Goal: Transaction & Acquisition: Purchase product/service

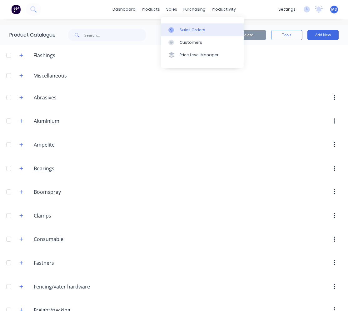
click at [178, 28] on link "Sales Orders" at bounding box center [202, 29] width 83 height 12
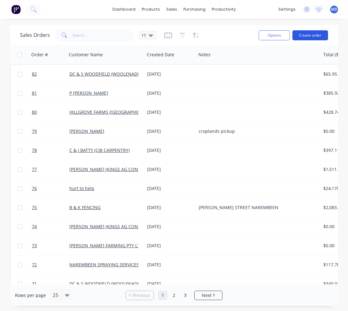
click at [306, 36] on button "Create order" at bounding box center [310, 35] width 36 height 10
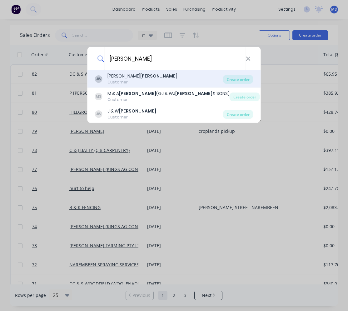
type input "[PERSON_NAME]"
click at [140, 74] on b "[PERSON_NAME]" at bounding box center [158, 76] width 37 height 6
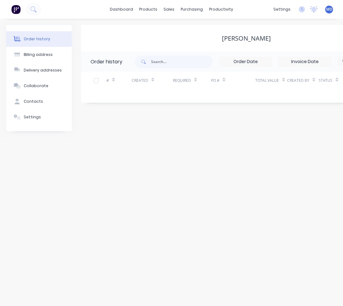
scroll to position [0, 120]
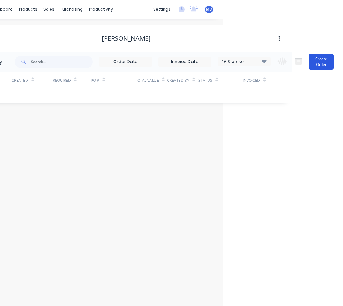
click at [327, 57] on button "Create Order" at bounding box center [321, 62] width 25 height 16
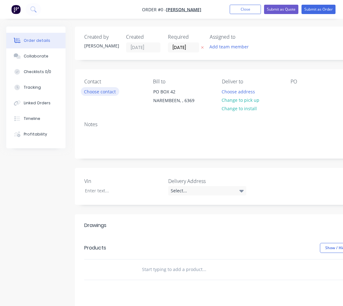
click at [97, 89] on button "Choose contact" at bounding box center [100, 91] width 38 height 8
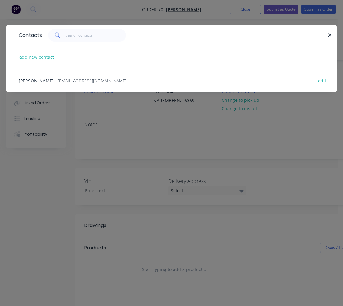
click at [82, 84] on div "[PERSON_NAME] - [EMAIL_ADDRESS][DOMAIN_NAME] -" at bounding box center [74, 80] width 111 height 7
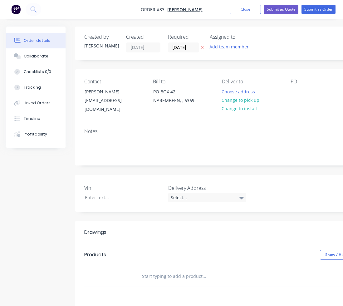
click at [137, 270] on div at bounding box center [230, 276] width 187 height 12
click at [141, 270] on div at bounding box center [230, 276] width 187 height 12
click at [150, 270] on input "text" at bounding box center [204, 276] width 125 height 12
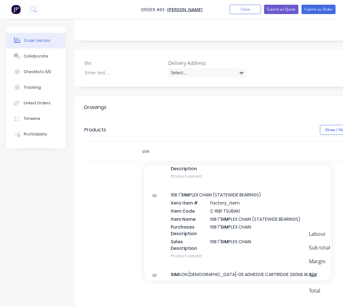
scroll to position [812, 0]
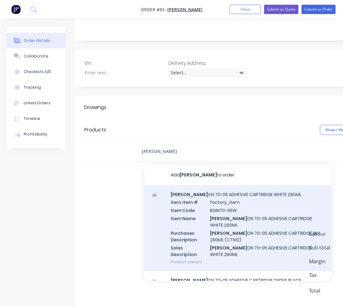
type input "[PERSON_NAME]"
click at [193, 202] on div "[PERSON_NAME] ON 70-05 ADHESIVE CARTRIDGE WHITE 290ML Xero Item # factory_item …" at bounding box center [237, 228] width 187 height 86
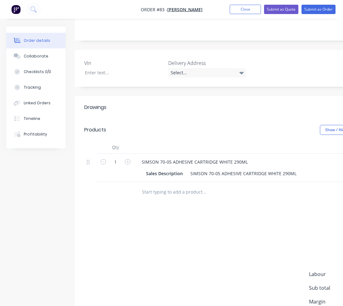
click at [144, 186] on input "text" at bounding box center [204, 192] width 125 height 12
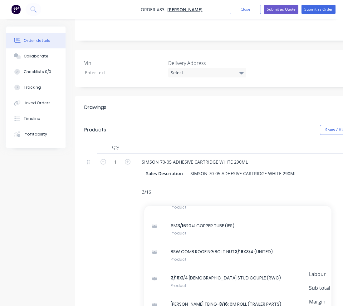
scroll to position [1219, 0]
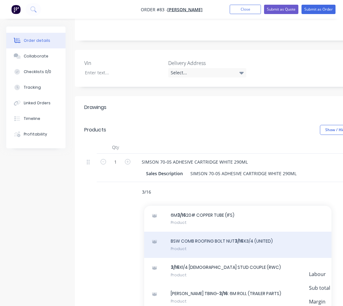
type input "3/16"
click at [197, 232] on div "BSW COMB ROOFING BOLT NUT 3/16 X3/4 (UNITED) Product" at bounding box center [237, 245] width 187 height 26
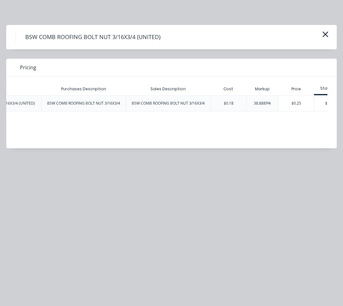
scroll to position [0, 162]
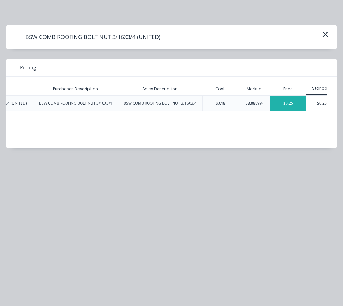
click at [291, 107] on div "$0.25" at bounding box center [289, 104] width 36 height 16
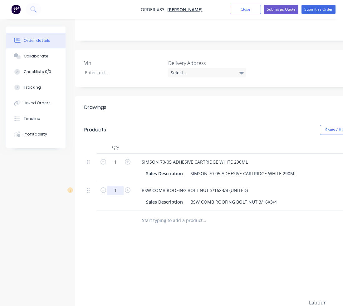
click at [121, 186] on input "1" at bounding box center [115, 190] width 16 height 9
type input "50"
type input "$12.50"
click at [122, 215] on div at bounding box center [115, 221] width 37 height 20
click at [146, 214] on input "text" at bounding box center [204, 220] width 125 height 12
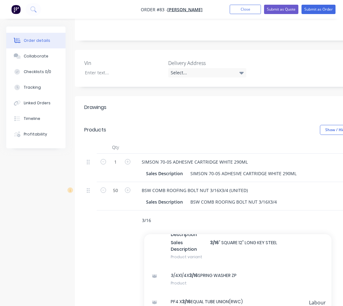
scroll to position [998, 0]
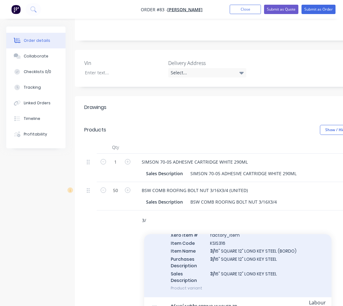
type input "3"
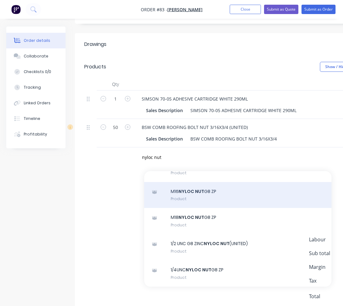
scroll to position [202, 0]
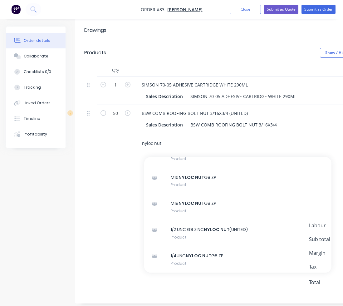
drag, startPoint x: 168, startPoint y: 139, endPoint x: 141, endPoint y: 139, distance: 26.9
click at [141, 139] on div "nyloc nut Add nyloc nut to order 10-24 UNC G5 ZINC NYLOC NUT (UNITED) Xero Item…" at bounding box center [230, 143] width 187 height 12
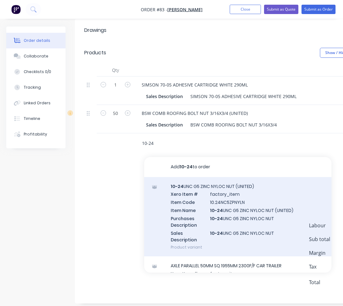
type input "10-24"
click at [202, 178] on div "10-24 UNC G5 ZINC NYLOC NUT (UNITED) Xero Item # factory_item Item Code 10.24NC…" at bounding box center [237, 217] width 187 height 80
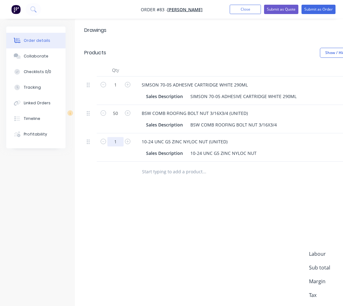
click at [118, 137] on input "1" at bounding box center [115, 141] width 16 height 9
type input "50"
type input "$3.50"
click at [144, 166] on input "text" at bounding box center [204, 172] width 125 height 12
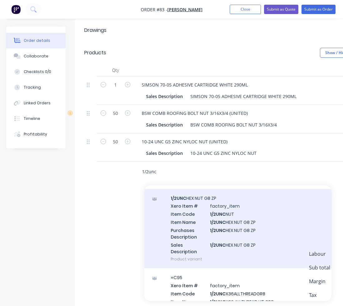
scroll to position [31, 0]
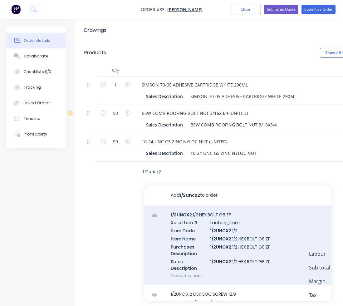
type input "1/2uncx2"
click at [215, 209] on div "1/2UNCX2 .1/2 HEX BOLT G8 ZP Xero Item # factory_item Item Code 1/2UNCX2 .1/2 I…" at bounding box center [237, 246] width 187 height 80
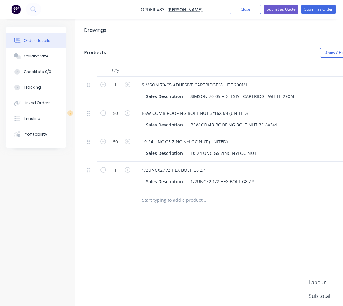
click at [147, 194] on input "text" at bounding box center [204, 200] width 125 height 12
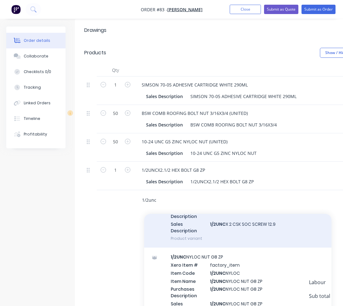
scroll to position [156, 0]
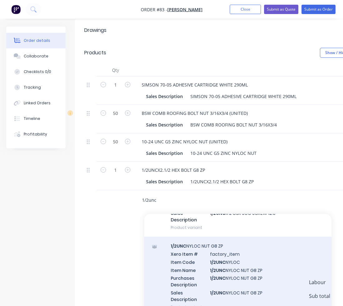
type input "1/2unc"
click at [222, 248] on div "1/2UNC NYLOC NUT G8 ZP Xero Item # factory_item Item Code 1/2UNC NYLOC Item Nam…" at bounding box center [237, 277] width 187 height 80
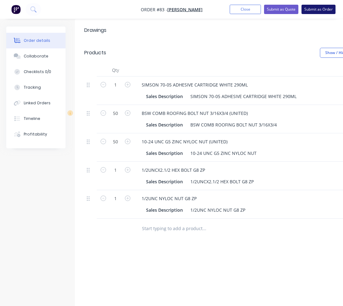
click at [313, 12] on button "Submit as Order" at bounding box center [319, 9] width 34 height 9
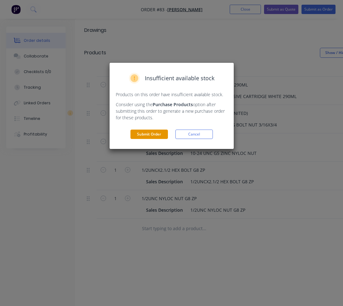
click at [161, 134] on button "Submit Order" at bounding box center [149, 134] width 37 height 9
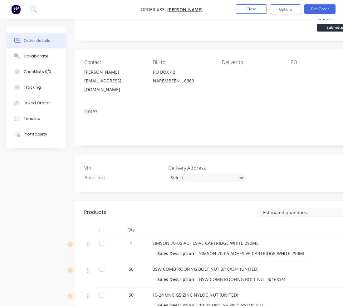
scroll to position [0, 0]
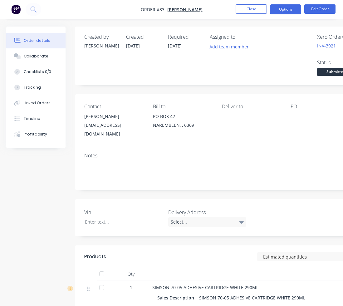
click at [276, 11] on button "Options" at bounding box center [285, 9] width 31 height 10
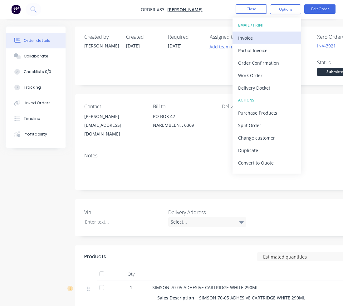
click at [257, 36] on div "Invoice" at bounding box center [266, 37] width 57 height 9
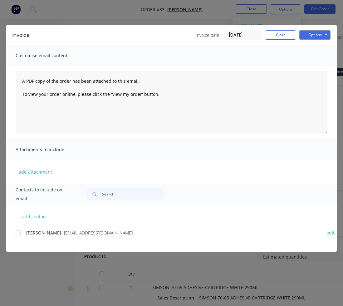
click at [41, 232] on span "[PERSON_NAME]" at bounding box center [43, 233] width 35 height 6
click at [18, 234] on div at bounding box center [18, 233] width 12 height 12
click at [306, 35] on button "Options" at bounding box center [315, 34] width 31 height 9
click at [309, 64] on button "Email" at bounding box center [320, 67] width 40 height 10
click at [275, 34] on button "Close" at bounding box center [280, 34] width 31 height 9
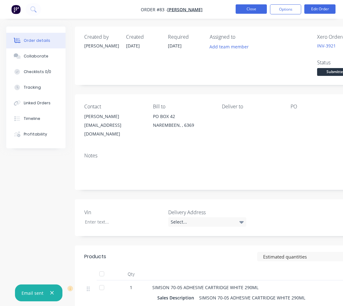
click at [262, 12] on button "Close" at bounding box center [251, 8] width 31 height 9
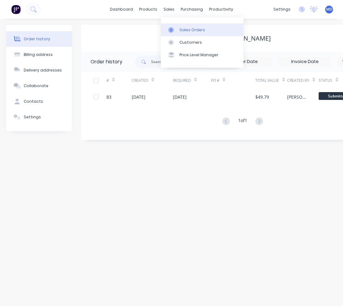
click at [181, 29] on div "Sales Orders" at bounding box center [193, 30] width 26 height 6
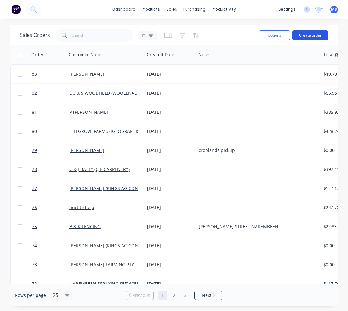
click at [298, 37] on button "Create order" at bounding box center [310, 35] width 36 height 10
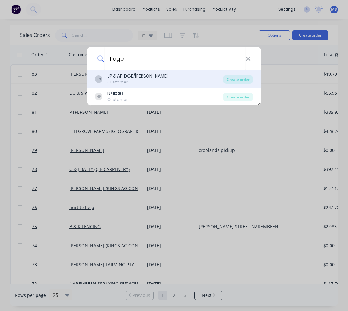
type input "fidge"
click at [180, 82] on div "JH JP & A FIDGE /[PERSON_NAME] Customer" at bounding box center [159, 79] width 128 height 12
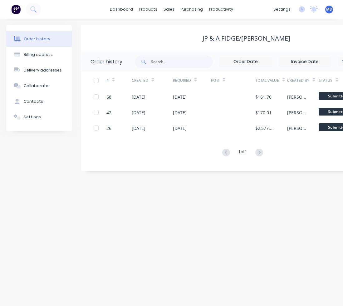
scroll to position [0, 94]
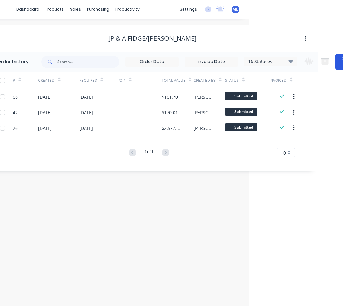
click at [339, 68] on button "Create Order" at bounding box center [348, 62] width 25 height 16
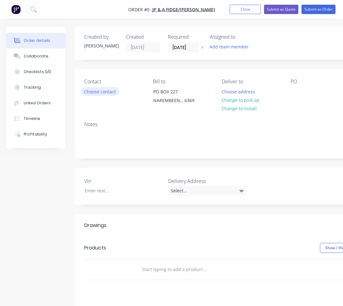
click at [112, 92] on button "Choose contact" at bounding box center [100, 91] width 38 height 8
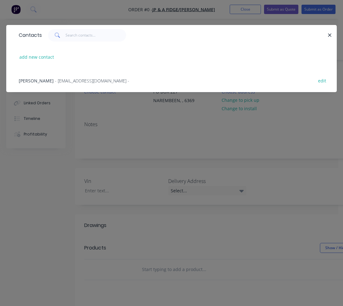
click at [95, 80] on span "- [EMAIL_ADDRESS][DOMAIN_NAME] -" at bounding box center [92, 81] width 74 height 6
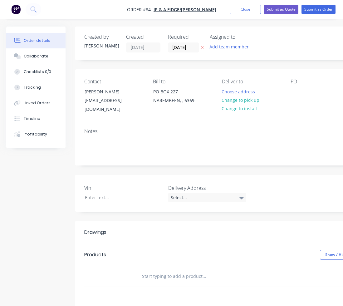
click at [144, 270] on input "text" at bounding box center [204, 276] width 125 height 12
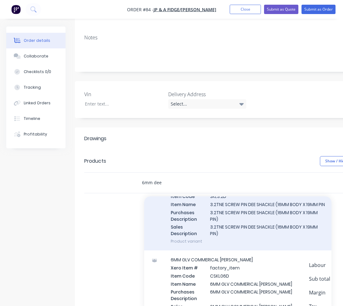
scroll to position [156, 0]
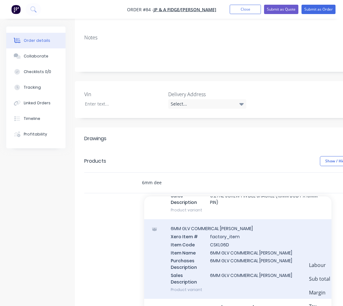
type input "6mm dee"
click at [197, 236] on div "6MM GLV COMMERICAL DEE SHACKLE Xero Item # factory_item Item Code CSKL06D Item …" at bounding box center [237, 259] width 187 height 80
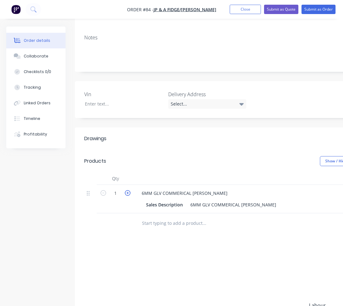
click at [128, 190] on icon "button" at bounding box center [128, 193] width 6 height 6
type input "2"
type input "$1.60"
click at [128, 190] on icon "button" at bounding box center [128, 193] width 6 height 6
type input "3"
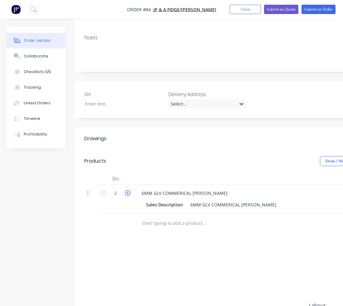
type input "$2.40"
click at [128, 190] on icon "button" at bounding box center [128, 193] width 6 height 6
type input "4"
type input "$3.20"
click at [128, 190] on icon "button" at bounding box center [128, 193] width 6 height 6
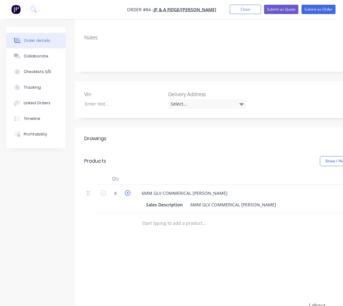
type input "5"
type input "$4.00"
click at [128, 190] on icon "button" at bounding box center [128, 193] width 6 height 6
type input "6"
type input "$4.80"
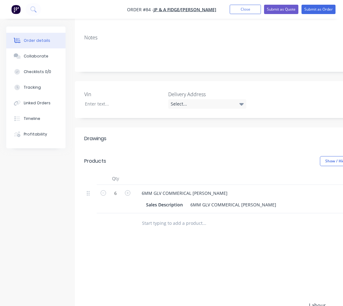
click at [142, 217] on div at bounding box center [230, 223] width 187 height 12
click at [145, 217] on input "text" at bounding box center [204, 223] width 125 height 12
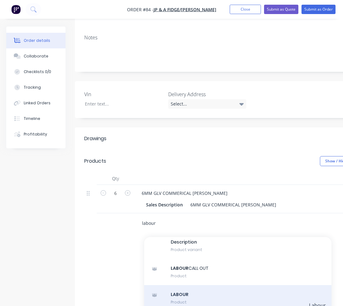
type input "labour"
click at [189, 289] on div "LABOUR Product" at bounding box center [237, 298] width 187 height 26
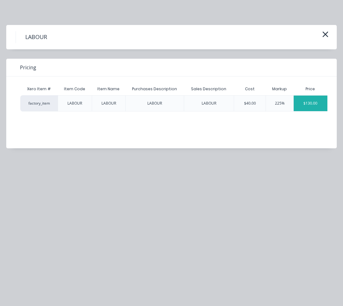
click at [309, 102] on div "$130.00" at bounding box center [311, 104] width 34 height 16
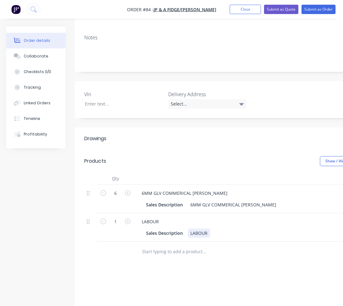
click at [208, 229] on div "LABOUR" at bounding box center [199, 233] width 22 height 9
click at [164, 252] on input "text" at bounding box center [204, 258] width 125 height 12
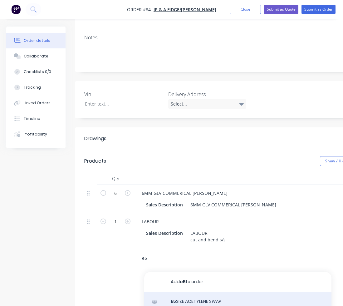
scroll to position [125, 0]
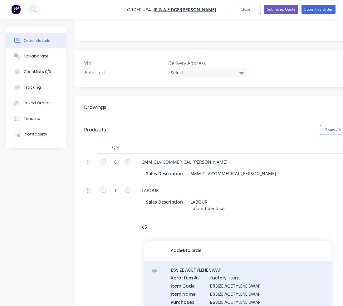
type input "e5"
click at [194, 275] on div "E5 SIZE ACETYLENE SWAP Xero Item # factory_item Item Code E5 SIZE ACETYLENE SWA…" at bounding box center [237, 301] width 187 height 80
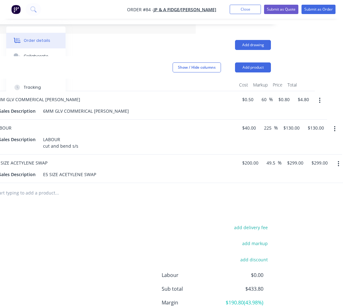
scroll to position [187, 150]
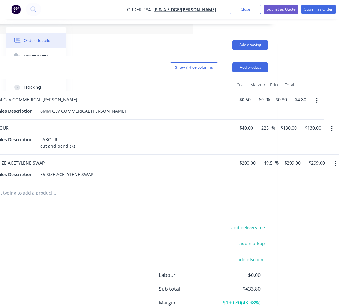
click at [40, 187] on input "text" at bounding box center [54, 193] width 125 height 12
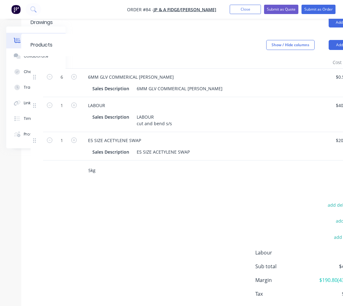
scroll to position [237, 54]
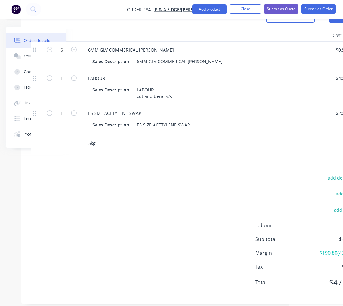
click at [107, 137] on input "5kg" at bounding box center [150, 143] width 125 height 12
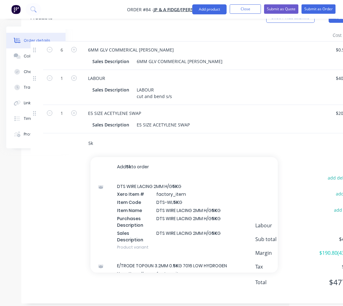
type input "5"
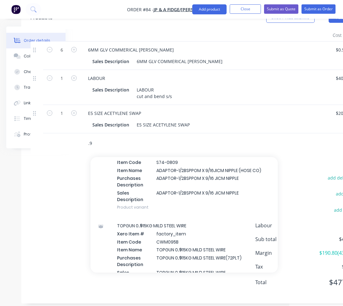
scroll to position [1250, 0]
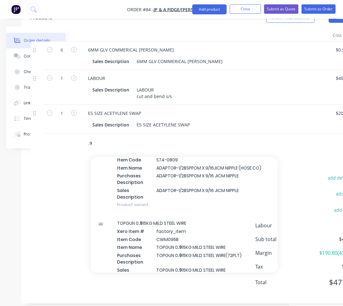
click at [87, 137] on div ".9 Add .9 to order LINER RED 0 .9 -1.2MM 4M STEEL (GENTRONICS) Xero Item # fact…" at bounding box center [176, 143] width 187 height 12
click at [89, 137] on input ".9" at bounding box center [150, 143] width 125 height 12
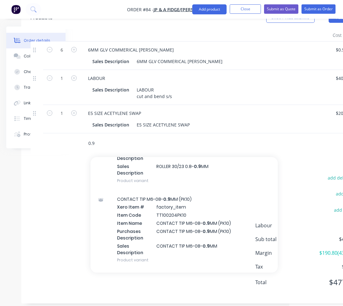
scroll to position [312, 0]
click at [105, 138] on input "0.9" at bounding box center [150, 143] width 125 height 12
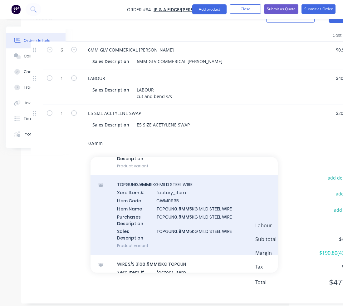
type input "0.9mm"
click at [176, 186] on div "TOPGUN 0.9MM 5KG MILD STEEL WIRE Xero Item # factory_item Item Code CWM093B Ite…" at bounding box center [184, 215] width 187 height 80
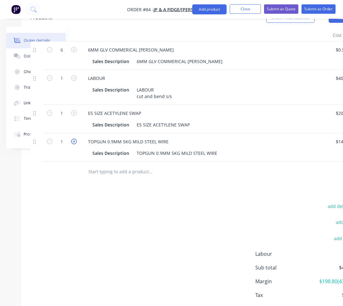
click at [76, 139] on icon "button" at bounding box center [74, 142] width 6 height 6
type input "2"
type input "$44.00"
click at [241, 10] on button "Close" at bounding box center [245, 8] width 31 height 9
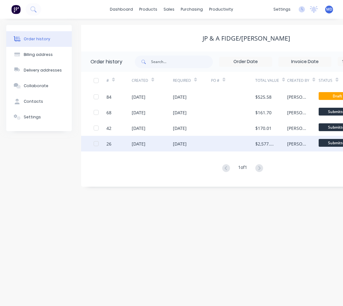
click at [207, 143] on div "[DATE]" at bounding box center [192, 144] width 38 height 16
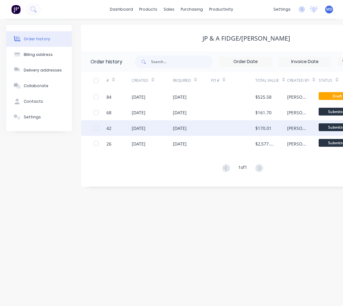
click at [235, 125] on div at bounding box center [233, 128] width 44 height 16
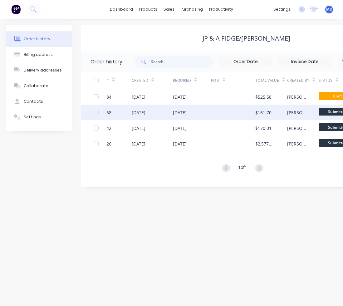
click at [204, 114] on div "[DATE]" at bounding box center [192, 113] width 38 height 16
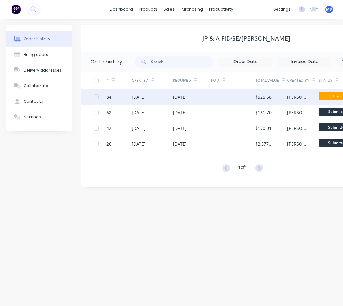
click at [227, 96] on div at bounding box center [233, 97] width 44 height 16
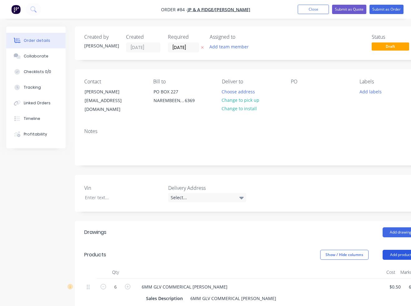
click at [348, 250] on button "Add product" at bounding box center [401, 255] width 36 height 10
click at [348, 266] on div "Product catalogue" at bounding box center [389, 270] width 48 height 9
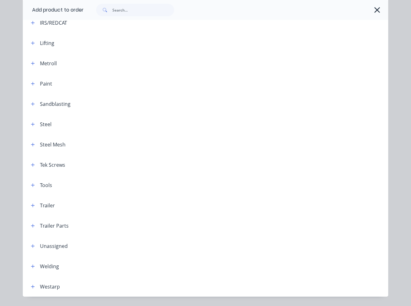
scroll to position [318, 0]
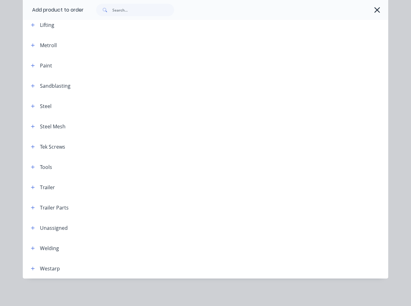
click at [46, 245] on div "Welding" at bounding box center [49, 248] width 19 height 7
click at [31, 248] on icon "button" at bounding box center [32, 248] width 3 height 3
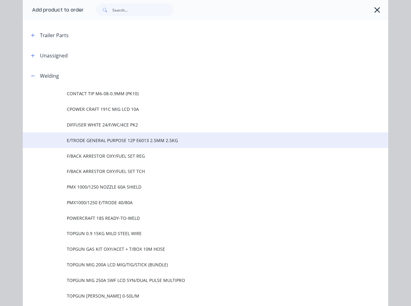
scroll to position [505, 0]
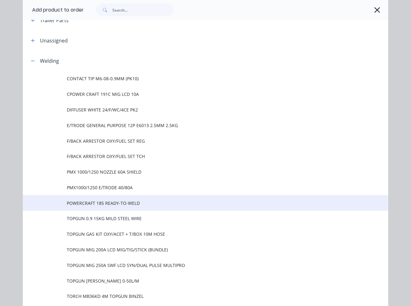
click at [128, 202] on span "POWERCRAFT 185 READY-TO-WELD" at bounding box center [195, 203] width 257 height 7
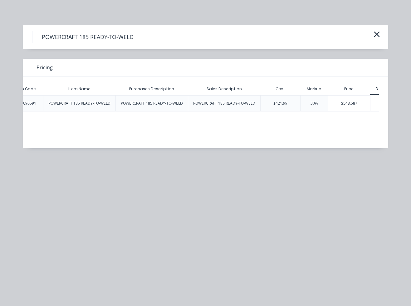
scroll to position [0, 90]
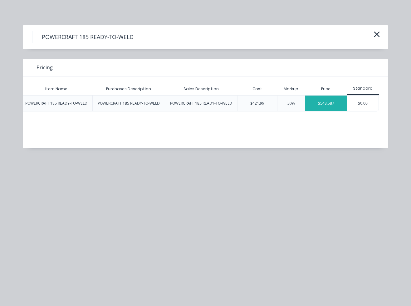
click at [335, 109] on div "$548.587" at bounding box center [327, 104] width 42 height 16
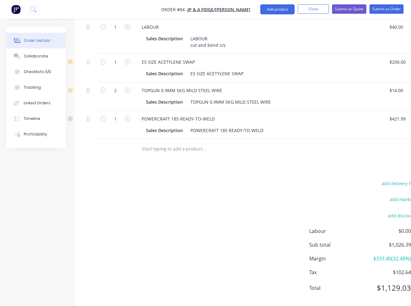
scroll to position [294, 0]
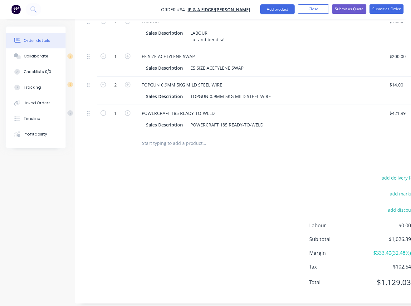
click at [183, 137] on input "text" at bounding box center [204, 143] width 125 height 12
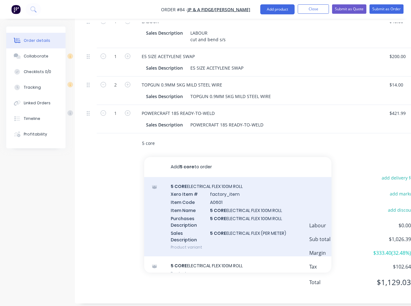
type input "5 core"
click at [200, 185] on div "5 CORE ELECTRICAL FLEX 100M ROLL Xero Item # factory_item Item Code A0601 Item …" at bounding box center [237, 217] width 187 height 80
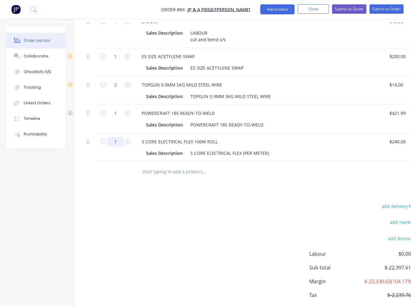
click at [121, 137] on input "1" at bounding box center [115, 141] width 16 height 9
type input "20"
type input "$-468,480.00"
click at [119, 181] on div "Drawings Add drawing Products Show / Hide columns Add product Qty Cost Markup P…" at bounding box center [251, 129] width 353 height 405
click at [136, 166] on div at bounding box center [246, 172] width 225 height 20
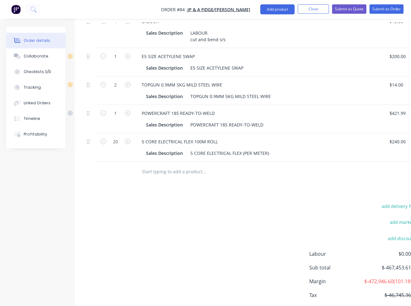
click at [148, 166] on input "text" at bounding box center [204, 172] width 125 height 12
click at [150, 166] on input "m10x35" at bounding box center [204, 172] width 125 height 12
click at [152, 166] on input "m10x35" at bounding box center [204, 172] width 125 height 12
click at [151, 166] on input "m10x 35" at bounding box center [204, 172] width 125 height 12
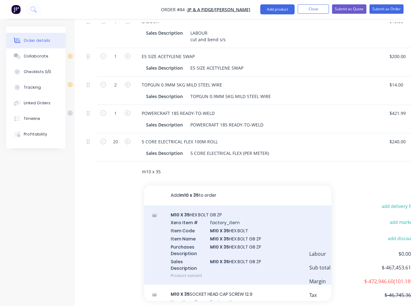
type input "m10 x 35"
click at [193, 210] on div "M10 X 35 HEX BOLT G8 ZP Xero Item # factory_item Item Code M10 X 35 HEX BOLT It…" at bounding box center [237, 246] width 187 height 80
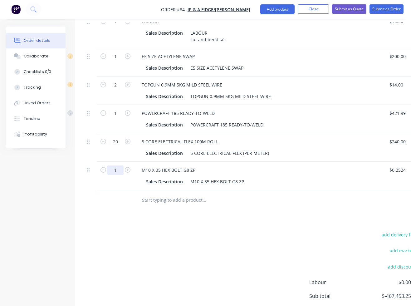
click at [119, 166] on input "1" at bounding box center [115, 170] width 16 height 9
type input "10"
type input "$3.60"
click at [167, 194] on input "text" at bounding box center [204, 200] width 125 height 12
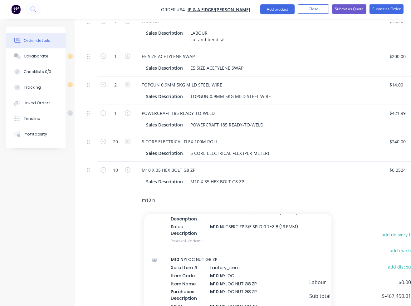
scroll to position [156, 0]
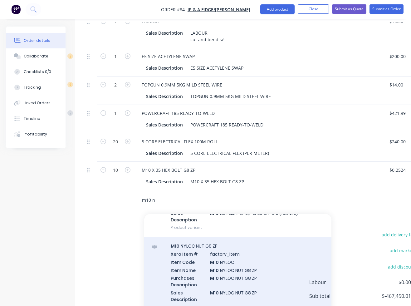
type input "m10 n"
click at [218, 246] on div "M10 N YLOC NUT G8 ZP Xero Item # factory_item Item Code M10 N YLOC Item Name M1…" at bounding box center [237, 277] width 187 height 80
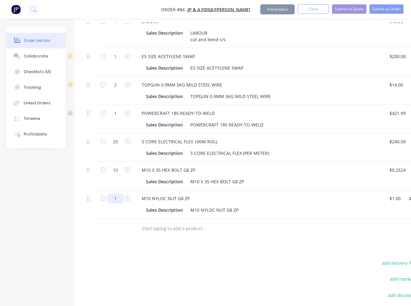
click at [118, 194] on input "1" at bounding box center [115, 198] width 16 height 9
type input "10"
type input "$14.00"
click at [125, 251] on div "Drawings Add drawing Products Show / Hide columns Add product Qty Cost Markup P…" at bounding box center [251, 158] width 353 height 462
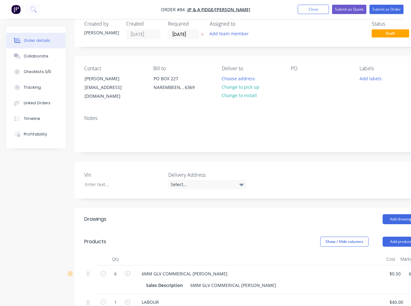
scroll to position [13, 0]
click at [348, 6] on button "Submit as Order" at bounding box center [387, 9] width 34 height 9
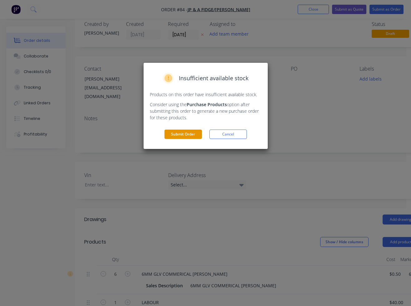
click at [198, 136] on button "Submit Order" at bounding box center [183, 134] width 37 height 9
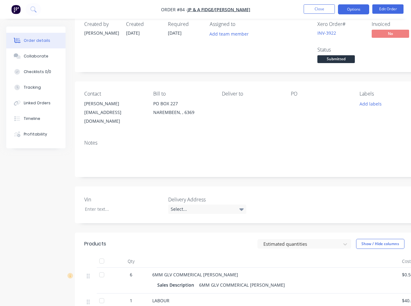
click at [348, 9] on button "Options" at bounding box center [353, 9] width 31 height 10
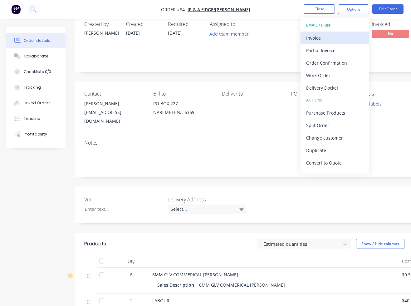
click at [348, 39] on div "Invoice" at bounding box center [335, 37] width 57 height 9
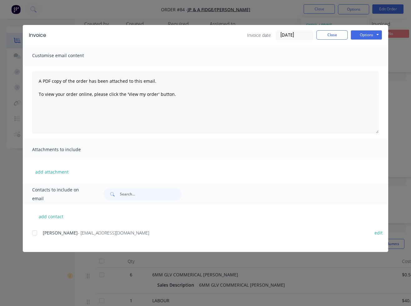
click at [50, 236] on div "[PERSON_NAME] - [EMAIL_ADDRESS][DOMAIN_NAME]" at bounding box center [203, 233] width 321 height 7
click at [37, 233] on div at bounding box center [34, 233] width 12 height 12
click at [348, 38] on button "Options" at bounding box center [366, 34] width 31 height 9
click at [348, 62] on button "Email" at bounding box center [371, 67] width 40 height 10
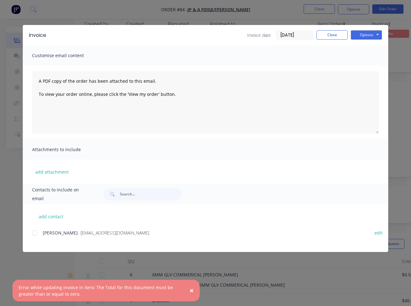
click at [193, 290] on span "×" at bounding box center [192, 290] width 4 height 9
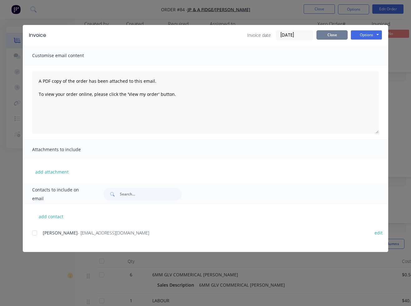
drag, startPoint x: 338, startPoint y: 34, endPoint x: 327, endPoint y: 53, distance: 22.1
click at [338, 34] on button "Close" at bounding box center [332, 34] width 31 height 9
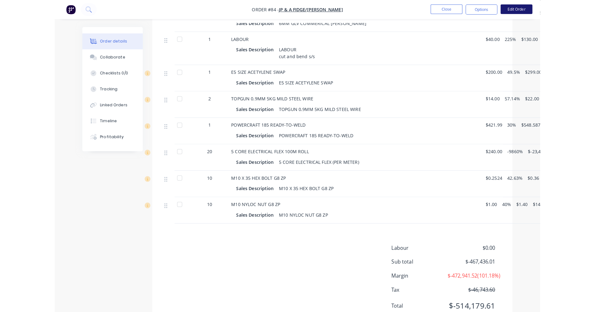
scroll to position [270, 0]
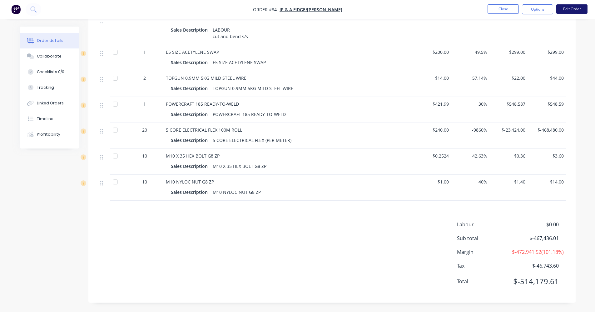
click at [348, 10] on button "Edit Order" at bounding box center [571, 8] width 31 height 9
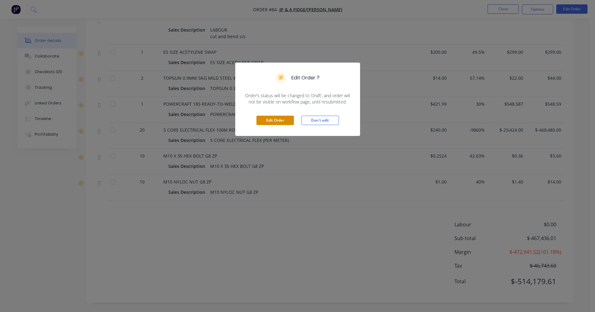
click at [267, 119] on button "Edit Order" at bounding box center [275, 120] width 37 height 9
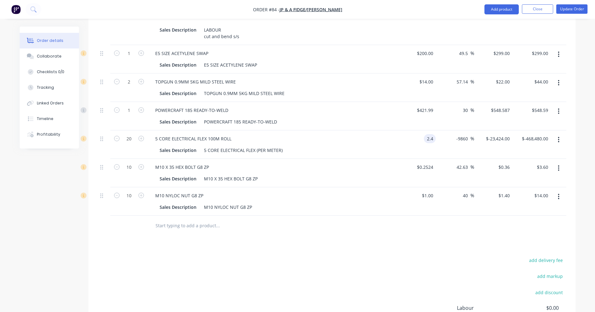
scroll to position [312, 0]
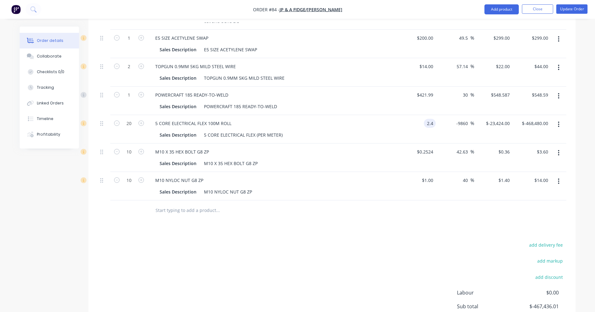
type input "$2.40"
type input "$-234.24"
type input "$-4,684.80"
click at [348, 214] on div "Drawings Add drawing Products Show / Hide columns Add product Qty Cost Markup P…" at bounding box center [331, 140] width 487 height 462
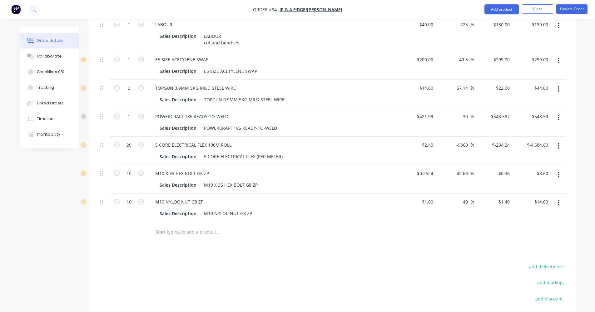
scroll to position [287, 0]
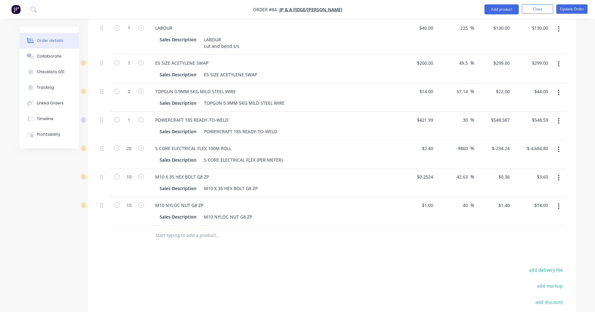
drag, startPoint x: 468, startPoint y: 141, endPoint x: 440, endPoint y: 141, distance: 28.1
click at [348, 141] on div "-9860 -9860 %" at bounding box center [455, 154] width 38 height 28
type input "40"
type input "$3.36"
type input "$67.20"
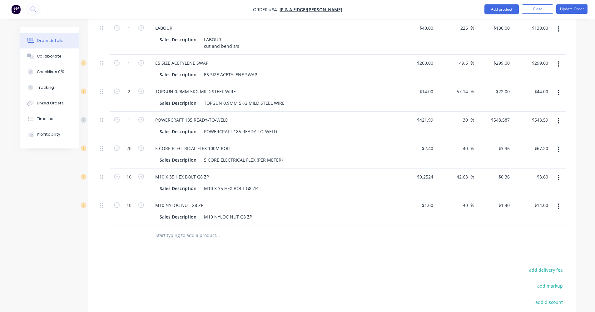
click at [341, 257] on div "Drawings Add drawing Products Show / Hide columns Add product Qty Cost Markup P…" at bounding box center [331, 165] width 487 height 462
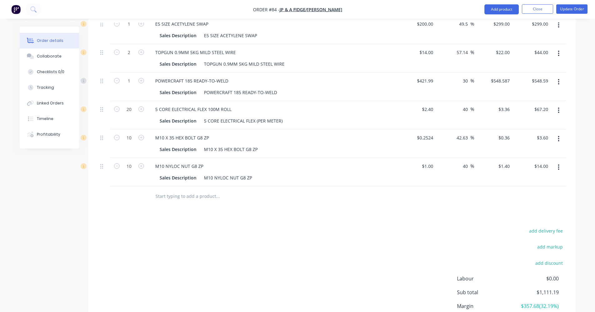
scroll to position [311, 0]
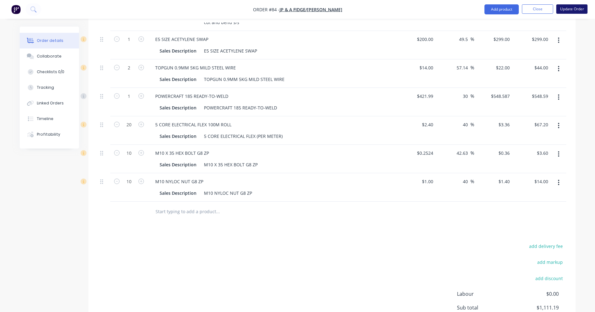
click at [348, 7] on button "Update Order" at bounding box center [571, 8] width 31 height 9
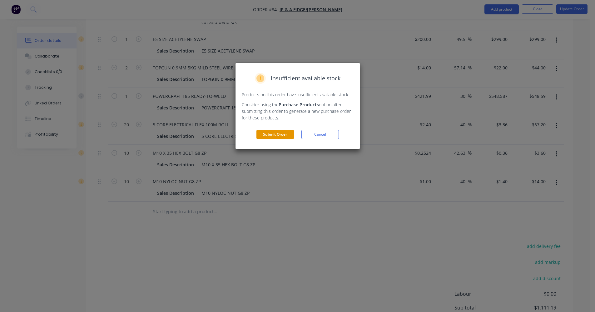
click at [266, 138] on button "Submit Order" at bounding box center [275, 134] width 37 height 9
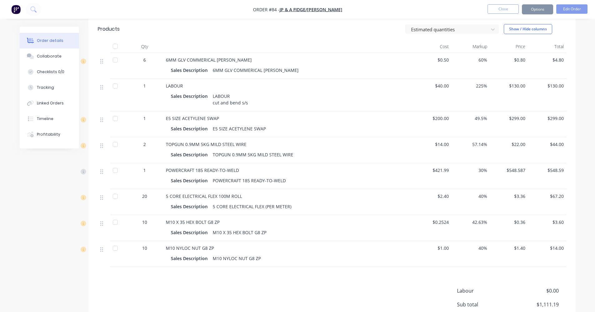
scroll to position [137, 0]
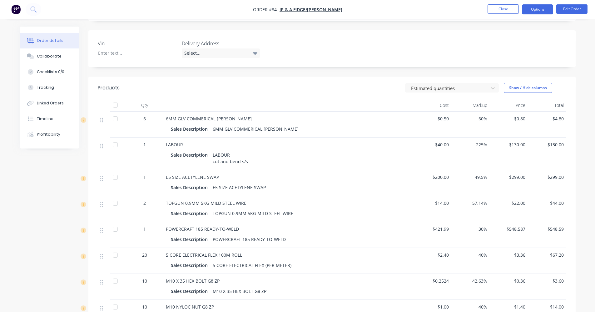
click at [348, 10] on button "Options" at bounding box center [537, 9] width 31 height 10
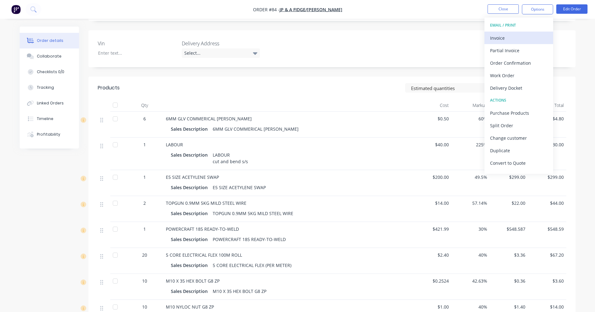
click at [348, 32] on button "Invoice" at bounding box center [519, 38] width 69 height 12
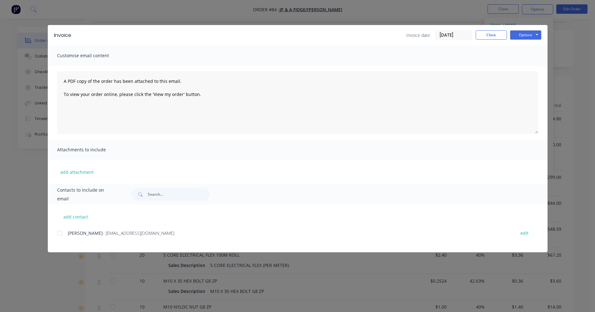
click at [62, 233] on div at bounding box center [59, 233] width 12 height 12
click at [348, 35] on button "Options" at bounding box center [525, 34] width 31 height 9
click at [348, 63] on button "Email" at bounding box center [530, 67] width 40 height 10
click at [348, 37] on button "Close" at bounding box center [491, 34] width 31 height 9
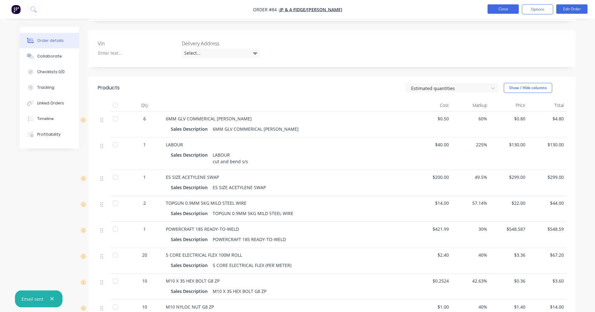
click at [348, 10] on button "Close" at bounding box center [503, 8] width 31 height 9
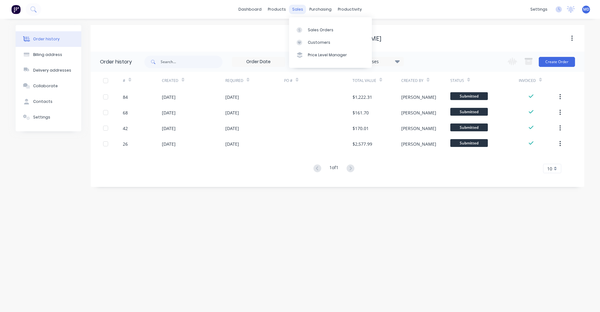
click at [300, 9] on div "sales" at bounding box center [297, 9] width 17 height 9
click at [313, 32] on div "Sales Orders" at bounding box center [321, 30] width 26 height 6
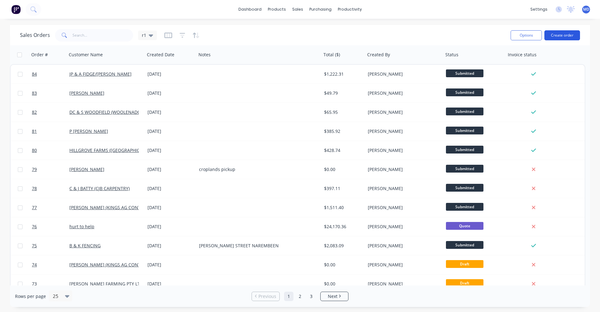
click at [348, 37] on button "Create order" at bounding box center [562, 35] width 36 height 10
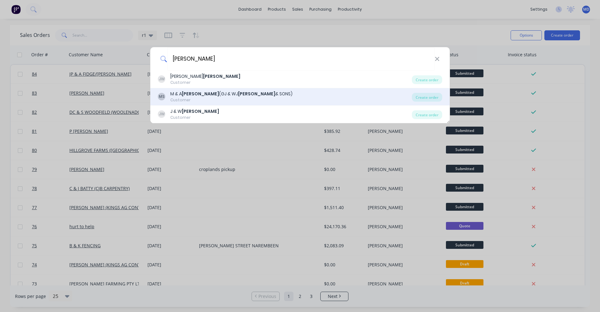
type input "[PERSON_NAME]"
click at [201, 92] on div "M & A [PERSON_NAME] ([PERSON_NAME] & [PERSON_NAME] & SONS)" at bounding box center [231, 94] width 122 height 7
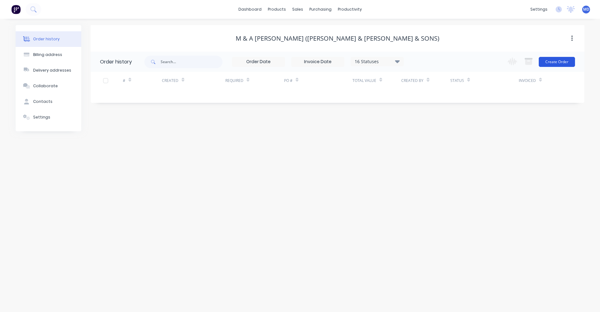
click at [348, 62] on button "Create Order" at bounding box center [557, 62] width 36 height 10
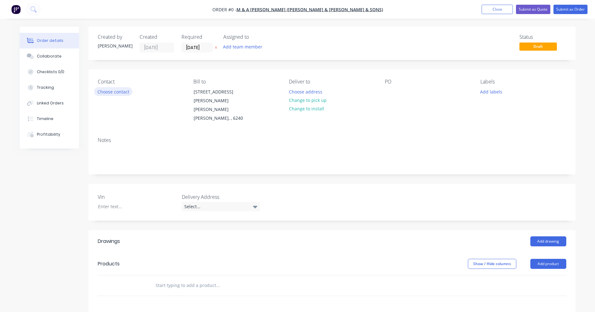
click at [123, 90] on button "Choose contact" at bounding box center [113, 91] width 38 height 8
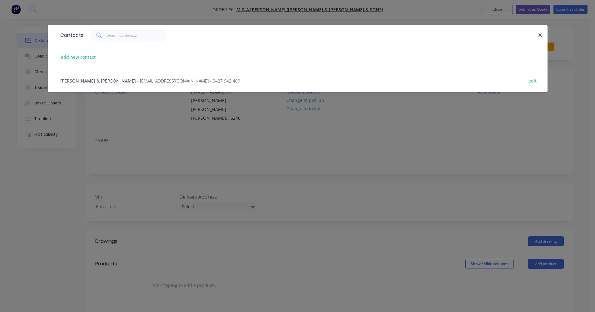
click at [113, 77] on div "[PERSON_NAME] & [PERSON_NAME] - [EMAIL_ADDRESS][DOMAIN_NAME] - 0427 942 409 edit" at bounding box center [297, 80] width 481 height 23
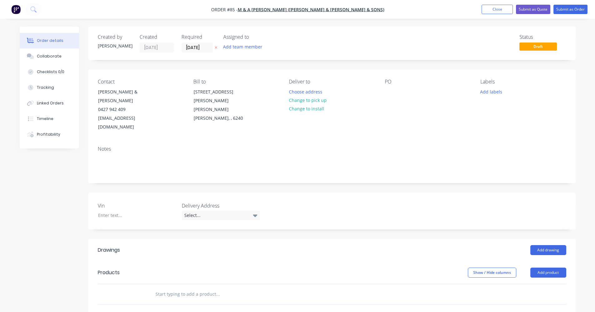
click at [166, 288] on input "text" at bounding box center [217, 294] width 125 height 12
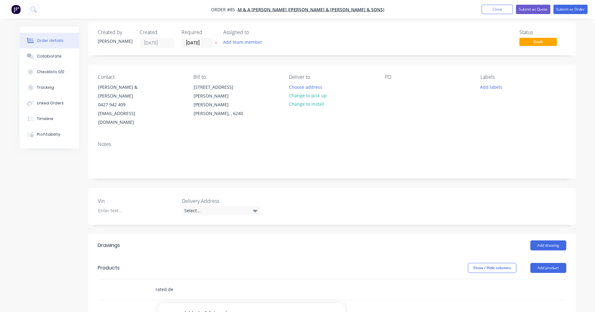
scroll to position [94, 0]
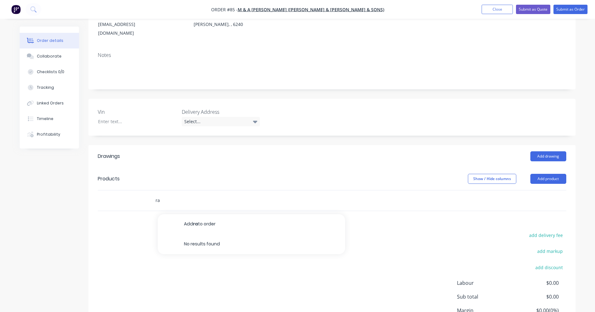
type input "r"
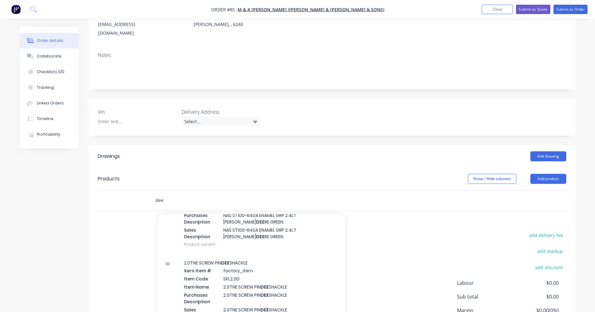
scroll to position [312, 0]
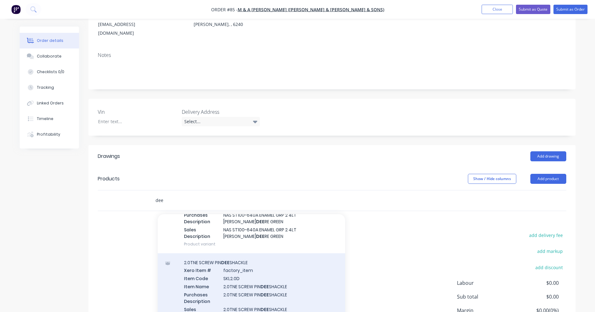
type input "dee"
click at [244, 257] on div "2.0TNE SCREW PIN DEE SHACKLE Xero Item # factory_item Item Code SKL2.0D Item Na…" at bounding box center [251, 293] width 187 height 80
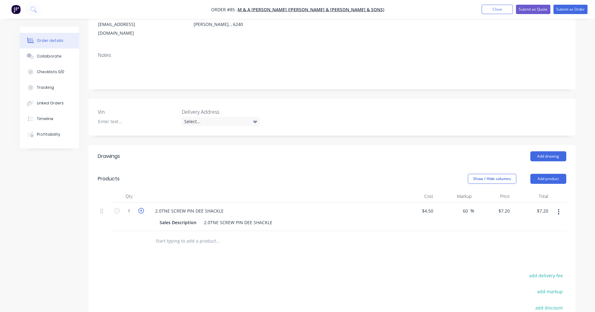
click at [142, 208] on icon "button" at bounding box center [141, 211] width 6 height 6
type input "2"
type input "$14.40"
click at [142, 208] on icon "button" at bounding box center [141, 211] width 6 height 6
type input "3"
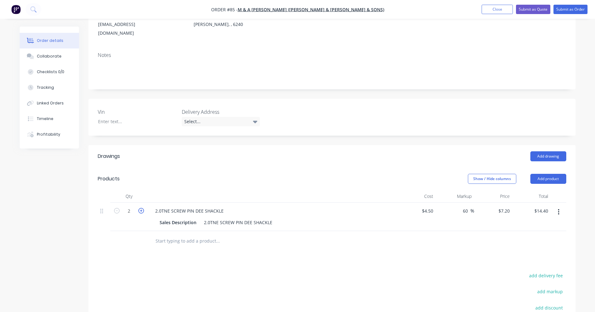
type input "$21.60"
click at [142, 208] on icon "button" at bounding box center [141, 211] width 6 height 6
type input "4"
type input "$28.80"
click at [177, 235] on input "text" at bounding box center [217, 241] width 125 height 12
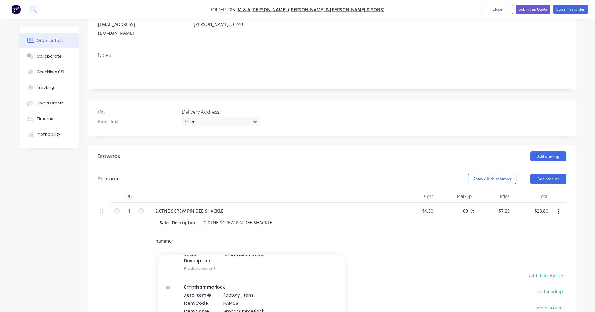
scroll to position [125, 0]
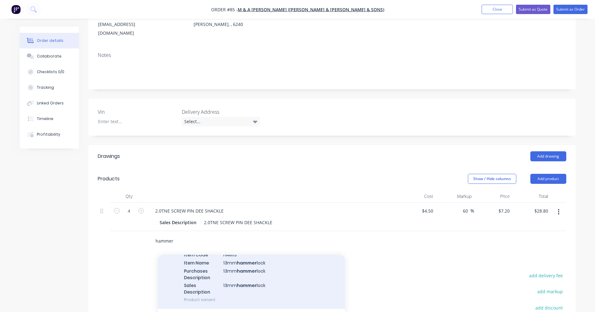
type input "hammer"
click at [214, 267] on div "13mm hammer lock Xero Item # factory_item Item Code HAM13 Item Name 13mm hammer…" at bounding box center [251, 269] width 187 height 80
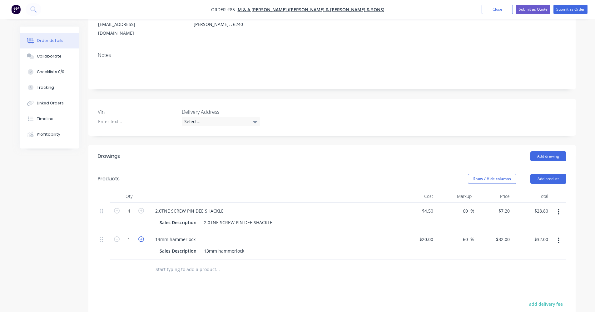
click at [144, 236] on icon "button" at bounding box center [141, 239] width 6 height 6
type input "2"
type input "$64.00"
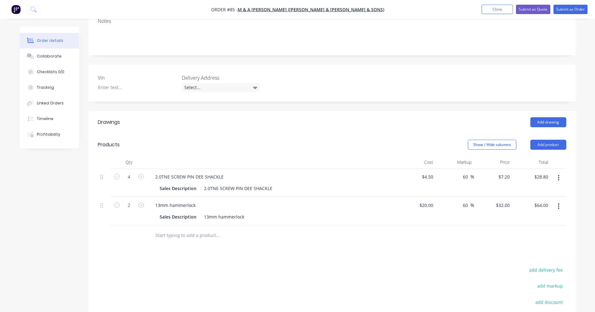
scroll to position [187, 0]
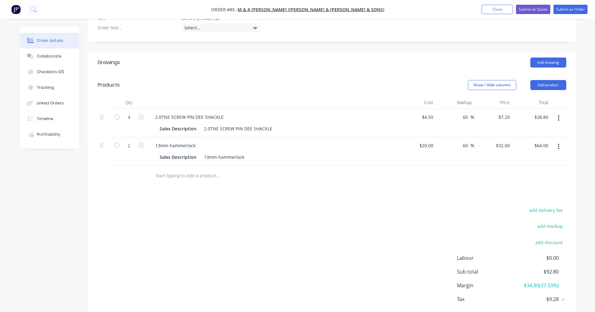
click at [269, 248] on div "add delivery fee add markup add discount Labour $0.00 Sub total $92.80 Margin $…" at bounding box center [332, 266] width 469 height 121
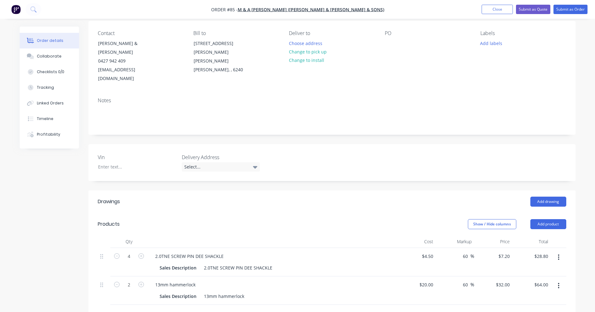
scroll to position [0, 0]
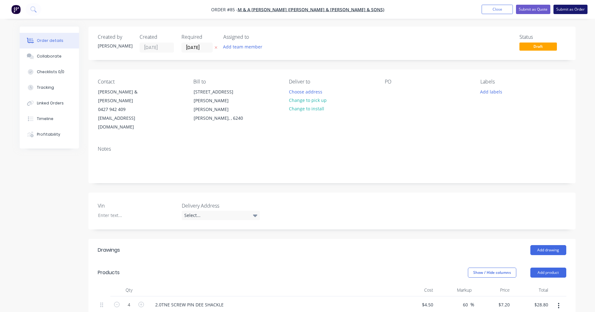
click at [348, 11] on button "Submit as Order" at bounding box center [571, 9] width 34 height 9
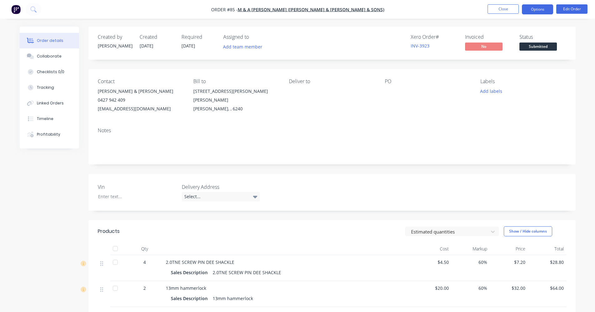
click at [348, 12] on button "Options" at bounding box center [537, 9] width 31 height 10
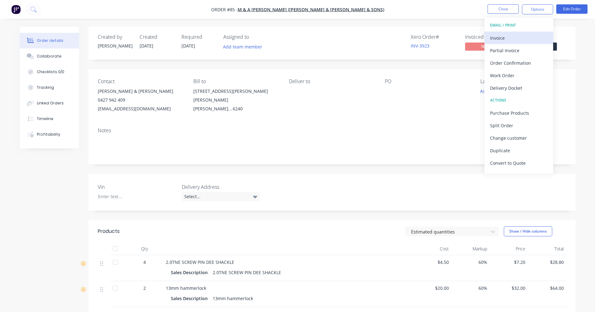
click at [348, 40] on div "Invoice" at bounding box center [518, 37] width 57 height 9
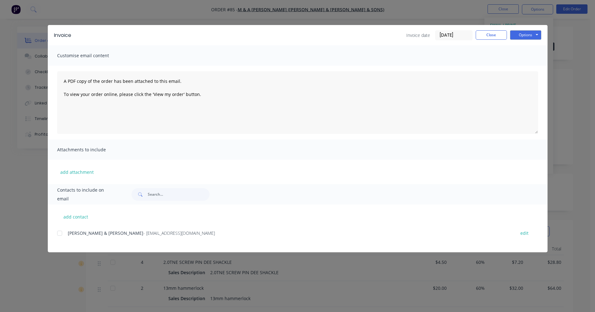
click at [61, 231] on div at bounding box center [59, 233] width 12 height 12
click at [348, 38] on button "Options" at bounding box center [525, 34] width 31 height 9
click at [348, 65] on button "Email" at bounding box center [530, 67] width 40 height 10
click at [348, 34] on button "Close" at bounding box center [491, 34] width 31 height 9
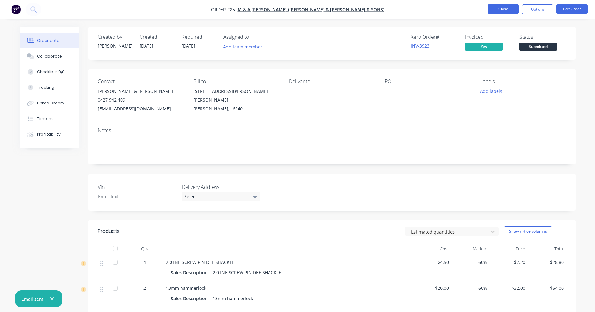
click at [348, 12] on button "Close" at bounding box center [503, 8] width 31 height 9
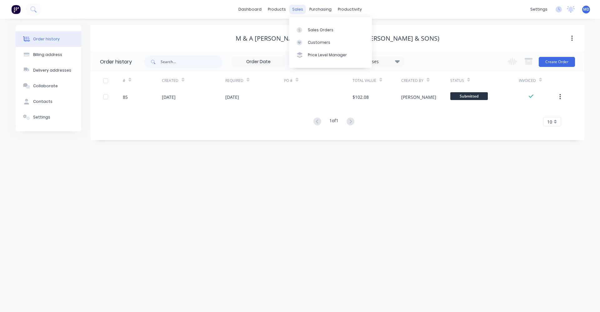
click at [297, 10] on div "sales" at bounding box center [297, 9] width 17 height 9
click at [308, 28] on div "Sales Orders" at bounding box center [321, 30] width 26 height 6
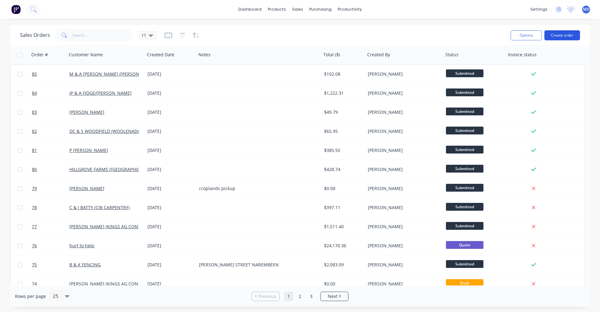
click at [348, 36] on button "Create order" at bounding box center [562, 35] width 36 height 10
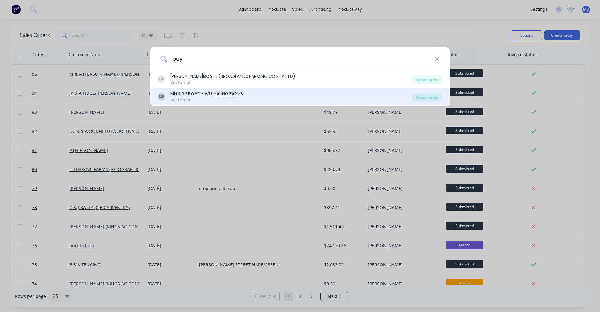
type input "boy"
click at [253, 93] on div "MF MN & RG BOY D - WULYALING FARMS Customer" at bounding box center [285, 97] width 254 height 12
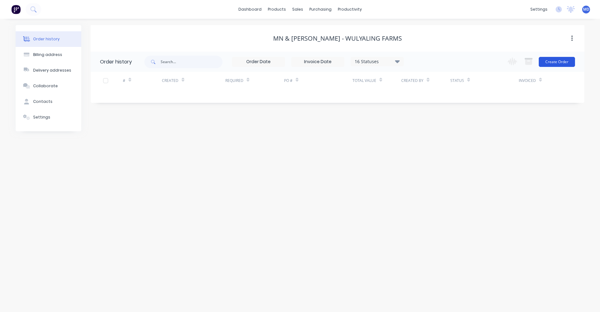
click at [348, 63] on button "Create Order" at bounding box center [557, 62] width 36 height 10
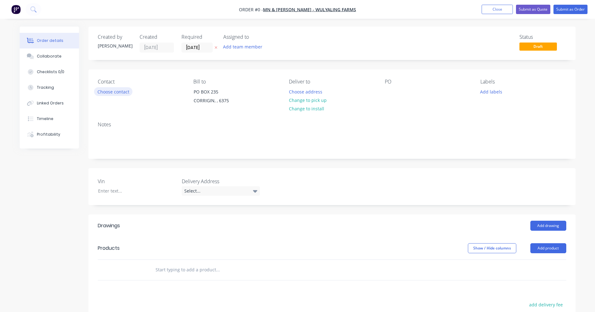
click at [110, 92] on button "Choose contact" at bounding box center [113, 91] width 38 height 8
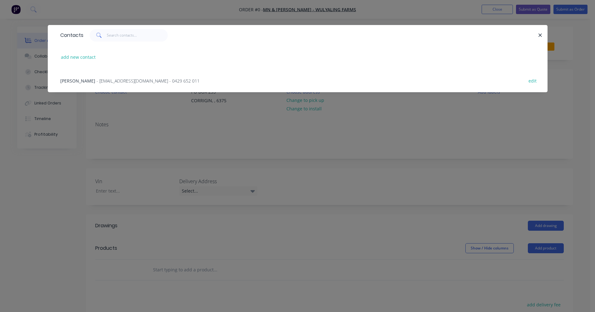
click at [99, 84] on div "[PERSON_NAME] - [EMAIL_ADDRESS][DOMAIN_NAME] - 0429 652 011" at bounding box center [129, 80] width 139 height 7
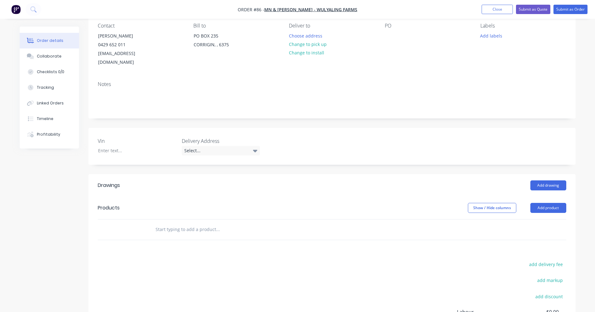
scroll to position [135, 0]
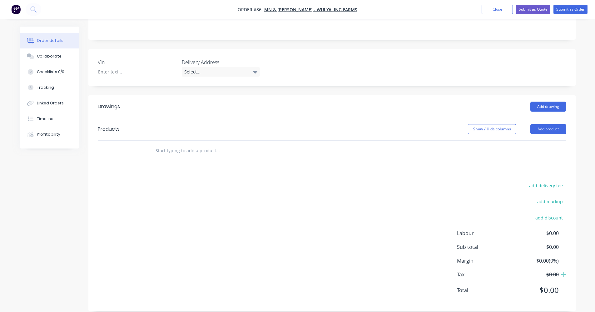
click at [176, 144] on input "text" at bounding box center [217, 150] width 125 height 12
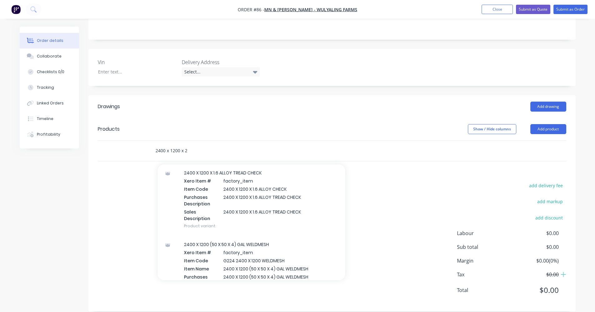
scroll to position [62, 0]
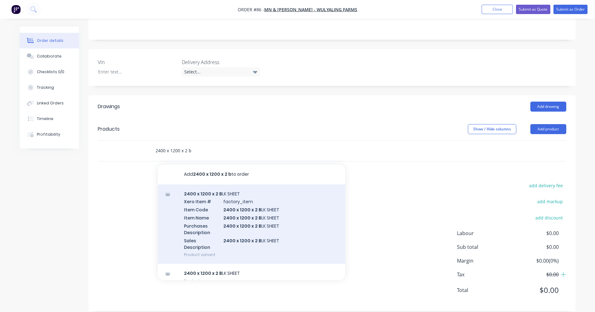
type input "2400 x 1200 x 2 b"
click at [247, 188] on div "2400 x 1200 x 2 B LK SHEET Xero Item # factory_item Item Code 2400 x 1200 x 2 B…" at bounding box center [251, 224] width 187 height 80
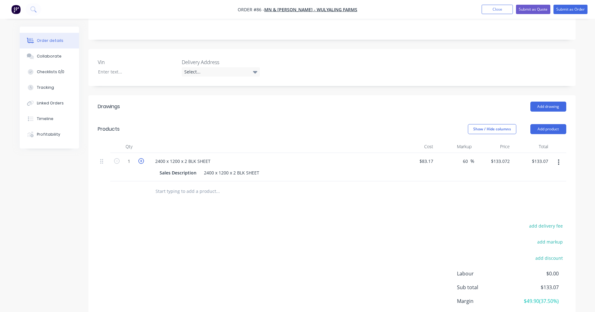
click at [142, 158] on icon "button" at bounding box center [141, 161] width 6 height 6
type input "2"
type input "$266.14"
click at [168, 185] on input "text" at bounding box center [217, 191] width 125 height 12
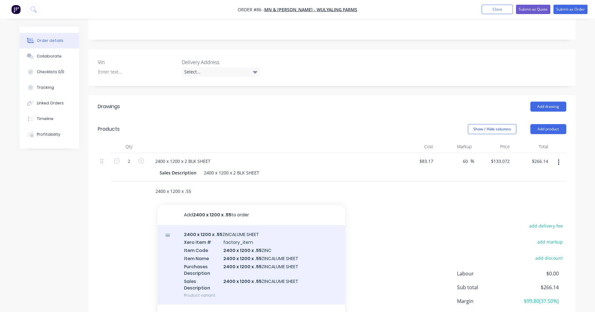
type input "2400 x 1200 x .55"
click at [219, 226] on div "2400 x 1200 x .55 ZINCALUME SHEET Xero Item # factory_item Item Code 2400 x 120…" at bounding box center [251, 265] width 187 height 80
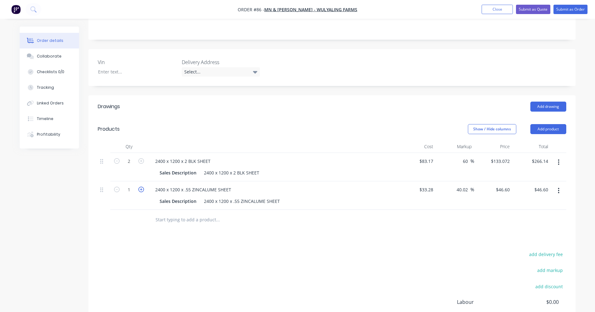
click at [143, 187] on icon "button" at bounding box center [141, 190] width 6 height 6
type input "2"
type input "$93.20"
click at [143, 187] on icon "button" at bounding box center [141, 190] width 6 height 6
type input "3"
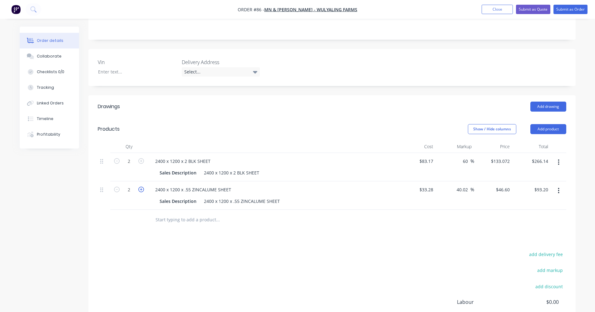
type input "$139.80"
click at [143, 187] on icon "button" at bounding box center [141, 190] width 6 height 6
type input "4"
type input "$186.40"
click at [189, 215] on input "text" at bounding box center [217, 219] width 125 height 12
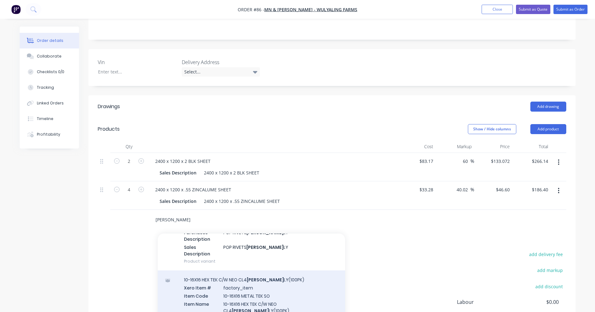
type input "[PERSON_NAME]"
click at [232, 278] on div "10-16X16 HEX TEK C/W NEO CL4 [PERSON_NAME] LY(100PK) Xero Item # factory_item I…" at bounding box center [251, 313] width 187 height 86
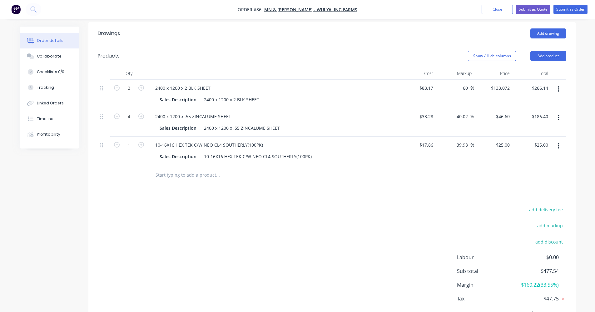
scroll to position [228, 0]
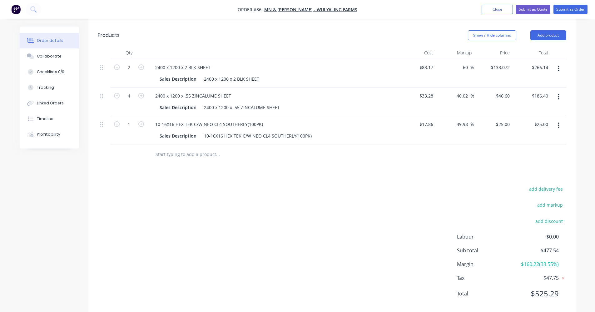
click at [191, 148] on input "text" at bounding box center [217, 154] width 125 height 12
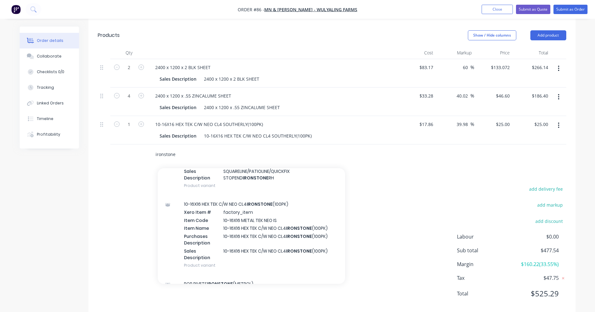
scroll to position [250, 0]
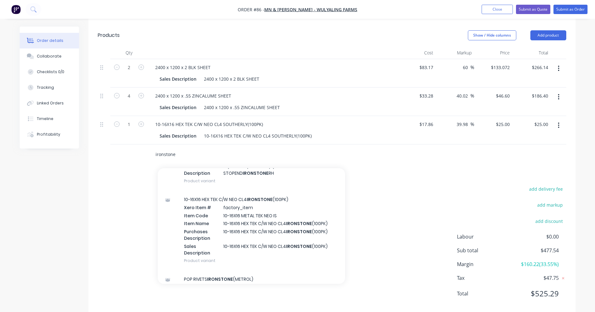
type input "ironstone"
click at [217, 204] on div "10-16X16 HEX TEK C/W NEO CL4 IRONSTONE (100PK) Xero Item # factory_item Item Co…" at bounding box center [251, 230] width 187 height 80
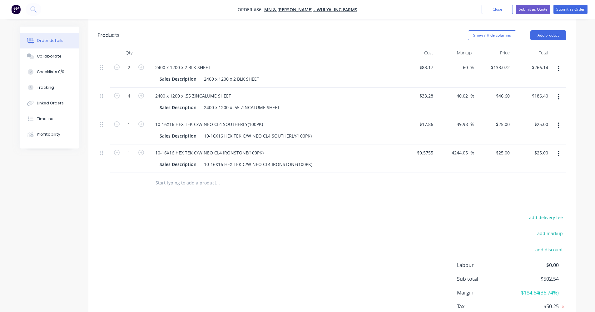
click at [157, 177] on input "text" at bounding box center [217, 183] width 125 height 12
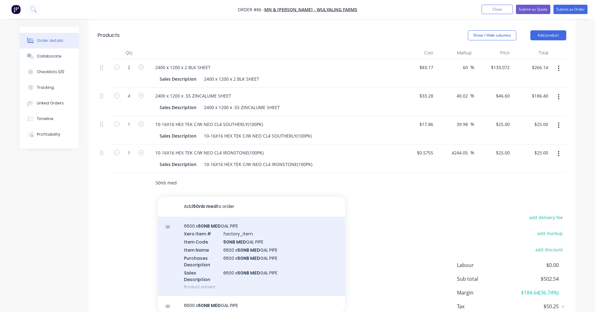
type input "50nb med"
click at [200, 228] on div "6500 x 50NB MED GAL PIPE Xero Item # factory_item Item Code 50NB MED GAL PIPE I…" at bounding box center [251, 257] width 187 height 80
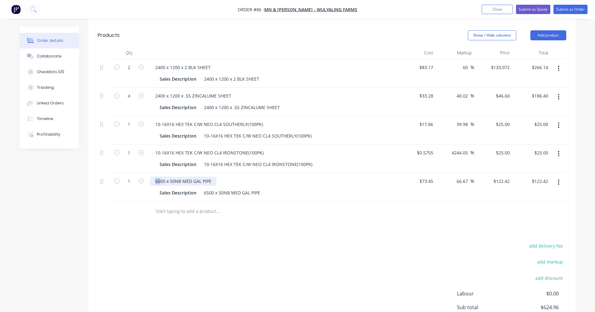
drag, startPoint x: 160, startPoint y: 172, endPoint x: 155, endPoint y: 172, distance: 4.4
click at [155, 177] on div "6500 x 50NB MED GAL PIPE" at bounding box center [183, 181] width 66 height 9
type input "$11.30"
type input "$18.8338"
type input "$18.83"
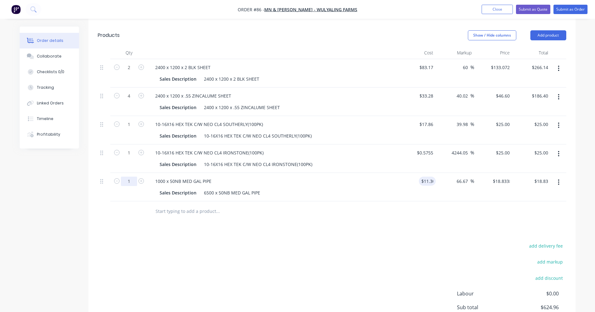
click at [136, 177] on input "1" at bounding box center [129, 181] width 16 height 9
type input "2.4"
type input "$45.20"
click at [169, 205] on input "text" at bounding box center [217, 211] width 125 height 12
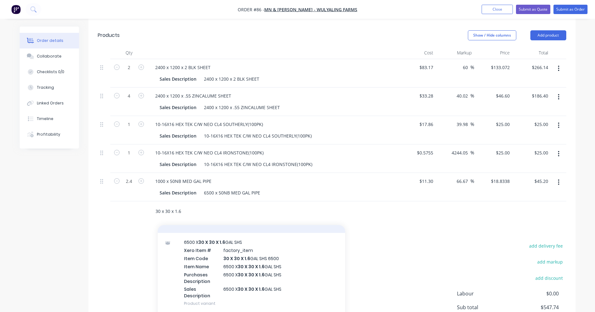
scroll to position [94, 0]
type input "30 x 30 x 1.6"
click at [258, 252] on div "6500 X 30 X 30 X 1.6 GAL SHS Xero Item # factory_item Item Code 30 X 30 X 1.6 G…" at bounding box center [251, 271] width 187 height 80
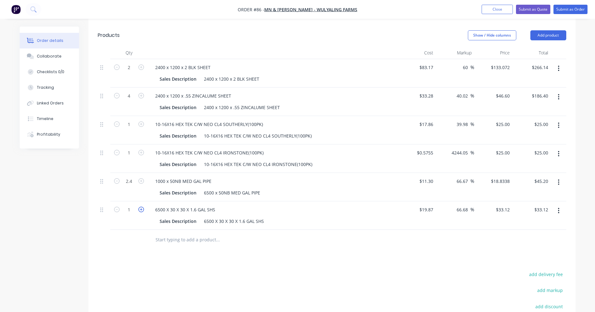
click at [142, 207] on icon "button" at bounding box center [141, 210] width 6 height 6
type input "2"
type input "$66.24"
click at [142, 207] on icon "button" at bounding box center [141, 210] width 6 height 6
type input "3"
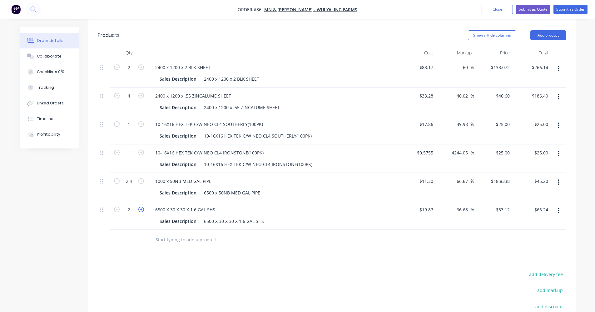
type input "$99.36"
click at [168, 233] on input "text" at bounding box center [217, 239] width 125 height 12
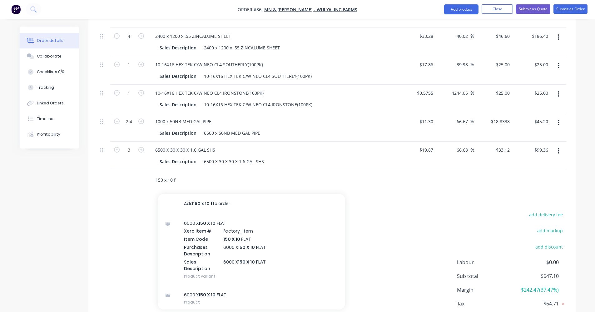
scroll to position [291, 0]
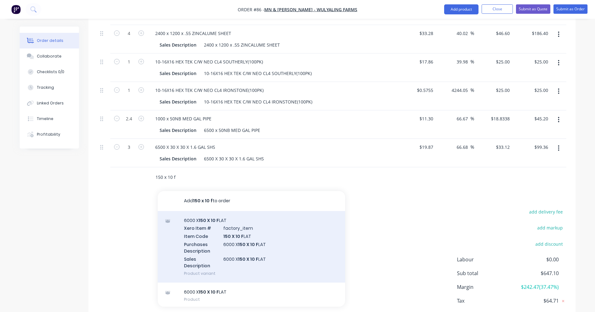
type input "150 x 10 f"
click at [217, 227] on div "6000 X 150 X 10 F LAT Xero Item # factory_item Item Code 150 X 10 F LAT Purchas…" at bounding box center [251, 247] width 187 height 72
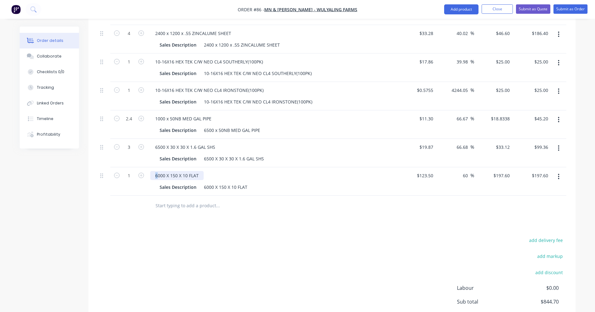
click at [156, 171] on div "6000 X 150 X 10 FLAT" at bounding box center [176, 175] width 53 height 9
type input "$20.59"
type input "$32.944"
type input "$32.94"
click at [143, 172] on icon "button" at bounding box center [141, 175] width 6 height 6
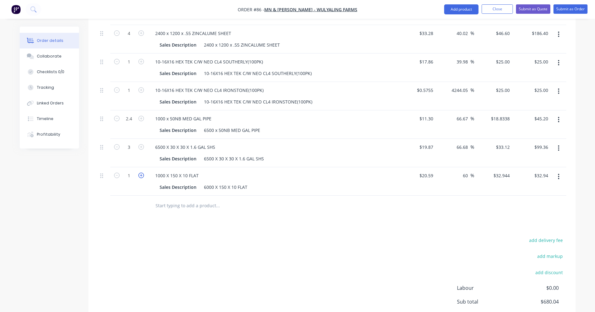
type input "2"
type input "$65.89"
click at [170, 199] on input "text" at bounding box center [217, 205] width 125 height 12
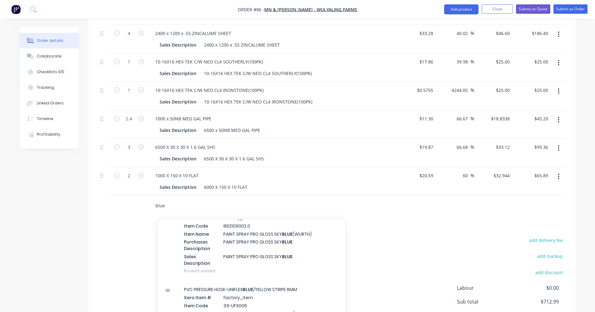
scroll to position [906, 0]
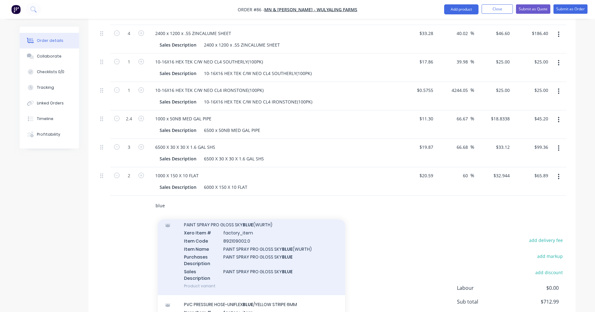
type input "blue"
click at [230, 254] on div "PAINT SPRAY PRO GLOSS SKY BLUE (WURTH) Xero Item # factory_item Item Code 89210…" at bounding box center [251, 255] width 187 height 80
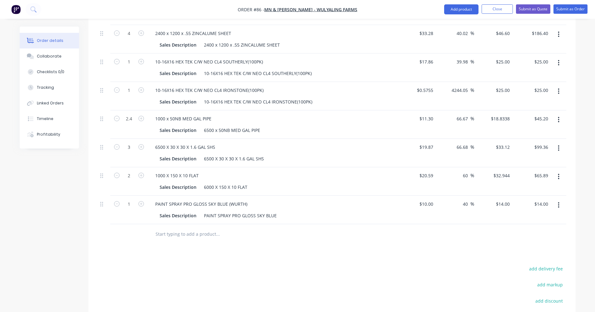
click at [166, 229] on input "text" at bounding box center [217, 234] width 125 height 12
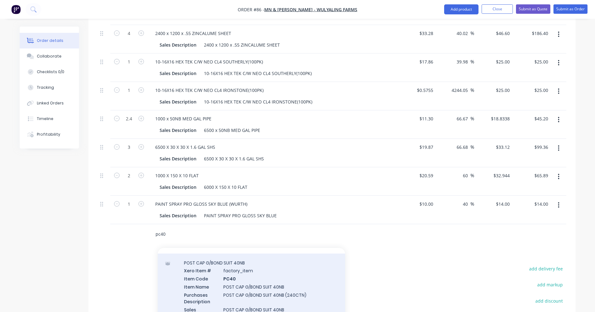
scroll to position [0, 0]
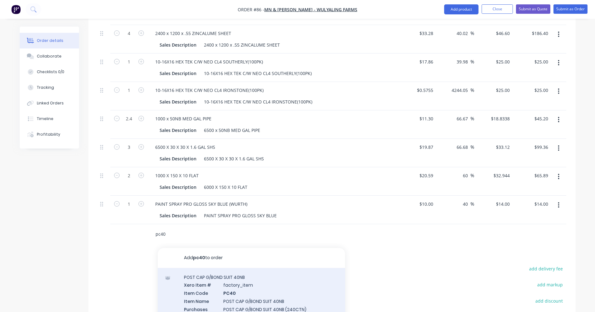
type input "pc40"
click at [204, 282] on div "POST CAP G/BOND SUIT 40NB Xero Item # factory_item Item Code PC40 Item Name POS…" at bounding box center [251, 308] width 187 height 80
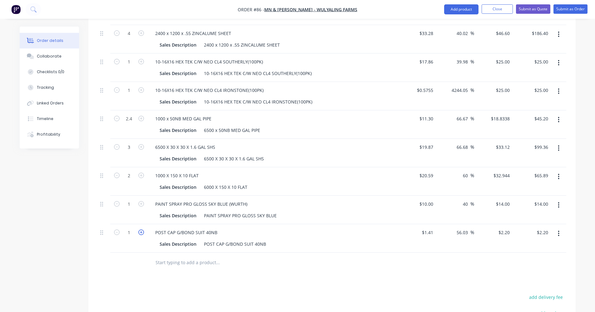
click at [139, 229] on icon "button" at bounding box center [141, 232] width 6 height 6
type input "2"
type input "$4.40"
click at [139, 229] on icon "button" at bounding box center [141, 232] width 6 height 6
type input "3"
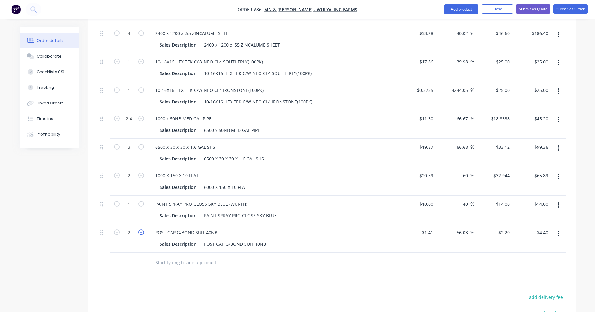
type input "$6.60"
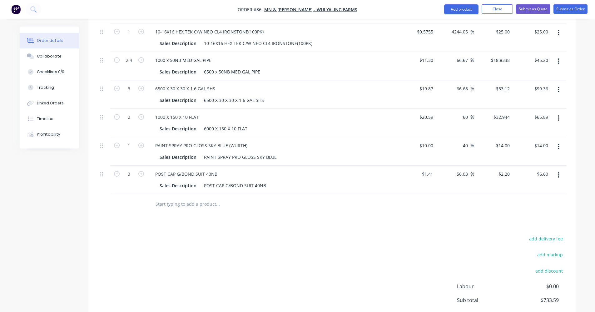
scroll to position [353, 0]
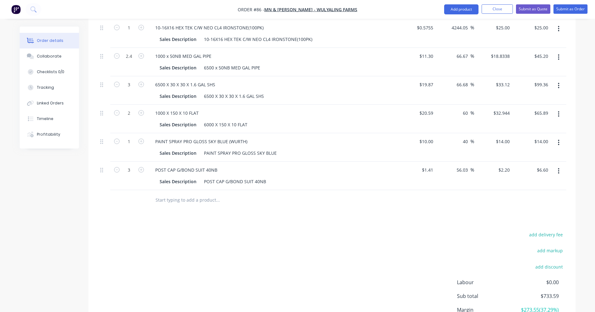
click at [166, 194] on input "text" at bounding box center [217, 200] width 125 height 12
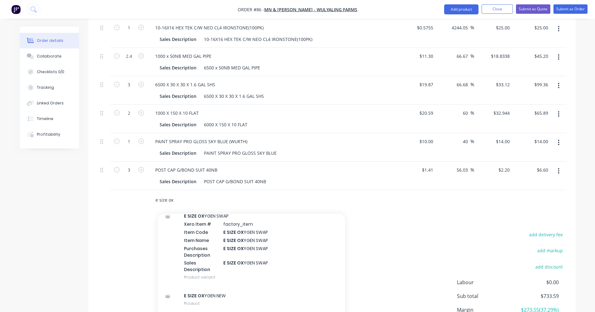
scroll to position [437, 0]
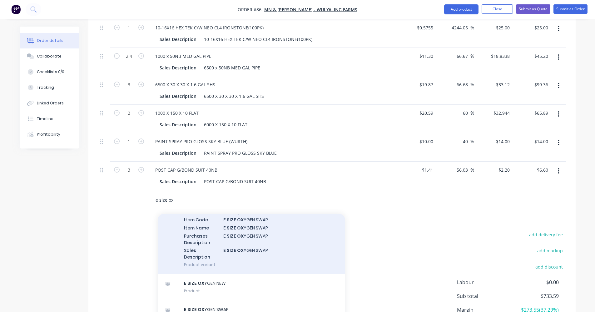
type input "e size ox"
click at [223, 234] on div "E SIZE OX YGEN SWAP Xero Item # factory_item Item Code E SIZE OX YGEN SWAP Item…" at bounding box center [251, 234] width 187 height 80
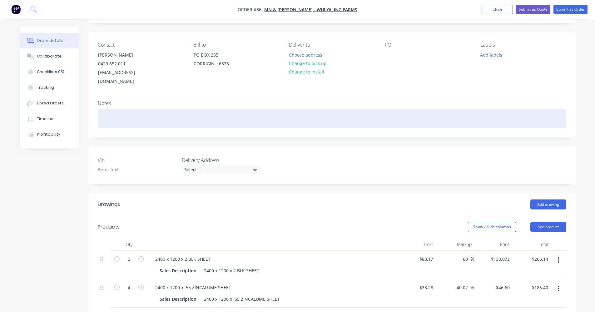
scroll to position [0, 0]
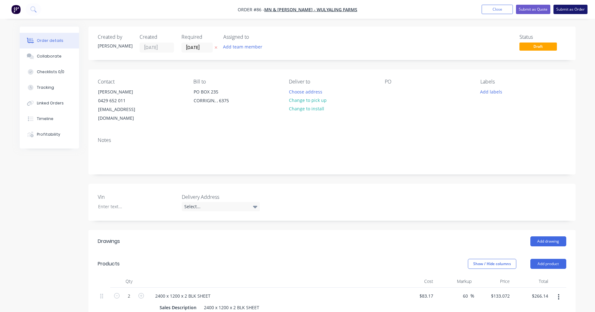
click at [348, 10] on button "Submit as Order" at bounding box center [571, 9] width 34 height 9
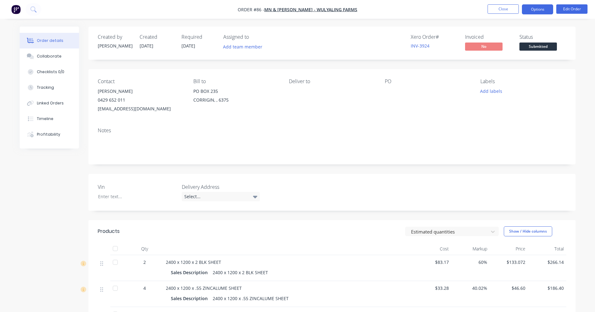
click at [348, 12] on button "Options" at bounding box center [537, 9] width 31 height 10
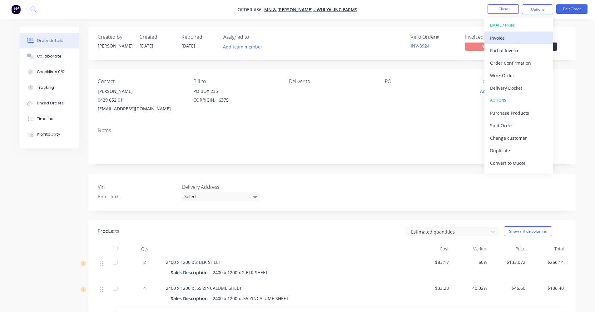
click at [348, 40] on div "Invoice" at bounding box center [518, 37] width 57 height 9
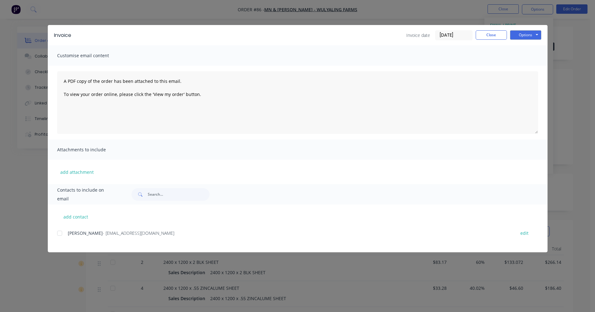
click at [60, 232] on div at bounding box center [59, 233] width 12 height 12
click at [348, 37] on button "Options" at bounding box center [525, 34] width 31 height 9
click at [348, 67] on button "Email" at bounding box center [530, 67] width 40 height 10
drag, startPoint x: 487, startPoint y: 34, endPoint x: 498, endPoint y: 16, distance: 21.3
click at [348, 34] on button "Close" at bounding box center [491, 34] width 31 height 9
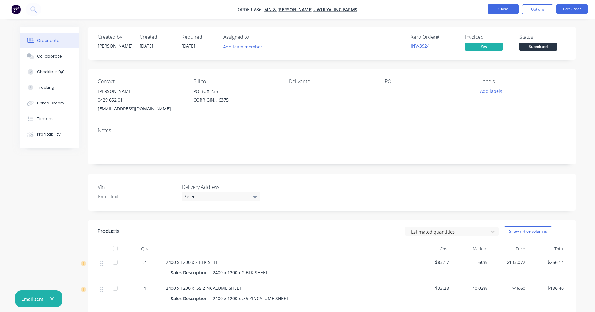
click at [348, 11] on button "Close" at bounding box center [503, 8] width 31 height 9
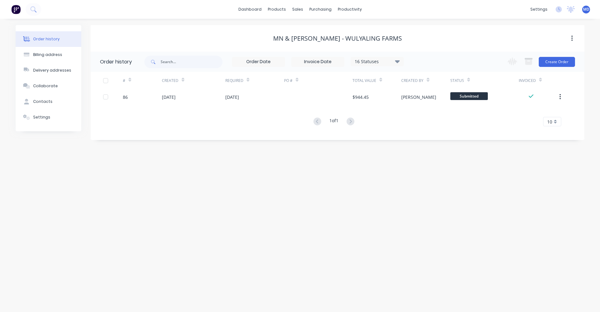
click at [348, 173] on div "Order history Billing address Delivery addresses Collaborate Contacts Settings …" at bounding box center [300, 165] width 600 height 293
click at [302, 9] on div "sales" at bounding box center [297, 9] width 17 height 9
click at [312, 27] on div "Sales Orders" at bounding box center [321, 30] width 26 height 6
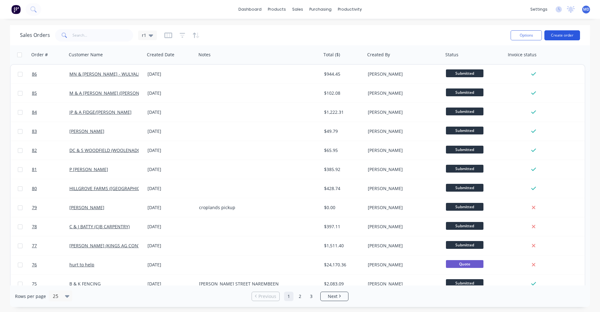
click at [348, 34] on button "Create order" at bounding box center [562, 35] width 36 height 10
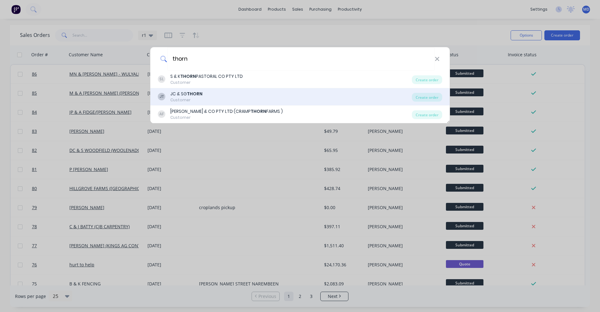
type input "thorn"
click at [213, 96] on div "JT JC & [PERSON_NAME] Customer" at bounding box center [285, 97] width 254 height 12
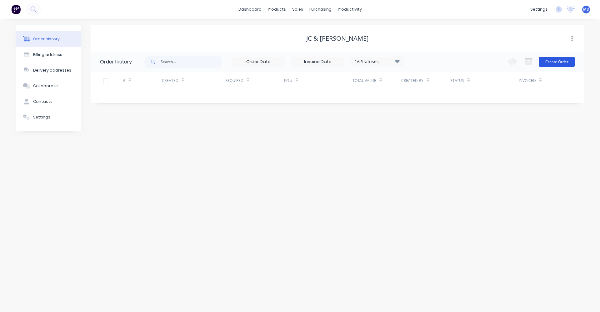
click at [348, 57] on button "Create Order" at bounding box center [557, 62] width 36 height 10
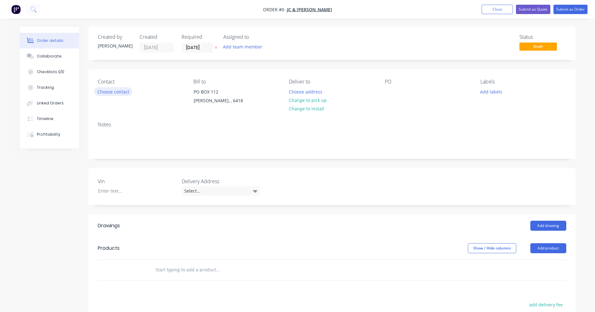
click at [98, 93] on button "Choose contact" at bounding box center [113, 91] width 38 height 8
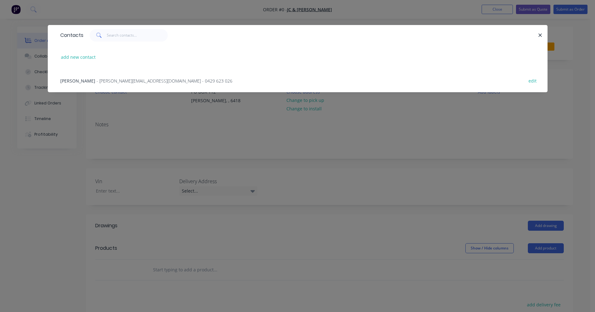
click at [106, 82] on span "- [PERSON_NAME][EMAIL_ADDRESS][DOMAIN_NAME] - 0429 623 026" at bounding box center [165, 81] width 136 height 6
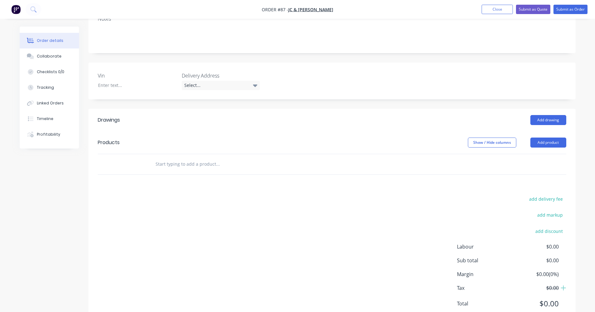
scroll to position [125, 0]
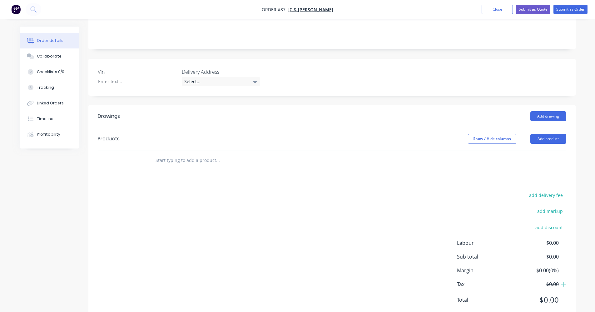
click at [182, 154] on input "text" at bounding box center [217, 160] width 125 height 12
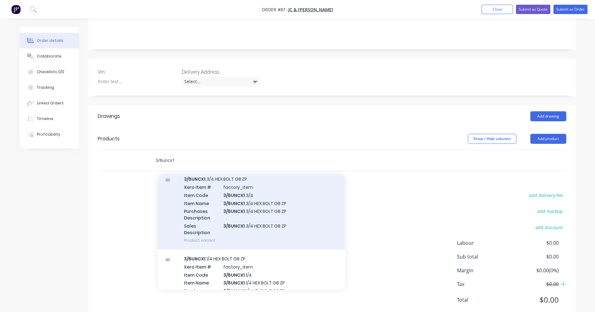
scroll to position [187, 0]
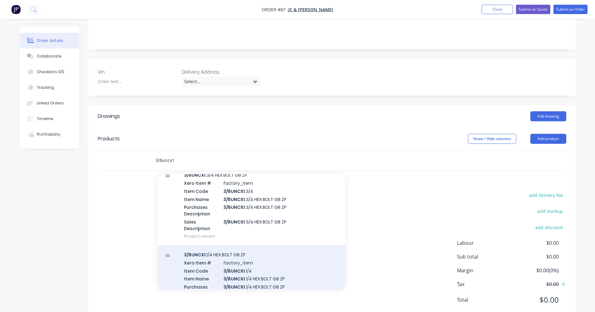
type input "3/8uncx1"
click at [236, 248] on div "3/8UNCX1 .1/4 HEX BOLT G8 ZP Xero Item # factory_item Item Code 3/8UNCX1 .1/4 I…" at bounding box center [251, 285] width 187 height 80
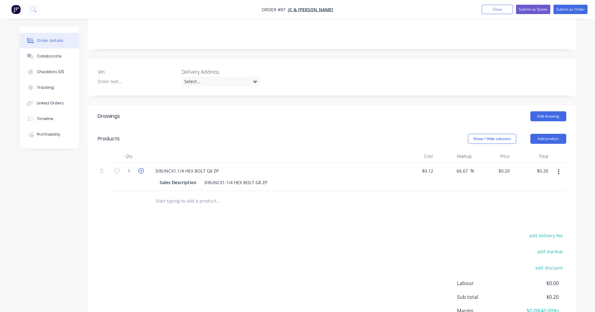
click at [143, 168] on icon "button" at bounding box center [141, 171] width 6 height 6
type input "2"
type input "$0.40"
click at [143, 168] on icon "button" at bounding box center [141, 171] width 6 height 6
type input "3"
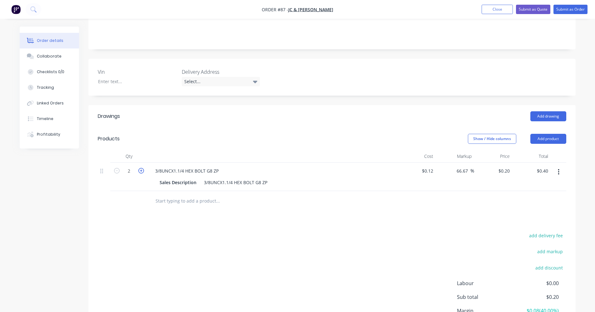
type input "$0.60"
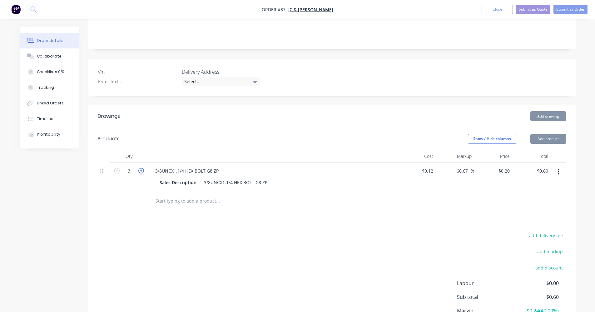
click at [143, 168] on icon "button" at bounding box center [141, 171] width 6 height 6
type input "4"
type input "$0.80"
click at [143, 168] on icon "button" at bounding box center [141, 171] width 6 height 6
type input "5"
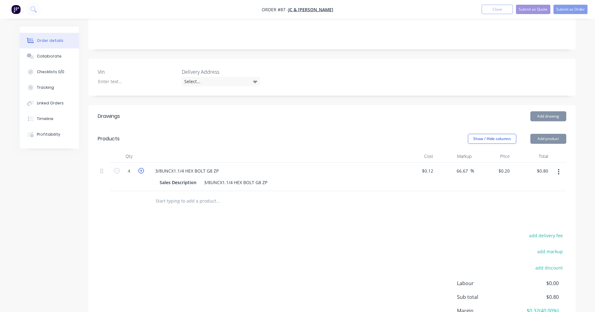
type input "$1.00"
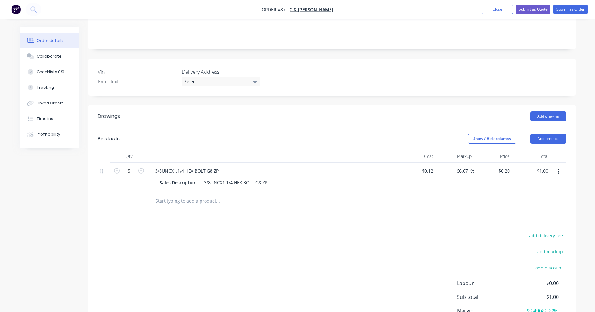
click at [165, 195] on input "text" at bounding box center [217, 201] width 125 height 12
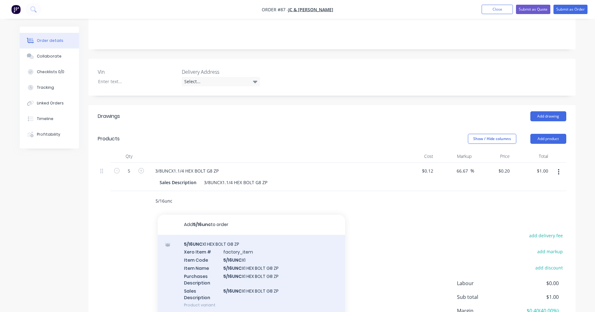
type input "5/16unc"
click at [226, 246] on div "5/16UNC X1 HEX BOLT G8 ZP Xero Item # factory_item Item Code 5/16UNC X1 Item Na…" at bounding box center [251, 275] width 187 height 80
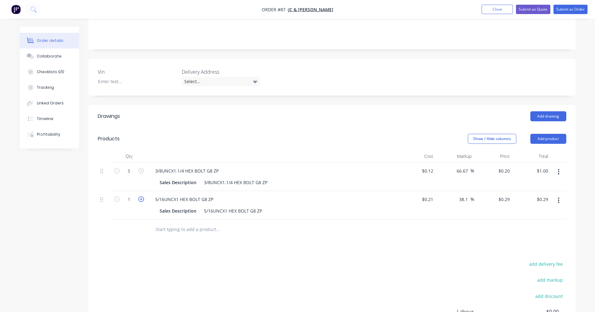
click at [142, 196] on icon "button" at bounding box center [141, 199] width 6 height 6
type input "2"
type input "$0.58"
click at [142, 196] on icon "button" at bounding box center [141, 199] width 6 height 6
type input "3"
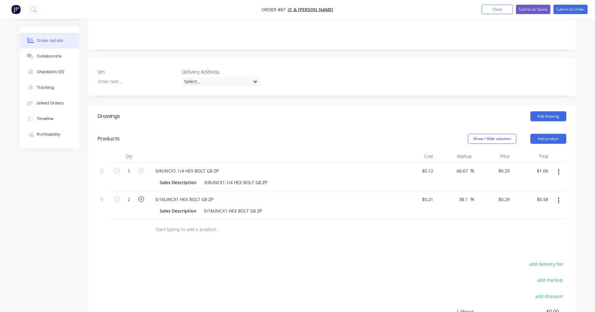
type input "$0.87"
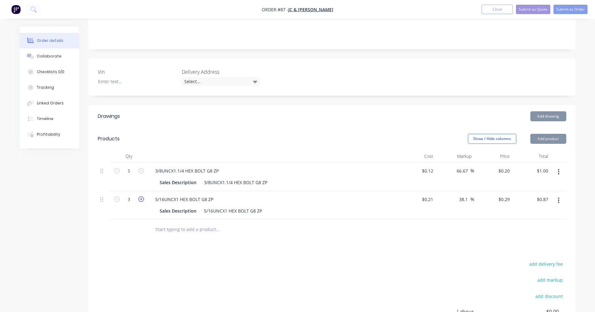
click at [142, 196] on icon "button" at bounding box center [141, 199] width 6 height 6
type input "4"
type input "$1.16"
click at [142, 196] on icon "button" at bounding box center [141, 199] width 6 height 6
type input "5"
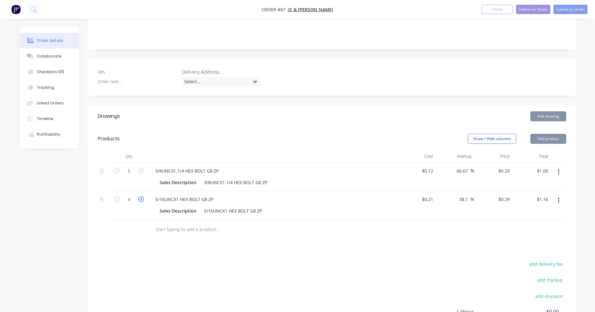
type input "$1.45"
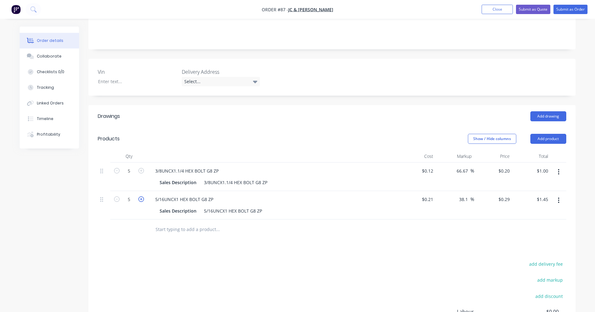
click at [142, 196] on icon "button" at bounding box center [141, 199] width 6 height 6
type input "6"
type input "$1.74"
click at [172, 195] on div "5/16UNCX1 HEX BOLT G8 ZP" at bounding box center [184, 199] width 68 height 9
click at [222, 206] on div "5/16UNCX1 HEX BOLT G8 ZP" at bounding box center [233, 210] width 63 height 9
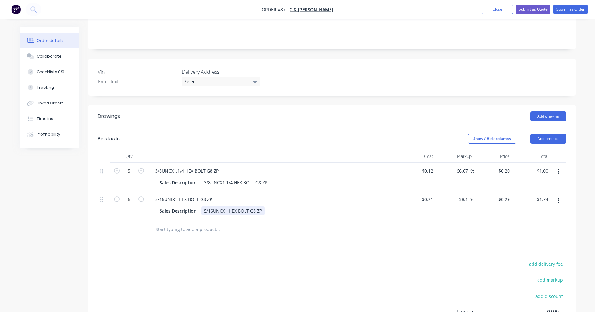
click at [221, 206] on div "5/16UNCX1 HEX BOLT G8 ZP" at bounding box center [233, 210] width 63 height 9
click at [172, 195] on div "5/16UNfX1 HEX BOLT G8 ZP" at bounding box center [183, 199] width 67 height 9
click at [170, 166] on div "3/8UNCX1.1/4 HEX BOLT G8 ZP" at bounding box center [186, 170] width 73 height 9
click at [171, 166] on div "3/8UNCX1.1/4 HEX BOLT G8 ZP" at bounding box center [186, 170] width 73 height 9
click at [219, 178] on div "3/8UNCX1.1/4 HEX BOLT G8 ZP" at bounding box center [236, 182] width 68 height 9
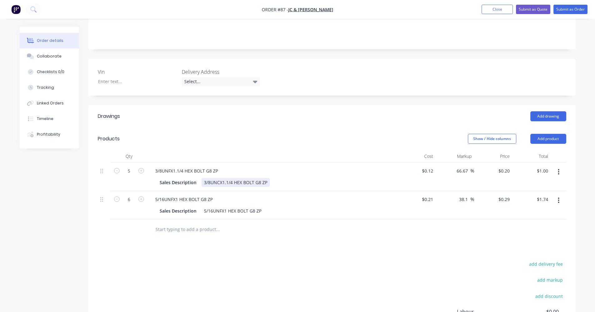
click at [221, 178] on div "3/8UNCX1.1/4 HEX BOLT G8 ZP" at bounding box center [236, 182] width 68 height 9
click at [219, 178] on div "3/8UNCX1.1/4 HEX BOLT G8 ZP" at bounding box center [236, 182] width 68 height 9
click at [193, 223] on input "text" at bounding box center [217, 229] width 125 height 12
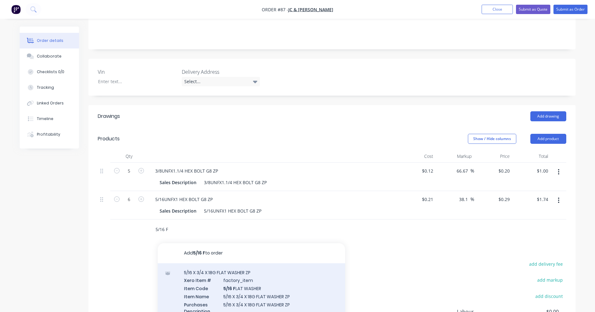
type input "5/16 F"
click at [235, 279] on div "5/16 X 3/4 X 18G FLAT WASHER ZP Xero Item # factory_item Item Code 5/16 F LAT W…" at bounding box center [251, 303] width 187 height 80
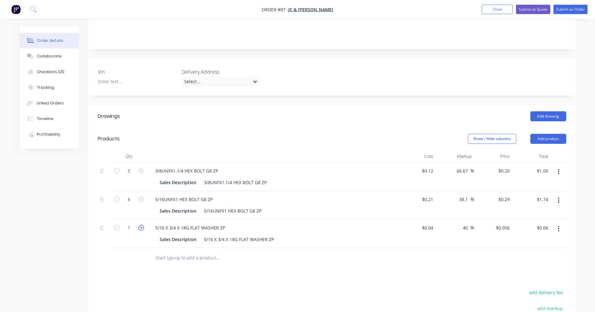
click at [143, 225] on icon "button" at bounding box center [141, 228] width 6 height 6
type input "2"
type input "$0.11"
click at [143, 225] on icon "button" at bounding box center [141, 228] width 6 height 6
type input "3"
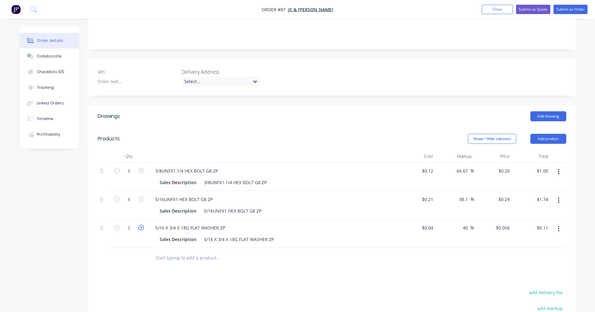
type input "$0.17"
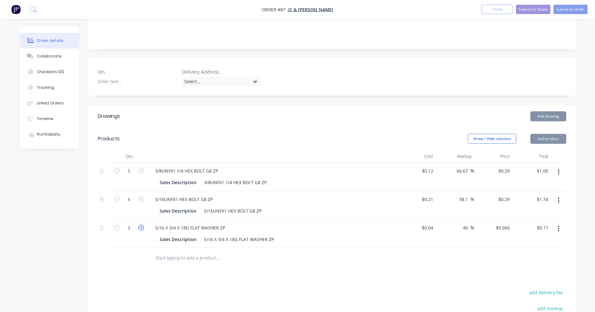
click at [143, 225] on icon "button" at bounding box center [141, 228] width 6 height 6
type input "4"
type input "$0.22"
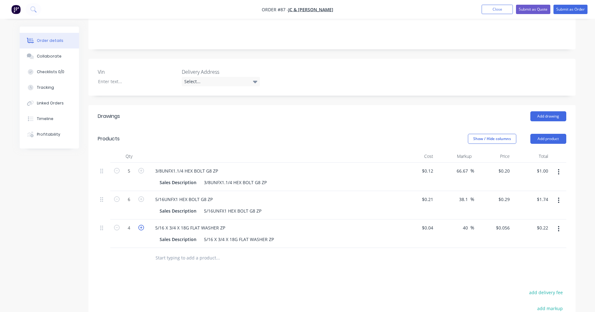
click at [143, 225] on icon "button" at bounding box center [141, 228] width 6 height 6
type input "5"
type input "$0.28"
click at [184, 252] on input "text" at bounding box center [217, 258] width 125 height 12
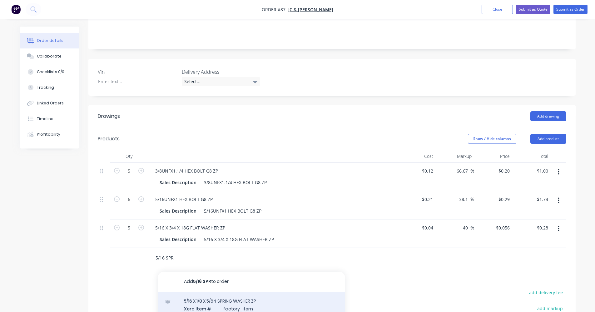
type input "5/16 SPR"
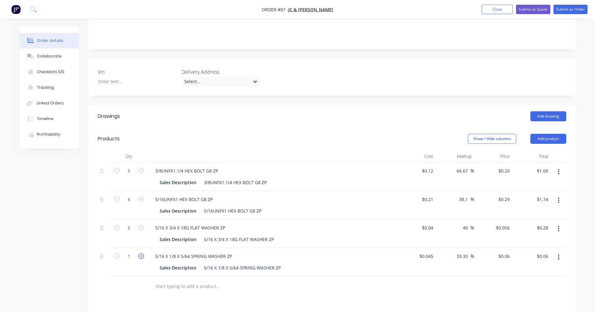
click at [143, 253] on icon "button" at bounding box center [141, 256] width 6 height 6
type input "2"
type input "$0.12"
click at [143, 253] on icon "button" at bounding box center [141, 256] width 6 height 6
type input "3"
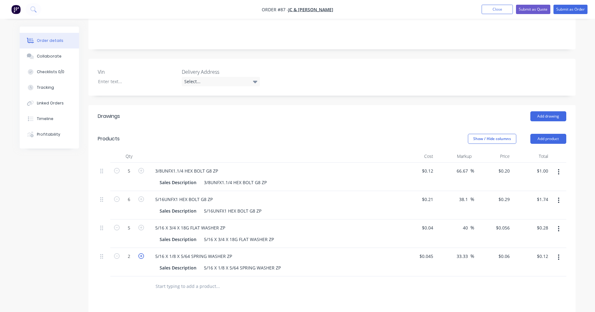
type input "$0.18"
click at [143, 253] on icon "button" at bounding box center [141, 256] width 6 height 6
type input "4"
type input "$0.24"
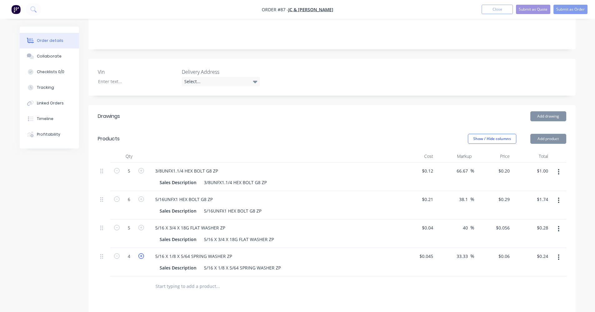
click at [143, 253] on icon "button" at bounding box center [141, 256] width 6 height 6
type input "5"
type input "$0.30"
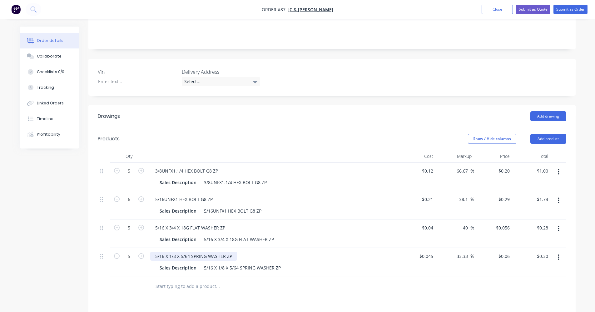
scroll to position [219, 0]
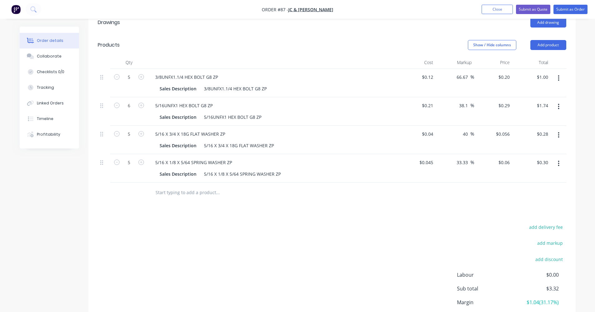
click at [171, 187] on input "text" at bounding box center [217, 192] width 125 height 12
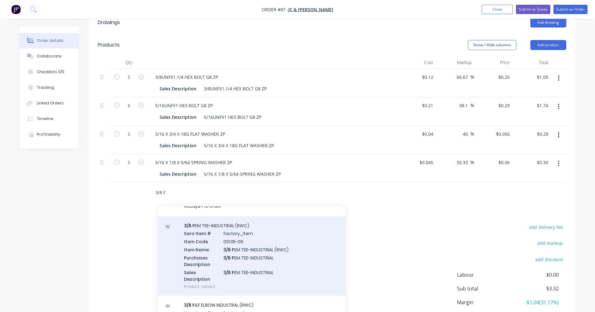
scroll to position [0, 0]
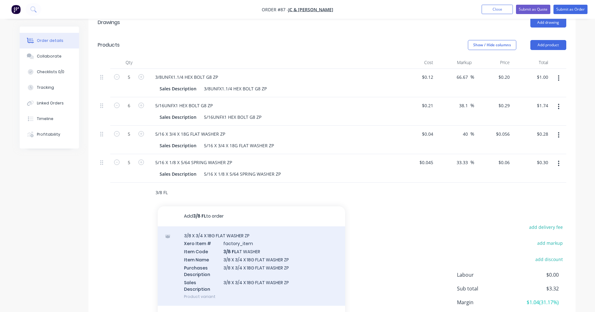
type input "3/8 FL"
click at [202, 230] on div "3/8 X 3/4 X 18G FLAT WASHER ZP Xero Item # factory_item Item Code 3/8 FL AT WAS…" at bounding box center [251, 266] width 187 height 80
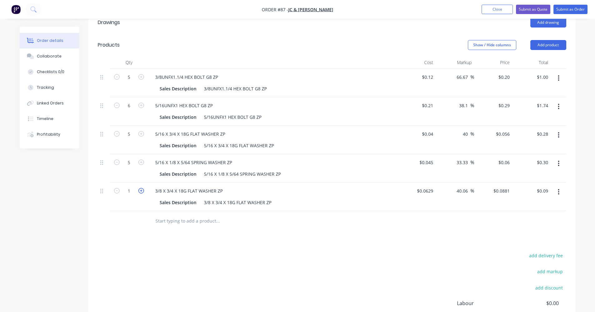
click at [143, 188] on icon "button" at bounding box center [141, 191] width 6 height 6
type input "2"
type input "$0.18"
click at [143, 188] on icon "button" at bounding box center [141, 191] width 6 height 6
type input "3"
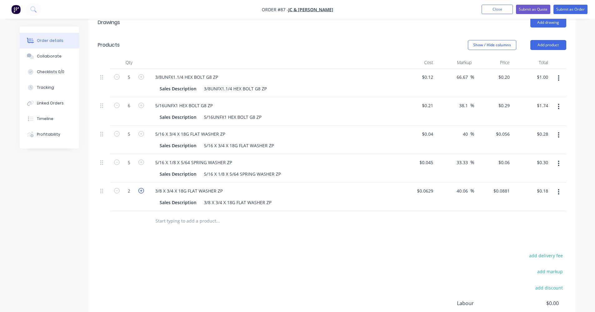
type input "$0.26"
click at [143, 188] on icon "button" at bounding box center [141, 191] width 6 height 6
type input "4"
type input "$0.35"
click at [143, 188] on icon "button" at bounding box center [141, 191] width 6 height 6
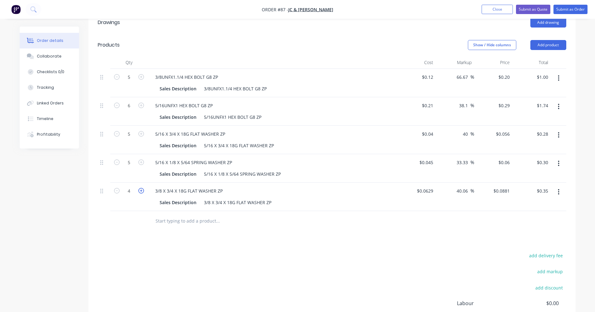
type input "5"
type input "$0.44"
click at [143, 188] on icon "button" at bounding box center [141, 191] width 6 height 6
type input "6"
type input "$0.53"
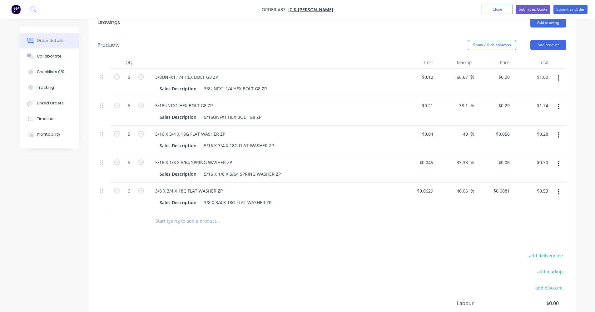
click at [167, 215] on input "text" at bounding box center [217, 221] width 125 height 12
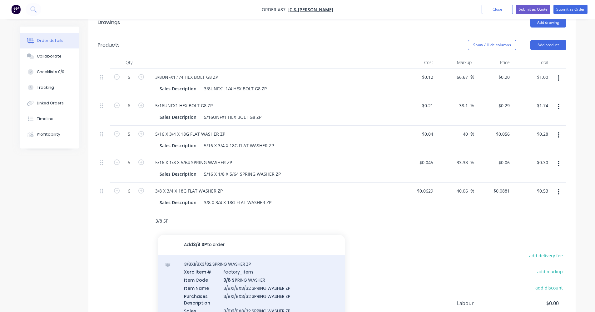
type input "3/8 SP"
click at [212, 262] on div "3/8X1/8X3/32 SPRING WASHER ZP Xero Item # factory_item Item Code 3/8 SP RING WA…" at bounding box center [251, 295] width 187 height 80
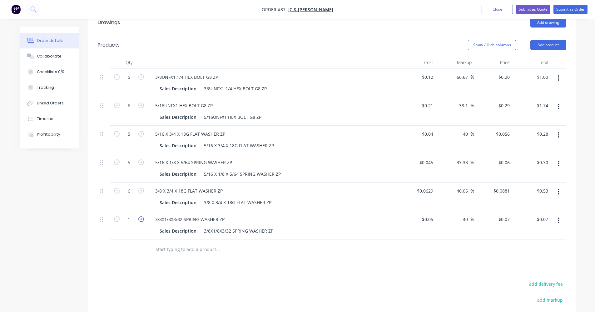
click at [141, 216] on icon "button" at bounding box center [141, 219] width 6 height 6
type input "2"
type input "$0.14"
click at [141, 216] on icon "button" at bounding box center [141, 219] width 6 height 6
type input "3"
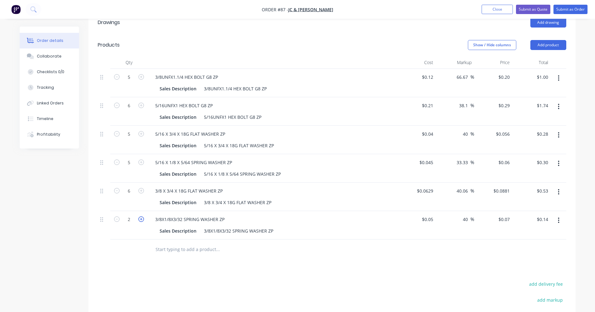
type input "$0.21"
click at [141, 216] on icon "button" at bounding box center [141, 219] width 6 height 6
type input "4"
type input "$0.28"
click at [141, 216] on icon "button" at bounding box center [141, 219] width 6 height 6
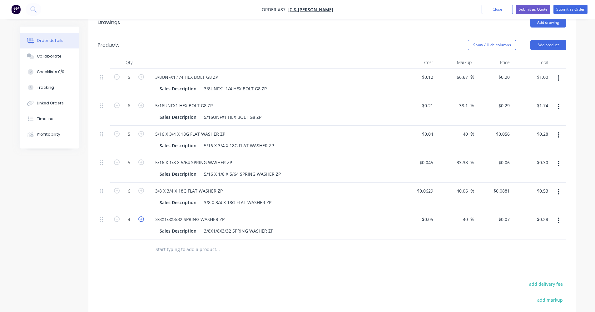
type input "5"
type input "$0.35"
click at [141, 216] on icon "button" at bounding box center [141, 219] width 6 height 6
type input "6"
type input "$0.42"
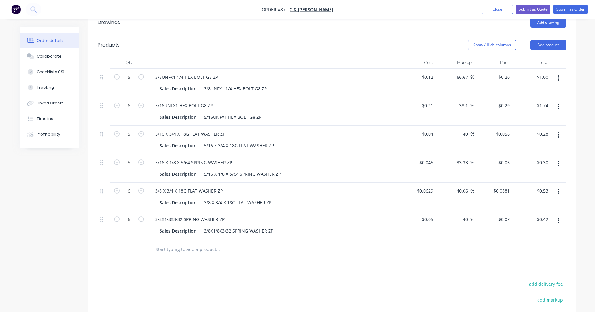
click at [157, 243] on input "text" at bounding box center [217, 249] width 125 height 12
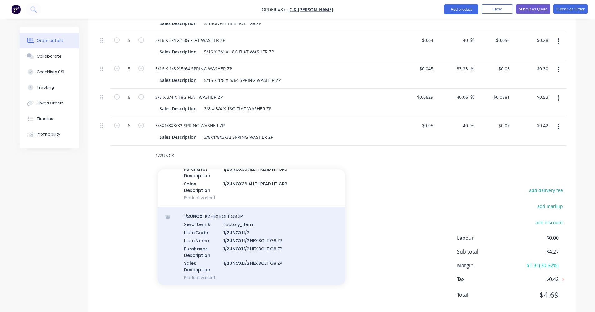
scroll to position [62, 0]
type input "1/2UNCX"
click at [214, 208] on div "1/2UNCX 1.1/2 HEX BOLT G8 ZP Xero Item # factory_item Item Code 1/2UNCX 1.1/2 I…" at bounding box center [251, 246] width 187 height 80
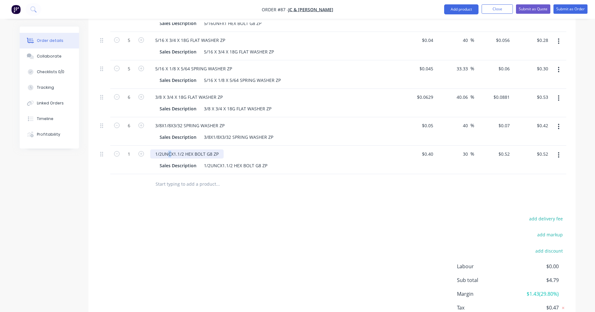
click at [169, 149] on div "1/2UNCX1.1/2 HEX BOLT G8 ZP" at bounding box center [186, 153] width 73 height 9
click at [217, 161] on div "1/2UNCX1.1/2 HEX BOLT G8 ZP" at bounding box center [236, 165] width 68 height 9
click at [218, 161] on div "1/2UNCX1.1/2 HEX BOLT G8 ZP" at bounding box center [236, 165] width 68 height 9
click at [144, 151] on icon "button" at bounding box center [141, 154] width 6 height 6
type input "2"
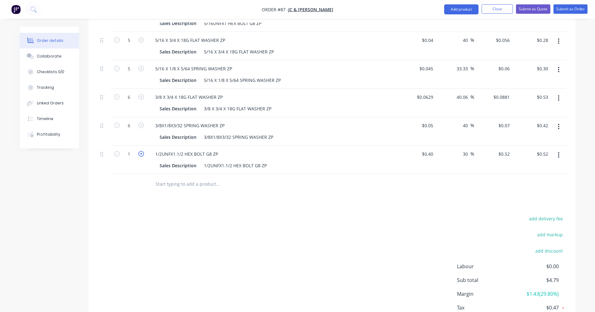
type input "$1.04"
click at [144, 151] on icon "button" at bounding box center [141, 154] width 6 height 6
type input "3"
type input "$1.56"
click at [144, 151] on icon "button" at bounding box center [141, 154] width 6 height 6
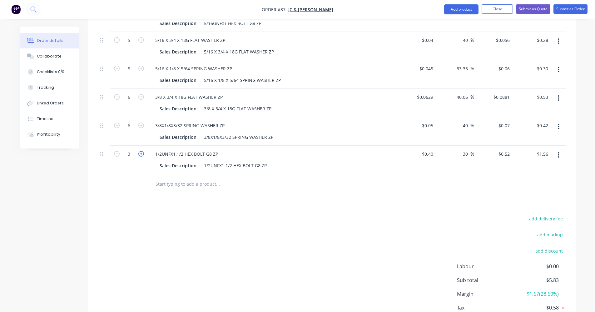
type input "4"
type input "$2.08"
click at [144, 151] on icon "button" at bounding box center [141, 154] width 6 height 6
type input "5"
type input "$2.60"
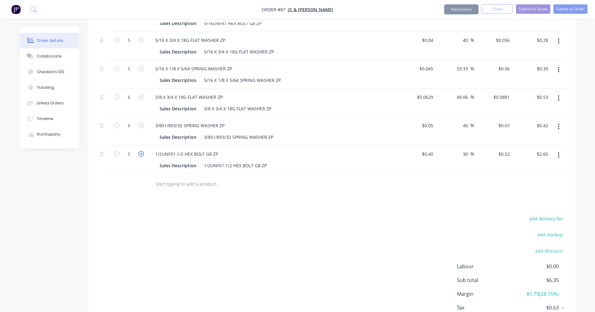
click at [144, 151] on icon "button" at bounding box center [141, 154] width 6 height 6
type input "6"
type input "$3.12"
click at [144, 151] on icon "button" at bounding box center [141, 154] width 6 height 6
type input "7"
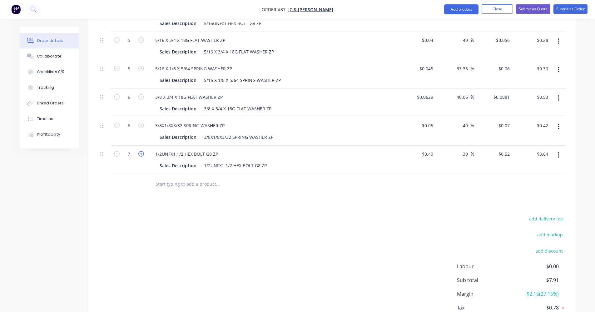
click at [144, 151] on icon "button" at bounding box center [141, 154] width 6 height 6
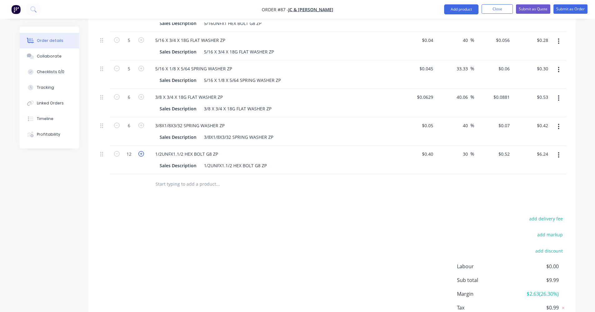
click at [144, 151] on icon "button" at bounding box center [141, 154] width 6 height 6
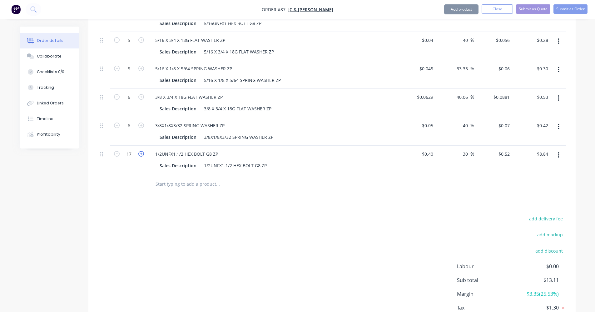
click at [144, 151] on icon "button" at bounding box center [141, 154] width 6 height 6
click at [168, 178] on input "text" at bounding box center [217, 184] width 125 height 12
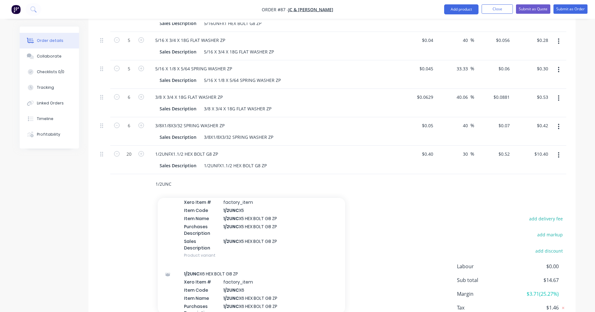
scroll to position [750, 0]
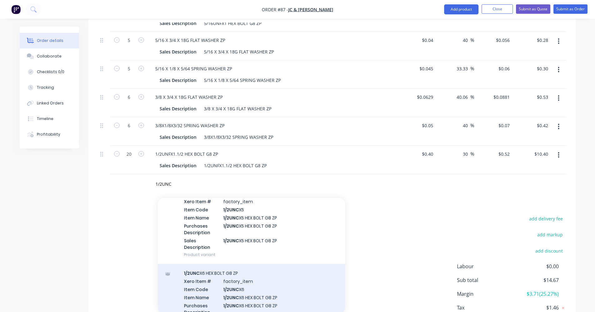
click at [219, 264] on div "1/2UNC X6 HEX BOLT G8 ZP Xero Item # factory_item Item Code 1/2UNC X6 Item Name…" at bounding box center [251, 304] width 187 height 80
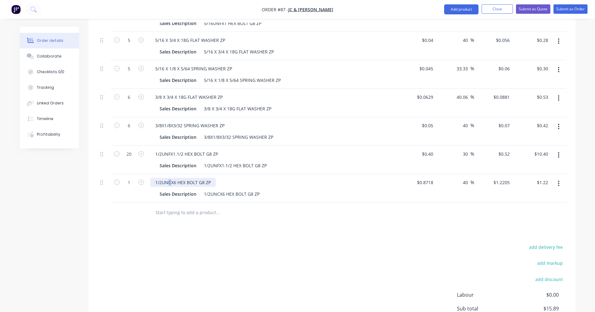
click at [169, 178] on div "1/2UNCX6 HEX BOLT G8 ZP" at bounding box center [183, 182] width 66 height 9
click at [217, 189] on div "1/2UNCX6 HEX BOLT G8 ZP" at bounding box center [232, 193] width 61 height 9
click at [218, 189] on div "1/2UNCX6 HEX BOLT G8 ZP" at bounding box center [232, 193] width 61 height 9
click at [143, 179] on icon "button" at bounding box center [141, 182] width 6 height 6
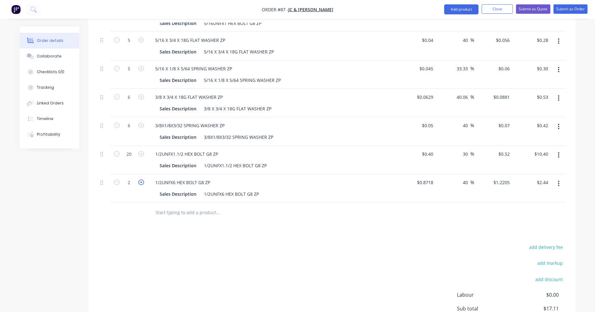
click at [143, 179] on icon "button" at bounding box center [141, 182] width 6 height 6
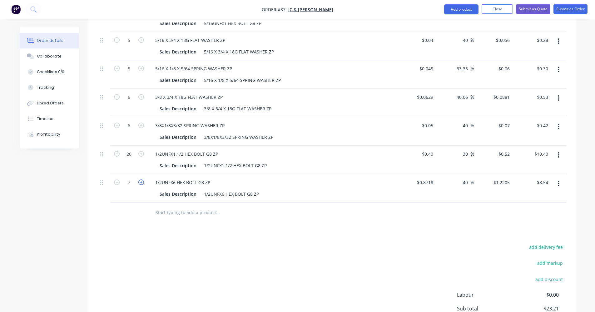
click at [143, 179] on icon "button" at bounding box center [141, 182] width 6 height 6
click at [160, 206] on input "text" at bounding box center [217, 212] width 125 height 12
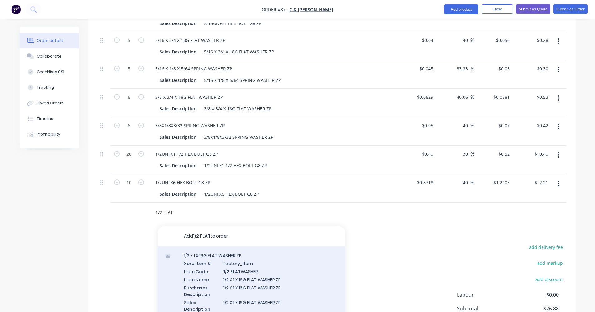
click at [222, 256] on div "1/2 X 1 X 16G FLAT WASHER ZP Xero Item # factory_item Item Code 1/2 FLAT WASHER…" at bounding box center [251, 286] width 187 height 80
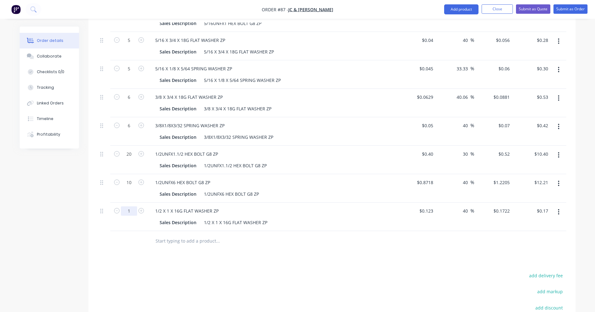
click at [136, 206] on input "1" at bounding box center [129, 210] width 16 height 9
click at [192, 237] on input "text" at bounding box center [217, 241] width 125 height 12
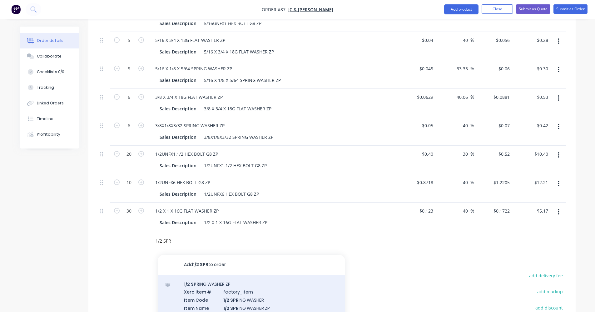
click at [212, 276] on div "1/2 SPR ING WASHER ZP Xero Item # factory_item Item Code 1/2 SPR ING WASHER Ite…" at bounding box center [251, 315] width 187 height 80
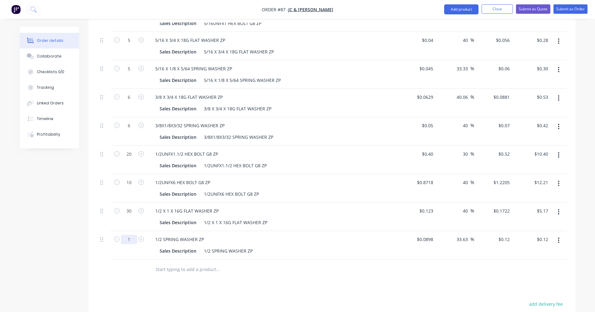
click at [134, 235] on input "1" at bounding box center [129, 239] width 16 height 9
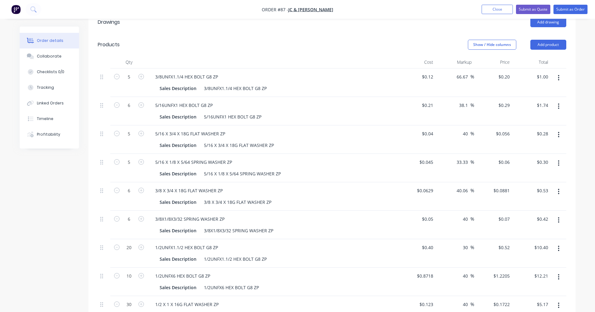
scroll to position [219, 0]
click at [348, 8] on button "Submit as Order" at bounding box center [571, 9] width 34 height 9
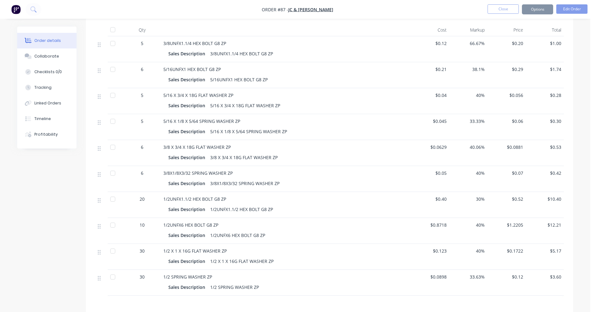
scroll to position [0, 0]
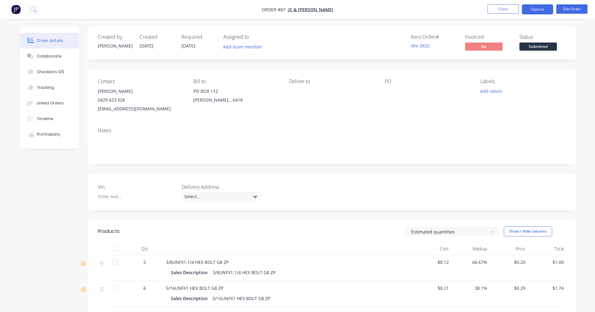
click at [348, 7] on button "Options" at bounding box center [537, 9] width 31 height 10
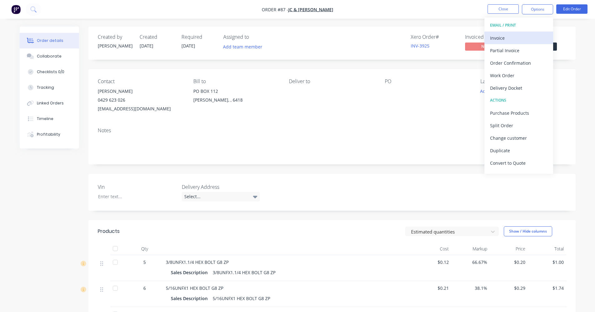
click at [348, 34] on div "Invoice" at bounding box center [518, 37] width 57 height 9
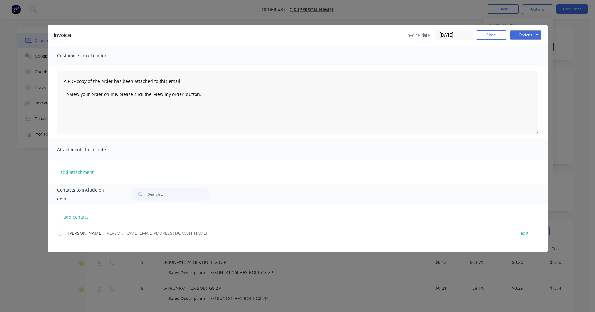
click at [58, 235] on div at bounding box center [59, 233] width 12 height 12
click at [348, 36] on button "Options" at bounding box center [525, 34] width 31 height 9
click at [348, 64] on button "Email" at bounding box center [530, 67] width 40 height 10
click at [348, 38] on button "Close" at bounding box center [491, 34] width 31 height 9
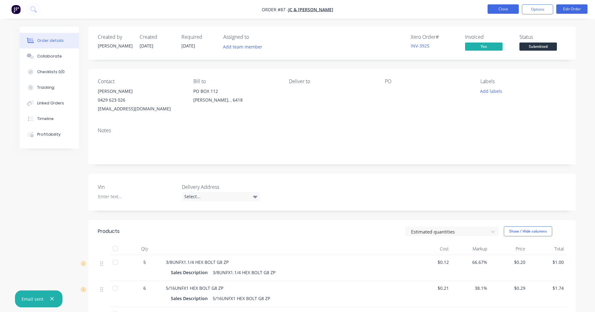
click at [348, 12] on button "Close" at bounding box center [503, 8] width 31 height 9
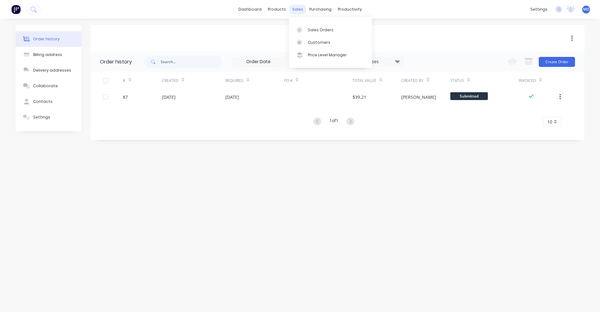
click at [292, 10] on div "sales" at bounding box center [297, 9] width 17 height 9
click at [316, 31] on div "Sales Orders" at bounding box center [321, 30] width 26 height 6
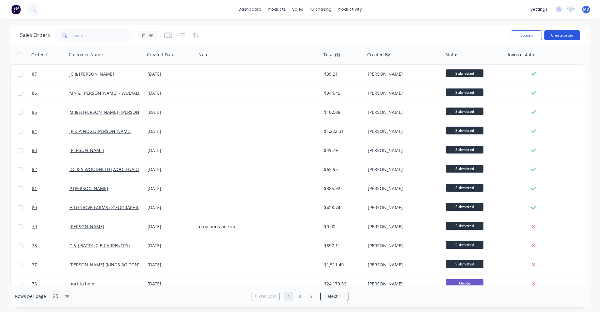
click at [348, 36] on button "Create order" at bounding box center [562, 35] width 36 height 10
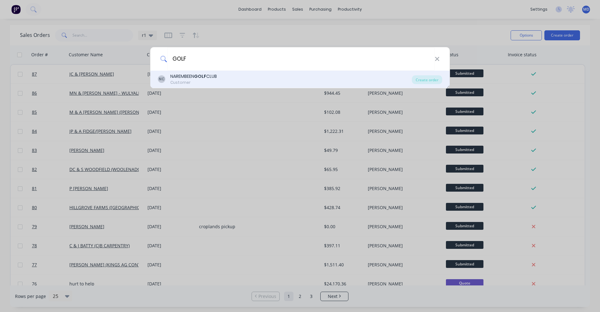
click at [191, 74] on div "NAREMBEEN GOLF CLUB" at bounding box center [193, 76] width 47 height 7
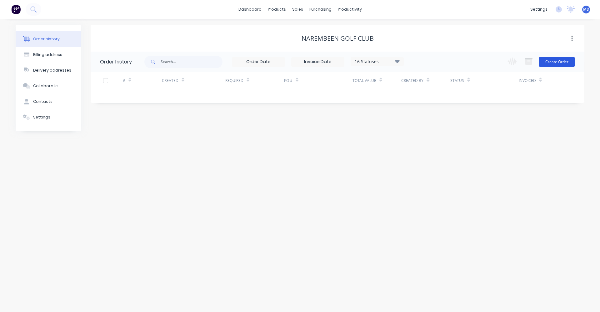
click at [348, 60] on button "Create Order" at bounding box center [557, 62] width 36 height 10
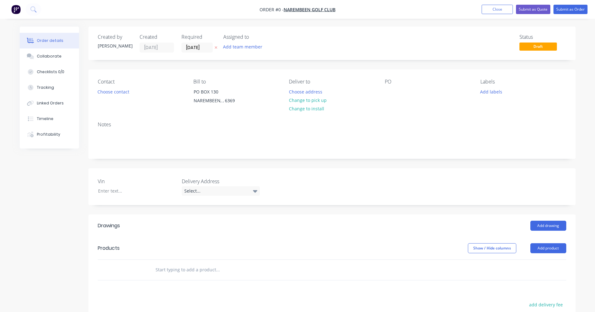
click at [106, 123] on div "Notes" at bounding box center [332, 125] width 469 height 6
click at [111, 92] on button "Choose contact" at bounding box center [113, 91] width 38 height 8
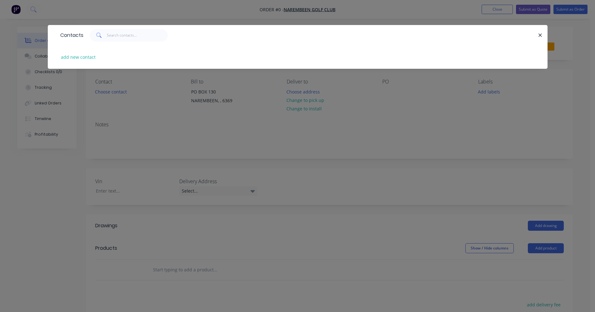
drag, startPoint x: 459, startPoint y: 57, endPoint x: 440, endPoint y: 59, distance: 19.2
click at [348, 57] on div "add new contact" at bounding box center [297, 56] width 481 height 23
click at [79, 58] on button "add new contact" at bounding box center [78, 57] width 41 height 8
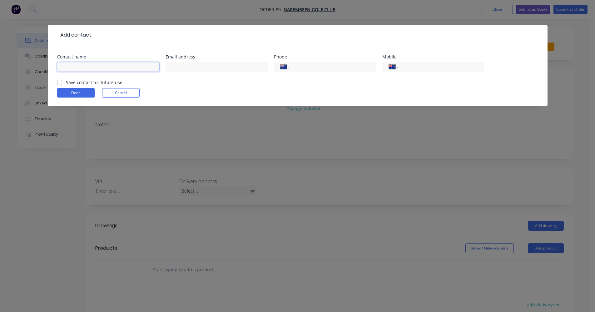
click at [105, 71] on input "text" at bounding box center [108, 66] width 102 height 9
click at [186, 66] on input "text" at bounding box center [217, 66] width 102 height 9
drag, startPoint x: 174, startPoint y: 85, endPoint x: 186, endPoint y: 70, distance: 19.1
paste input "[PERSON_NAME][EMAIL_ADDRESS][DOMAIN_NAME]"
click at [72, 85] on label "Save contact for future use" at bounding box center [94, 82] width 57 height 7
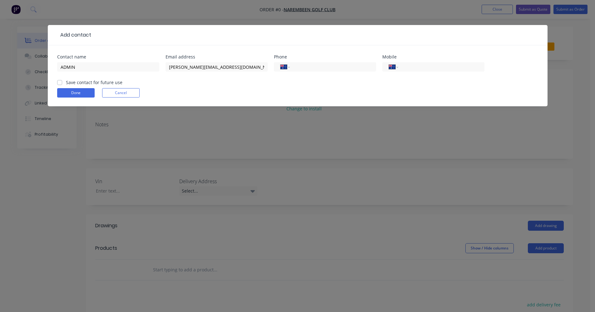
click at [62, 85] on input "Save contact for future use" at bounding box center [59, 82] width 5 height 6
click at [67, 92] on button "Done" at bounding box center [75, 92] width 37 height 9
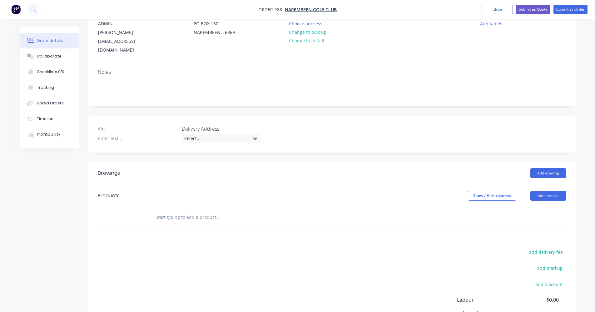
scroll to position [94, 0]
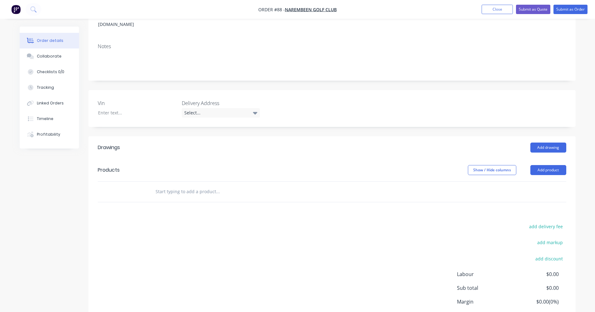
click at [188, 185] on input "text" at bounding box center [217, 191] width 125 height 12
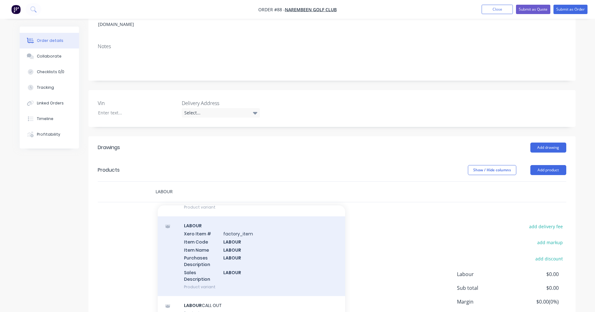
scroll to position [187, 0]
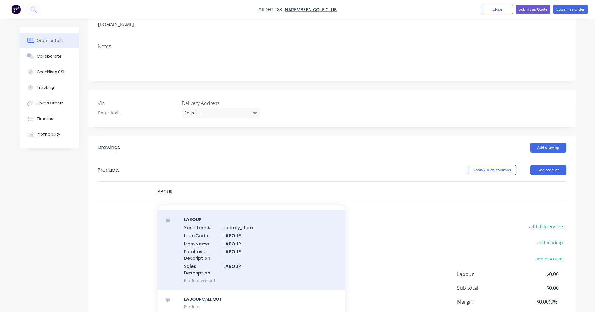
click at [207, 231] on div "LABOUR Xero Item # factory_item Item Code LABOUR Item Name LABOUR Purchases Des…" at bounding box center [251, 250] width 187 height 80
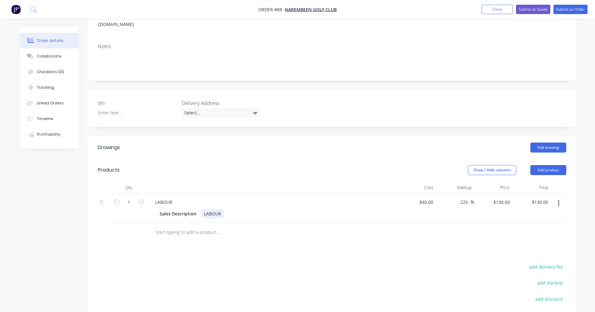
click at [223, 209] on div "LABOUR" at bounding box center [213, 213] width 22 height 9
click at [132, 197] on input "1" at bounding box center [129, 201] width 16 height 9
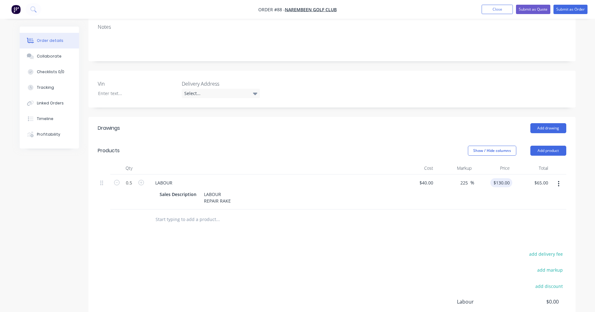
scroll to position [175, 0]
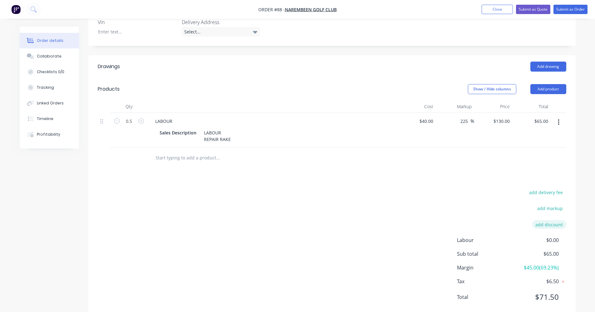
click at [348, 220] on button "add discount" at bounding box center [549, 224] width 34 height 8
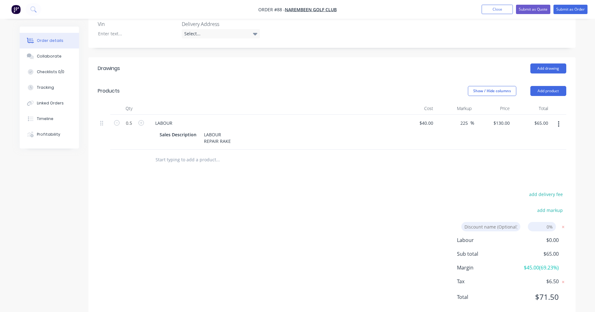
click at [348, 222] on input at bounding box center [542, 226] width 28 height 9
click at [348, 222] on input at bounding box center [490, 226] width 59 height 9
click at [348, 222] on input at bounding box center [542, 226] width 28 height 9
click at [337, 227] on div "add delivery fee add markup sponsors discount sponsors discount Discount name (…" at bounding box center [332, 249] width 469 height 119
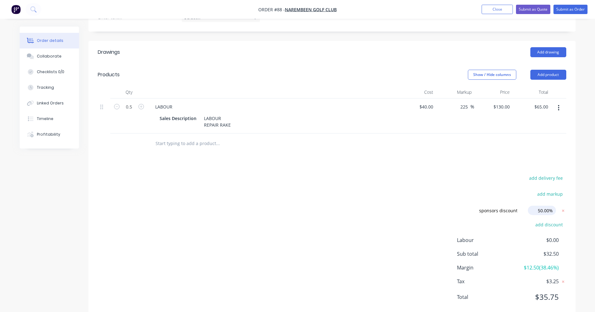
drag, startPoint x: 552, startPoint y: 194, endPoint x: 538, endPoint y: 194, distance: 14.1
click at [348, 206] on input "50.00%" at bounding box center [542, 210] width 28 height 9
click at [348, 205] on div "add delivery fee add markup sponsors discount sponsors discount Discount name (…" at bounding box center [332, 241] width 469 height 135
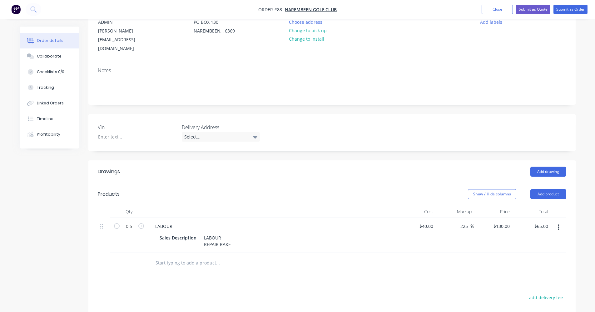
scroll to position [0, 0]
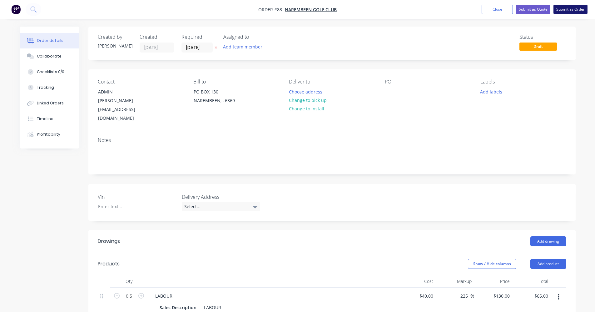
click at [348, 12] on button "Submit as Order" at bounding box center [571, 9] width 34 height 9
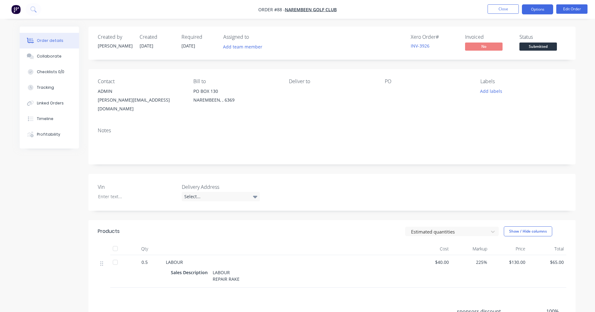
click at [348, 13] on button "Options" at bounding box center [537, 9] width 31 height 10
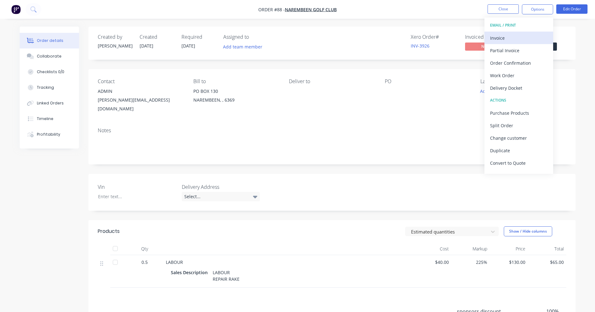
click at [348, 33] on div "Invoice" at bounding box center [518, 37] width 57 height 9
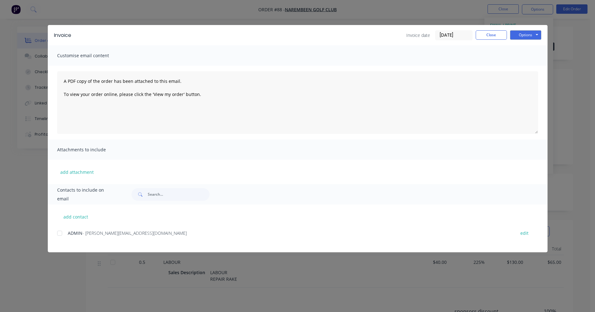
click at [61, 233] on div at bounding box center [59, 233] width 12 height 12
click at [348, 36] on button "Options" at bounding box center [525, 34] width 31 height 9
click at [348, 64] on button "Email" at bounding box center [530, 67] width 40 height 10
click at [348, 31] on button "Close" at bounding box center [491, 34] width 31 height 9
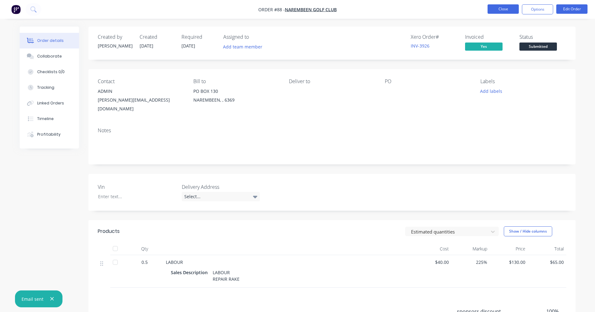
click at [348, 9] on button "Close" at bounding box center [503, 8] width 31 height 9
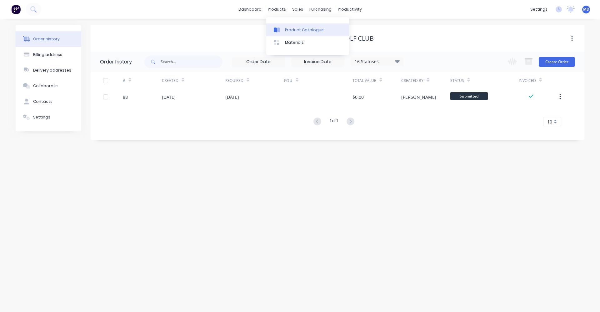
click at [287, 27] on div "Product Catalogue" at bounding box center [304, 30] width 39 height 6
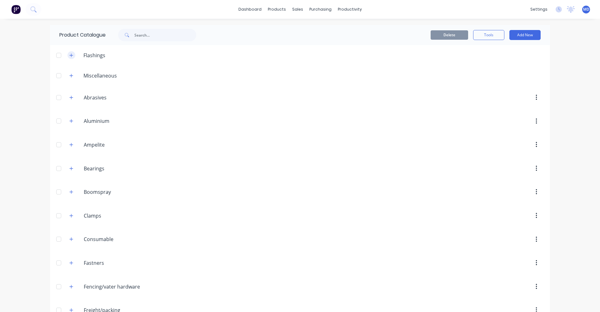
click at [70, 53] on icon "button" at bounding box center [71, 55] width 4 height 4
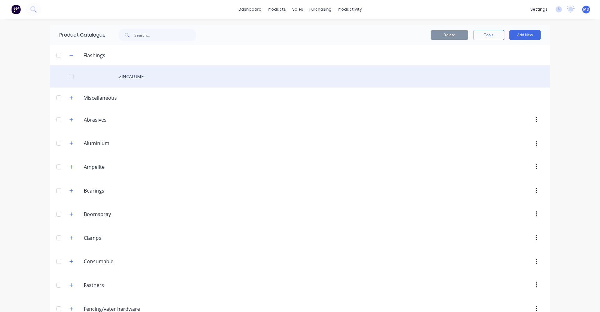
click at [118, 79] on div ".ZINCALUME" at bounding box center [300, 76] width 500 height 22
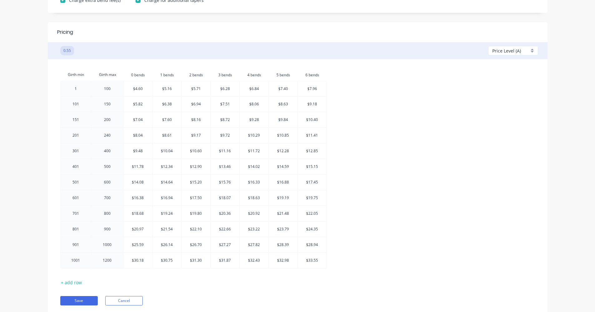
scroll to position [250, 0]
click at [172, 119] on div at bounding box center [167, 118] width 28 height 15
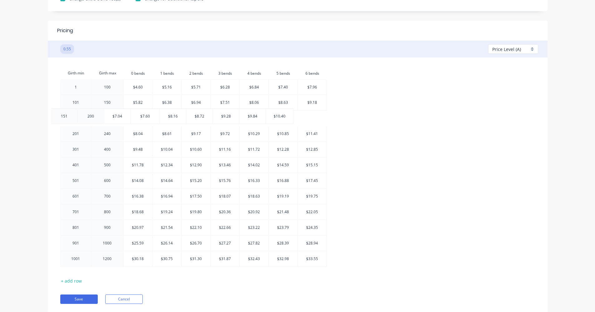
drag, startPoint x: 174, startPoint y: 119, endPoint x: 167, endPoint y: 117, distance: 7.5
click at [164, 117] on table "Girth min Girth max 0.bends 0 bends 1.bends 1 bends 2.bends 2 bends 3.bends 3 b…" at bounding box center [193, 167] width 267 height 200
click at [90, 297] on button "Save" at bounding box center [78, 298] width 37 height 9
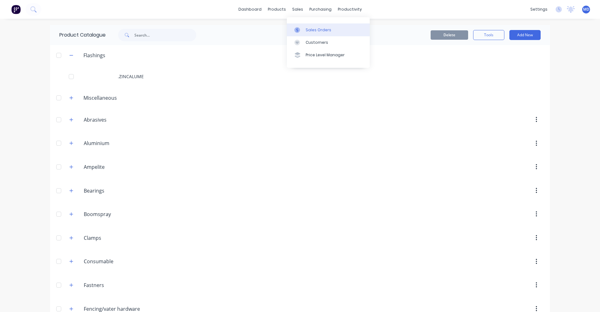
click at [309, 31] on div "Sales Orders" at bounding box center [319, 30] width 26 height 6
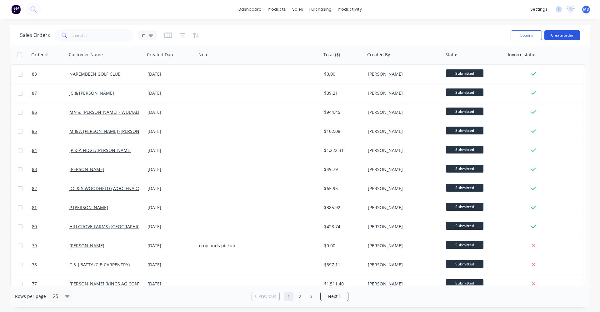
click at [348, 36] on button "Create order" at bounding box center [562, 35] width 36 height 10
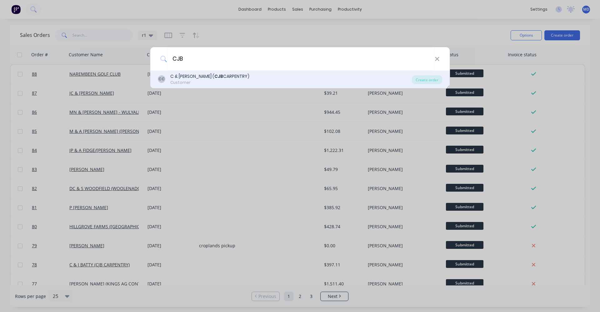
click at [214, 77] on b "CJB" at bounding box center [218, 76] width 9 height 6
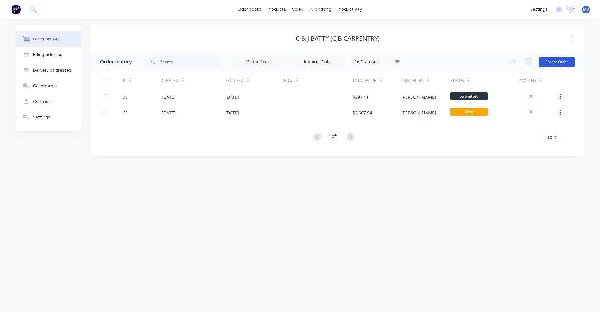
click at [348, 62] on button "Create Order" at bounding box center [557, 62] width 36 height 10
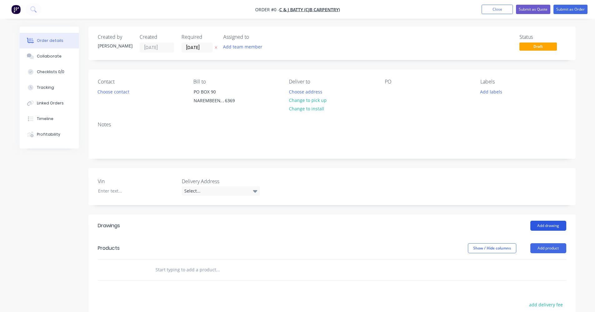
click at [348, 227] on button "Add drawing" at bounding box center [549, 226] width 36 height 10
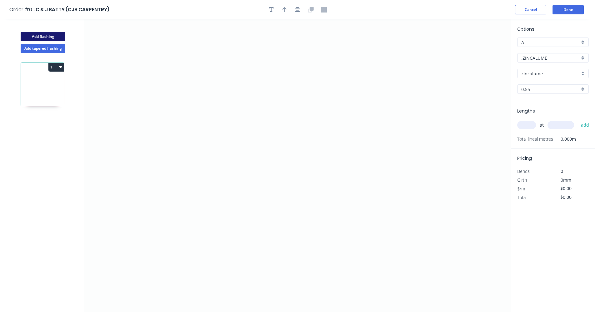
click at [56, 36] on button "Add flashing" at bounding box center [43, 36] width 45 height 9
click at [61, 118] on icon "button" at bounding box center [60, 118] width 3 height 2
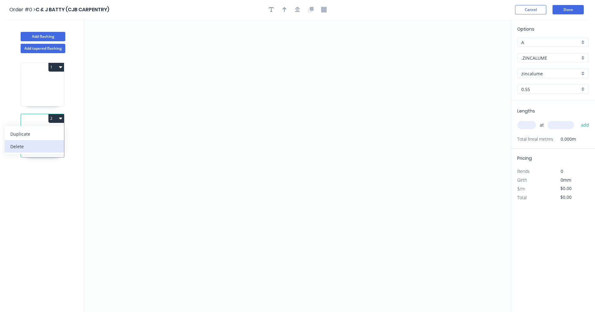
click at [27, 146] on div "Delete" at bounding box center [34, 146] width 48 height 9
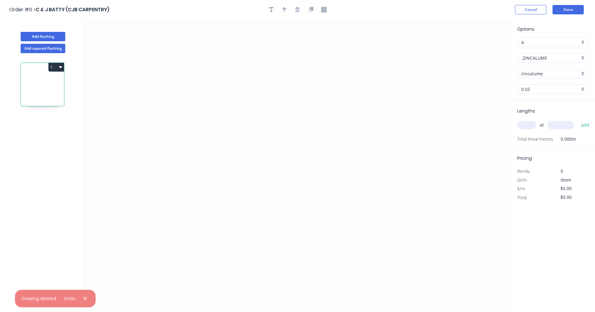
click at [44, 92] on icon at bounding box center [42, 86] width 43 height 40
click at [184, 182] on icon "0" at bounding box center [297, 165] width 426 height 292
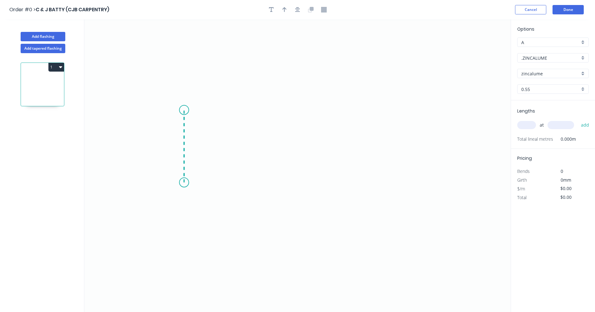
click at [186, 110] on icon "0" at bounding box center [297, 165] width 426 height 292
click at [275, 108] on icon "0 ?" at bounding box center [297, 165] width 426 height 292
click at [294, 96] on icon "0 ? ?" at bounding box center [297, 165] width 426 height 292
click at [294, 96] on circle at bounding box center [293, 95] width 9 height 9
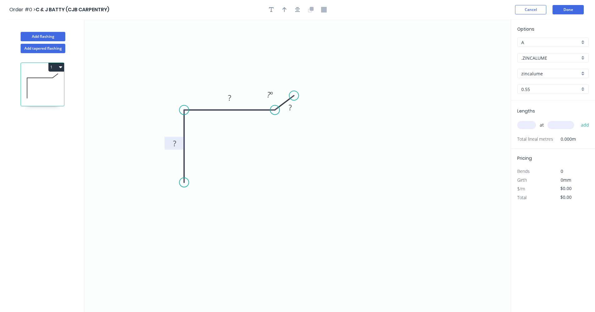
click at [178, 144] on rect at bounding box center [174, 143] width 12 height 9
click at [235, 98] on rect at bounding box center [229, 98] width 12 height 9
click at [292, 107] on rect at bounding box center [290, 107] width 12 height 9
click at [227, 98] on tspan "80" at bounding box center [229, 97] width 9 height 10
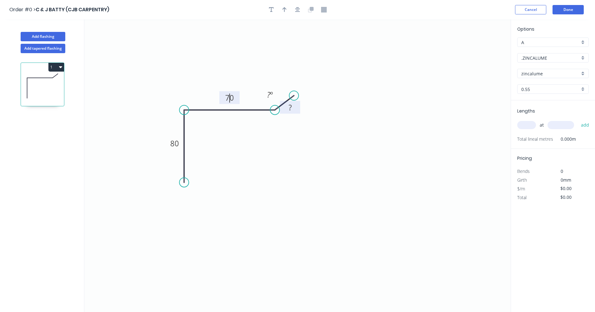
click at [289, 108] on tspan "?" at bounding box center [290, 107] width 3 height 10
click at [274, 98] on rect at bounding box center [270, 95] width 12 height 9
click at [270, 155] on icon "0 80 70 10 10 º" at bounding box center [297, 165] width 426 height 292
click at [348, 125] on input "text" at bounding box center [526, 125] width 19 height 8
click at [348, 123] on input "text" at bounding box center [561, 125] width 27 height 8
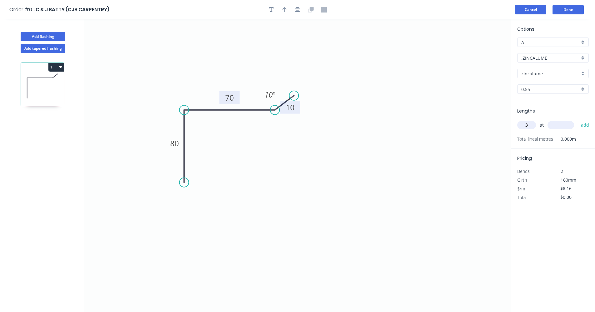
click at [348, 11] on button "Cancel" at bounding box center [530, 9] width 31 height 9
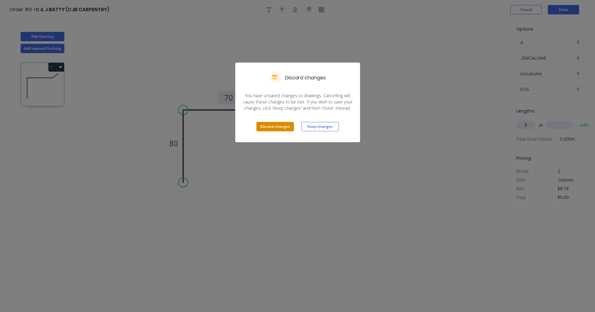
click at [262, 126] on button "Discard changes" at bounding box center [275, 126] width 37 height 9
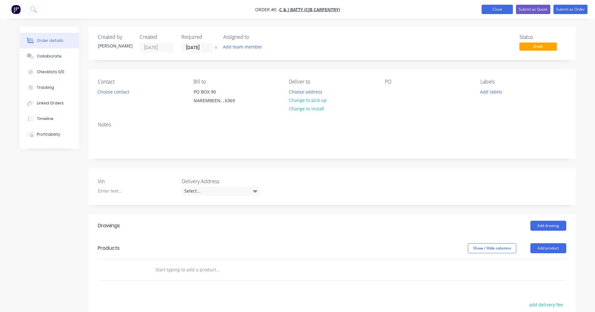
click at [348, 10] on button "Close" at bounding box center [497, 9] width 31 height 9
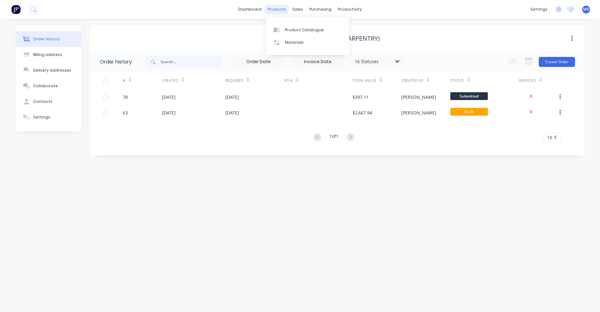
click at [273, 12] on div "products" at bounding box center [277, 9] width 24 height 9
click at [295, 29] on div "Product Catalogue" at bounding box center [304, 30] width 39 height 6
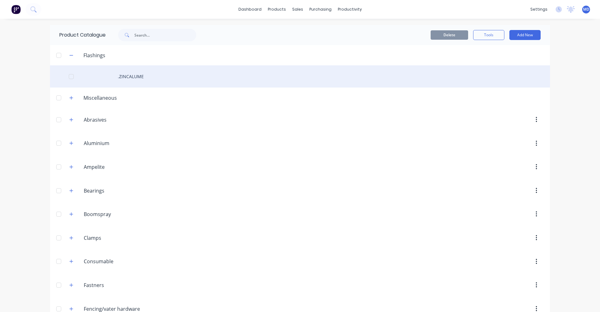
click at [122, 79] on div ".ZINCALUME" at bounding box center [300, 76] width 500 height 22
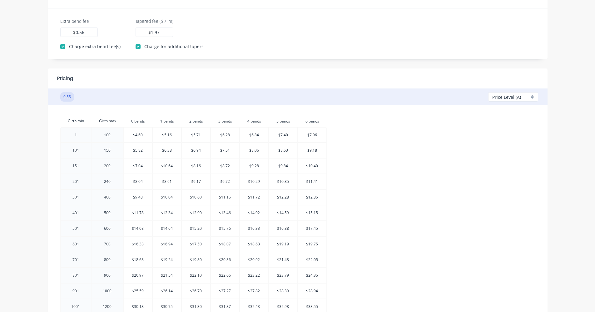
scroll to position [219, 0]
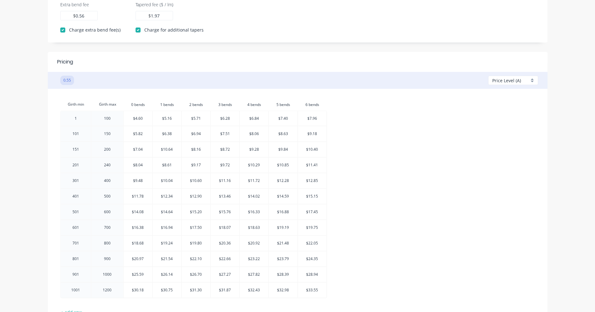
click at [200, 151] on div at bounding box center [196, 149] width 28 height 15
click at [348, 155] on div "Girth min Girth max 0.bends 0 bends 1.bends 1 bends 2.bends 2 bends 3.bends 3 b…" at bounding box center [297, 199] width 475 height 202
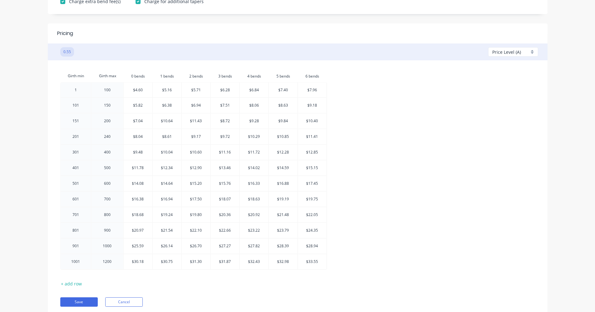
scroll to position [270, 0]
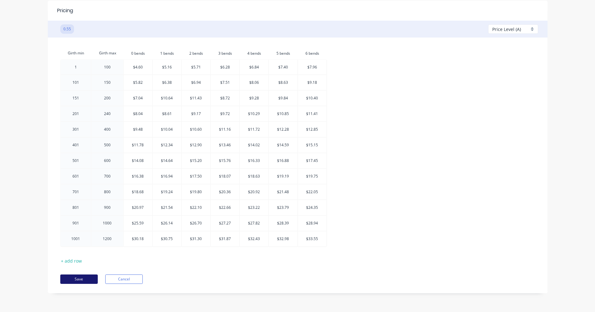
click at [70, 281] on button "Save" at bounding box center [78, 278] width 37 height 9
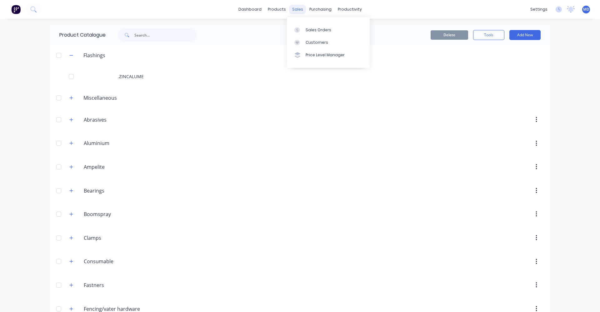
click at [301, 12] on div "sales" at bounding box center [297, 9] width 17 height 9
click at [317, 31] on div "Sales Orders" at bounding box center [319, 30] width 26 height 6
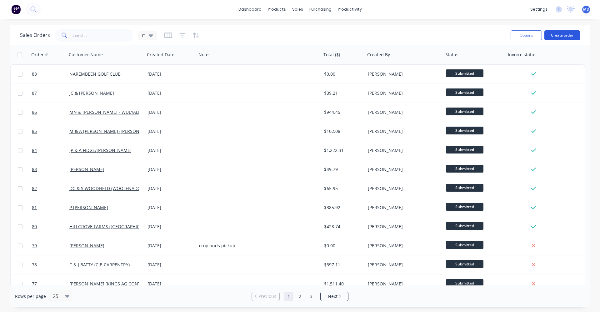
click at [348, 33] on button "Create order" at bounding box center [562, 35] width 36 height 10
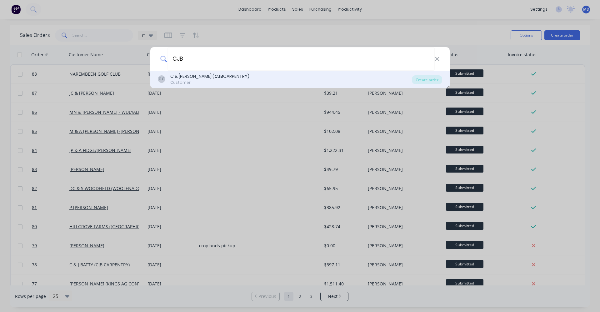
click at [217, 77] on div "C & J BATTY ( CJB CARPENTRY)" at bounding box center [209, 76] width 79 height 7
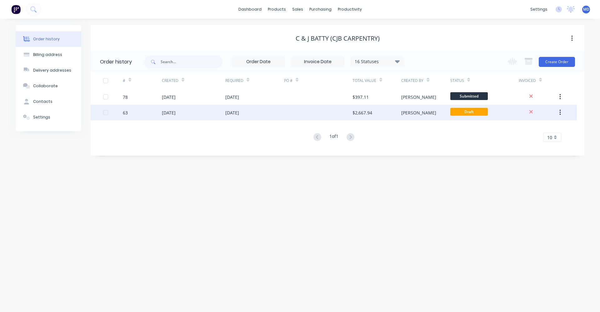
click at [261, 113] on div "[DATE]" at bounding box center [254, 113] width 59 height 16
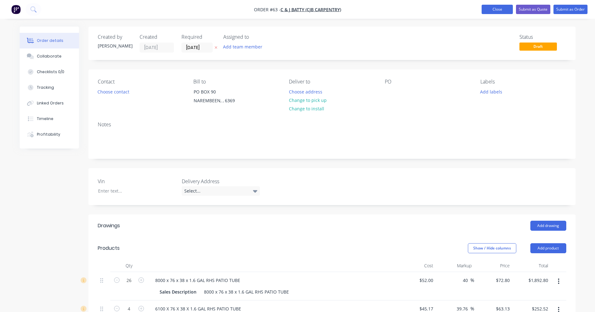
click at [348, 11] on button "Close" at bounding box center [497, 9] width 31 height 9
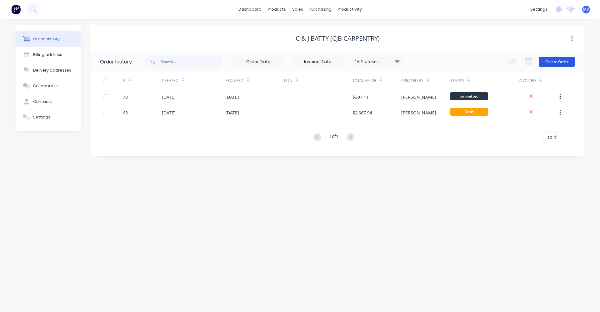
click at [348, 64] on button "Create Order" at bounding box center [557, 62] width 36 height 10
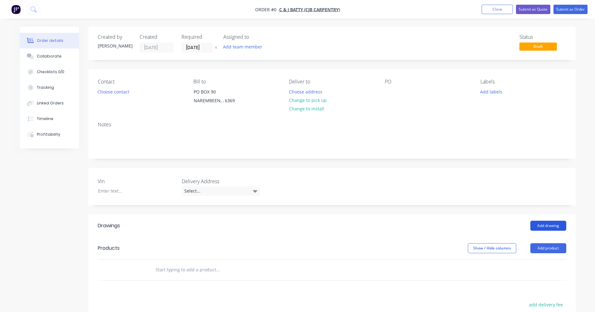
click at [348, 226] on button "Add drawing" at bounding box center [549, 226] width 36 height 10
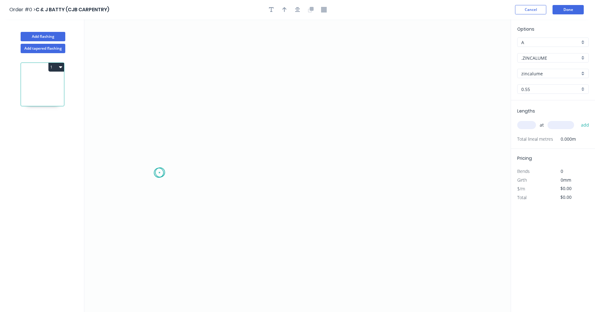
drag, startPoint x: 159, startPoint y: 173, endPoint x: 158, endPoint y: 115, distance: 57.8
click at [162, 162] on icon "0" at bounding box center [297, 165] width 426 height 292
click at [162, 164] on circle at bounding box center [161, 161] width 9 height 9
click at [176, 150] on icon "0 ?" at bounding box center [297, 165] width 426 height 292
click at [172, 147] on circle at bounding box center [175, 147] width 9 height 9
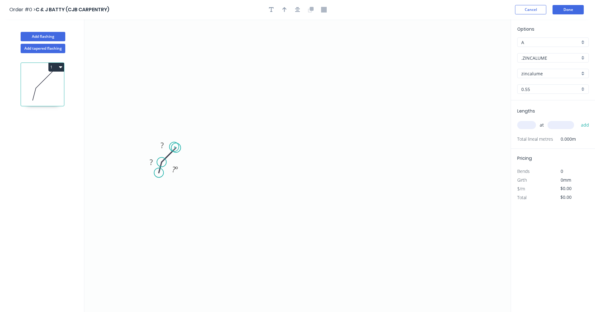
click at [174, 147] on circle at bounding box center [175, 147] width 9 height 9
click at [176, 147] on circle at bounding box center [175, 147] width 9 height 9
click at [171, 152] on icon at bounding box center [169, 155] width 14 height 14
click at [170, 155] on icon "0 ? ? ? º" at bounding box center [297, 165] width 426 height 292
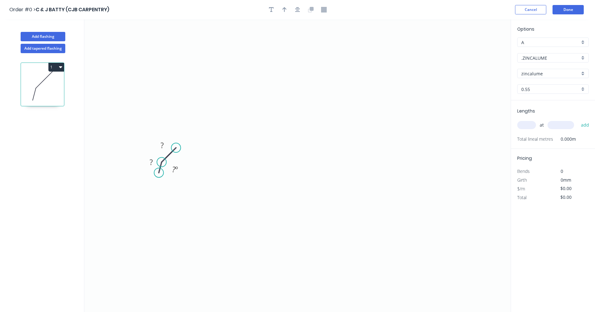
drag, startPoint x: 145, startPoint y: 136, endPoint x: 192, endPoint y: 157, distance: 52.4
click at [192, 157] on icon "0 ? ? ? º" at bounding box center [297, 165] width 426 height 292
click at [162, 147] on tspan "?" at bounding box center [162, 145] width 3 height 10
click at [173, 150] on circle at bounding box center [175, 147] width 9 height 9
click at [192, 142] on icon "0 ? ? ? º" at bounding box center [297, 165] width 426 height 292
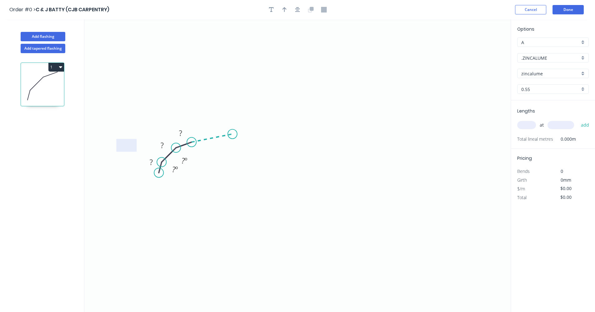
click at [232, 134] on icon "0 ? ? ? ? º ? º" at bounding box center [297, 165] width 426 height 292
click at [153, 114] on icon "0 ? ? ? ? ? º ? º ? º" at bounding box center [297, 165] width 426 height 292
click at [155, 118] on circle at bounding box center [153, 114] width 9 height 9
click at [155, 117] on circle at bounding box center [153, 114] width 9 height 9
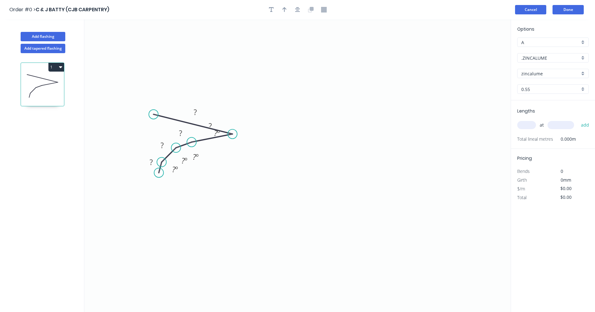
click at [348, 11] on button "Cancel" at bounding box center [530, 9] width 31 height 9
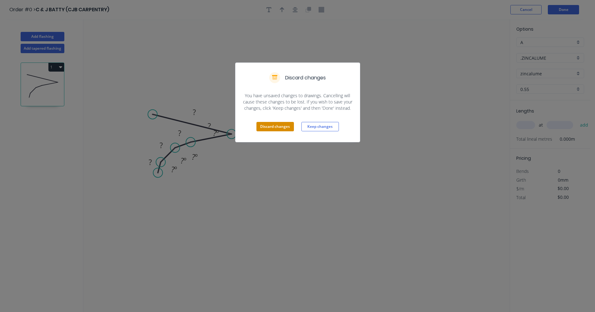
click at [284, 126] on button "Discard changes" at bounding box center [275, 126] width 37 height 9
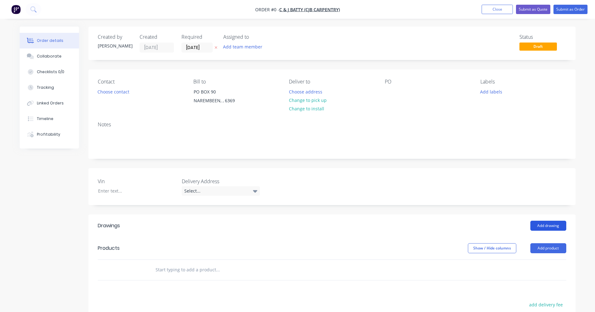
click at [348, 226] on button "Add drawing" at bounding box center [549, 226] width 36 height 10
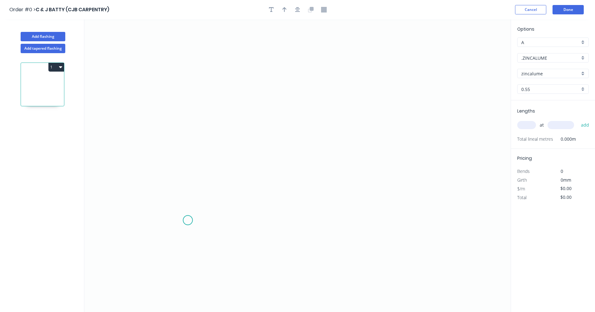
click at [188, 220] on icon "0" at bounding box center [297, 165] width 426 height 292
click at [187, 134] on icon "0" at bounding box center [297, 165] width 426 height 292
click at [267, 134] on icon "0 ?" at bounding box center [297, 165] width 426 height 292
click at [313, 115] on icon at bounding box center [290, 124] width 47 height 19
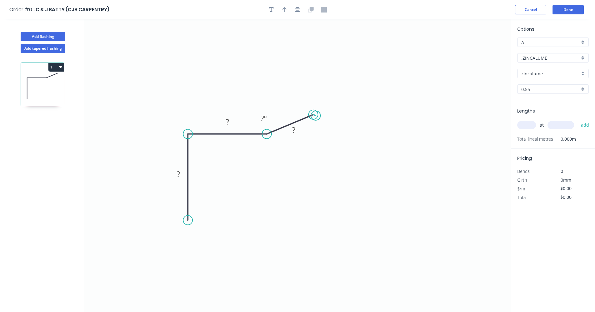
click at [316, 116] on circle at bounding box center [313, 114] width 9 height 9
click at [314, 115] on circle at bounding box center [313, 114] width 9 height 9
click at [178, 178] on tspan "?" at bounding box center [178, 174] width 3 height 10
click at [226, 121] on tspan "?" at bounding box center [227, 122] width 3 height 10
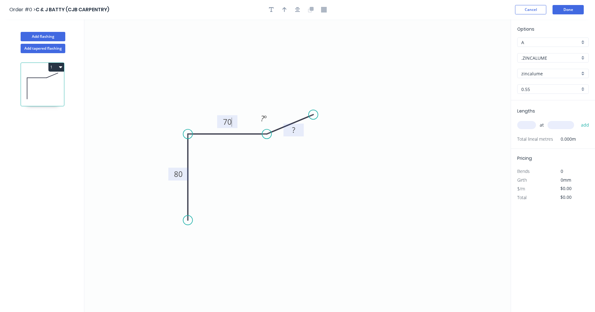
click at [285, 131] on rect at bounding box center [294, 129] width 20 height 13
click at [289, 133] on rect at bounding box center [294, 130] width 12 height 9
click at [267, 119] on g "? º" at bounding box center [263, 118] width 12 height 10
click at [303, 93] on icon "0 80 70 10 10 º" at bounding box center [297, 165] width 426 height 292
click at [348, 125] on input "text" at bounding box center [526, 125] width 19 height 8
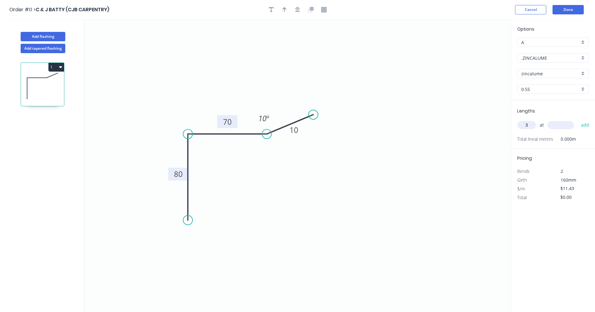
click at [348, 126] on input "text" at bounding box center [561, 125] width 27 height 8
click at [348, 123] on input "2400" at bounding box center [561, 125] width 27 height 8
click at [348, 136] on icon "0 80 70 10 10 º" at bounding box center [297, 165] width 426 height 292
click at [348, 137] on icon "0 80 70 10 10 º" at bounding box center [297, 165] width 426 height 292
click at [348, 125] on button "add" at bounding box center [585, 125] width 15 height 11
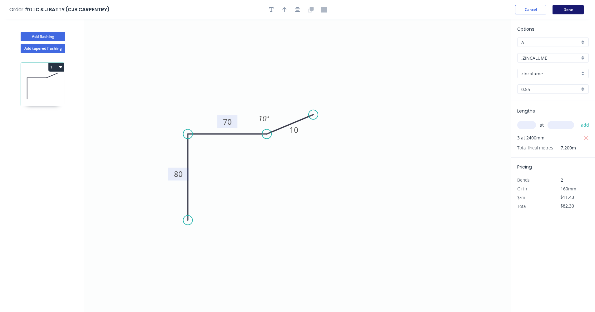
click at [348, 10] on button "Done" at bounding box center [568, 9] width 31 height 9
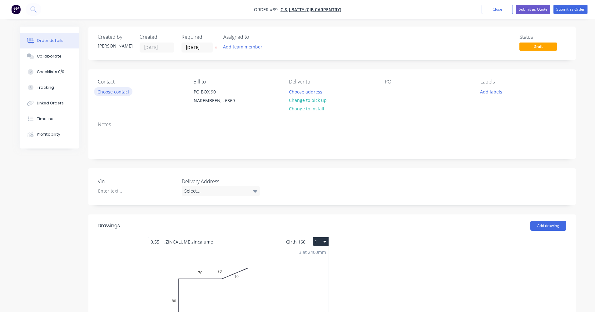
click at [109, 92] on button "Choose contact" at bounding box center [113, 91] width 38 height 8
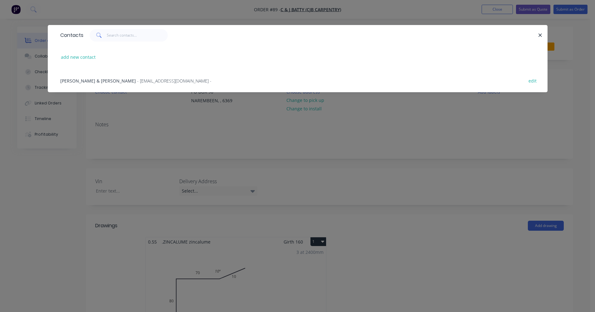
click at [137, 83] on span "- [EMAIL_ADDRESS][DOMAIN_NAME] -" at bounding box center [174, 81] width 74 height 6
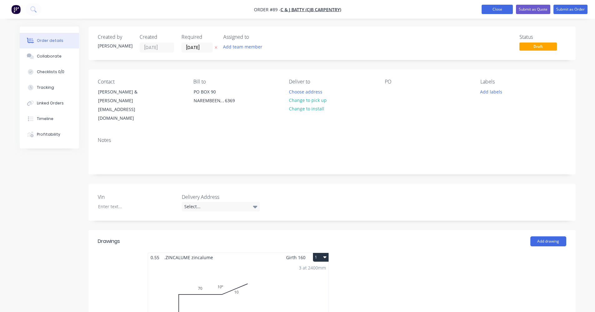
click at [348, 8] on button "Close" at bounding box center [497, 9] width 31 height 9
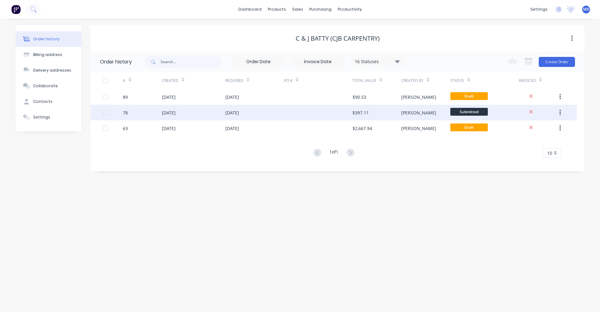
click at [331, 114] on div at bounding box center [318, 113] width 68 height 16
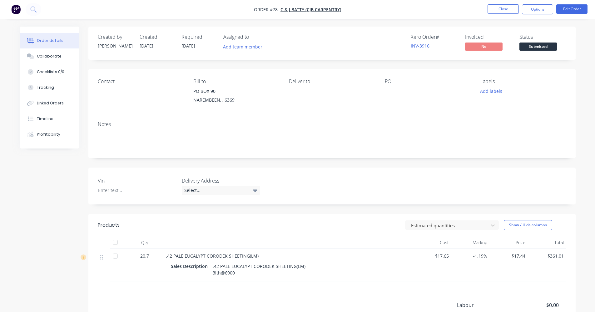
scroll to position [31, 0]
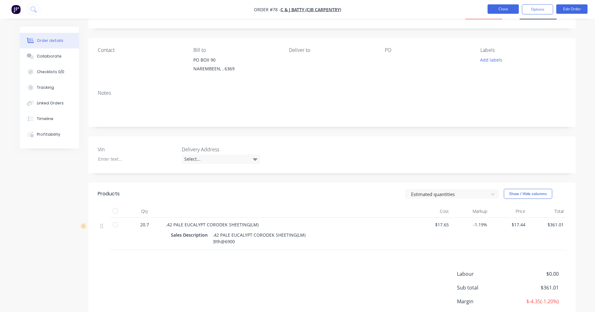
click at [348, 10] on button "Close" at bounding box center [503, 8] width 31 height 9
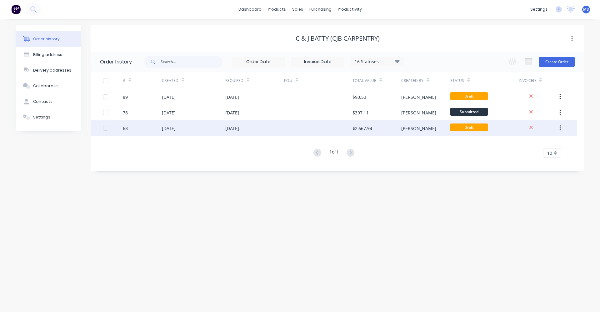
click at [239, 128] on div "[DATE]" at bounding box center [232, 128] width 14 height 7
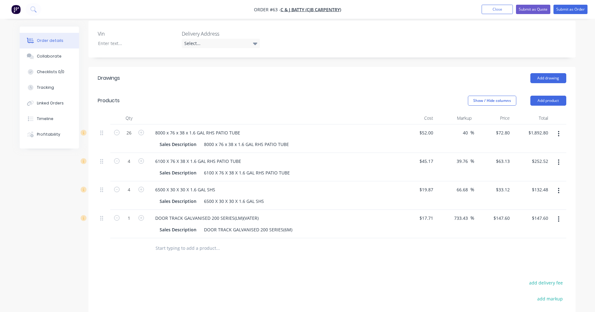
scroll to position [156, 0]
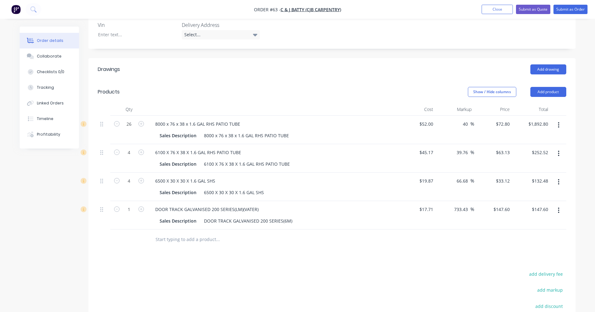
click at [180, 237] on input "text" at bounding box center [217, 239] width 125 height 12
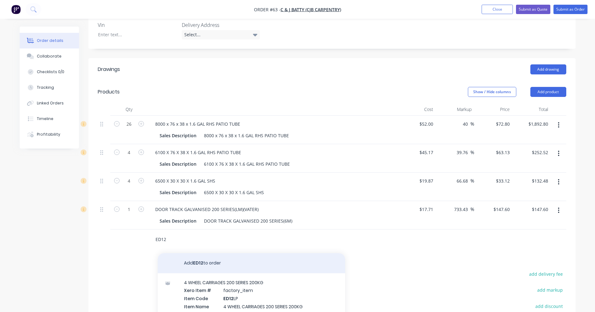
scroll to position [10, 0]
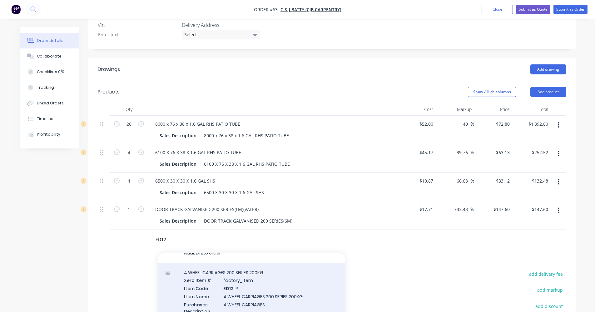
click at [225, 279] on div "4 WHEEL CARRIAGES 200 SERIES 200KG Xero Item # factory_item Item Code ED12 LP I…" at bounding box center [251, 303] width 187 height 80
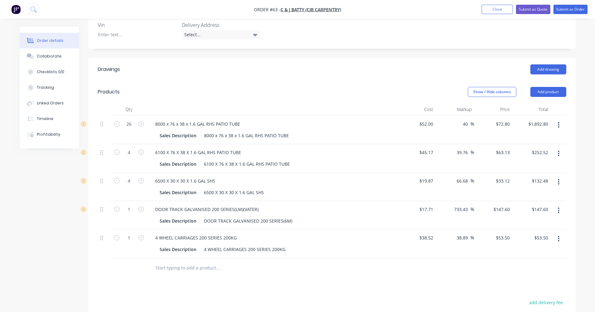
click at [201, 266] on input "text" at bounding box center [217, 268] width 125 height 12
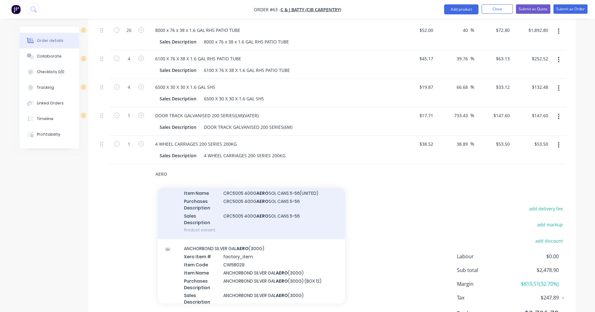
scroll to position [62, 0]
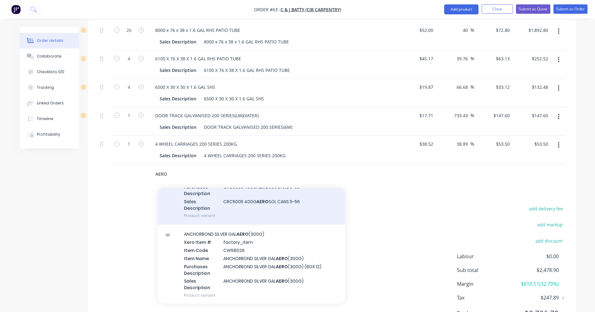
click at [211, 258] on div "ANCHORBOND SILVER GAL AERO (300G) Xero Item # factory_item Item Code CW58029 It…" at bounding box center [251, 265] width 187 height 80
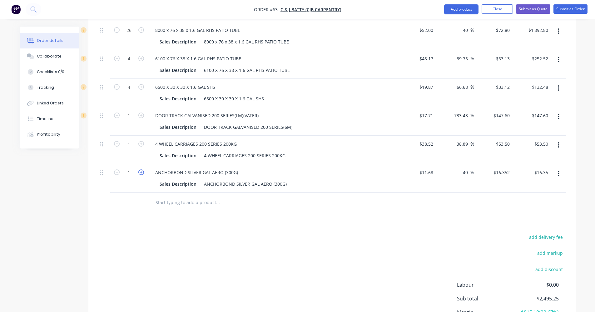
click at [141, 174] on icon "button" at bounding box center [141, 172] width 6 height 6
click at [348, 11] on button "Submit as Order" at bounding box center [571, 8] width 34 height 9
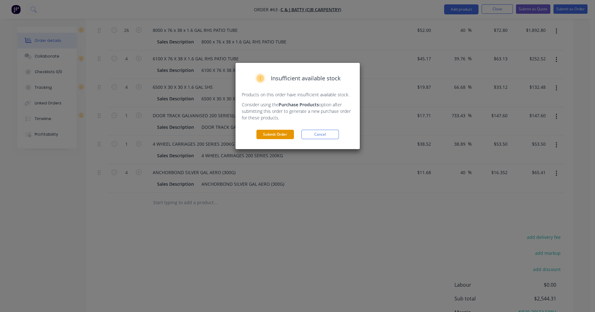
click at [276, 133] on button "Submit Order" at bounding box center [275, 134] width 37 height 9
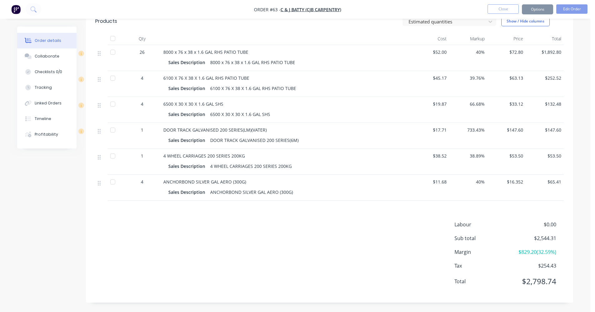
scroll to position [204, 0]
click at [348, 10] on button "Options" at bounding box center [537, 9] width 31 height 10
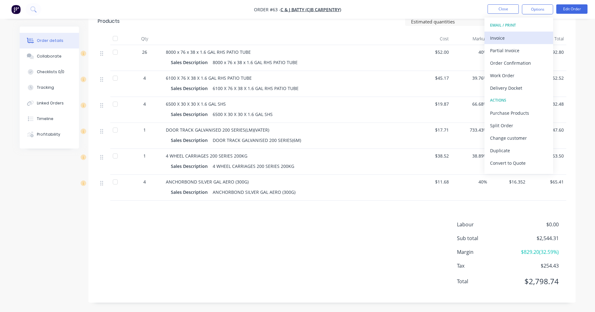
click at [348, 40] on div "Invoice" at bounding box center [518, 37] width 57 height 9
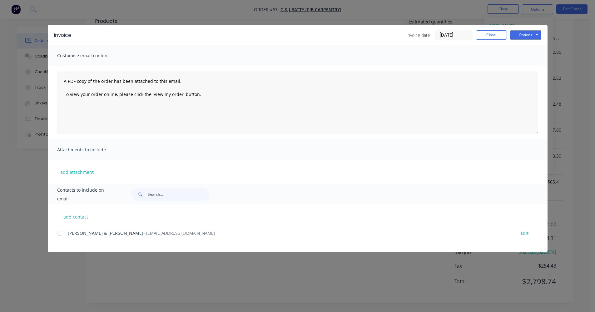
click at [60, 232] on div at bounding box center [59, 233] width 12 height 12
click at [348, 36] on button "Options" at bounding box center [525, 34] width 31 height 9
click at [348, 64] on button "Email" at bounding box center [530, 67] width 40 height 10
click at [348, 35] on button "Close" at bounding box center [491, 34] width 31 height 9
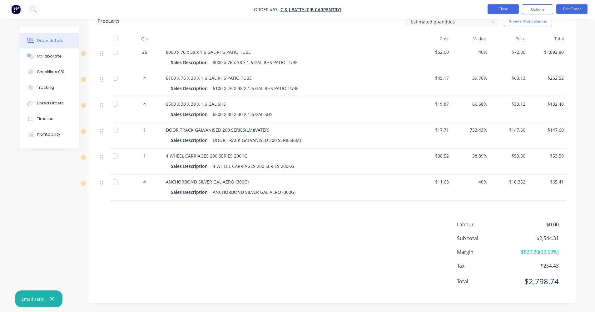
click at [348, 9] on button "Close" at bounding box center [503, 8] width 31 height 9
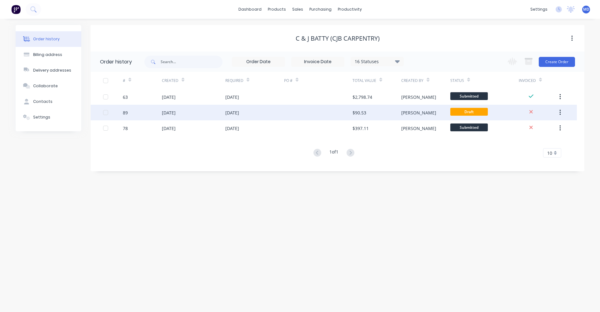
click at [222, 111] on div "[DATE]" at bounding box center [193, 113] width 63 height 16
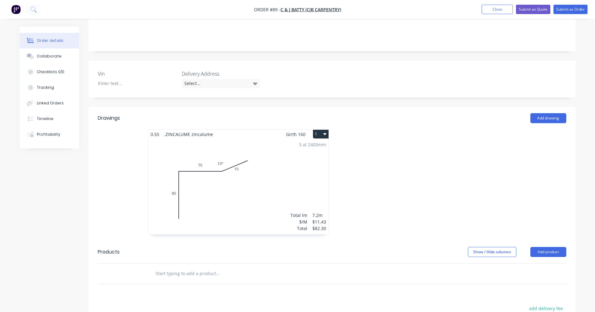
scroll to position [31, 0]
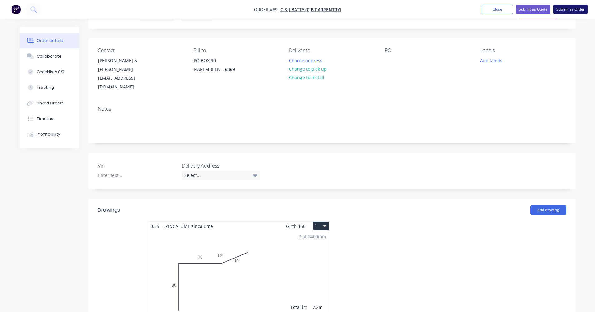
click at [348, 8] on button "Submit as Order" at bounding box center [571, 9] width 34 height 9
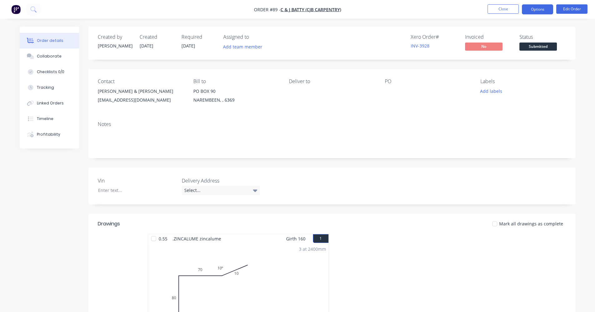
click at [348, 8] on button "Options" at bounding box center [537, 9] width 31 height 10
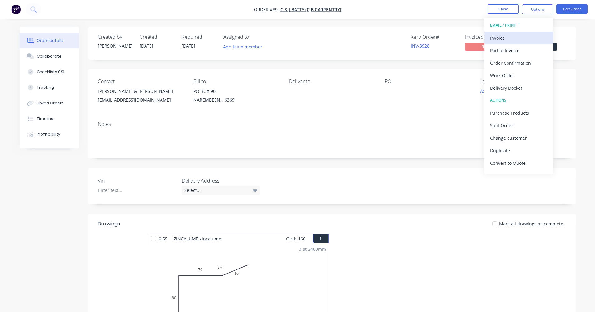
click at [348, 41] on div "Invoice" at bounding box center [518, 37] width 57 height 9
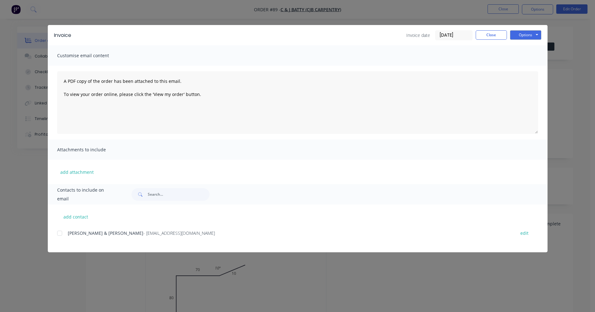
click at [58, 234] on div at bounding box center [59, 233] width 12 height 12
click at [348, 34] on button "Options" at bounding box center [525, 34] width 31 height 9
click at [348, 66] on button "Email" at bounding box center [530, 67] width 40 height 10
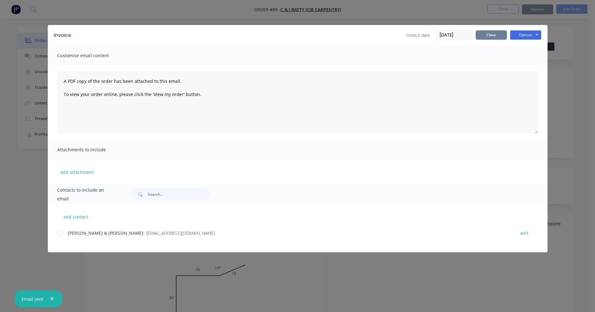
click at [348, 31] on button "Close" at bounding box center [491, 34] width 31 height 9
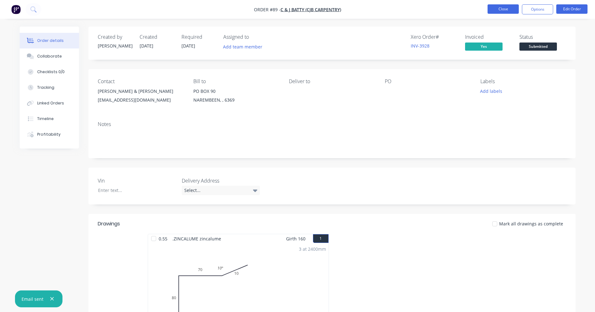
click at [348, 11] on button "Close" at bounding box center [503, 8] width 31 height 9
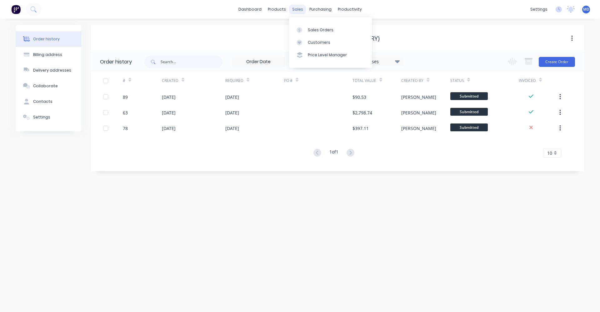
click at [294, 9] on div "sales" at bounding box center [297, 9] width 17 height 9
click at [312, 28] on div "Sales Orders" at bounding box center [321, 30] width 26 height 6
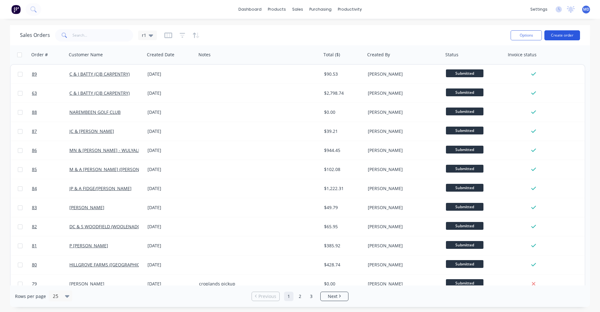
click at [348, 35] on button "Create order" at bounding box center [562, 35] width 36 height 10
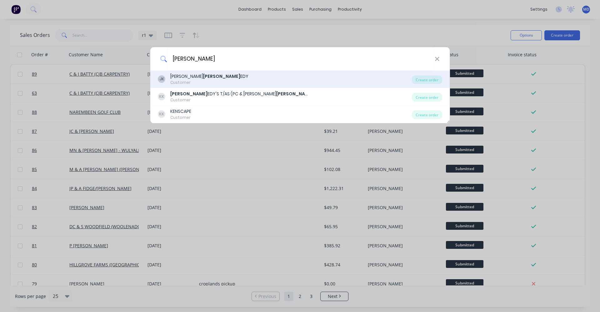
click at [240, 81] on div "[PERSON_NAME] [PERSON_NAME] Customer" at bounding box center [285, 79] width 254 height 12
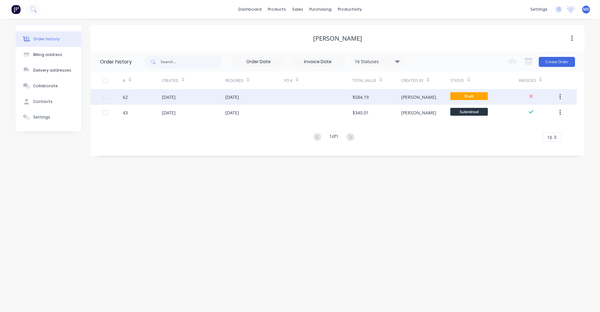
click at [301, 95] on div at bounding box center [318, 97] width 68 height 16
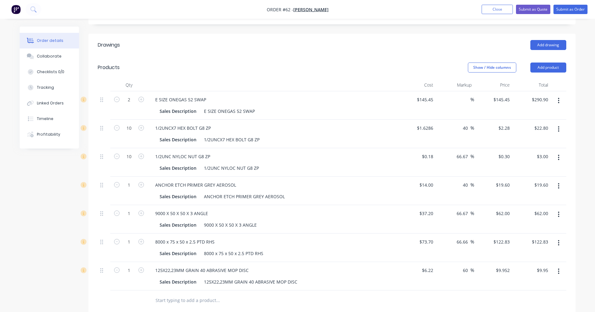
scroll to position [219, 0]
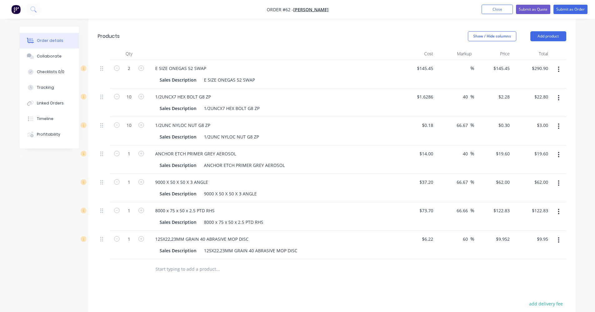
click at [348, 208] on icon "button" at bounding box center [559, 211] width 2 height 7
click at [348, 224] on div "Edit" at bounding box center [537, 227] width 48 height 9
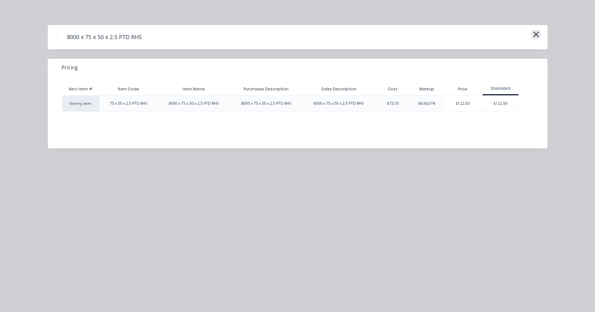
click at [348, 37] on icon "button" at bounding box center [536, 34] width 7 height 9
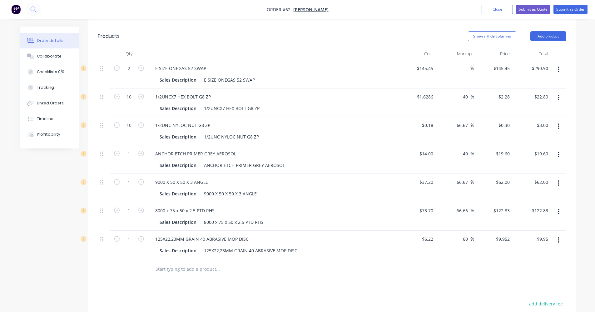
click at [348, 206] on button "button" at bounding box center [558, 211] width 15 height 11
click at [348, 261] on div "Delete" at bounding box center [537, 265] width 48 height 9
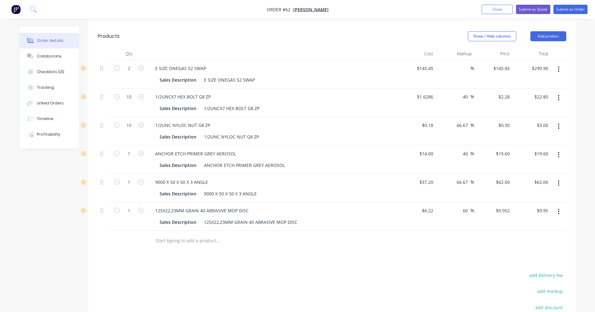
click at [181, 234] on input "text" at bounding box center [217, 240] width 125 height 12
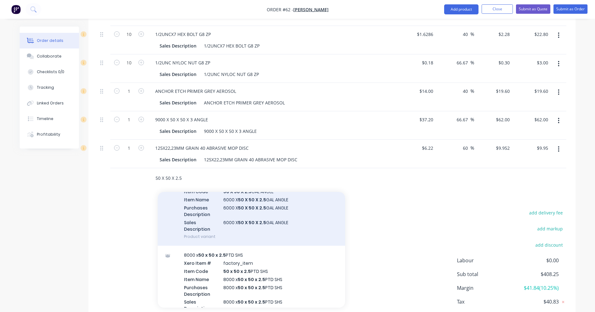
scroll to position [375, 0]
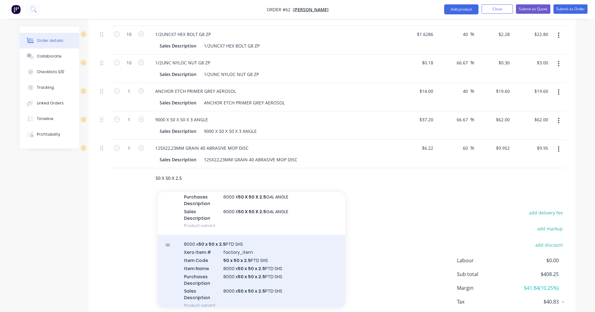
click at [236, 261] on div "8000 x 50 x 50 x 2.5 PTD SHS Xero Item # factory_item Item Code 50 x 50 x 2.5 P…" at bounding box center [251, 275] width 187 height 80
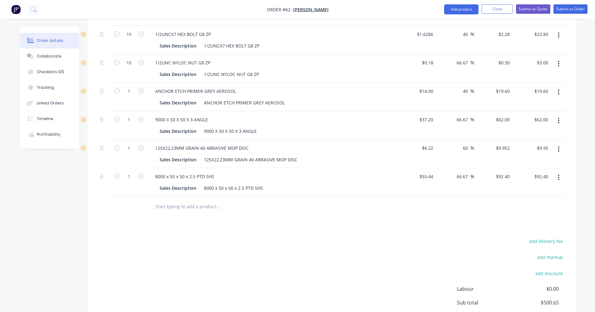
click at [164, 200] on input "text" at bounding box center [217, 206] width 125 height 12
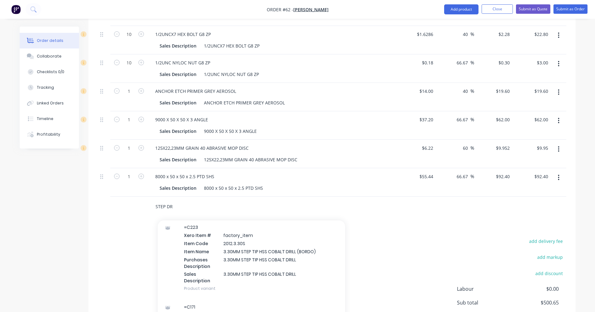
scroll to position [281, 0]
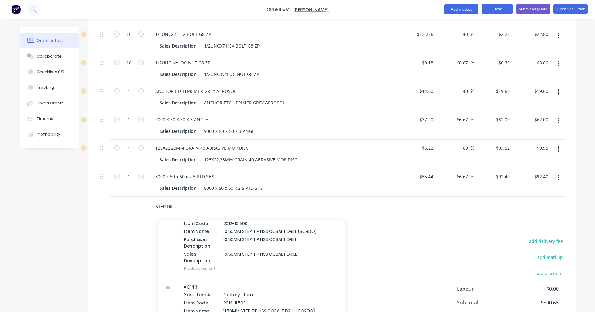
click at [348, 10] on button "Close" at bounding box center [497, 8] width 31 height 9
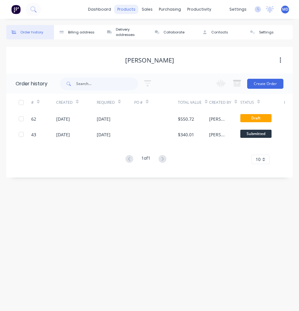
click at [122, 9] on div "products" at bounding box center [126, 9] width 24 height 9
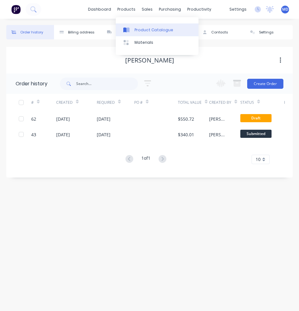
click at [136, 28] on div "Product Catalogue" at bounding box center [154, 30] width 39 height 6
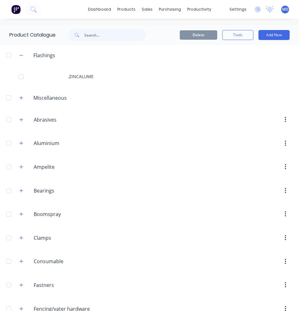
click at [56, 102] on header "Miscellaneous" at bounding box center [149, 97] width 299 height 20
click at [24, 98] on button "button" at bounding box center [21, 98] width 8 height 8
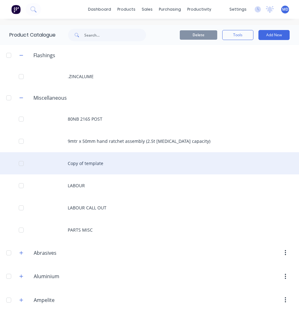
click at [99, 160] on div "Copy of template" at bounding box center [149, 163] width 299 height 22
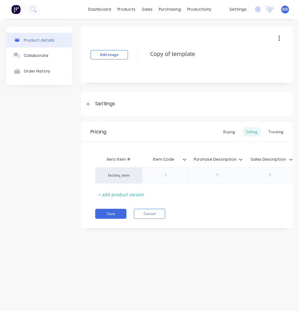
click at [281, 39] on button "button" at bounding box center [279, 38] width 15 height 11
click at [257, 54] on span "Duplicate" at bounding box center [256, 55] width 47 height 7
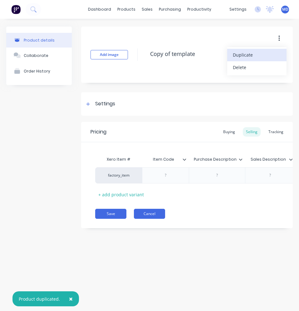
click at [143, 217] on button "Cancel" at bounding box center [149, 214] width 31 height 10
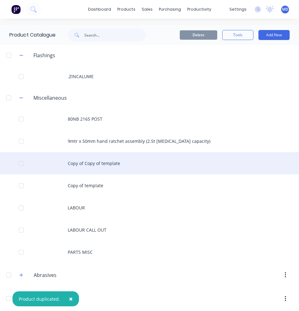
click at [93, 163] on div "Copy of Copy of template" at bounding box center [149, 163] width 299 height 22
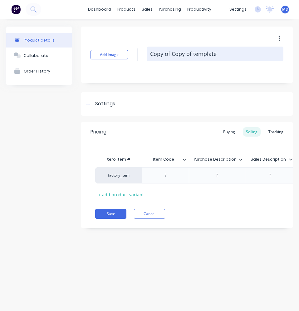
drag, startPoint x: 219, startPoint y: 56, endPoint x: 150, endPoint y: 54, distance: 68.8
click at [150, 54] on textarea "Copy of Copy of template" at bounding box center [215, 54] width 137 height 15
paste textarea "16.5mm 1/2" Co5 Reduced Shank Step Tip Drill"
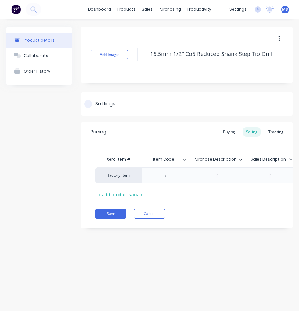
click at [89, 105] on icon at bounding box center [88, 104] width 4 height 4
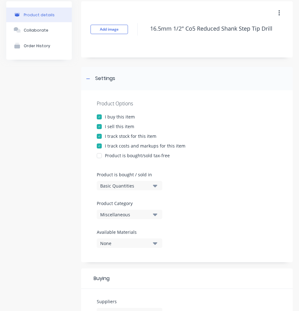
scroll to position [62, 0]
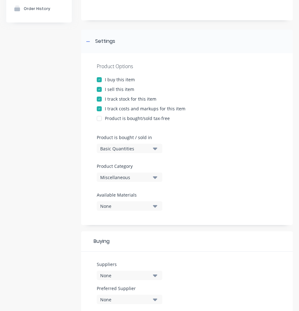
click at [137, 178] on div "Miscellaneous" at bounding box center [125, 177] width 50 height 7
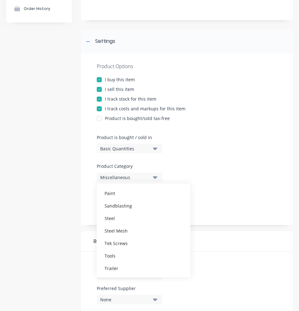
scroll to position [219, 0]
click at [113, 255] on div "Tools" at bounding box center [144, 255] width 94 height 12
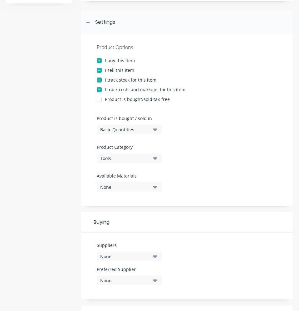
scroll to position [156, 0]
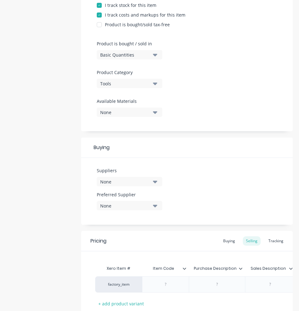
click at [127, 183] on div "None" at bounding box center [125, 181] width 50 height 7
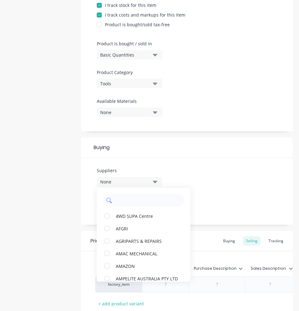
click at [129, 201] on input "text" at bounding box center [148, 200] width 66 height 12
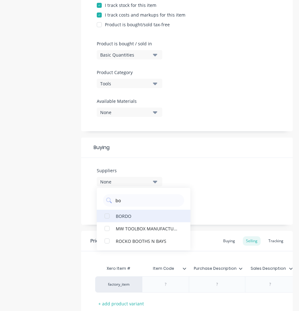
click at [129, 214] on div "BORDO" at bounding box center [147, 215] width 62 height 7
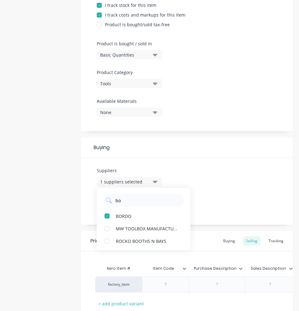
click at [207, 190] on div "Suppliers 1 suppliers selected [PERSON_NAME] MW TOOLBOX MANUFACTURING (WA) PTY …" at bounding box center [187, 191] width 212 height 67
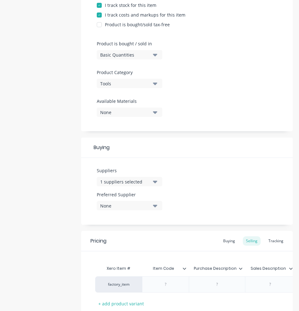
click at [142, 206] on div "None" at bounding box center [125, 205] width 50 height 7
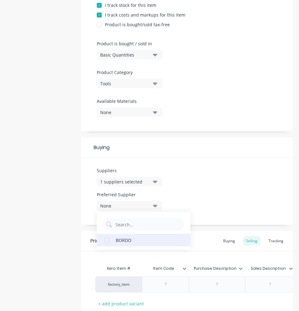
click at [132, 239] on div "BORDO" at bounding box center [147, 240] width 62 height 7
click at [218, 175] on div "Suppliers 1 suppliers selected bo Preferred Supplier BORDO BORDO" at bounding box center [187, 191] width 212 height 67
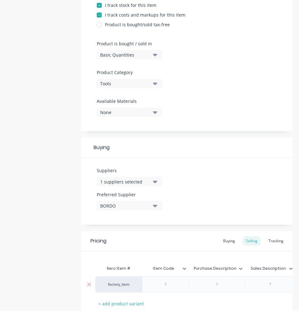
click at [214, 284] on div at bounding box center [217, 284] width 31 height 8
paste div
click at [262, 287] on div "factory_item 16.5mm 1/2" Co5 Reduced Shank Step Tip Drill $0.00 0% $0.00 $0.00" at bounding box center [279, 284] width 368 height 16
drag, startPoint x: 262, startPoint y: 287, endPoint x: 211, endPoint y: 299, distance: 52.9
click at [211, 299] on div "Xero Item # Item Code Purchase Description Sales Description Cost Markup Price …" at bounding box center [187, 285] width 184 height 46
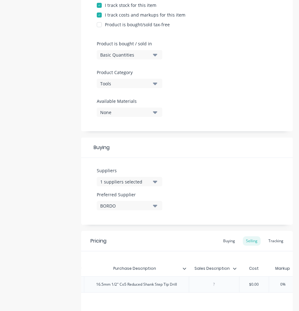
scroll to position [0, 107]
click at [219, 285] on div at bounding box center [211, 284] width 31 height 8
paste div
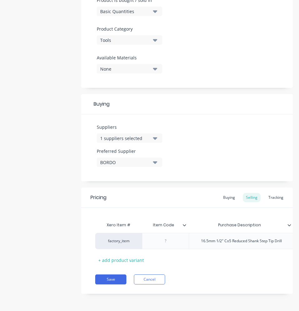
scroll to position [204, 0]
click at [169, 237] on div at bounding box center [165, 241] width 31 height 8
paste div
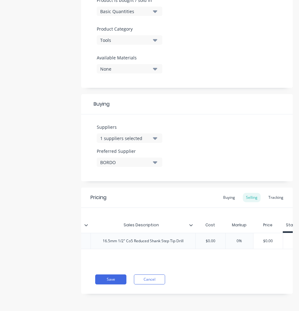
scroll to position [0, 218]
click at [225, 193] on div "Buying" at bounding box center [229, 197] width 18 height 9
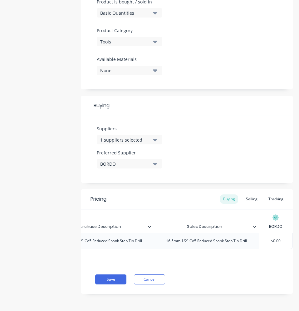
drag, startPoint x: 277, startPoint y: 236, endPoint x: 264, endPoint y: 236, distance: 12.5
click at [264, 238] on input "$0.00" at bounding box center [275, 241] width 33 height 6
drag, startPoint x: 277, startPoint y: 236, endPoint x: 270, endPoint y: 236, distance: 6.9
click at [270, 238] on input "$0.00" at bounding box center [275, 241] width 33 height 6
drag, startPoint x: 277, startPoint y: 236, endPoint x: 267, endPoint y: 237, distance: 10.0
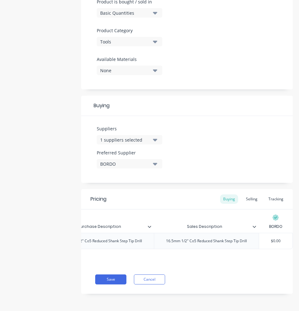
click at [267, 238] on input "$0.00" at bounding box center [275, 241] width 33 height 6
click at [253, 197] on div "Selling" at bounding box center [252, 198] width 18 height 9
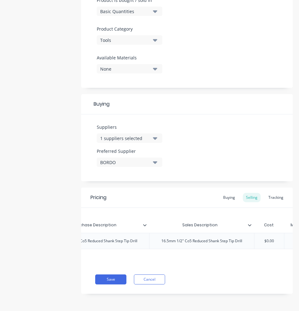
drag, startPoint x: 275, startPoint y: 237, endPoint x: 248, endPoint y: 235, distance: 26.9
click at [248, 235] on div "factory_item 2655-16.50 16.5mm 1/2" Co5 Reduced Shank Step Tip Drill 16.5mm 1/2…" at bounding box center [162, 241] width 423 height 16
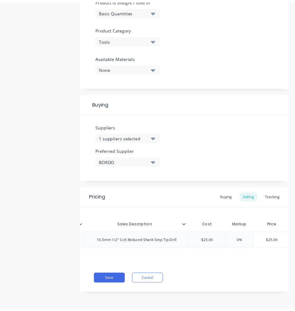
scroll to position [0, 246]
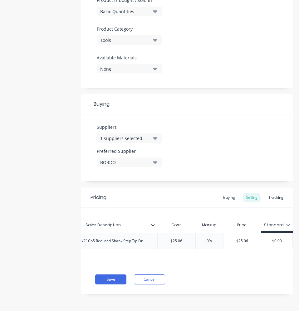
click at [204, 238] on input "0%" at bounding box center [209, 241] width 31 height 6
click at [201, 238] on input "0%" at bounding box center [209, 241] width 31 height 6
click at [173, 252] on div "Xero Item # Item Code Purchase Description Sales Description Cost Markup Price …" at bounding box center [187, 236] width 212 height 57
click at [110, 282] on button "Save" at bounding box center [110, 279] width 31 height 10
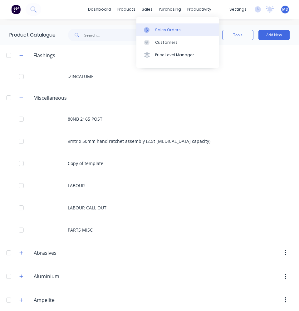
click at [157, 25] on link "Sales Orders" at bounding box center [178, 29] width 83 height 12
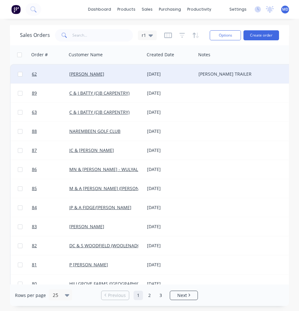
click at [83, 78] on div "[PERSON_NAME]" at bounding box center [106, 74] width 78 height 19
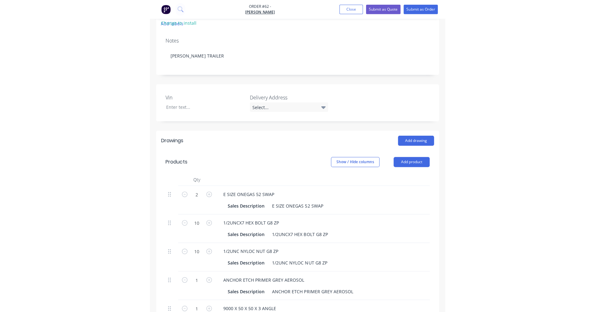
scroll to position [312, 0]
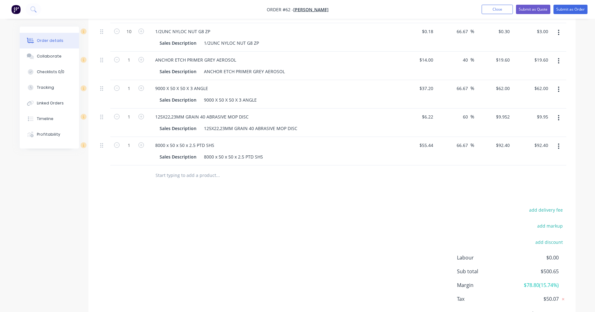
click at [182, 169] on input "text" at bounding box center [217, 175] width 125 height 12
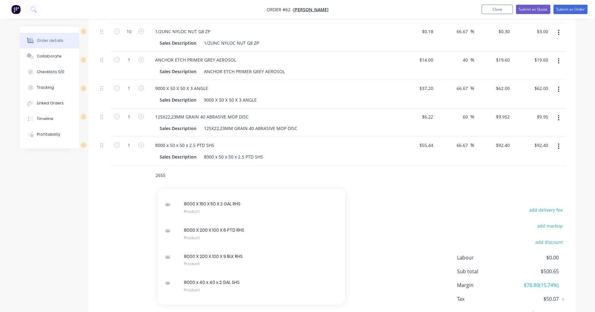
scroll to position [62, 0]
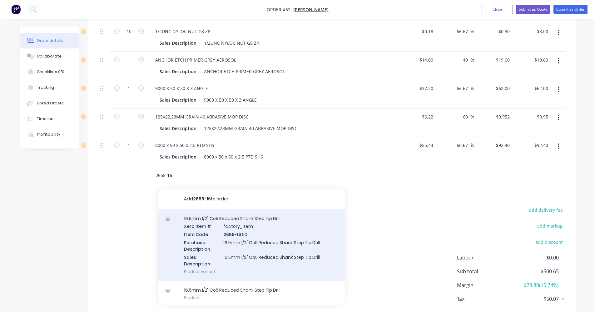
click at [228, 212] on div "16.5mm 1/2" Co5 Reduced Shank Step Tip Drill Xero Item # factory_item Item Code…" at bounding box center [251, 245] width 187 height 72
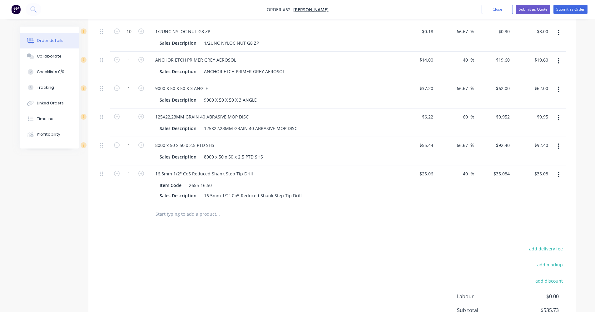
click at [172, 208] on input "text" at bounding box center [217, 214] width 125 height 12
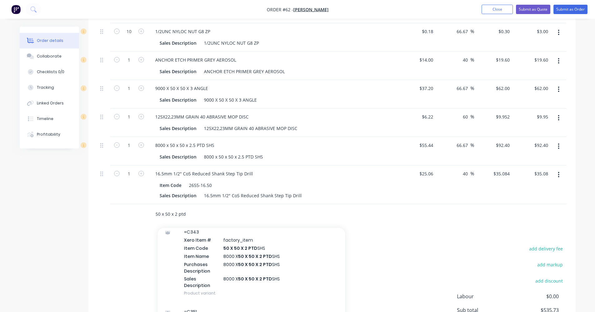
scroll to position [94, 0]
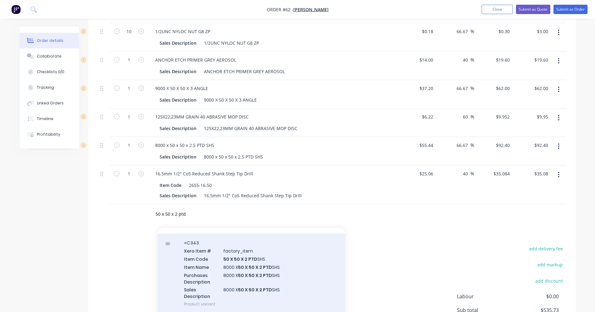
click at [250, 258] on div "=C343 Xero Item # factory_item Item Code 50 X 50 X 2 PTD SHS Item Name 8000 X 5…" at bounding box center [251, 273] width 187 height 80
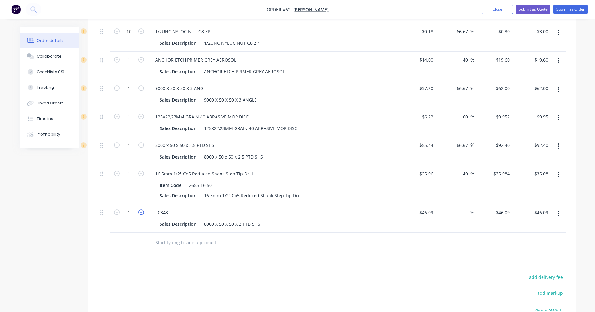
click at [141, 209] on icon "button" at bounding box center [141, 212] width 6 height 6
click at [348, 208] on button "button" at bounding box center [558, 213] width 15 height 11
drag, startPoint x: 519, startPoint y: 258, endPoint x: 511, endPoint y: 256, distance: 8.0
click at [348, 263] on div "Delete" at bounding box center [537, 267] width 48 height 9
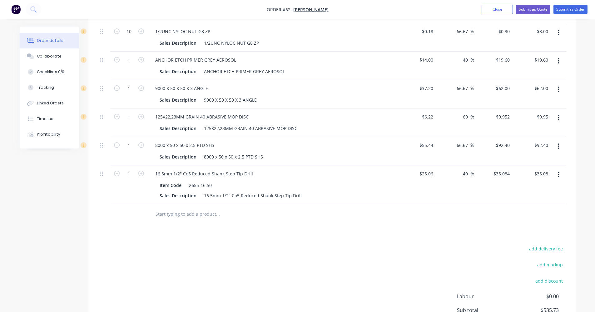
click at [157, 209] on input "text" at bounding box center [217, 214] width 125 height 12
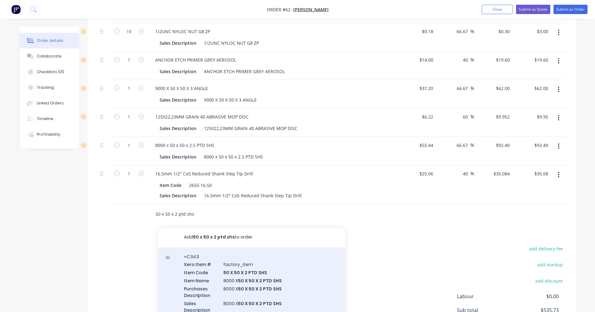
scroll to position [0, 0]
click at [250, 275] on div "=C343 Xero Item # factory_item Item Code 50 X 50 X 2 PTD SHS Item Name 8000 X 5…" at bounding box center [251, 288] width 187 height 80
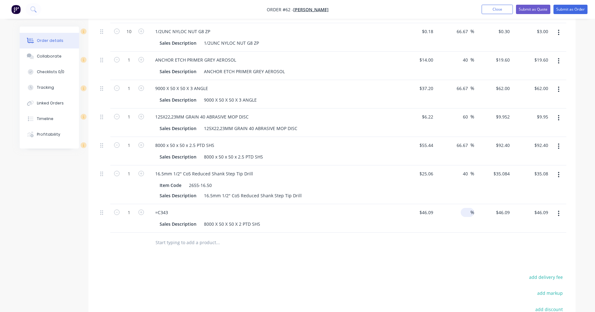
click at [348, 208] on input at bounding box center [466, 212] width 7 height 9
click at [348, 252] on div "Drawings Add drawing Products Show / Hide columns Add product Qty Cost Markup P…" at bounding box center [331, 156] width 487 height 494
drag, startPoint x: 468, startPoint y: 138, endPoint x: 457, endPoint y: 138, distance: 10.9
click at [348, 141] on input "66.67" at bounding box center [463, 145] width 14 height 9
drag, startPoint x: 468, startPoint y: 80, endPoint x: 446, endPoint y: 82, distance: 22.6
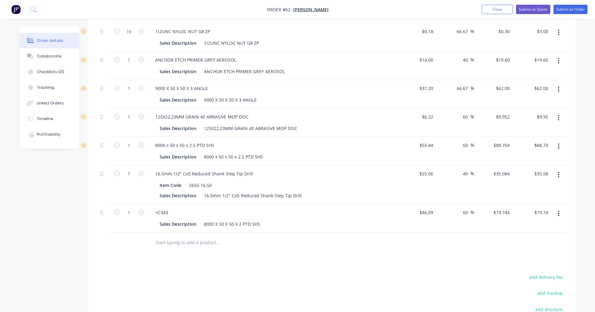
click at [348, 82] on div "66.67 66.67 %" at bounding box center [455, 94] width 38 height 28
drag, startPoint x: 469, startPoint y: 23, endPoint x: 448, endPoint y: 23, distance: 20.6
click at [348, 23] on div "66.67 66.67 %" at bounding box center [455, 37] width 38 height 28
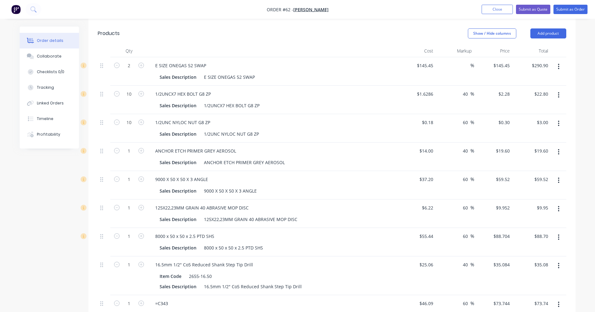
scroll to position [219, 0]
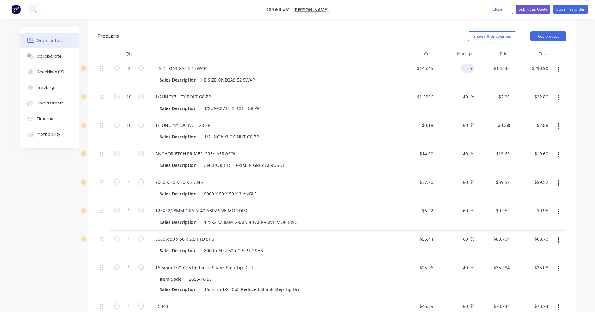
click at [348, 64] on input at bounding box center [466, 68] width 7 height 9
click at [348, 117] on div "$0.18 $0.18" at bounding box center [417, 131] width 38 height 28
click at [348, 64] on input "40" at bounding box center [466, 68] width 8 height 9
click at [348, 92] on div "1/2UNCX7 HEX BOLT G8 ZP" at bounding box center [272, 96] width 245 height 9
click at [348, 64] on input "30" at bounding box center [466, 68] width 8 height 9
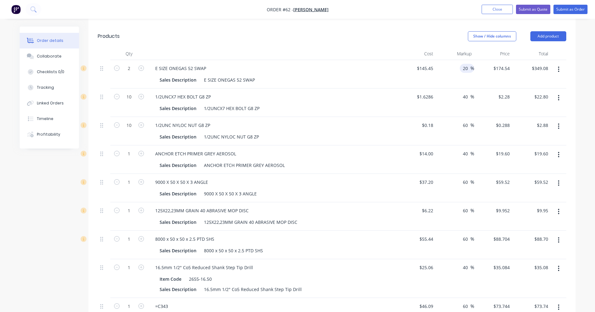
click at [348, 92] on div "1/2UNCX7 HEX BOLT G8 ZP" at bounding box center [272, 96] width 245 height 9
click at [348, 64] on input "20" at bounding box center [466, 68] width 8 height 9
click at [348, 74] on div "Sales Description E SIZE ONEGAS 52 SWAP" at bounding box center [272, 79] width 245 height 10
drag, startPoint x: 469, startPoint y: 62, endPoint x: 460, endPoint y: 63, distance: 9.1
click at [348, 64] on input "15" at bounding box center [466, 68] width 8 height 9
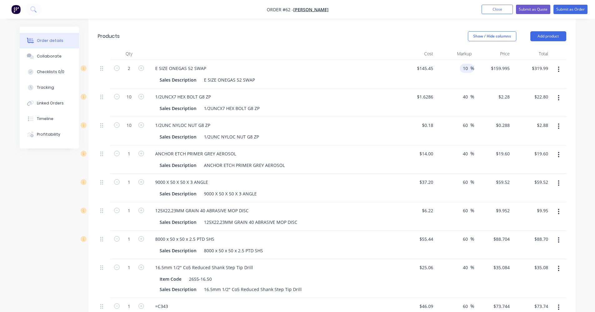
click at [348, 77] on div "$145.45 $145.45" at bounding box center [417, 74] width 38 height 28
click at [348, 64] on input "10" at bounding box center [466, 68] width 8 height 9
click at [348, 72] on div "$145.45 $145.45" at bounding box center [417, 74] width 38 height 28
drag, startPoint x: 469, startPoint y: 60, endPoint x: 462, endPoint y: 62, distance: 6.5
click at [348, 64] on input "11" at bounding box center [466, 68] width 8 height 9
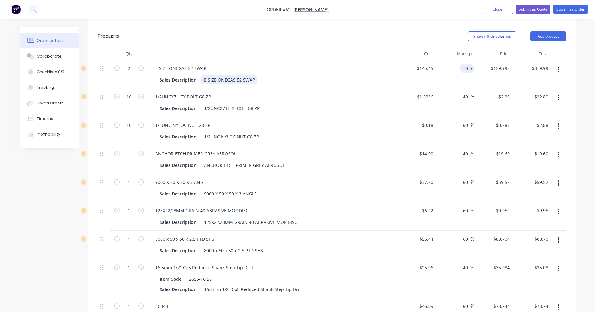
click at [348, 75] on div "Sales Description E SIZE ONEGAS 52 SWAP" at bounding box center [271, 79] width 229 height 9
drag, startPoint x: 468, startPoint y: 64, endPoint x: 456, endPoint y: 61, distance: 12.8
click at [348, 61] on div "10 10 %" at bounding box center [455, 74] width 38 height 28
click at [348, 145] on div "ANCHOR ETCH PRIMER GREY AEROSOL Sales Description ANCHOR ETCH PRIMER GREY AEROS…" at bounding box center [273, 159] width 250 height 28
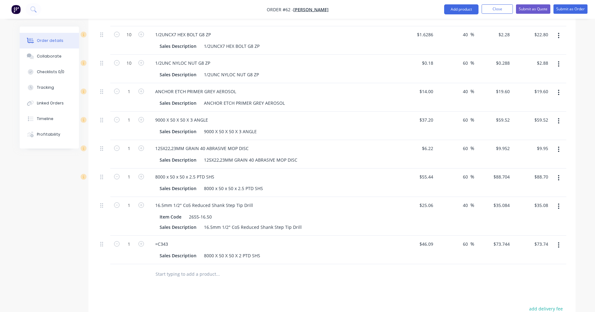
scroll to position [375, 0]
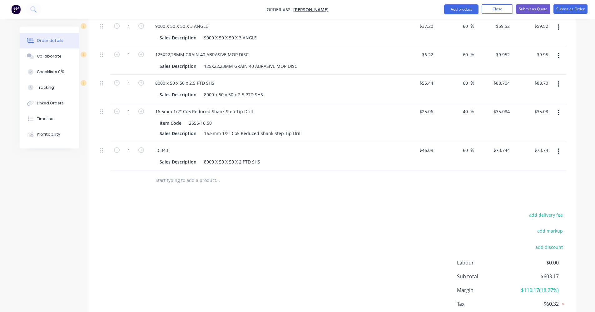
click at [200, 174] on input "text" at bounding box center [217, 180] width 125 height 12
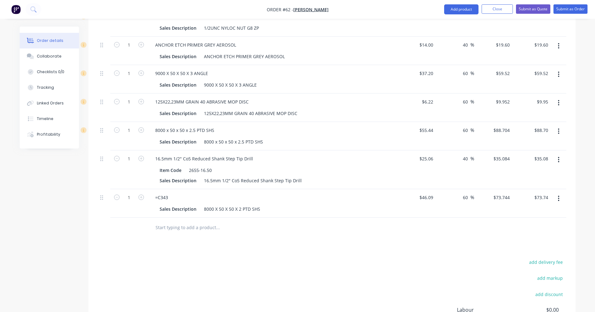
scroll to position [312, 0]
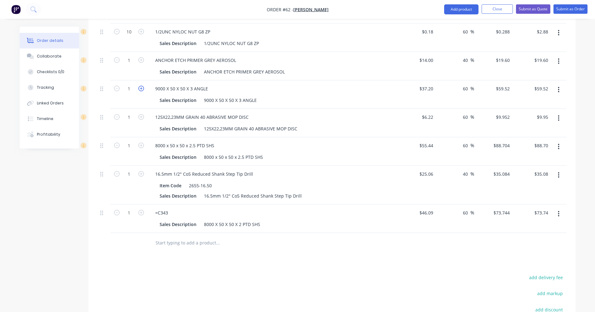
click at [141, 86] on icon "button" at bounding box center [141, 89] width 6 height 6
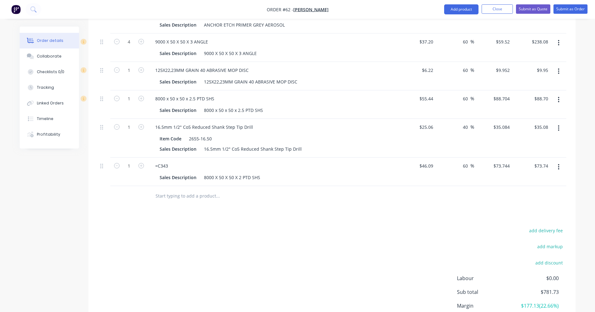
scroll to position [406, 0]
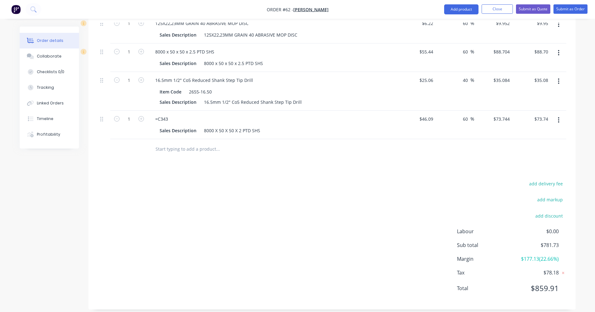
click at [319, 179] on div "add delivery fee add markup add discount Labour $0.00 Sub total $781.73 Margin …" at bounding box center [332, 239] width 469 height 121
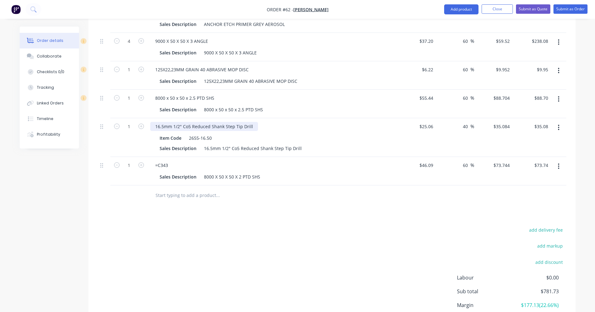
scroll to position [343, 0]
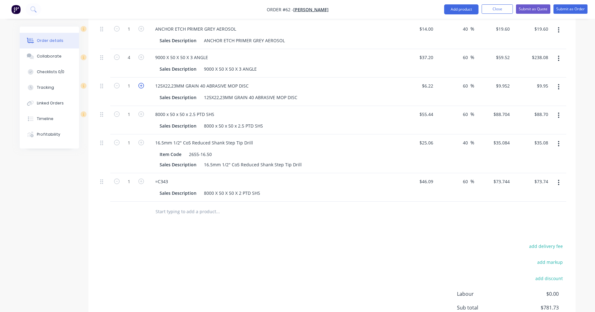
click at [142, 83] on icon "button" at bounding box center [141, 86] width 6 height 6
click at [180, 207] on input "text" at bounding box center [217, 211] width 125 height 12
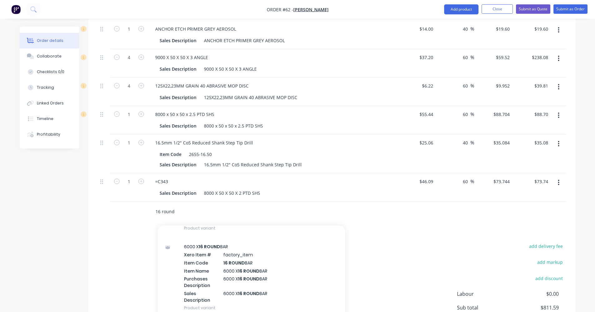
scroll to position [156, 0]
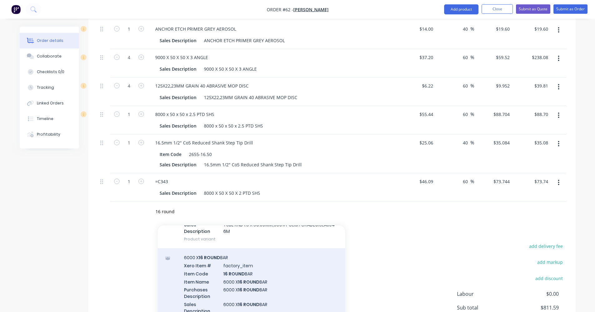
click at [235, 262] on div "6000 X 16 ROUND BAR Xero Item # factory_item Item Code 16 ROUND BAR Item Name 6…" at bounding box center [251, 288] width 187 height 80
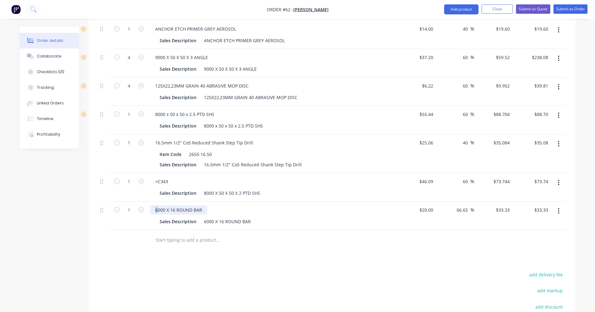
drag, startPoint x: 154, startPoint y: 202, endPoint x: 157, endPoint y: 200, distance: 3.6
click at [157, 205] on div "6000 X 16 ROUND BAR" at bounding box center [178, 209] width 57 height 9
drag, startPoint x: 416, startPoint y: 201, endPoint x: 435, endPoint y: 201, distance: 19.1
click at [348, 202] on div "$20.00 $20.00" at bounding box center [417, 216] width 38 height 28
click at [132, 205] on input "1" at bounding box center [129, 209] width 16 height 9
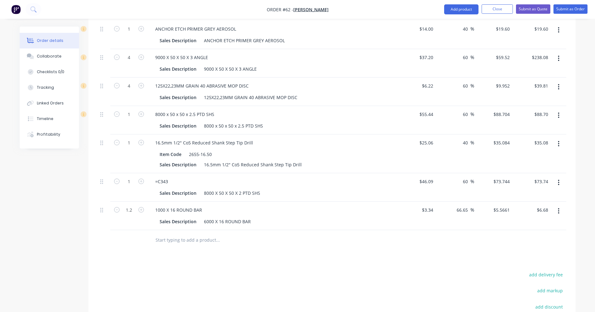
click at [168, 234] on input "text" at bounding box center [217, 240] width 125 height 12
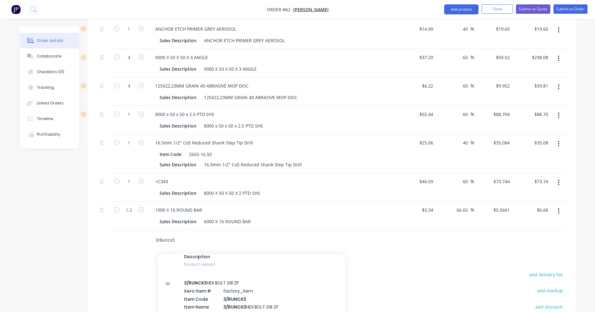
scroll to position [250, 0]
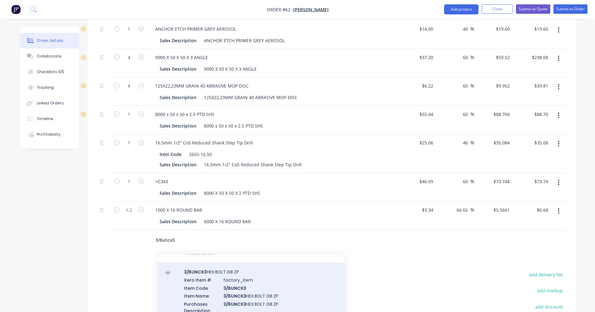
click at [248, 269] on div "3/8UNCX3 HEX BOLT G8 ZP Xero Item # factory_item Item Code 3/8UNCX3 Item Name 3…" at bounding box center [251, 302] width 187 height 80
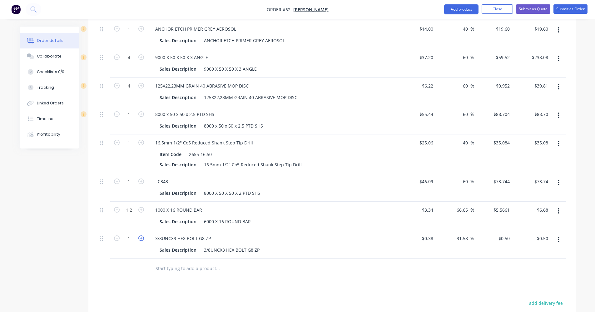
click at [143, 235] on icon "button" at bounding box center [141, 238] width 6 height 6
click at [162, 258] on div at bounding box center [260, 268] width 225 height 20
click at [167, 262] on input "text" at bounding box center [217, 268] width 125 height 12
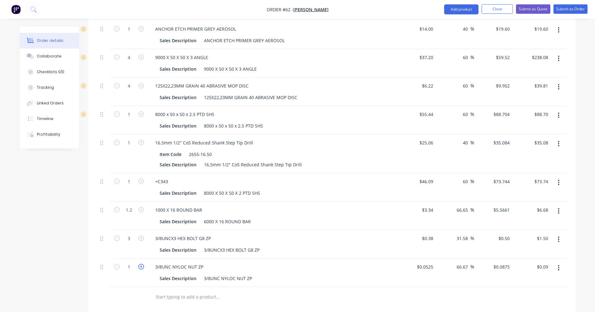
click at [144, 264] on icon "button" at bounding box center [141, 267] width 6 height 6
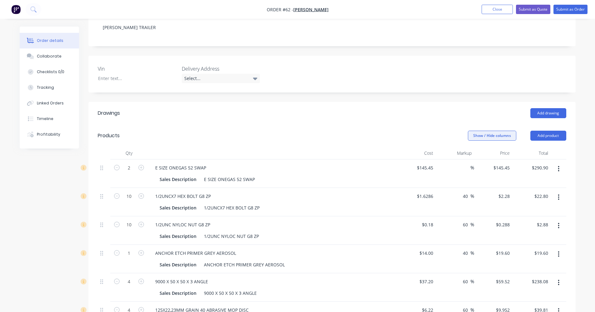
scroll to position [62, 0]
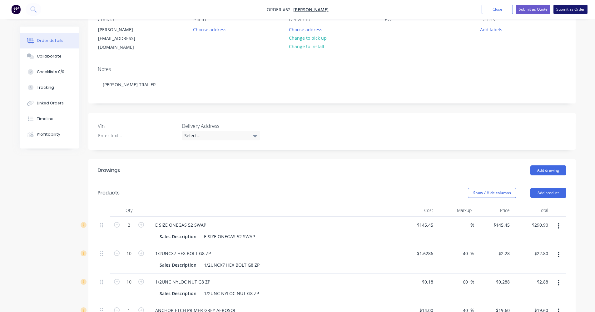
click at [348, 12] on button "Submit as Order" at bounding box center [571, 9] width 34 height 9
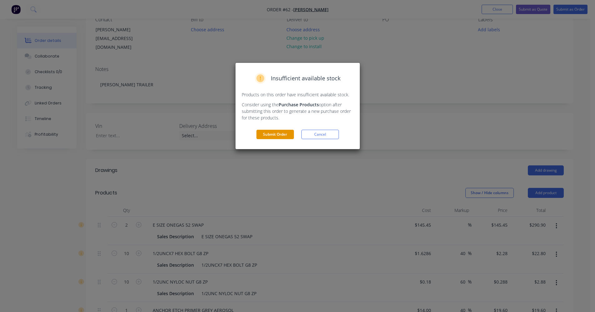
click at [276, 133] on button "Submit Order" at bounding box center [275, 134] width 37 height 9
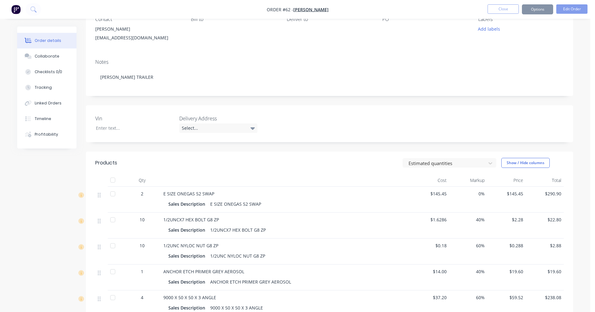
scroll to position [62, 0]
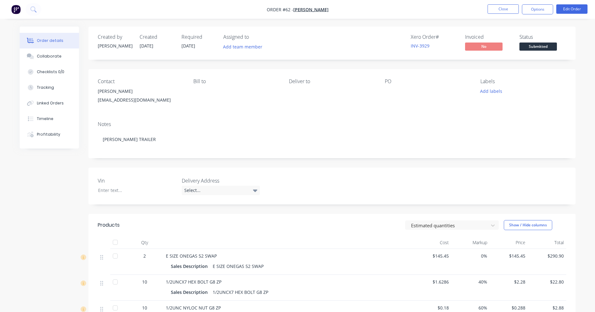
scroll to position [62, 0]
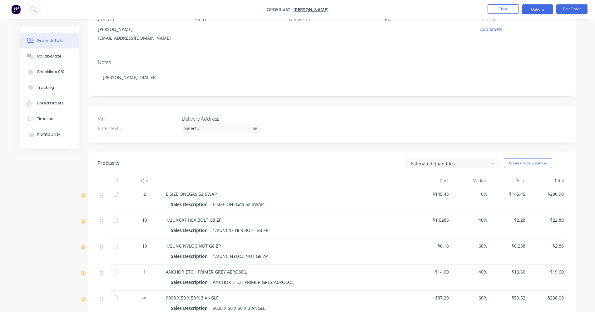
click at [550, 12] on button "Options" at bounding box center [537, 9] width 31 height 10
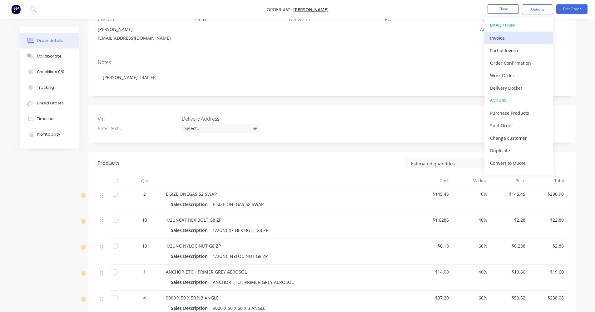
click at [516, 35] on div "Invoice" at bounding box center [518, 37] width 57 height 9
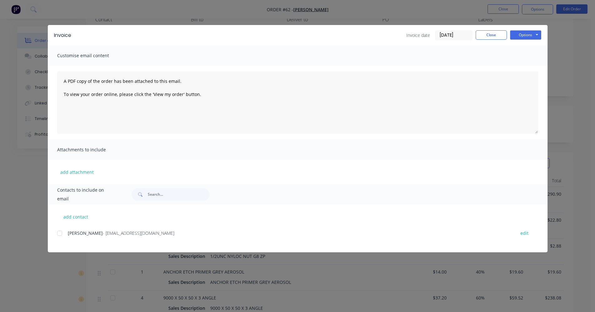
click at [58, 234] on div at bounding box center [59, 233] width 12 height 12
click at [524, 37] on button "Options" at bounding box center [525, 34] width 31 height 9
click at [528, 67] on button "Email" at bounding box center [530, 67] width 40 height 10
click at [494, 37] on button "Close" at bounding box center [491, 34] width 31 height 9
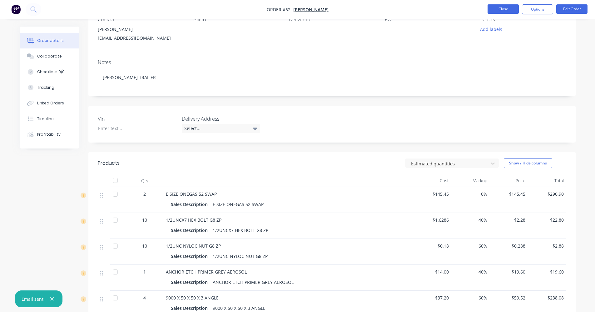
click at [501, 8] on button "Close" at bounding box center [503, 8] width 31 height 9
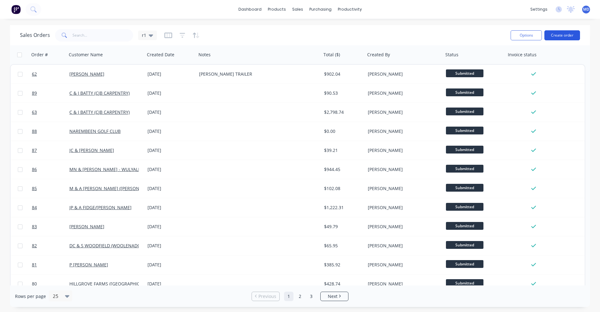
click at [569, 33] on button "Create order" at bounding box center [562, 35] width 36 height 10
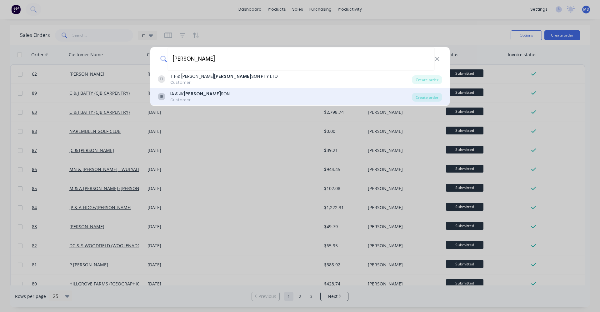
type input "robin"
click at [219, 90] on div "IR IA & JK ROBIN SON Customer Create order" at bounding box center [299, 96] width 299 height 17
click at [198, 95] on div "IA & JK ROBIN SON" at bounding box center [199, 94] width 59 height 7
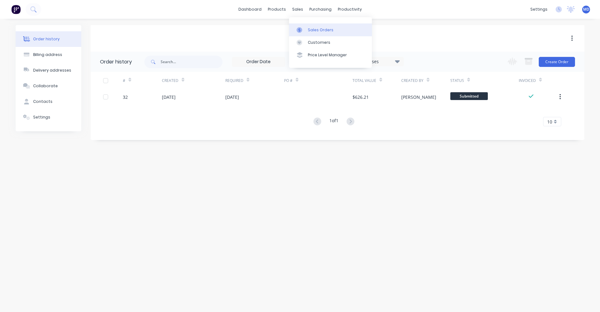
click at [306, 30] on link "Sales Orders" at bounding box center [330, 29] width 83 height 12
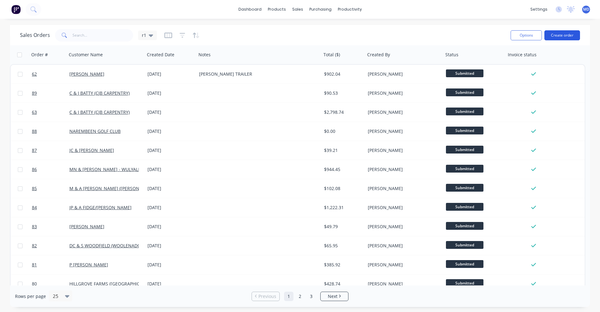
click at [567, 35] on button "Create order" at bounding box center [562, 35] width 36 height 10
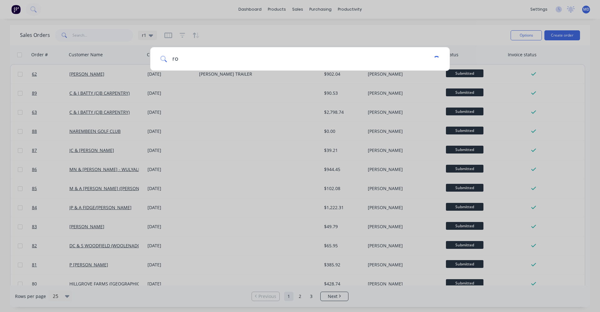
type input "r"
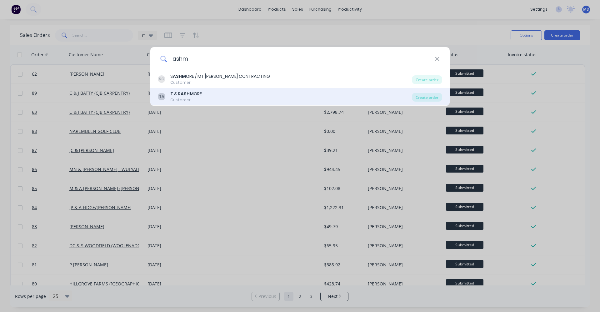
type input "ashm"
click at [214, 95] on div "TA T & R ASHM ORE Customer" at bounding box center [285, 97] width 254 height 12
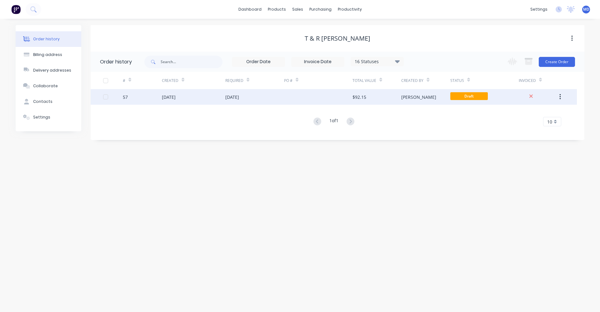
click at [307, 99] on div at bounding box center [318, 97] width 68 height 16
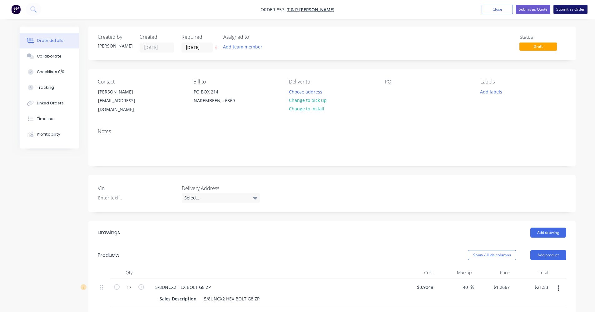
click at [582, 11] on button "Submit as Order" at bounding box center [571, 9] width 34 height 9
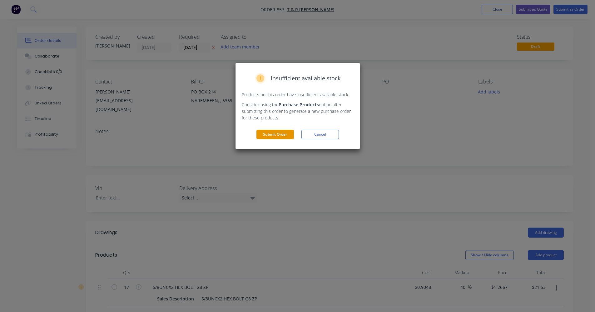
click at [279, 133] on button "Submit Order" at bounding box center [275, 134] width 37 height 9
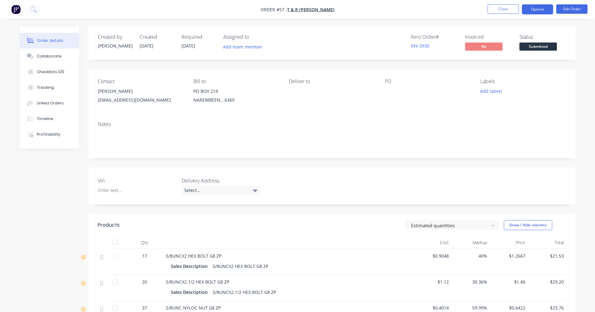
click at [535, 9] on button "Options" at bounding box center [537, 9] width 31 height 10
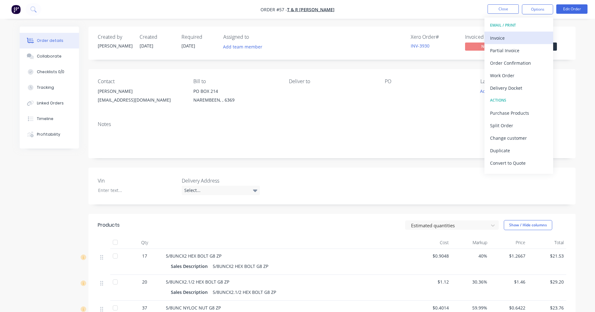
click at [519, 41] on div "Invoice" at bounding box center [518, 37] width 57 height 9
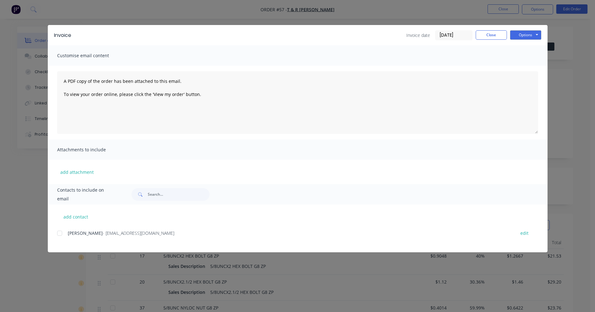
click at [62, 232] on div at bounding box center [59, 233] width 12 height 12
click at [524, 34] on button "Options" at bounding box center [525, 34] width 31 height 9
click at [523, 64] on button "Email" at bounding box center [530, 67] width 40 height 10
click at [496, 35] on button "Close" at bounding box center [491, 34] width 31 height 9
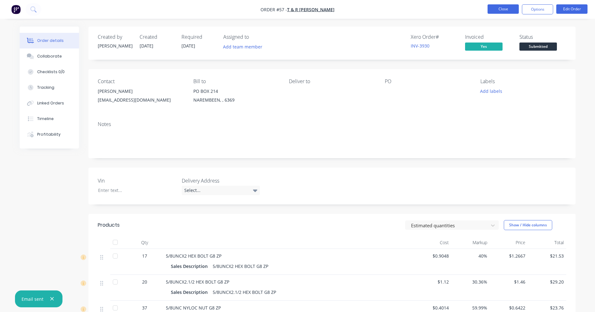
click at [506, 5] on button "Close" at bounding box center [503, 8] width 31 height 9
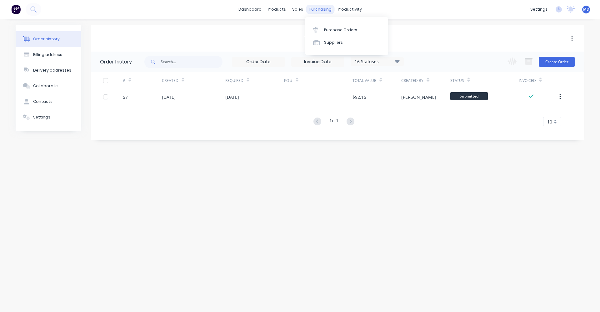
click at [320, 9] on div "purchasing" at bounding box center [320, 9] width 28 height 9
click at [297, 10] on div "sales" at bounding box center [297, 9] width 17 height 9
click at [313, 29] on div "Sales Orders" at bounding box center [321, 30] width 26 height 6
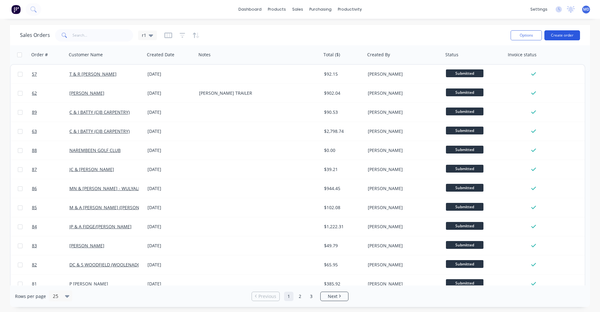
click at [551, 35] on button "Create order" at bounding box center [562, 35] width 36 height 10
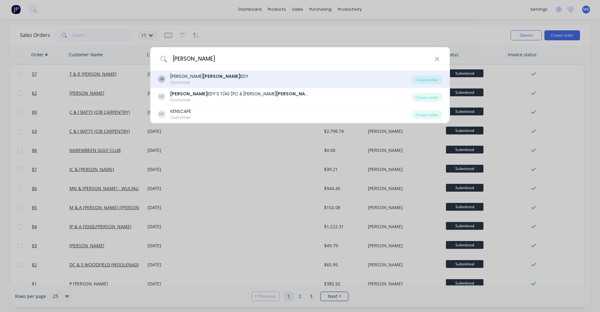
type input "kenn"
click at [198, 77] on div "JAMES KENN EDY" at bounding box center [209, 76] width 78 height 7
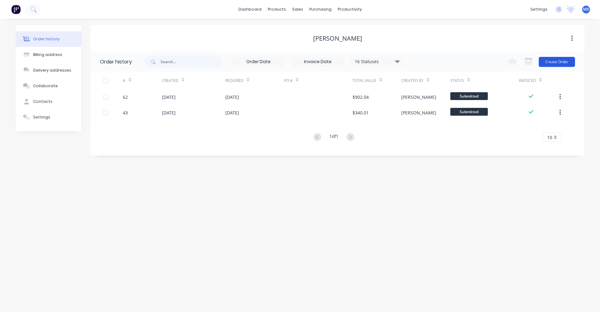
click at [555, 63] on button "Create Order" at bounding box center [557, 62] width 36 height 10
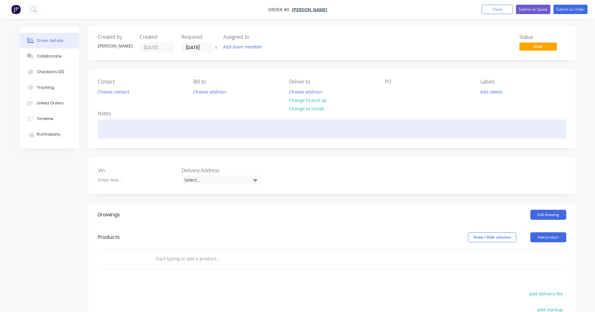
click at [116, 130] on div at bounding box center [332, 128] width 469 height 19
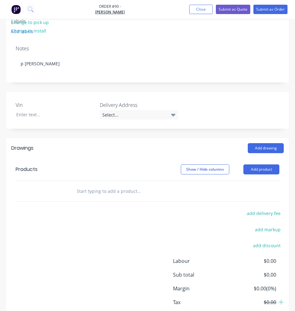
scroll to position [156, 0]
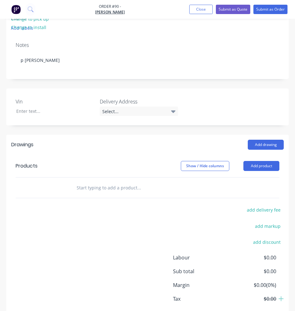
click at [87, 189] on input "text" at bounding box center [123, 187] width 94 height 12
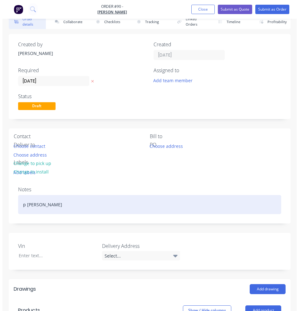
scroll to position [0, 0]
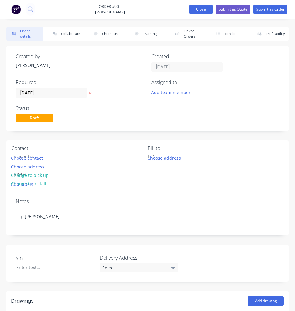
type input "pop rivets"
click at [196, 8] on button "Close" at bounding box center [200, 9] width 23 height 9
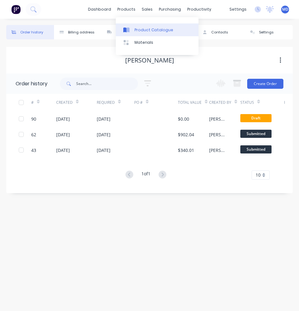
click at [149, 30] on div "Product Catalogue" at bounding box center [154, 30] width 39 height 6
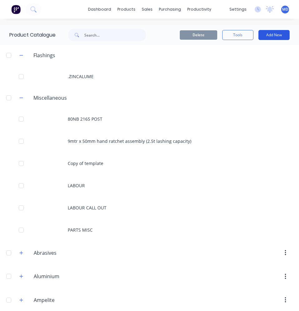
click at [268, 32] on button "Add New" at bounding box center [274, 35] width 31 height 10
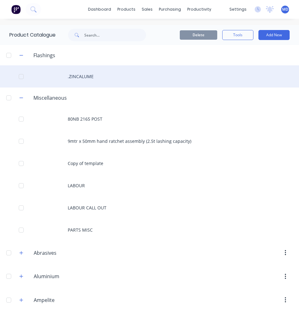
click at [107, 72] on div ".ZINCALUME" at bounding box center [149, 76] width 299 height 22
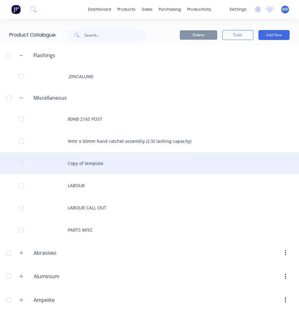
click at [107, 164] on div "Copy of template" at bounding box center [149, 163] width 299 height 22
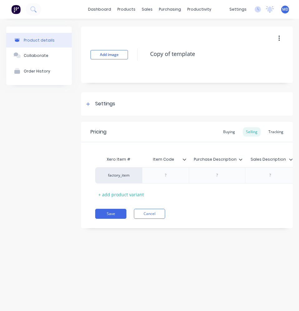
click at [277, 36] on button "button" at bounding box center [279, 38] width 15 height 11
click at [260, 54] on span "Duplicate" at bounding box center [256, 55] width 47 height 7
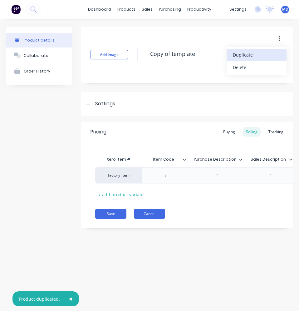
click at [136, 217] on button "Cancel" at bounding box center [149, 214] width 31 height 10
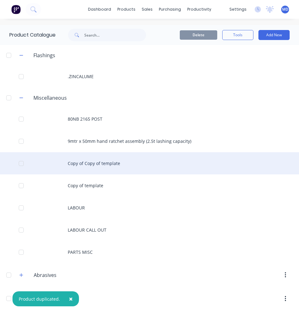
click at [97, 165] on div "Copy of Copy of template" at bounding box center [149, 163] width 299 height 22
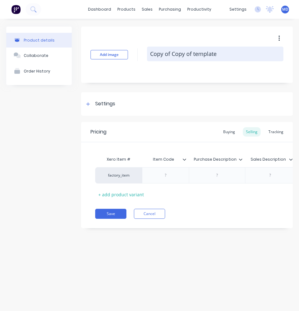
drag, startPoint x: 216, startPoint y: 53, endPoint x: 147, endPoint y: 53, distance: 68.7
click at [147, 53] on textarea "Copy of Copy of template" at bounding box center [215, 54] width 137 height 15
paste textarea "POP RIVETS JASPER"
type textarea "x"
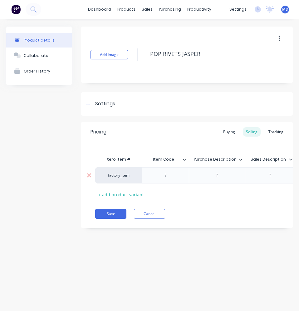
type textarea "POP RIVETS JASPER"
type textarea "x"
type textarea "POP RIVETS JASPER"
paste div
type textarea "x"
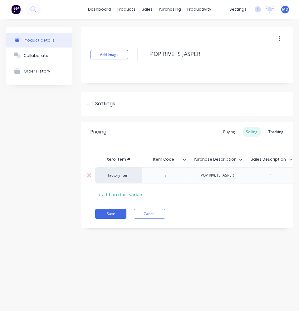
paste div
type textarea "x"
click at [163, 175] on div at bounding box center [165, 175] width 31 height 8
paste div
click at [89, 104] on icon at bounding box center [88, 103] width 3 height 3
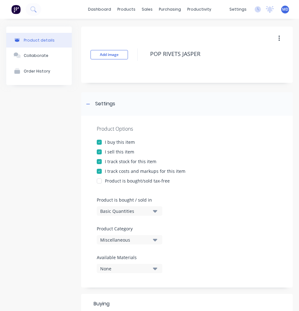
click at [121, 237] on div "Miscellaneous" at bounding box center [125, 240] width 50 height 7
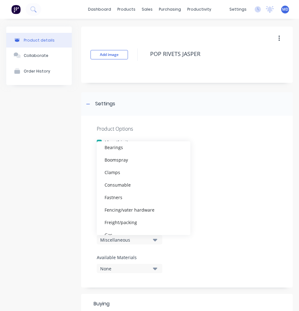
scroll to position [62, 0]
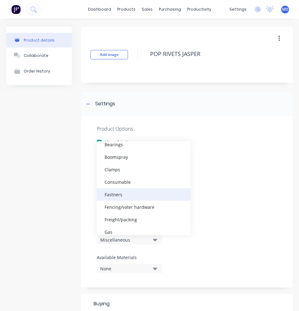
click at [121, 196] on div "Fastners" at bounding box center [144, 194] width 94 height 12
type textarea "x"
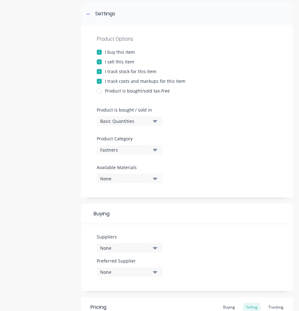
scroll to position [125, 0]
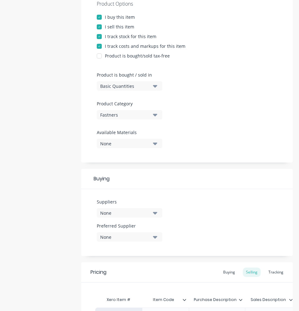
click at [137, 216] on button "None" at bounding box center [130, 212] width 66 height 9
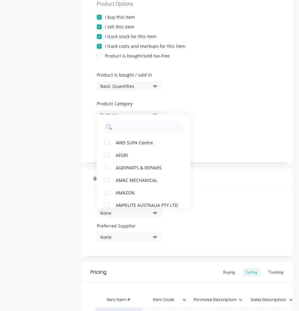
click at [128, 121] on input "text" at bounding box center [148, 127] width 66 height 12
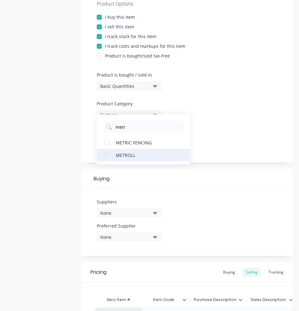
type input "metr"
click at [127, 153] on div "METROLL" at bounding box center [147, 155] width 62 height 7
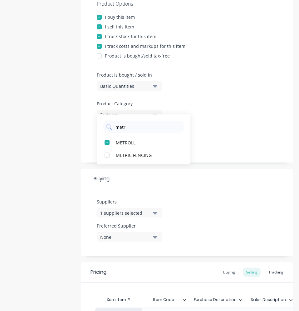
click at [175, 182] on div "Buying" at bounding box center [187, 179] width 212 height 20
click at [151, 235] on button "None" at bounding box center [130, 236] width 66 height 9
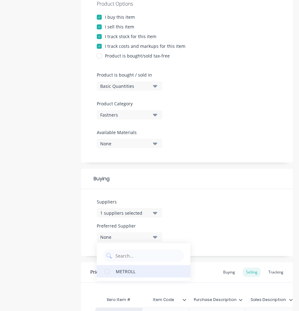
click at [127, 272] on div "METROLL" at bounding box center [147, 271] width 62 height 7
type textarea "x"
click at [208, 220] on div "Suppliers 1 suppliers selected metr Preferred Supplier METROLL METROLL" at bounding box center [187, 222] width 212 height 67
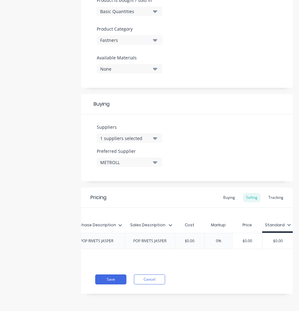
scroll to position [0, 127]
click at [230, 193] on div "Buying" at bounding box center [229, 197] width 18 height 9
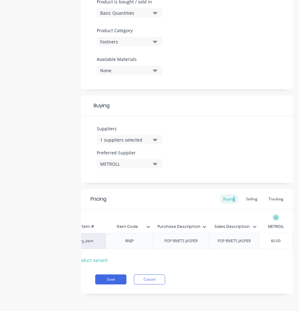
type input "$0.00"
drag, startPoint x: 279, startPoint y: 236, endPoint x: 264, endPoint y: 236, distance: 15.6
click at [264, 238] on input "$0.00" at bounding box center [276, 241] width 33 height 6
type textarea "x"
type input "."
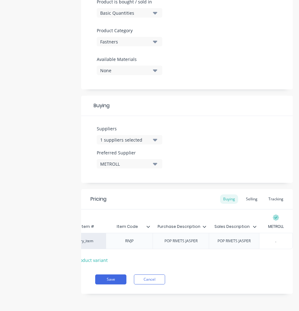
type textarea "x"
type input ".0"
type textarea "x"
type input ".05"
type textarea "x"
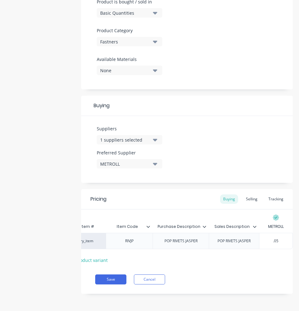
type input ".051"
type textarea "x"
type input ".0513"
click at [249, 198] on div "Selling" at bounding box center [252, 198] width 18 height 9
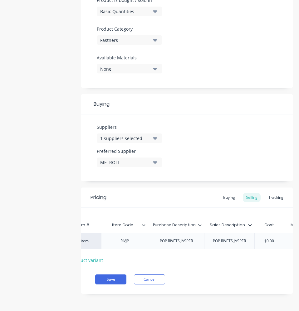
drag, startPoint x: 275, startPoint y: 238, endPoint x: 267, endPoint y: 239, distance: 8.2
click at [267, 239] on input "$0.00" at bounding box center [269, 241] width 31 height 6
type input "$.0"
type textarea "x"
type input "$.05"
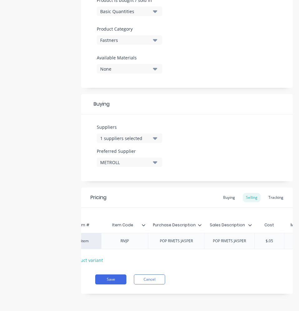
type textarea "x"
type input "$.051"
type textarea "x"
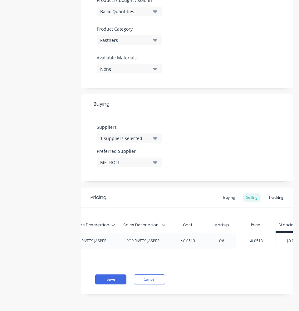
type input "$.0513"
type input "0%"
drag, startPoint x: 221, startPoint y: 239, endPoint x: 217, endPoint y: 239, distance: 3.7
click at [217, 239] on input "0%" at bounding box center [222, 241] width 31 height 6
type textarea "x"
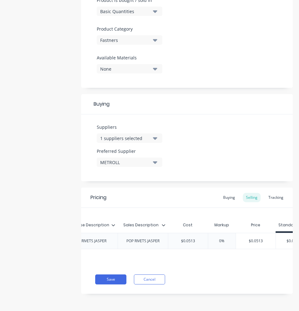
type input "6%"
type textarea "x"
type input "60%"
click at [222, 274] on div "Pricing Buying Selling Tracking Xero Item # Item Code Purchase Description Sale…" at bounding box center [187, 240] width 212 height 106
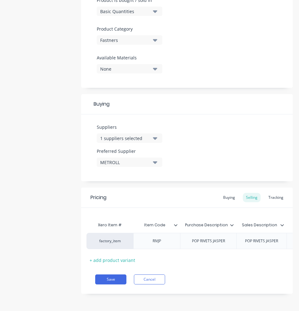
scroll to position [0, 1]
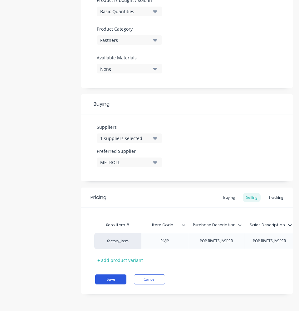
click at [112, 283] on button "Save" at bounding box center [110, 279] width 31 height 10
type textarea "x"
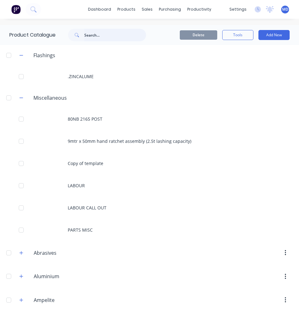
click at [114, 37] on input "text" at bounding box center [115, 35] width 62 height 12
type input "eavesline"
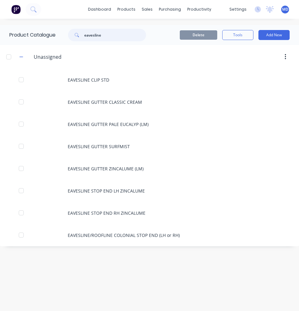
drag, startPoint x: 112, startPoint y: 35, endPoint x: 82, endPoint y: 36, distance: 30.0
click at [82, 36] on div "eavesline" at bounding box center [107, 35] width 78 height 12
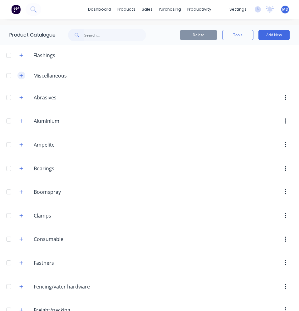
click at [25, 76] on button "button" at bounding box center [21, 76] width 8 height 8
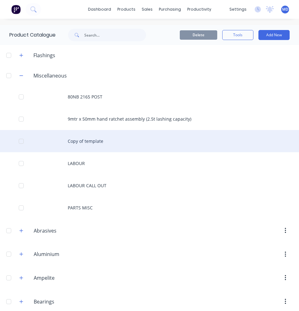
click at [76, 137] on div "Copy of template" at bounding box center [149, 141] width 299 height 22
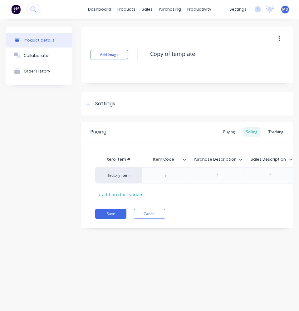
click at [279, 40] on icon "button" at bounding box center [280, 38] width 2 height 7
click at [266, 57] on span "Duplicate" at bounding box center [256, 55] width 47 height 7
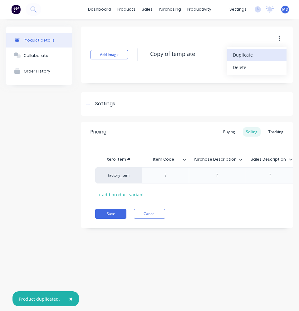
click at [281, 37] on button "button" at bounding box center [279, 38] width 15 height 11
click at [280, 38] on icon "button" at bounding box center [279, 39] width 1 height 6
click at [259, 54] on span "Duplicate" at bounding box center [256, 55] width 47 height 7
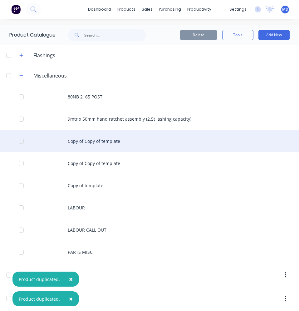
click at [98, 144] on div "Copy of Copy of template" at bounding box center [149, 141] width 299 height 22
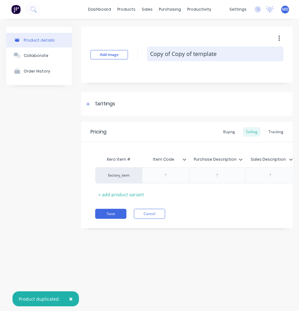
drag, startPoint x: 218, startPoint y: 56, endPoint x: 154, endPoint y: 50, distance: 64.9
click at [150, 49] on textarea "Copy of Copy of template" at bounding box center [215, 54] width 137 height 15
paste textarea "EAVESLINE STOP END [PERSON_NAME]"
type textarea "x"
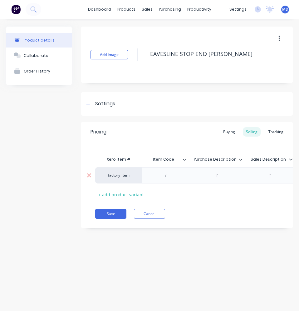
type textarea "EAVESLINE STOP END [PERSON_NAME]"
type textarea "x"
type textarea "EAVESLINE STOP END [PERSON_NAME]"
click at [213, 174] on div at bounding box center [217, 175] width 31 height 8
paste div
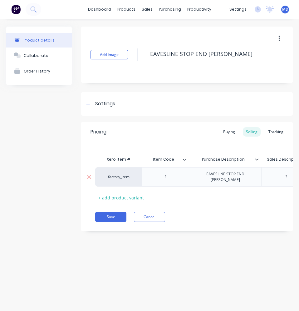
click at [262, 177] on div at bounding box center [287, 176] width 50 height 19
type textarea "x"
drag, startPoint x: 262, startPoint y: 177, endPoint x: 277, endPoint y: 172, distance: 15.8
click at [277, 173] on div at bounding box center [286, 177] width 31 height 8
paste div
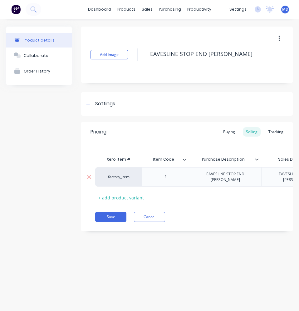
type textarea "x"
click at [162, 175] on div at bounding box center [165, 177] width 31 height 8
paste div
click at [89, 104] on icon at bounding box center [88, 104] width 4 height 4
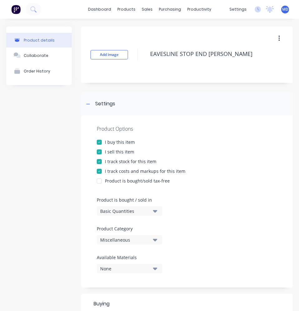
click at [151, 237] on button "Miscellaneous" at bounding box center [130, 239] width 66 height 9
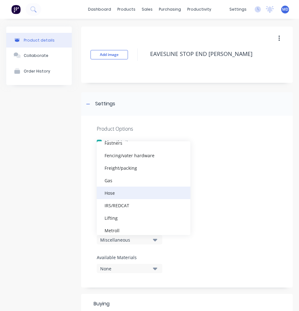
scroll to position [156, 0]
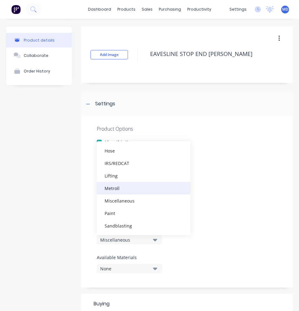
click at [121, 187] on div "Metroll" at bounding box center [144, 188] width 94 height 12
type textarea "x"
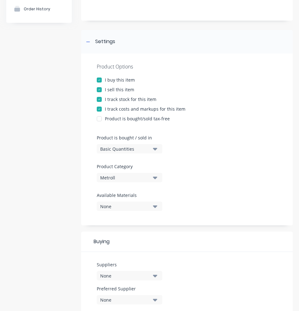
scroll to position [62, 0]
click at [148, 274] on div "None" at bounding box center [125, 275] width 50 height 7
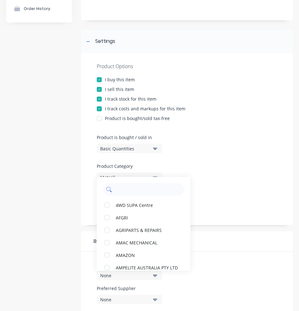
click at [126, 192] on input "text" at bounding box center [148, 189] width 66 height 12
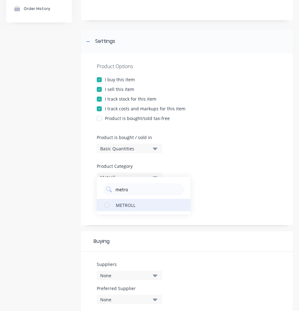
type input "metro"
click at [132, 204] on div "METROLL" at bounding box center [147, 205] width 62 height 7
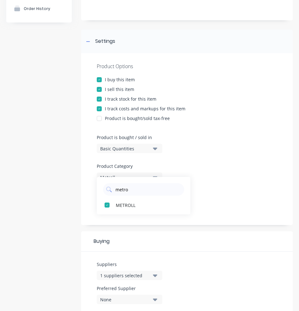
click at [153, 298] on icon "button" at bounding box center [155, 299] width 4 height 7
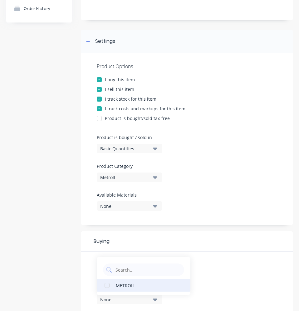
click at [144, 285] on div "METROLL" at bounding box center [147, 285] width 62 height 7
type textarea "x"
click at [210, 228] on div "Product Options I buy this item I sell this item I track stock for this item I …" at bounding box center [187, 185] width 212 height 265
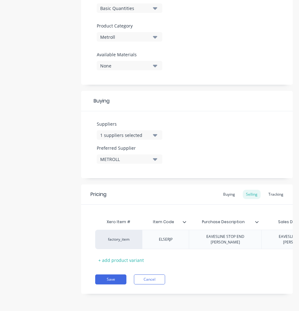
scroll to position [204, 0]
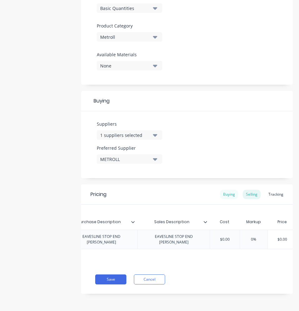
click at [224, 195] on div "Buying" at bounding box center [229, 194] width 18 height 9
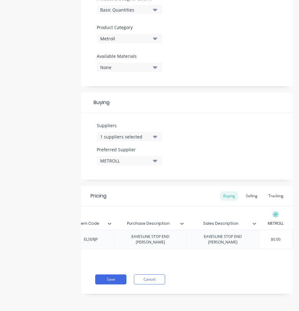
scroll to position [203, 0]
type input "$0.00"
drag, startPoint x: 280, startPoint y: 237, endPoint x: 264, endPoint y: 235, distance: 16.5
click at [264, 237] on input "$0.00" at bounding box center [275, 240] width 33 height 6
type textarea "x"
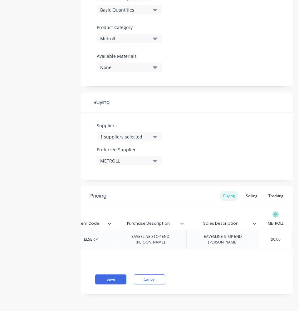
type input "1"
type textarea "x"
type input "1."
type textarea "x"
type input "1.3"
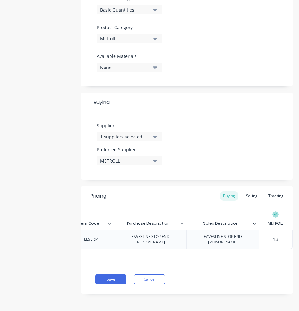
type textarea "x"
type input "1.33"
type textarea "x"
type input "1.333"
type textarea "x"
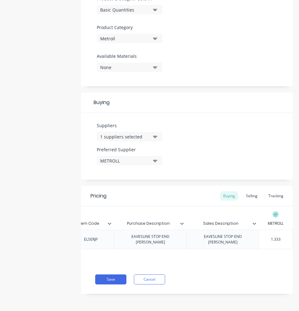
type input "1.3332"
type textarea "x"
type input "1.33325"
click at [272, 237] on input "1.33325" at bounding box center [275, 240] width 33 height 6
type textarea "x"
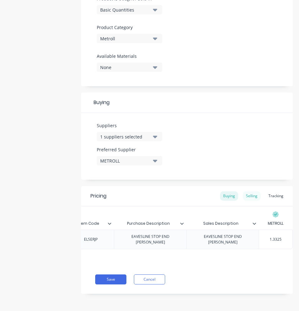
type input "1.3325"
click at [246, 195] on div "Selling" at bounding box center [252, 195] width 18 height 9
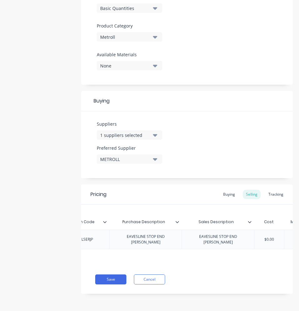
type input "$0.00"
drag, startPoint x: 274, startPoint y: 238, endPoint x: 264, endPoint y: 237, distance: 10.4
click at [264, 237] on input "$0.00" at bounding box center [269, 240] width 31 height 6
type textarea "x"
type input "1."
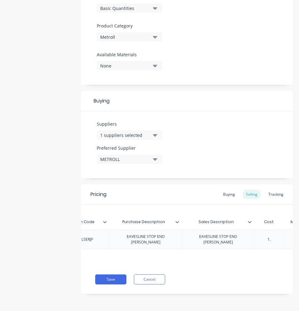
type textarea "x"
type input "1.3"
type textarea "x"
type input "1.33"
type textarea "x"
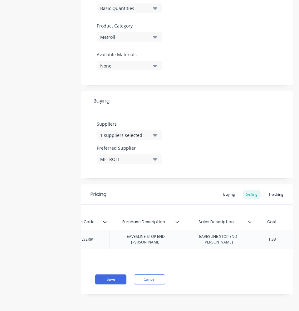
type input "1.332"
type textarea "x"
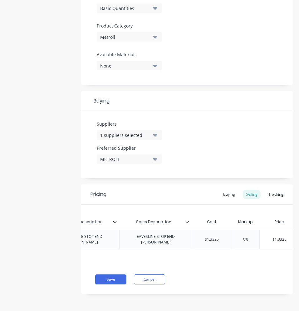
scroll to position [0, 157]
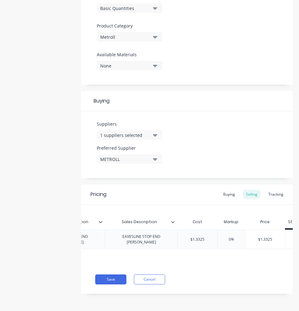
type input "1.3325"
type input "0%"
click at [227, 239] on input "0%" at bounding box center [231, 240] width 31 height 6
type textarea "x"
type input "6%"
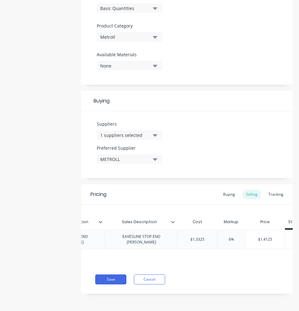
type textarea "x"
type input "60%"
click at [187, 283] on div "Save Cancel" at bounding box center [194, 279] width 198 height 10
click at [120, 283] on button "Save" at bounding box center [110, 279] width 31 height 10
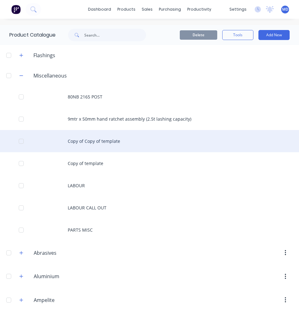
click at [104, 140] on div "Copy of Copy of template" at bounding box center [149, 141] width 299 height 22
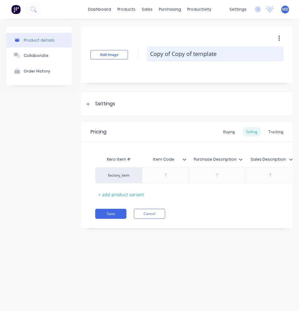
drag, startPoint x: 206, startPoint y: 52, endPoint x: 159, endPoint y: 52, distance: 47.5
click at [150, 50] on textarea "Copy of Copy of template" at bounding box center [215, 54] width 137 height 15
paste textarea "EAVESLINE STOP END LH JASPER"
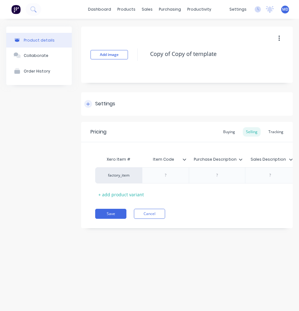
type textarea "x"
type textarea "EAVESLINE STOP END LH JASPER"
type textarea "x"
type textarea "EAVESLINE STOP END LH JASPER"
paste div
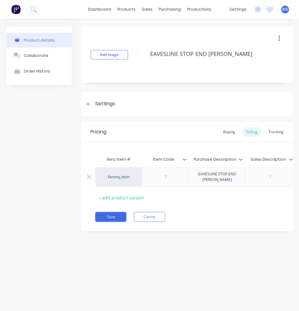
type textarea "x"
click at [271, 174] on div at bounding box center [286, 177] width 31 height 8
paste div
type textarea "x"
click at [162, 178] on div at bounding box center [165, 177] width 31 height 8
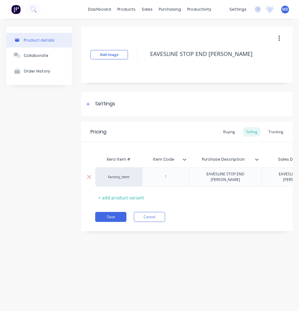
paste div
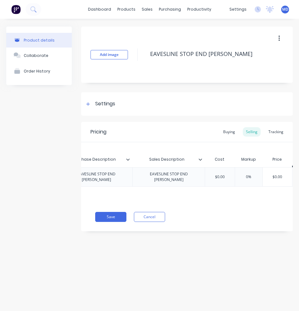
scroll to position [0, 149]
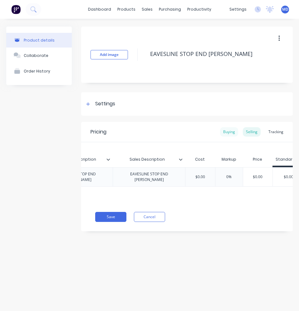
click at [229, 136] on div "Buying" at bounding box center [229, 131] width 18 height 9
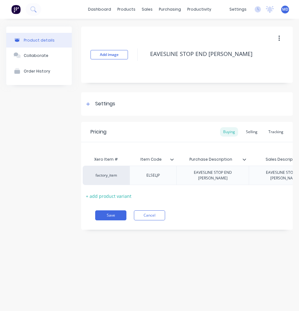
scroll to position [0, 41]
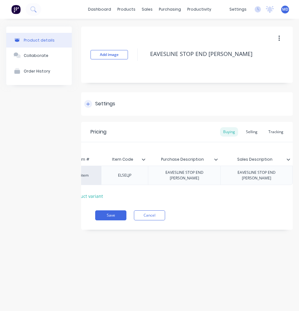
click at [88, 102] on icon at bounding box center [88, 103] width 3 height 3
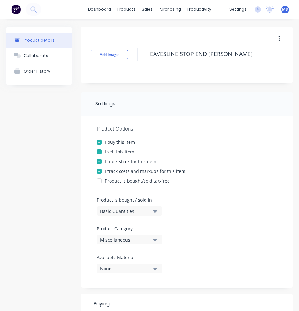
scroll to position [62, 0]
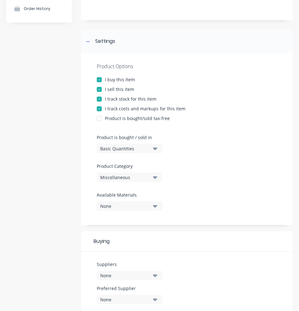
click at [140, 173] on button "Miscellaneous" at bounding box center [130, 176] width 66 height 9
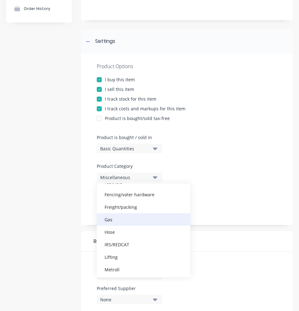
scroll to position [156, 0]
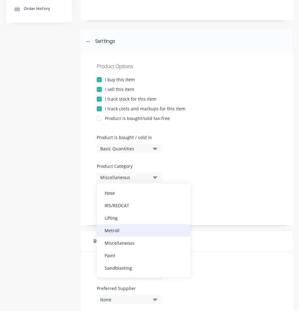
click at [117, 231] on div "Metroll" at bounding box center [144, 230] width 94 height 12
type textarea "x"
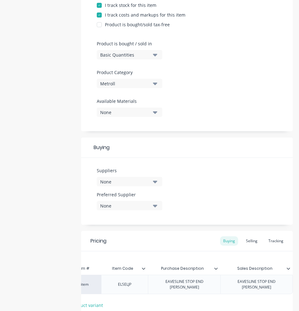
click at [139, 179] on div "None" at bounding box center [125, 181] width 50 height 7
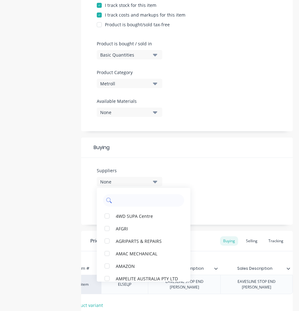
click at [125, 197] on input "text" at bounding box center [148, 200] width 66 height 12
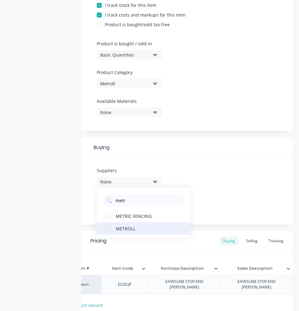
type input "metr"
click at [129, 226] on div "METROLL" at bounding box center [147, 228] width 62 height 7
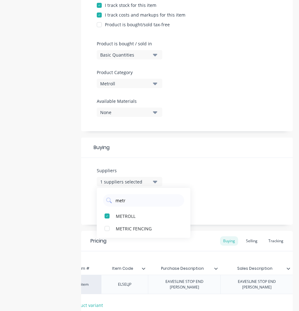
click at [223, 200] on div "Suppliers 1 suppliers selected metr METROLL METRIC FENCING Preferred Supplier N…" at bounding box center [187, 191] width 212 height 67
click at [134, 206] on div "None" at bounding box center [125, 205] width 50 height 7
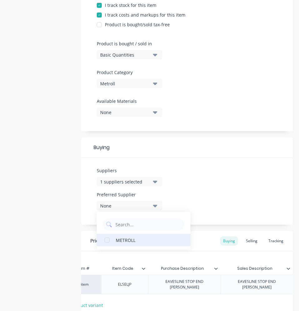
click at [132, 239] on div "METROLL" at bounding box center [147, 240] width 62 height 7
type textarea "x"
click at [201, 197] on div "Suppliers 1 suppliers selected metr Preferred Supplier METROLL METROLL" at bounding box center [187, 191] width 212 height 67
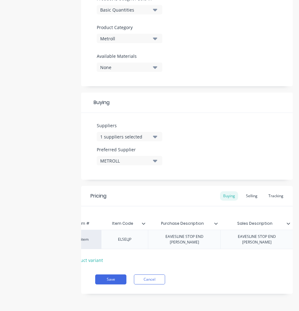
scroll to position [0, 80]
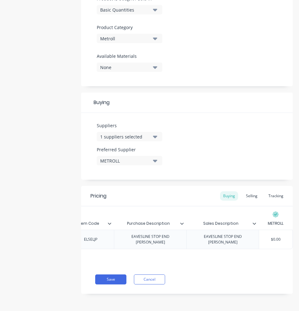
type input "$0.00"
drag, startPoint x: 283, startPoint y: 236, endPoint x: 265, endPoint y: 236, distance: 17.8
click at [265, 237] on input "$0.00" at bounding box center [275, 240] width 33 height 6
type textarea "x"
type input "1"
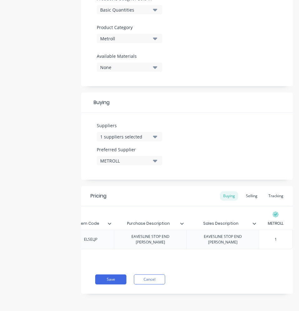
type textarea "x"
type input "1."
type textarea "x"
type input "1.3"
type textarea "x"
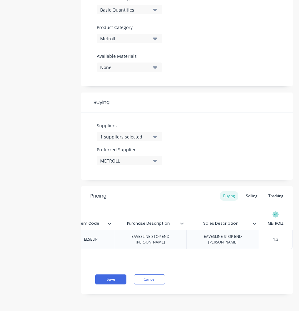
type input "1.33"
type textarea "x"
type input "1.332"
type textarea "x"
type input "1.3325"
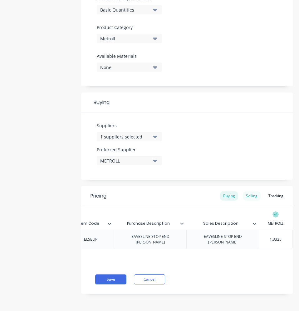
click at [251, 194] on div "Selling" at bounding box center [252, 195] width 18 height 9
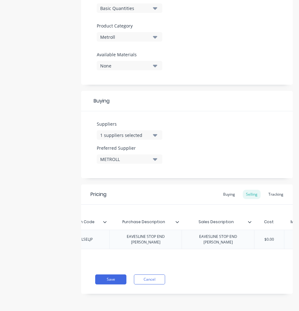
type input "$0.00"
drag, startPoint x: 277, startPoint y: 238, endPoint x: 262, endPoint y: 237, distance: 15.6
click at [262, 237] on input "$0.00" at bounding box center [269, 240] width 31 height 6
type textarea "x"
type input "1."
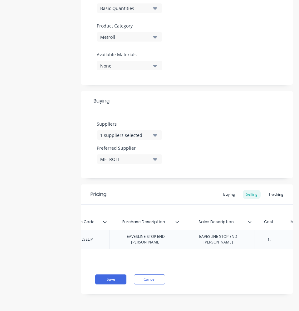
type textarea "x"
type input "1.3"
type textarea "x"
type input "1.33"
type textarea "x"
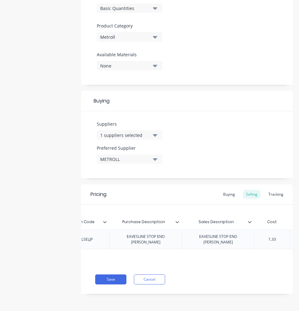
type input "1.332"
type textarea "x"
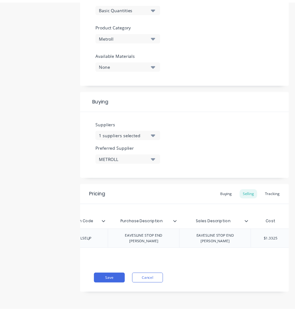
scroll to position [0, 172]
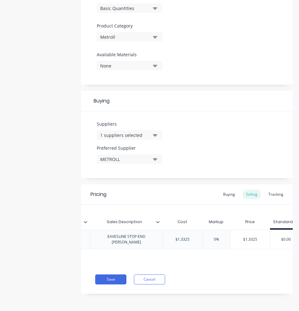
type input "1.3325"
type input "0%"
drag, startPoint x: 220, startPoint y: 238, endPoint x: 213, endPoint y: 238, distance: 6.9
click at [213, 238] on input "0%" at bounding box center [216, 240] width 31 height 6
type textarea "x"
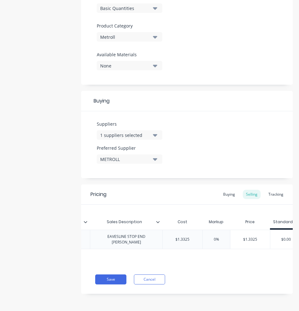
type input "4"
type textarea "x"
click at [212, 268] on div "Pricing Buying Selling Tracking Xero Item # Item Code Purchase Description Sale…" at bounding box center [187, 238] width 212 height 109
type input "40%"
drag, startPoint x: 214, startPoint y: 237, endPoint x: 217, endPoint y: 236, distance: 3.3
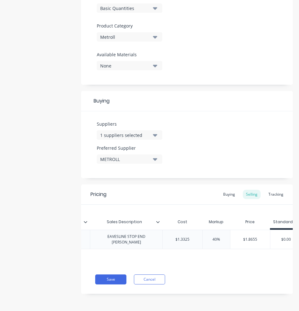
click at [217, 237] on input "40%" at bounding box center [216, 240] width 31 height 6
type textarea "x"
type input "6%"
type textarea "x"
type input "60%"
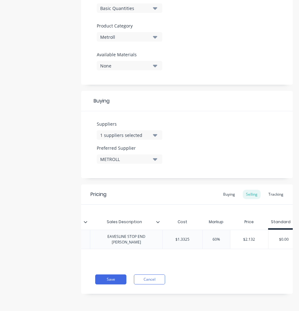
drag, startPoint x: 219, startPoint y: 282, endPoint x: 191, endPoint y: 283, distance: 28.1
click at [217, 283] on div "Save Cancel" at bounding box center [194, 279] width 198 height 10
click at [106, 279] on button "Save" at bounding box center [110, 279] width 31 height 10
type textarea "x"
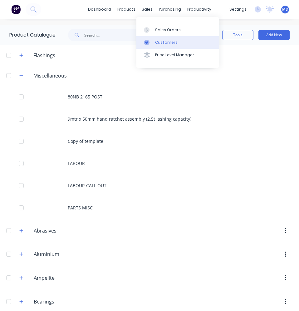
click at [163, 39] on link "Customers" at bounding box center [178, 42] width 83 height 12
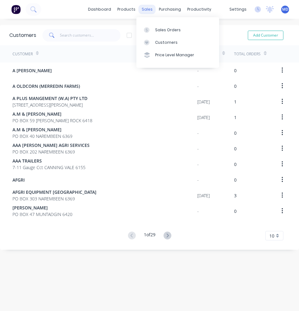
click at [140, 10] on div "sales" at bounding box center [147, 9] width 17 height 9
click at [159, 29] on div "Sales Orders" at bounding box center [168, 30] width 26 height 6
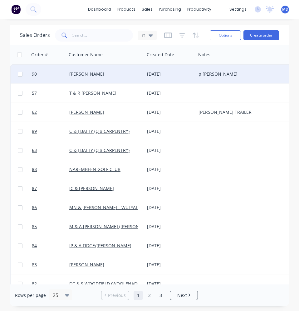
click at [119, 73] on div "[PERSON_NAME]" at bounding box center [103, 74] width 69 height 6
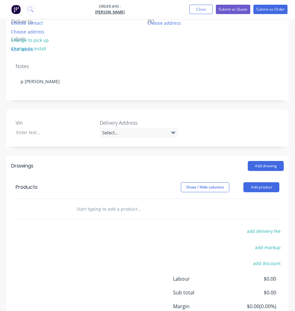
scroll to position [186, 0]
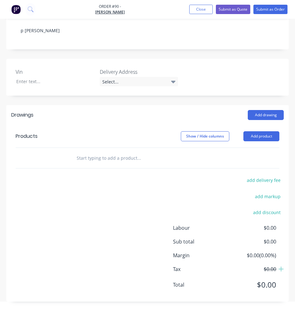
click at [95, 158] on input "text" at bounding box center [123, 158] width 94 height 12
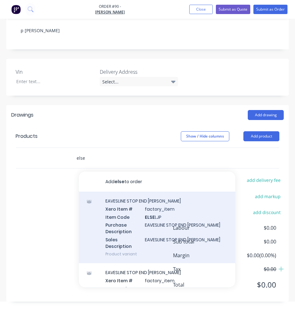
type input "else"
click at [126, 204] on div "EAVESLINE STOP END LH JASPER Xero Item # factory_item Item Code ELSE LJP Purcha…" at bounding box center [157, 228] width 156 height 72
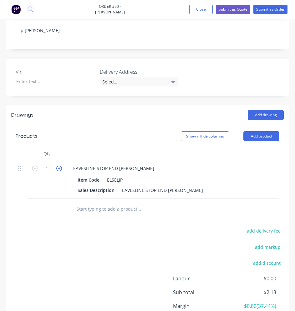
click at [58, 168] on icon "button" at bounding box center [59, 169] width 6 height 6
type input "2"
type input "$4.26"
click at [58, 168] on icon "button" at bounding box center [59, 169] width 6 height 6
type input "3"
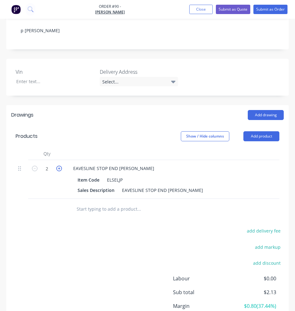
type input "$6.40"
click at [58, 168] on icon "button" at bounding box center [59, 169] width 6 height 6
type input "4"
type input "$8.53"
click at [93, 212] on input "text" at bounding box center [123, 208] width 94 height 12
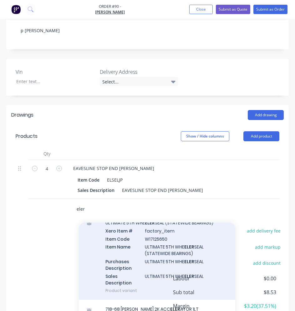
scroll to position [0, 0]
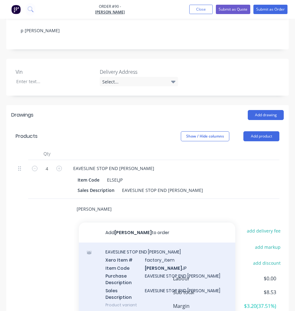
type input "elser"
click at [146, 262] on div "EAVESLINE STOP END RH JASPER Xero Item # factory_item Item Code ELSER JP Purcha…" at bounding box center [157, 278] width 156 height 72
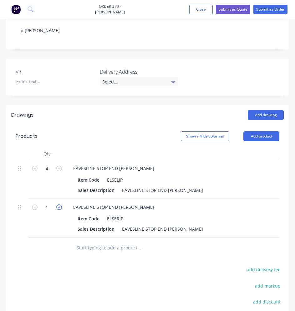
click at [60, 207] on icon "button" at bounding box center [59, 207] width 6 height 6
type input "2"
type input "$4.26"
click at [60, 207] on icon "button" at bounding box center [59, 207] width 6 height 6
type input "3"
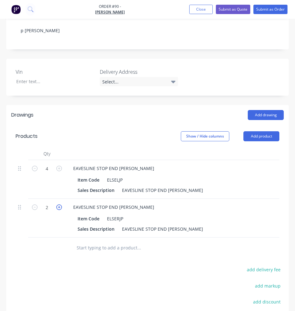
type input "$6.40"
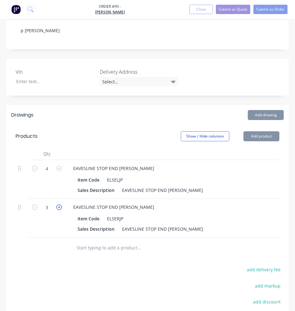
click at [60, 207] on icon "button" at bounding box center [59, 207] width 6 height 6
type input "4"
type input "$8.53"
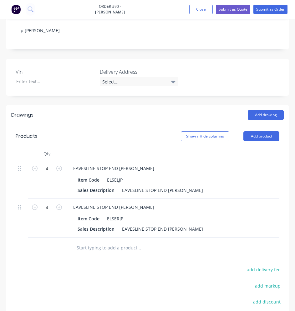
scroll to position [217, 0]
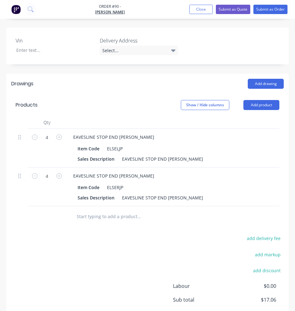
click at [86, 222] on input "text" at bounding box center [123, 216] width 94 height 12
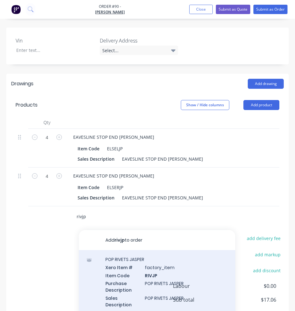
type input "rivjp"
click at [140, 272] on div "POP RIVETS JASPER Xero Item # factory_item Item Code RIVJP Purchase Description…" at bounding box center [157, 286] width 156 height 72
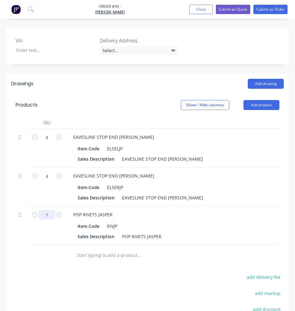
click at [47, 215] on input "1" at bounding box center [47, 214] width 16 height 9
type input "500"
type input "$41.05"
click at [59, 265] on div at bounding box center [49, 255] width 37 height 20
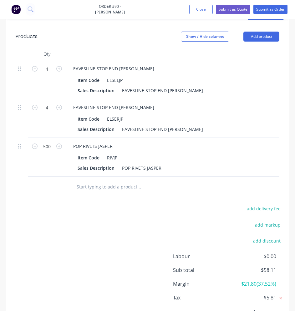
scroll to position [311, 0]
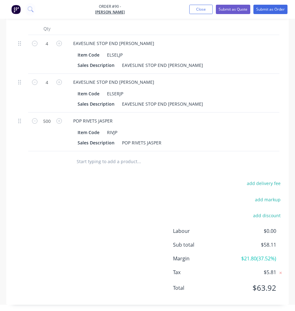
click at [80, 166] on input "text" at bounding box center [123, 161] width 94 height 12
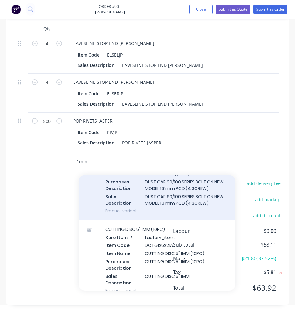
scroll to position [62, 0]
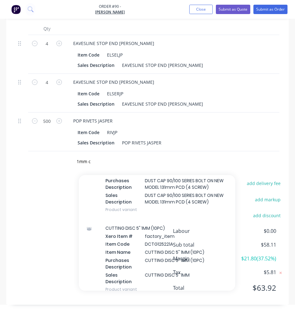
click at [145, 247] on div "Sub total $58.11" at bounding box center [147, 244] width 272 height 7
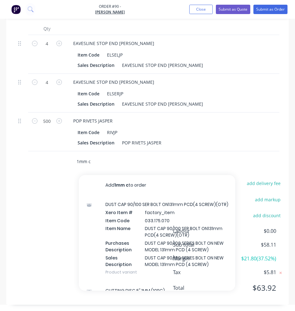
click at [96, 165] on input "1mm c" at bounding box center [123, 161] width 94 height 12
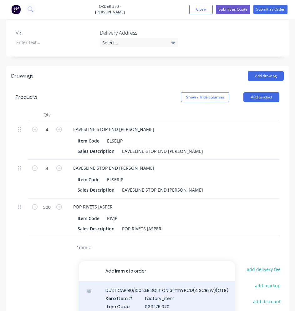
scroll to position [319, 0]
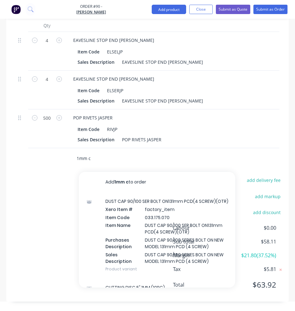
click at [96, 158] on input "1mm c" at bounding box center [123, 158] width 94 height 12
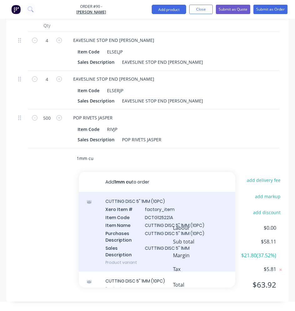
type input "1mm cu"
click at [136, 213] on div "CUTTING DISC 5" 1MM (10PC) Xero Item # factory_item Item Code DCTG125221A Item …" at bounding box center [157, 232] width 156 height 80
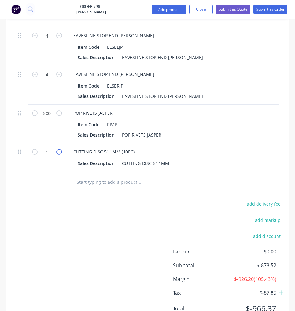
click at [61, 153] on icon "button" at bounding box center [59, 152] width 6 height 6
type input "2"
type input "$-1,873.26"
click at [61, 153] on icon "button" at bounding box center [59, 152] width 6 height 6
type input "3"
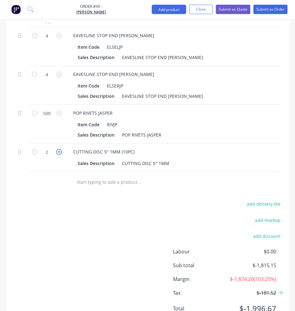
type input "$-2,809.89"
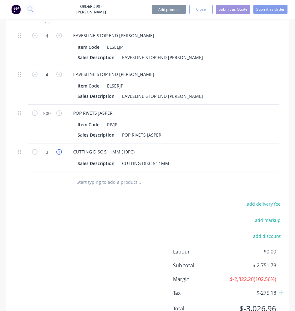
click at [61, 153] on icon "button" at bounding box center [59, 152] width 6 height 6
type input "4"
type input "$-3,746.52"
click at [61, 153] on icon "button" at bounding box center [59, 152] width 6 height 6
type input "5"
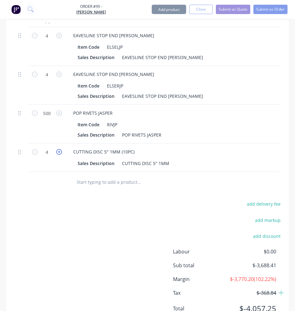
type input "$-4,683.15"
click at [61, 153] on icon "button" at bounding box center [59, 152] width 6 height 6
type input "6"
type input "$-5,619.78"
click at [61, 153] on icon "button" at bounding box center [59, 152] width 6 height 6
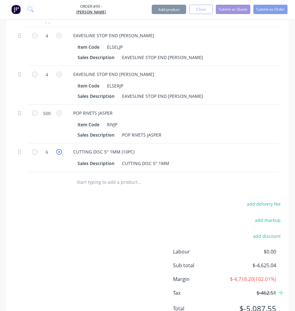
type input "7"
type input "$-6,556.41"
click at [61, 153] on icon "button" at bounding box center [59, 152] width 6 height 6
type input "8"
type input "$-7,493.04"
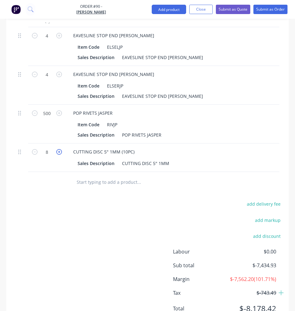
click at [61, 153] on icon "button" at bounding box center [59, 152] width 6 height 6
type input "9"
type input "$-8,429.67"
click at [61, 153] on icon "button" at bounding box center [59, 152] width 6 height 6
type input "10"
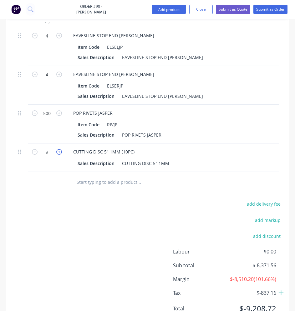
type input "$-9,366.30"
click at [90, 186] on input "text" at bounding box center [123, 182] width 94 height 12
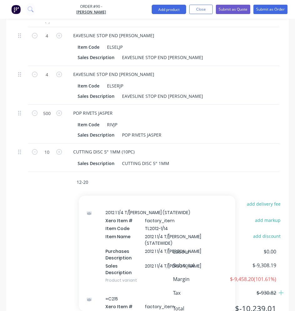
scroll to position [531, 0]
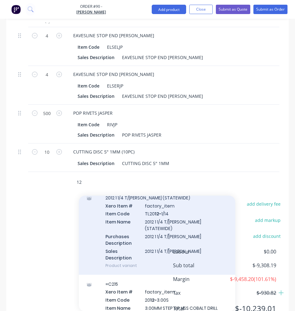
type input "1"
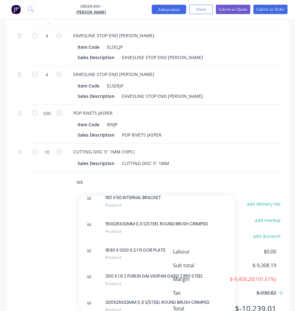
scroll to position [594, 0]
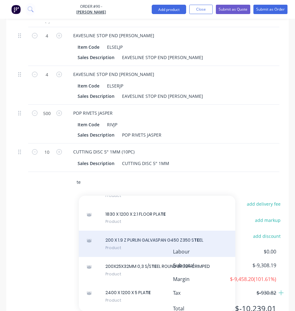
type input "t"
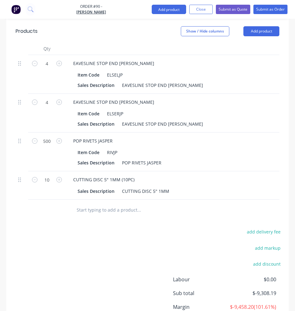
scroll to position [162, 0]
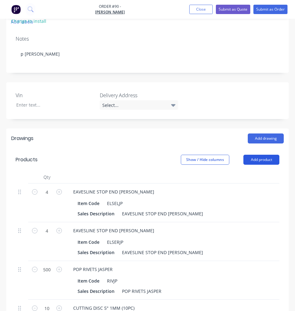
click at [264, 159] on button "Add product" at bounding box center [261, 160] width 36 height 10
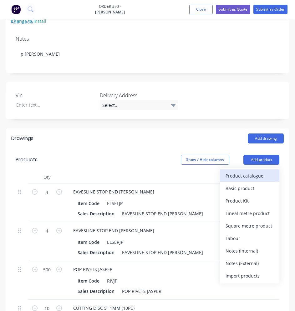
click at [240, 175] on div "Product catalogue" at bounding box center [249, 175] width 48 height 9
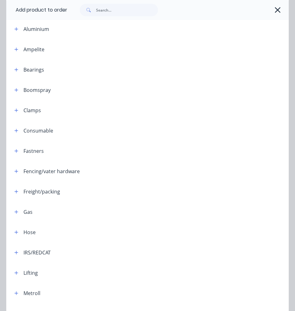
scroll to position [94, 0]
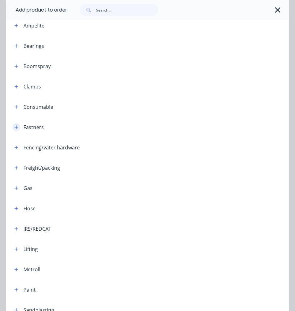
click at [17, 128] on icon "button" at bounding box center [16, 127] width 4 height 4
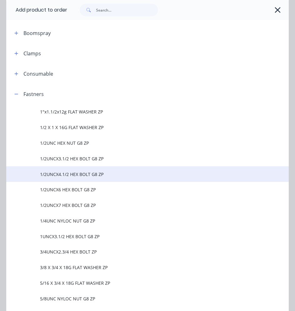
scroll to position [125, 0]
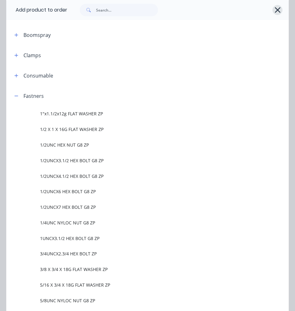
click at [274, 7] on icon "button" at bounding box center [277, 10] width 7 height 9
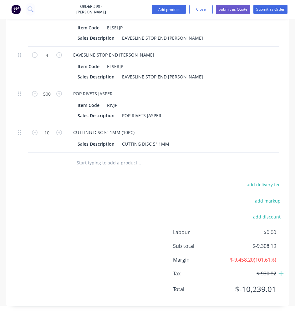
scroll to position [350, 0]
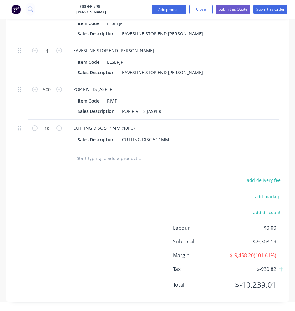
click at [104, 158] on input "text" at bounding box center [123, 158] width 94 height 12
type input "1"
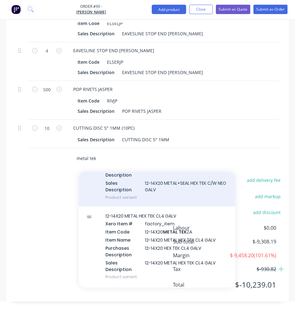
scroll to position [594, 0]
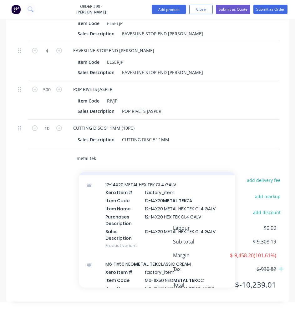
type input "metal tek"
click at [133, 207] on div "12-14X20 METAL HEX TEK CL4 GALV Xero Item # factory_item Item Code 12-14X20 MET…" at bounding box center [157, 215] width 156 height 80
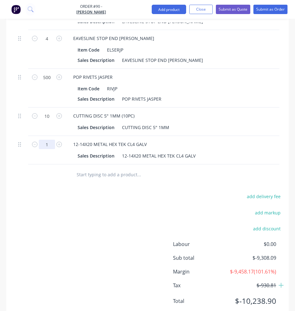
click at [52, 144] on input "1" at bounding box center [47, 144] width 16 height 9
type input "500"
type input "$49.00"
click at [65, 197] on div "add delivery fee add markup add discount Labour $0.00 Sub total $-9,259.19 Marg…" at bounding box center [147, 252] width 272 height 121
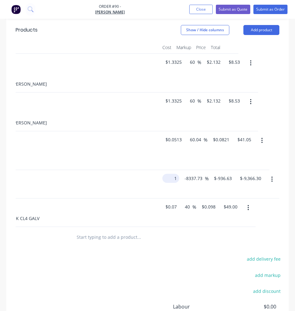
scroll to position [0, 149]
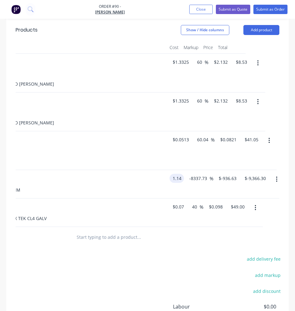
type input "$1.14"
type input "$-93.9101"
type input "$-939.10"
click at [172, 271] on div "add delivery fee add markup add discount Labour $0.00 Sub total $-9,259.19 Marg…" at bounding box center [147, 315] width 272 height 121
drag, startPoint x: 210, startPoint y: 177, endPoint x: 190, endPoint y: 178, distance: 19.7
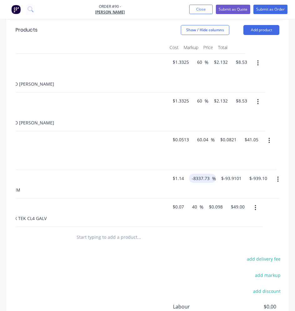
click at [191, 178] on div "-8337.73 -8337.73 %" at bounding box center [202, 178] width 27 height 9
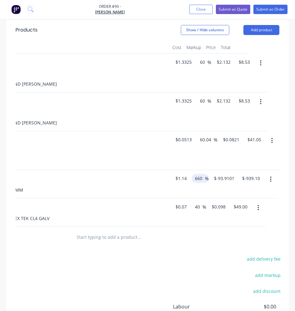
type input "660"
type input "$8.664"
type input "$86.64"
click at [165, 279] on div "add delivery fee add markup add discount Labour $0.00 Sub total $193.75 Margin …" at bounding box center [147, 315] width 272 height 121
click at [200, 178] on input "660" at bounding box center [199, 178] width 11 height 9
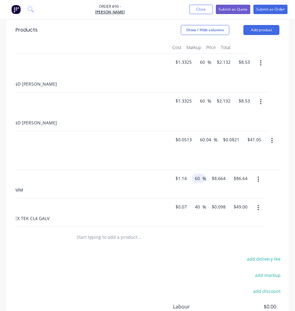
type input "60"
type input "$1.824"
type input "$18.24"
click at [189, 247] on div at bounding box center [130, 237] width 122 height 20
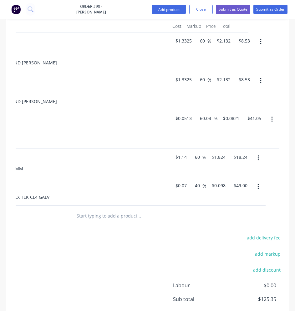
scroll to position [376, 0]
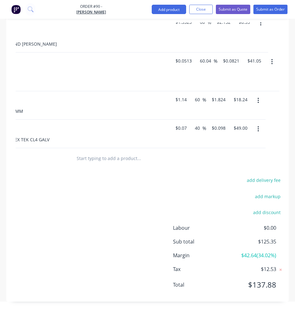
click at [91, 157] on input "text" at bounding box center [123, 158] width 94 height 12
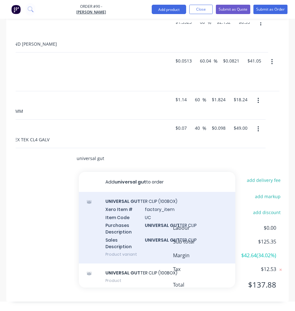
type input "universal gut"
click at [134, 203] on div "UNIVERSAL GUT TER CLIP (100BOX) Xero Item # factory_item Item Code UC Purchases…" at bounding box center [157, 228] width 156 height 72
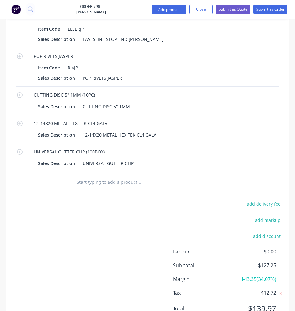
scroll to position [0, 0]
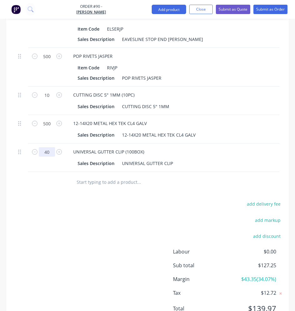
type input "40"
type input "$75.93"
click at [72, 181] on div at bounding box center [149, 182] width 156 height 12
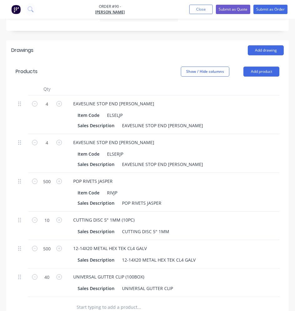
scroll to position [157, 0]
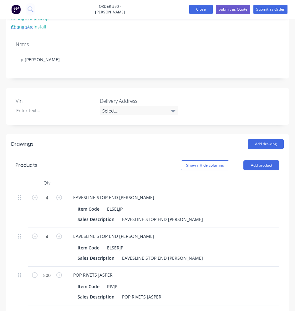
click at [193, 10] on button "Close" at bounding box center [200, 9] width 23 height 9
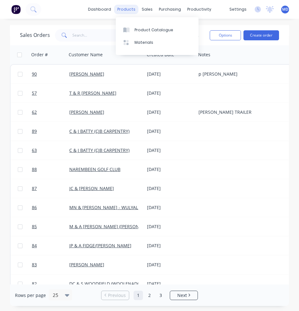
click at [121, 9] on div "products" at bounding box center [126, 9] width 24 height 9
click at [153, 28] on div "Product Catalogue" at bounding box center [154, 30] width 39 height 6
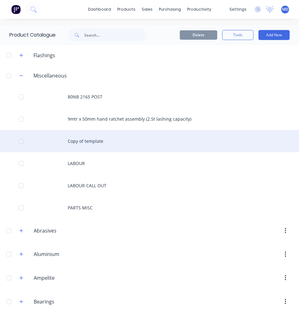
click at [99, 142] on div "Copy of template" at bounding box center [149, 141] width 299 height 22
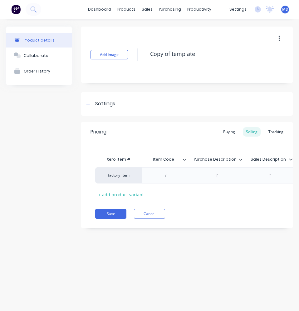
click at [279, 37] on icon "button" at bounding box center [280, 38] width 2 height 7
click at [237, 51] on div "Duplicate" at bounding box center [257, 54] width 48 height 9
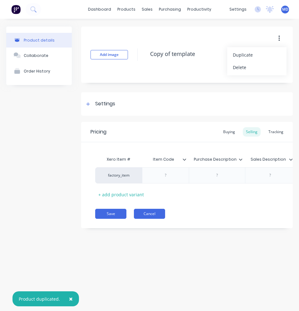
click at [154, 216] on button "Cancel" at bounding box center [149, 214] width 31 height 10
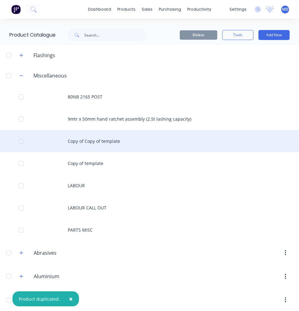
click at [96, 138] on div "Copy of Copy of template" at bounding box center [149, 141] width 299 height 22
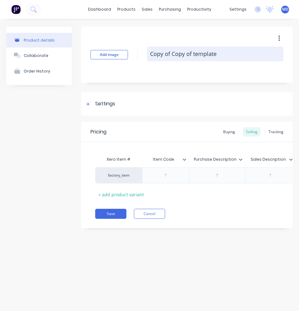
drag, startPoint x: 209, startPoint y: 53, endPoint x: 152, endPoint y: 49, distance: 57.3
click at [150, 47] on textarea "Copy of Copy of template" at bounding box center [215, 54] width 137 height 15
paste textarea "No.11 Bright Double Ended Panel Drill - 10Pk Clam"
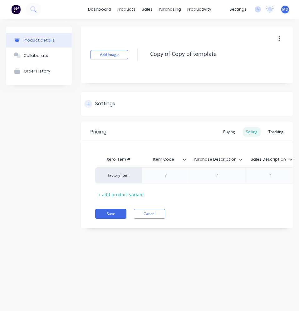
type textarea "x"
type textarea "No.11 Bright Double Ended Panel Drill - 10Pk Clam"
type textarea "x"
type textarea "No.11 Bright Double Ended Panel Drill - 10Pk Clam"
paste div
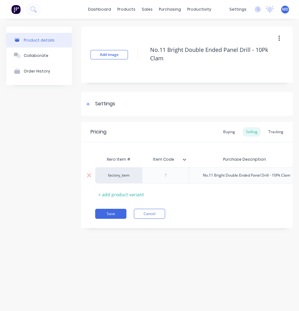
click at [266, 177] on div "factory_item No.11 Bright Double Ended Panel Drill - 10Pk Clam $0.00 0% $0.00 $…" at bounding box center [284, 175] width 378 height 16
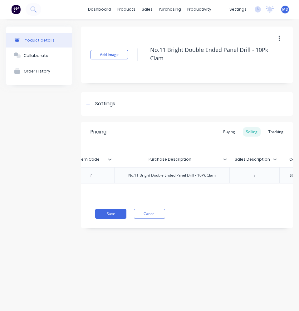
scroll to position [0, 91]
click at [235, 177] on div at bounding box center [238, 175] width 31 height 8
paste div
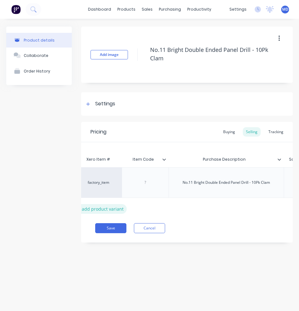
scroll to position [0, 14]
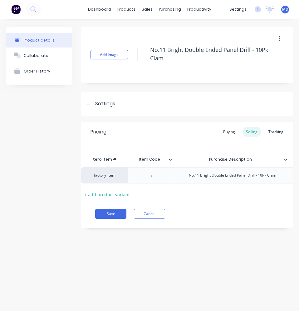
click at [161, 176] on div at bounding box center [151, 175] width 31 height 8
paste div
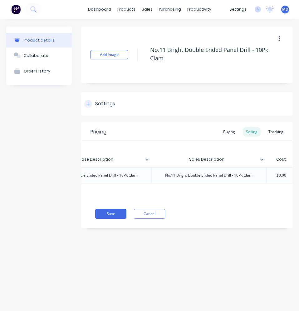
click at [94, 100] on div "Settings" at bounding box center [99, 104] width 31 height 8
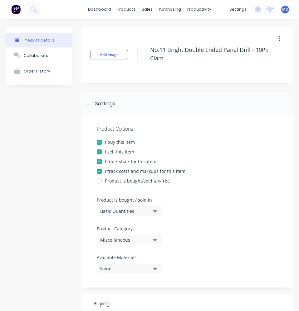
click at [138, 238] on div "Miscellaneous" at bounding box center [125, 240] width 50 height 7
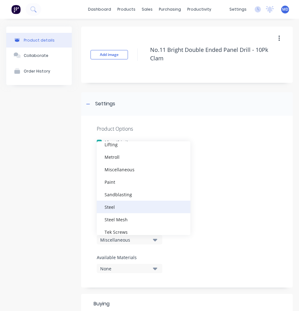
scroll to position [219, 0]
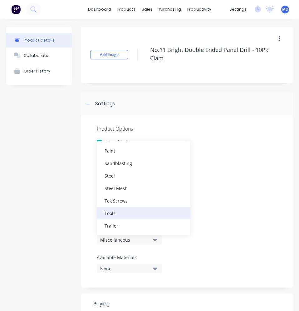
click at [116, 213] on div "Tools" at bounding box center [144, 213] width 94 height 12
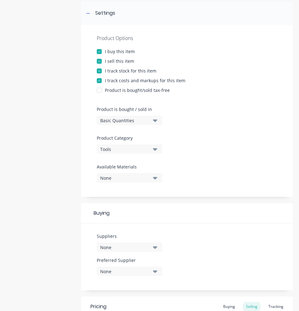
scroll to position [94, 0]
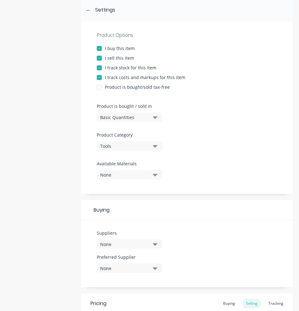
click at [141, 241] on div "None" at bounding box center [125, 244] width 50 height 7
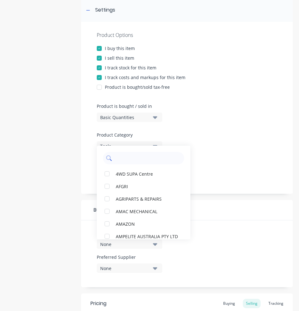
click at [129, 161] on input "text" at bounding box center [148, 158] width 66 height 12
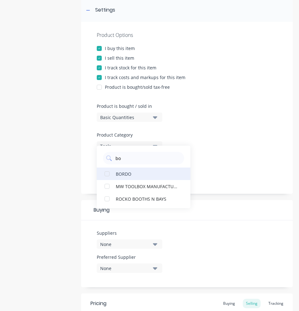
click at [127, 176] on div "BORDO" at bounding box center [147, 173] width 62 height 7
click at [212, 202] on div "Buying" at bounding box center [187, 210] width 212 height 20
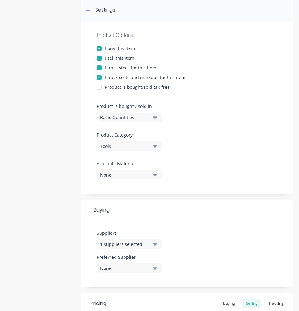
click at [152, 270] on button "None" at bounding box center [130, 267] width 66 height 9
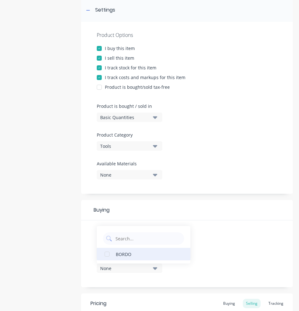
click at [133, 256] on div "BORDO" at bounding box center [147, 254] width 62 height 7
click at [219, 228] on div "Suppliers 1 suppliers selected bo Preferred Supplier BORDO BORDO" at bounding box center [187, 253] width 212 height 67
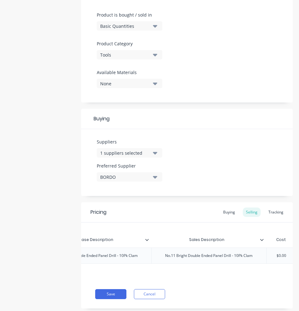
scroll to position [187, 0]
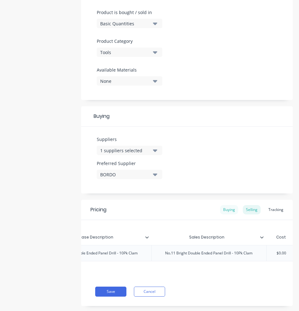
click at [228, 214] on div "Buying" at bounding box center [229, 209] width 18 height 9
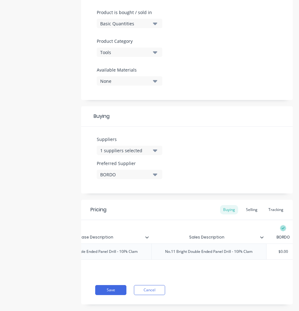
scroll to position [0, 165]
drag, startPoint x: 266, startPoint y: 251, endPoint x: 285, endPoint y: 253, distance: 19.5
click at [285, 253] on input "$0.00" at bounding box center [275, 252] width 33 height 6
click at [245, 212] on div "Selling" at bounding box center [252, 209] width 18 height 9
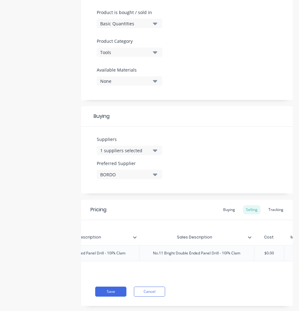
drag, startPoint x: 257, startPoint y: 250, endPoint x: 253, endPoint y: 249, distance: 4.5
click at [253, 249] on div "factory_item 2345-11T No.11 Bright Double Ended Panel Drill - 10Pk Clam No.11 B…" at bounding box center [151, 253] width 443 height 16
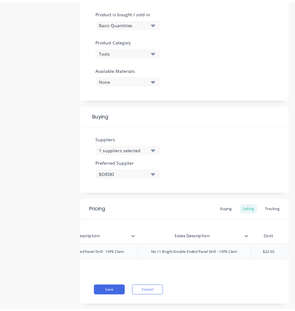
scroll to position [0, 232]
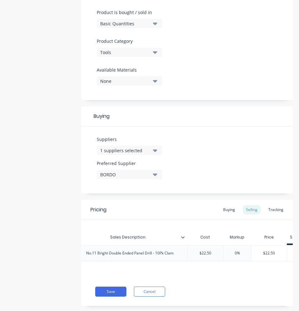
drag, startPoint x: 242, startPoint y: 254, endPoint x: 230, endPoint y: 254, distance: 12.5
click at [231, 254] on input "0%" at bounding box center [237, 253] width 31 height 6
click at [230, 287] on div "Pricing Buying Selling Tracking Xero Item # Item Code Purchase Description Sale…" at bounding box center [187, 253] width 212 height 106
click at [115, 295] on button "Save" at bounding box center [110, 292] width 31 height 10
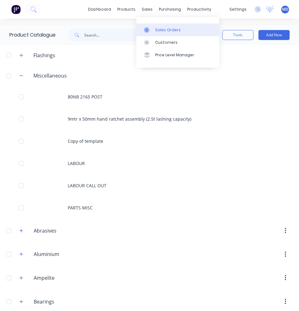
click at [161, 31] on div "Sales Orders" at bounding box center [168, 30] width 26 height 6
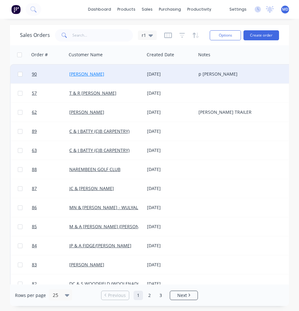
click at [97, 76] on link "[PERSON_NAME]" at bounding box center [86, 74] width 35 height 6
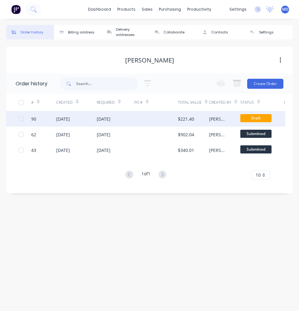
click at [157, 115] on div at bounding box center [156, 119] width 44 height 16
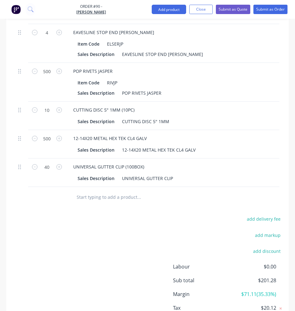
scroll to position [375, 0]
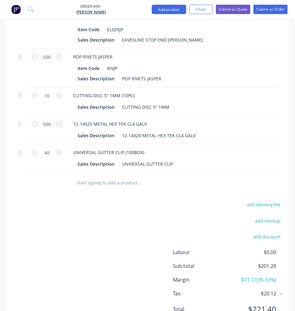
click at [100, 189] on input "text" at bounding box center [123, 182] width 94 height 12
click at [82, 187] on input "no11" at bounding box center [123, 182] width 94 height 12
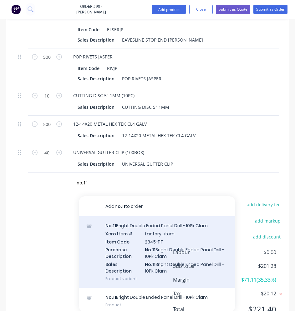
click at [135, 243] on div "No.11 Bright Double Ended Panel Drill - 10Pk Clam Xero Item # factory_item Item…" at bounding box center [157, 252] width 156 height 72
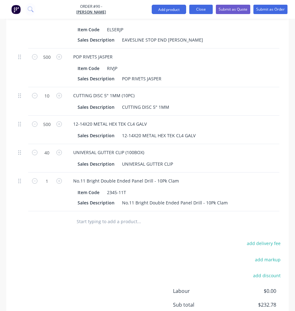
click at [203, 11] on button "Close" at bounding box center [200, 9] width 23 height 9
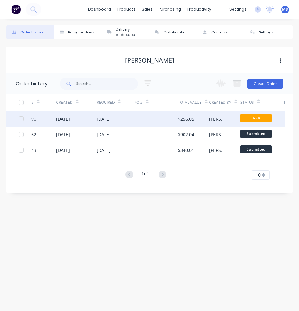
click at [164, 116] on div at bounding box center [156, 119] width 44 height 16
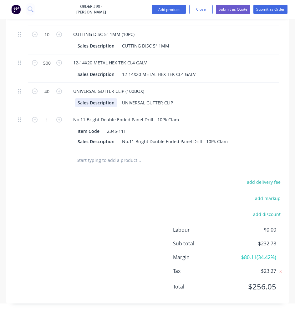
scroll to position [437, 0]
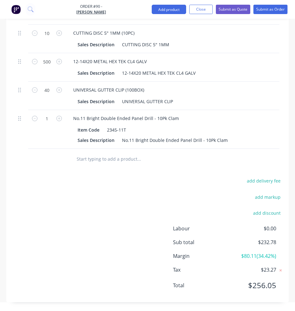
click at [118, 162] on input "text" at bounding box center [123, 158] width 94 height 12
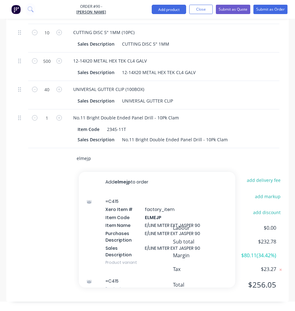
scroll to position [443, 0]
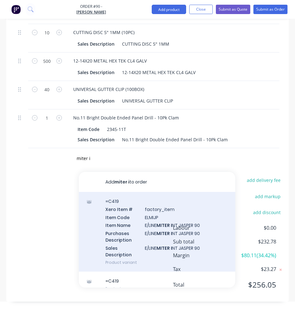
click at [144, 236] on div "=C419 Xero Item # factory_item Item Code ELMIJP Item Name E/LINE MITER I NT JAS…" at bounding box center [157, 232] width 156 height 80
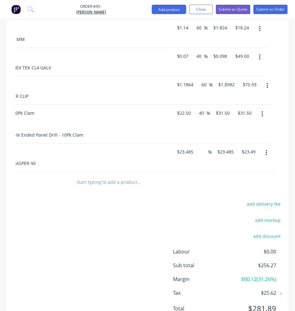
scroll to position [0, 146]
click at [200, 154] on input at bounding box center [202, 151] width 7 height 9
click at [192, 188] on div at bounding box center [149, 182] width 156 height 12
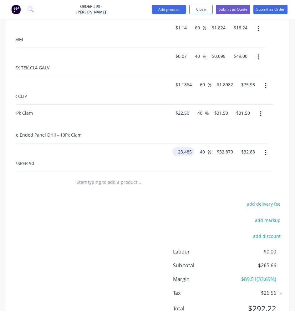
click at [174, 153] on div "23.485 $23.485" at bounding box center [183, 151] width 22 height 9
click at [174, 152] on div "23.485 23.485" at bounding box center [181, 151] width 19 height 9
click at [214, 153] on div "32.879 32.879" at bounding box center [222, 151] width 19 height 9
click at [214, 159] on div "$32.879 32.879" at bounding box center [222, 157] width 22 height 28
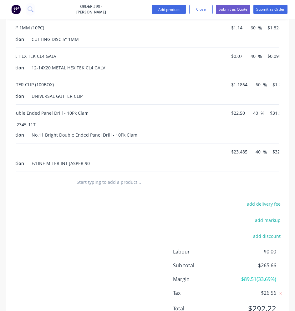
scroll to position [0, 0]
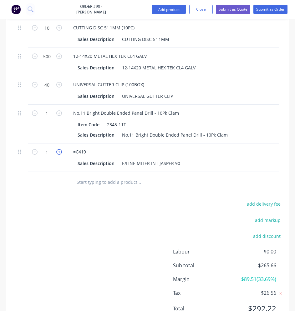
click at [57, 153] on icon "button" at bounding box center [59, 152] width 6 height 6
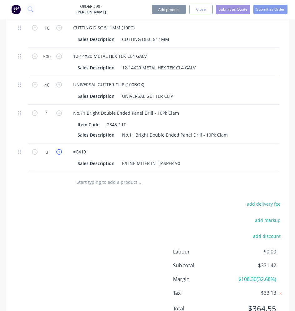
click at [57, 153] on icon "button" at bounding box center [59, 152] width 6 height 6
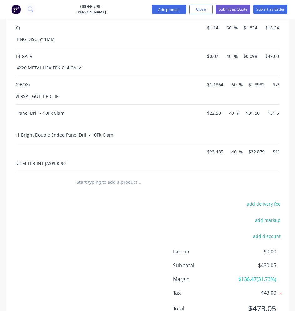
scroll to position [0, 146]
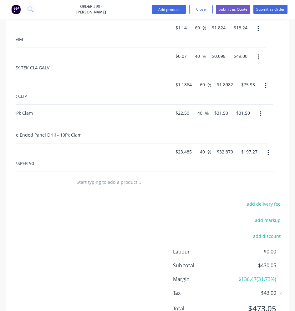
click at [111, 211] on div "add delivery fee add markup add discount Labour $0.00 Sub total $430.05 Margin …" at bounding box center [147, 260] width 272 height 121
click at [167, 192] on div at bounding box center [130, 182] width 122 height 20
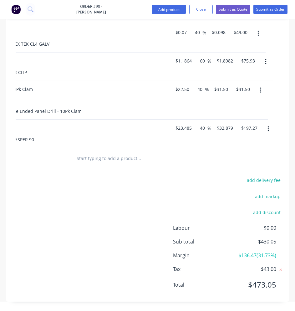
scroll to position [471, 0]
click at [258, 212] on button "add discount" at bounding box center [266, 212] width 34 height 8
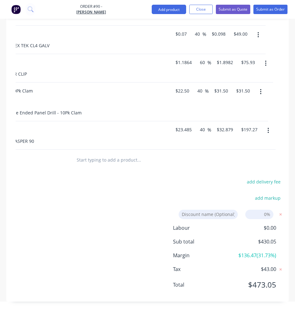
click at [267, 127] on icon "button" at bounding box center [268, 130] width 2 height 7
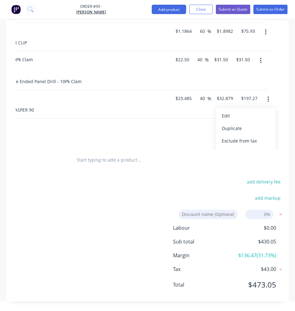
click at [150, 189] on div "add delivery fee add markup Discount name (Optional) 0% Labour $0.00 Sub total …" at bounding box center [147, 236] width 272 height 119
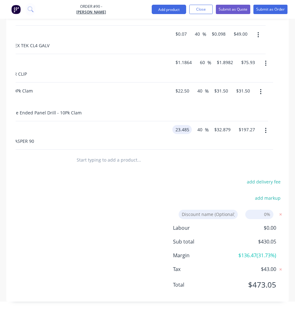
click at [190, 125] on input "23.485" at bounding box center [183, 129] width 17 height 9
click at [138, 183] on div "add delivery fee add markup Discount name (Optional) 0% Labour $0.00 Sub total …" at bounding box center [147, 236] width 272 height 119
drag, startPoint x: 201, startPoint y: 123, endPoint x: 197, endPoint y: 123, distance: 3.8
click at [197, 125] on input "40" at bounding box center [198, 129] width 8 height 9
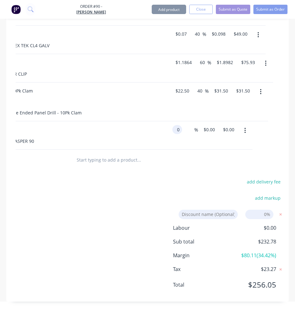
drag, startPoint x: 188, startPoint y: 126, endPoint x: 174, endPoint y: 126, distance: 13.8
click at [174, 126] on div "0 0" at bounding box center [177, 129] width 10 height 9
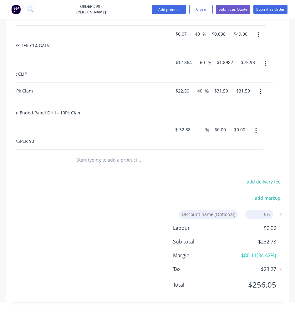
click at [140, 183] on div "add delivery fee add markup Discount name (Optional) 0% Labour $0.00 Sub total …" at bounding box center [147, 236] width 272 height 119
drag, startPoint x: 225, startPoint y: 124, endPoint x: 220, endPoint y: 124, distance: 5.6
click at [220, 125] on input "0" at bounding box center [217, 129] width 7 height 9
click at [238, 125] on input "0.00" at bounding box center [233, 129] width 14 height 9
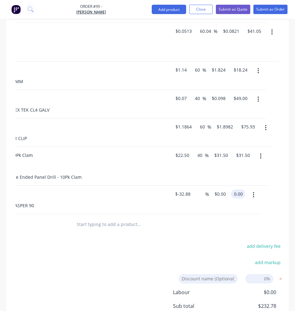
scroll to position [438, 0]
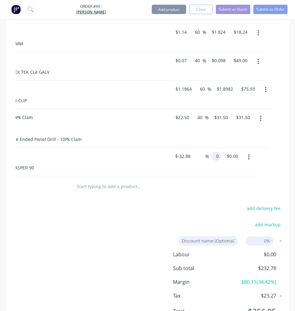
click at [133, 157] on div "6 =C419 Sales Description E/LINE MITER INT JASPER 90 $-32.88 $-32.88 % 0 0 $0.0…" at bounding box center [1, 162] width 263 height 28
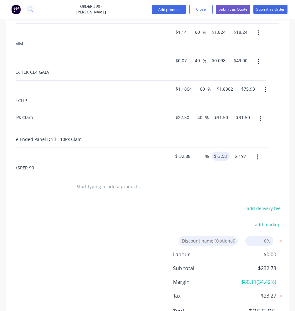
click at [145, 238] on div "add delivery fee add markup Discount name (Optional) 0% Labour $0.00 Sub total …" at bounding box center [147, 263] width 272 height 119
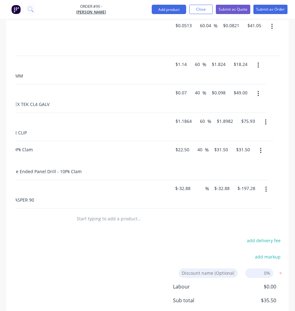
scroll to position [282, 0]
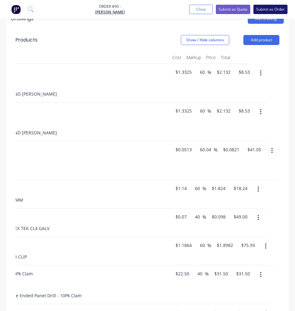
click at [270, 11] on button "Submit as Order" at bounding box center [270, 9] width 34 height 9
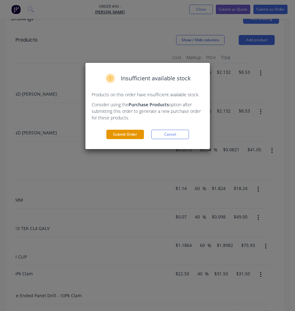
click at [126, 134] on button "Submit Order" at bounding box center [124, 134] width 37 height 9
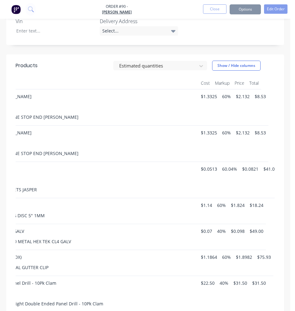
scroll to position [283, 0]
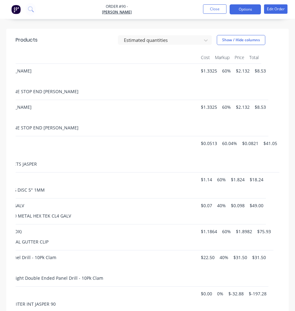
click at [235, 13] on button "Options" at bounding box center [244, 9] width 31 height 10
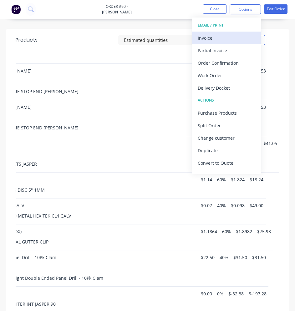
click at [222, 37] on div "Invoice" at bounding box center [225, 37] width 57 height 9
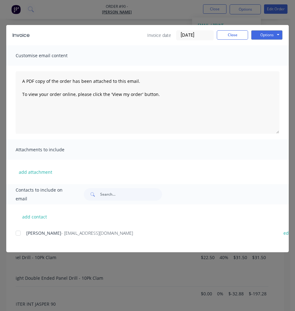
click at [19, 232] on div at bounding box center [18, 233] width 12 height 12
click at [269, 32] on button "Options" at bounding box center [266, 34] width 31 height 9
click at [263, 66] on button "Email" at bounding box center [271, 67] width 40 height 10
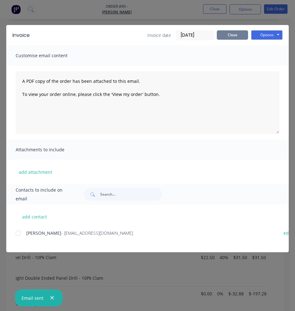
click at [233, 35] on button "Close" at bounding box center [232, 34] width 31 height 9
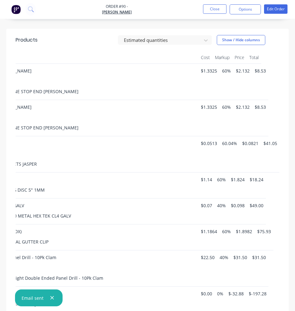
click at [169, 7] on nav "Order #90 - JAMES KENNEDY Close Options Edit Order" at bounding box center [147, 9] width 295 height 19
click at [219, 9] on button "Close" at bounding box center [214, 8] width 23 height 9
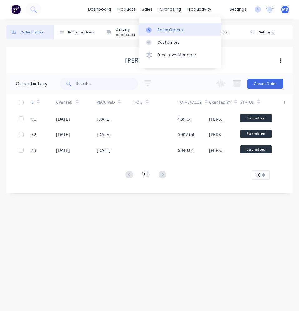
click at [163, 33] on link "Sales Orders" at bounding box center [180, 29] width 83 height 12
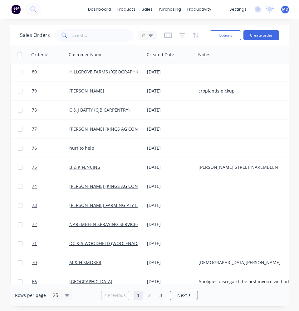
scroll to position [259, 0]
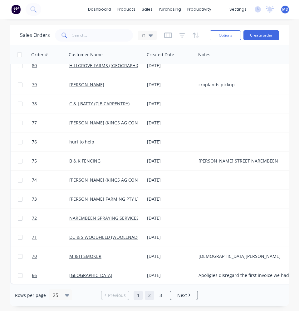
click at [152, 293] on link "2" at bounding box center [149, 295] width 9 height 9
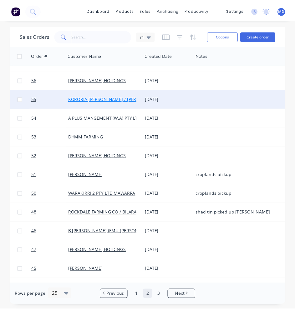
scroll to position [187, 0]
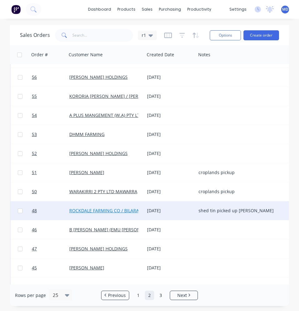
click at [113, 209] on link "ROCKDALE FARMING CO / BILARA PTY LTD" at bounding box center [112, 210] width 87 height 6
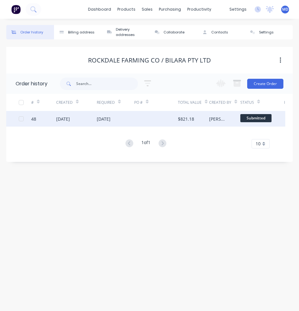
click at [152, 121] on div at bounding box center [156, 119] width 44 height 16
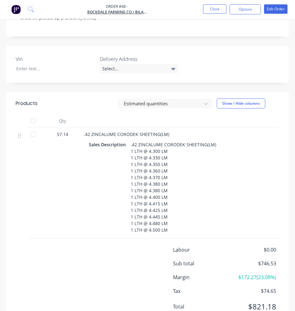
scroll to position [267, 0]
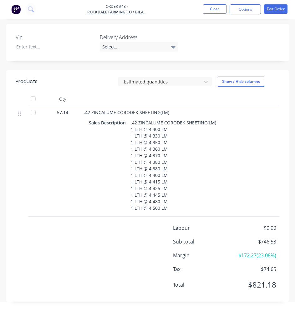
click at [155, 247] on div "Labour $0.00 Sub total $746.53 Margin $172.27 ( 23.08 %) Tax $74.65 Total $821.…" at bounding box center [147, 260] width 272 height 72
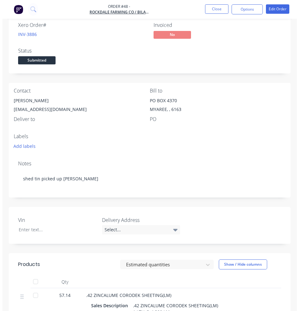
scroll to position [0, 0]
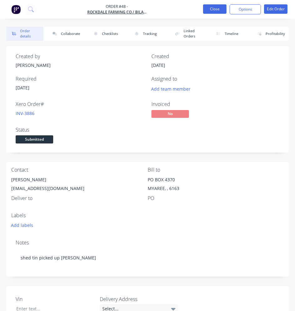
click at [220, 6] on button "Close" at bounding box center [214, 8] width 23 height 9
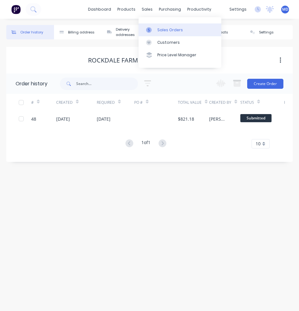
click at [163, 31] on div "Sales Orders" at bounding box center [170, 30] width 26 height 6
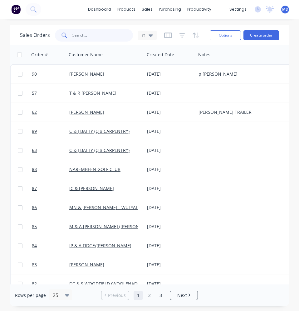
click at [92, 35] on input "text" at bounding box center [102, 35] width 61 height 12
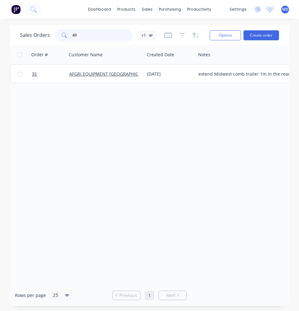
drag, startPoint x: 78, startPoint y: 37, endPoint x: 69, endPoint y: 35, distance: 8.9
click at [69, 35] on div "49" at bounding box center [94, 35] width 78 height 12
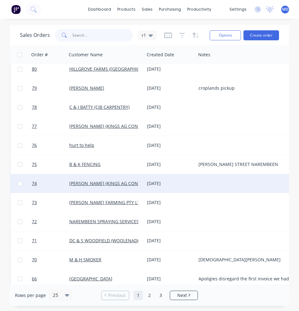
scroll to position [259, 0]
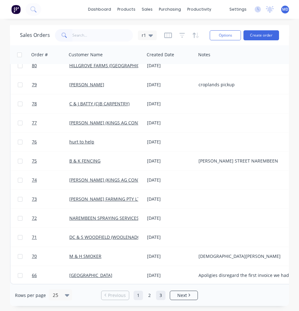
click at [156, 293] on link "3" at bounding box center [160, 295] width 9 height 9
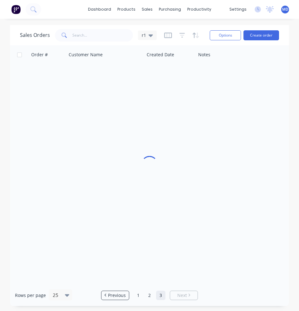
scroll to position [0, 0]
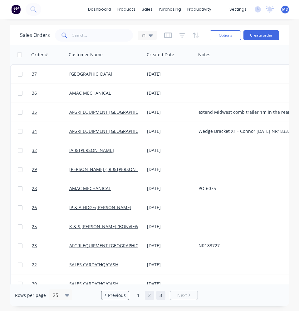
click at [152, 294] on link "2" at bounding box center [149, 295] width 9 height 9
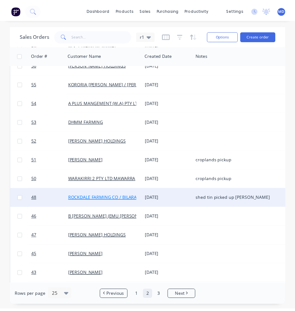
scroll to position [197, 0]
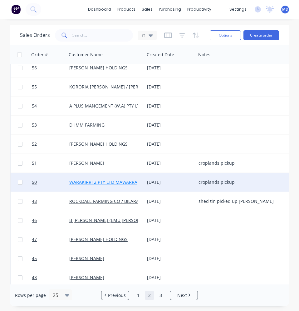
click at [113, 184] on link "WARAKIRRI 2 PTY LTD MAWARRA" at bounding box center [103, 182] width 68 height 6
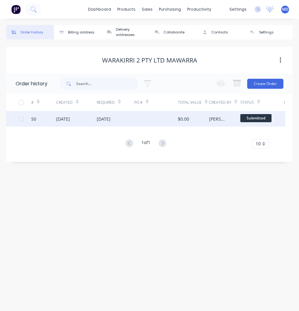
click at [132, 118] on div "26 Sep 2025" at bounding box center [115, 119] width 37 height 16
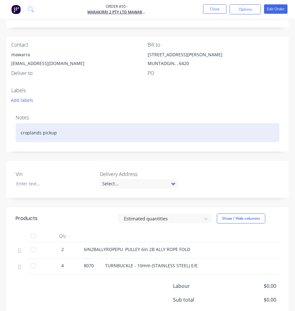
click at [63, 131] on div "croplands pickup" at bounding box center [147, 132] width 263 height 19
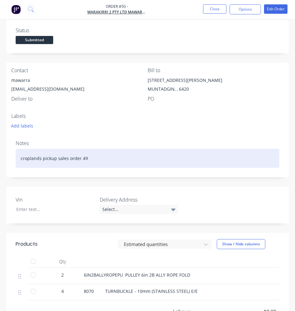
scroll to position [31, 0]
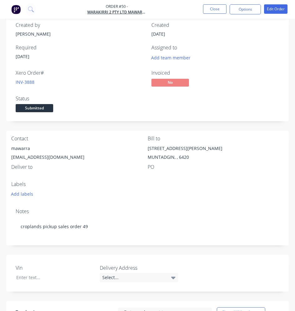
click at [199, 204] on div "Notes croplands pickup sales order 49" at bounding box center [147, 224] width 282 height 42
click at [213, 5] on button "Close" at bounding box center [214, 8] width 23 height 9
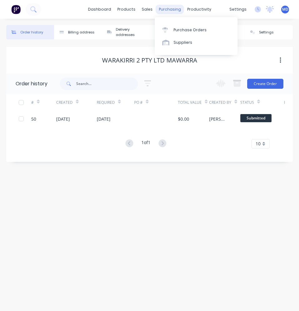
click at [166, 9] on div "purchasing" at bounding box center [170, 9] width 28 height 9
click at [172, 26] on link "Purchase Orders" at bounding box center [196, 29] width 83 height 12
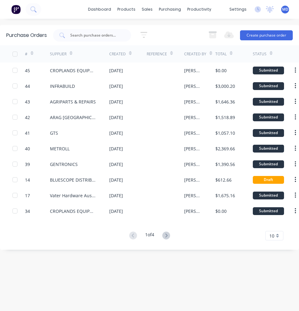
click at [175, 32] on div "5 Statuses 5 Statuses Export to Excel (XLSX) Create purchase order" at bounding box center [173, 35] width 240 height 12
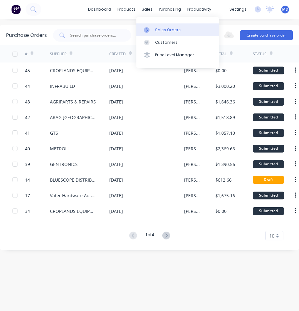
click at [153, 27] on div at bounding box center [148, 30] width 9 height 6
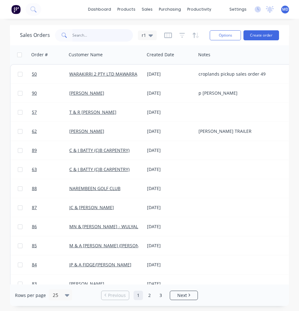
click at [93, 40] on input "text" at bounding box center [102, 35] width 61 height 12
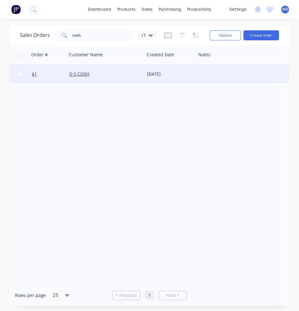
click at [121, 76] on div "D S COSH" at bounding box center [103, 74] width 69 height 6
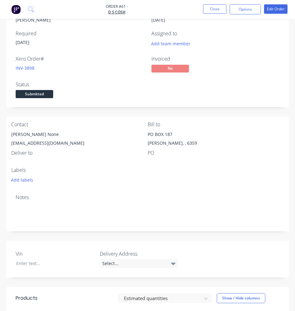
scroll to position [14, 0]
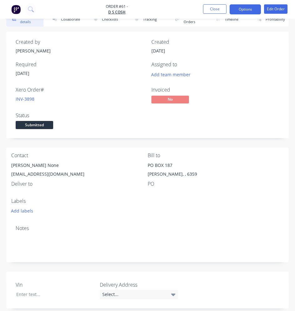
click at [247, 11] on button "Options" at bounding box center [244, 9] width 31 height 10
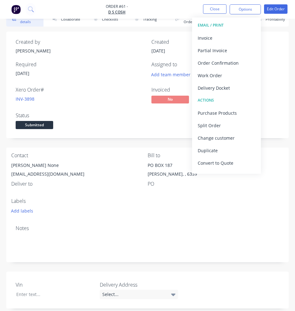
click at [162, 117] on div "Xero Order # INV-3898 Invoiced No Status Submitted" at bounding box center [147, 108] width 263 height 43
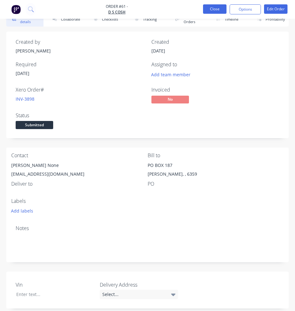
click at [207, 9] on button "Close" at bounding box center [214, 8] width 23 height 9
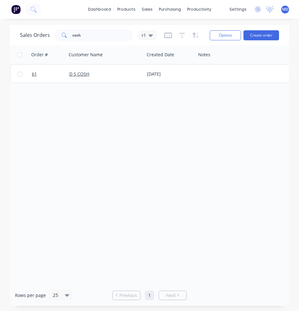
drag, startPoint x: 126, startPoint y: 281, endPoint x: 299, endPoint y: 222, distance: 182.9
click at [299, 222] on html "dashboard products sales purchasing productivity dashboard products Product Cat…" at bounding box center [149, 155] width 299 height 311
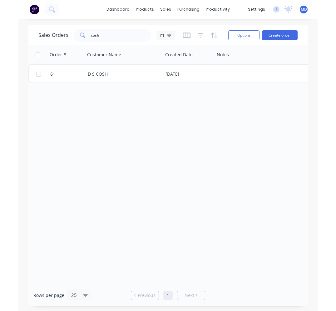
scroll to position [0, 275]
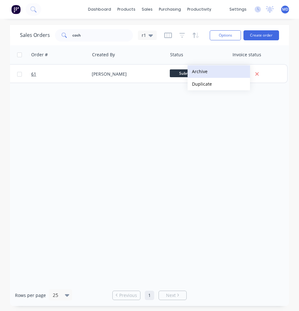
click at [206, 73] on button "Archive" at bounding box center [219, 71] width 62 height 12
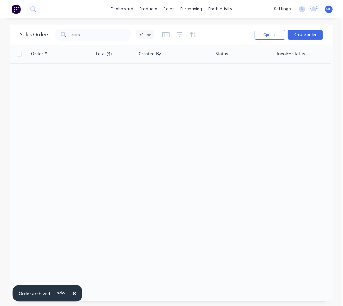
scroll to position [0, 226]
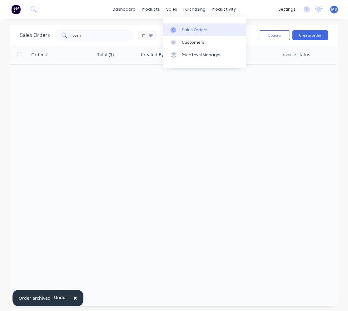
click at [186, 33] on link "Sales Orders" at bounding box center [204, 29] width 83 height 12
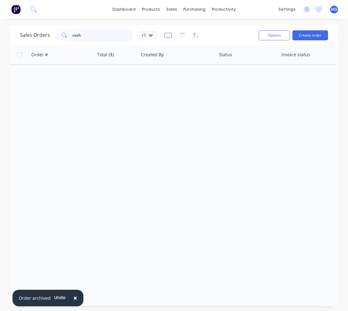
click at [78, 34] on input "cosh" at bounding box center [102, 35] width 61 height 12
drag, startPoint x: 84, startPoint y: 34, endPoint x: 68, endPoint y: 35, distance: 15.3
click at [70, 35] on div "cosh" at bounding box center [94, 35] width 78 height 12
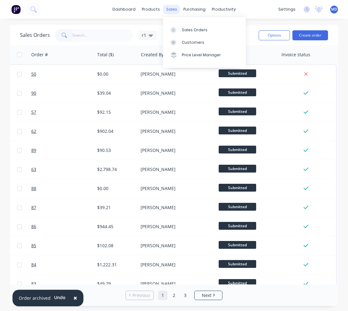
click at [172, 12] on div "sales" at bounding box center [171, 9] width 17 height 9
click at [185, 27] on link "Sales Orders" at bounding box center [204, 29] width 83 height 12
click at [198, 31] on div "Sales Orders" at bounding box center [195, 30] width 26 height 6
click at [187, 27] on link "Sales Orders" at bounding box center [204, 29] width 83 height 12
click at [100, 14] on div "dashboard products sales purchasing productivity dashboard products Product Cat…" at bounding box center [174, 9] width 348 height 19
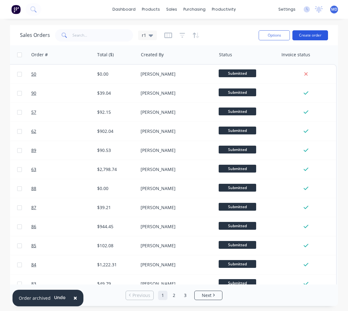
click at [314, 35] on button "Create order" at bounding box center [310, 35] width 36 height 10
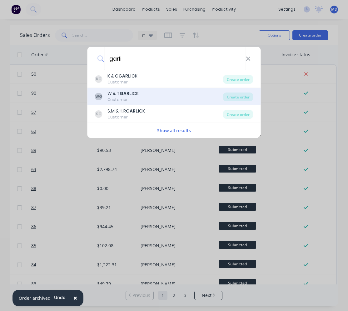
click at [143, 94] on div "WG W & T GARLI CK Customer" at bounding box center [159, 96] width 128 height 12
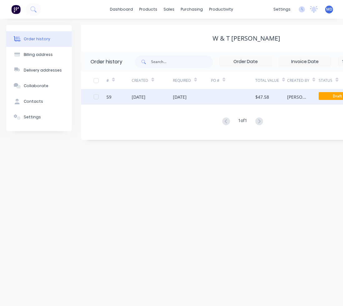
click at [226, 97] on div at bounding box center [233, 97] width 44 height 16
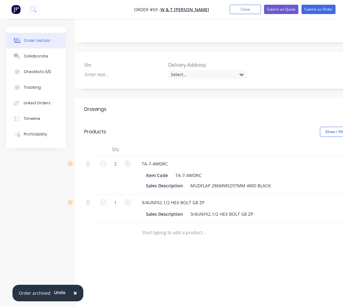
scroll to position [156, 0]
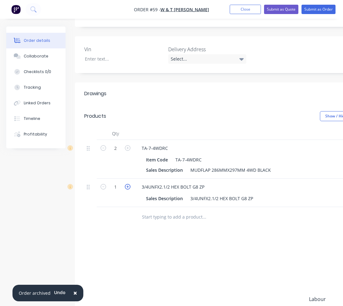
click at [130, 184] on icon "button" at bounding box center [128, 187] width 6 height 6
click at [160, 211] on input "text" at bounding box center [204, 217] width 125 height 12
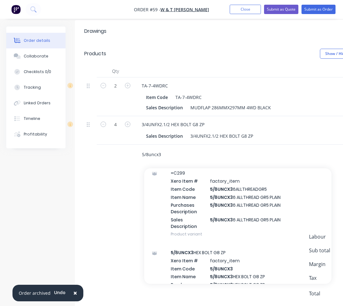
scroll to position [187, 0]
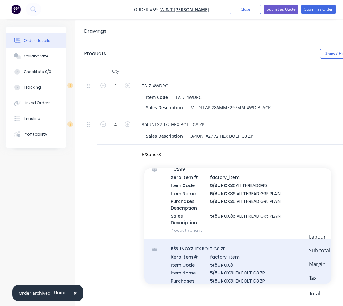
click at [218, 245] on div "5/8UNCX3 HEX BOLT G8 ZP Xero Item # factory_item Item Code 5/8UNCX3 Item Name 5…" at bounding box center [237, 280] width 187 height 80
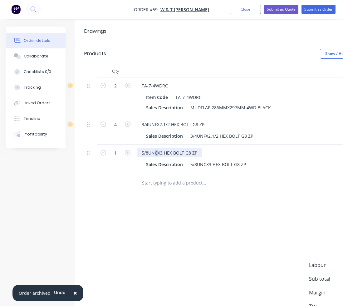
click at [157, 148] on div "5/8UNCX3 HEX BOLT G8 ZP" at bounding box center [170, 152] width 66 height 9
click at [203, 160] on div "5/8UNCX3 HEX BOLT G8 ZP" at bounding box center [218, 164] width 61 height 9
click at [126, 150] on icon "button" at bounding box center [128, 153] width 6 height 6
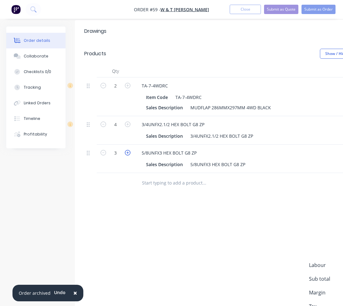
click at [126, 150] on icon "button" at bounding box center [128, 153] width 6 height 6
click at [106, 150] on icon "button" at bounding box center [104, 153] width 6 height 6
click at [159, 177] on input "text" at bounding box center [204, 183] width 125 height 12
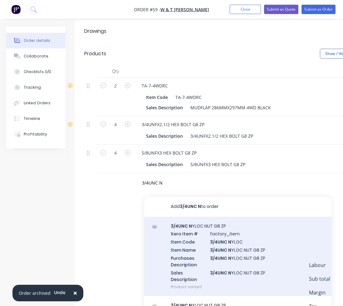
click at [197, 224] on div "3/4UNC N YLOC NUT G8 ZP Xero Item # factory_item Item Code 3/4UNC N YLOC Item N…" at bounding box center [237, 257] width 187 height 80
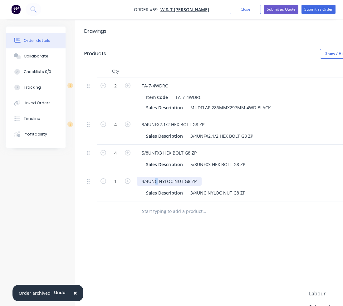
click at [155, 177] on div "3/4UNC NYLOC NUT G8 ZP" at bounding box center [169, 181] width 65 height 9
click at [203, 188] on div "3/4UNC NYLOC NUT G8 ZP" at bounding box center [218, 192] width 60 height 9
click at [204, 188] on div "3/4UNC NYLOC NUT G8 ZP" at bounding box center [218, 192] width 60 height 9
click at [130, 178] on icon "button" at bounding box center [128, 181] width 6 height 6
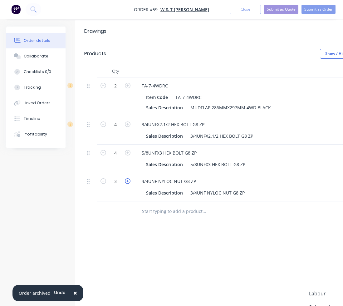
click at [130, 178] on icon "button" at bounding box center [128, 181] width 6 height 6
click at [151, 205] on input "text" at bounding box center [204, 211] width 125 height 12
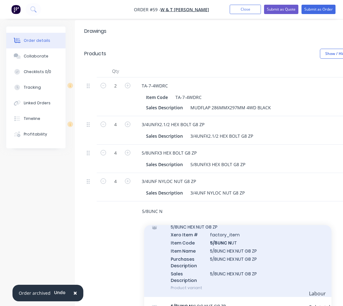
scroll to position [94, 0]
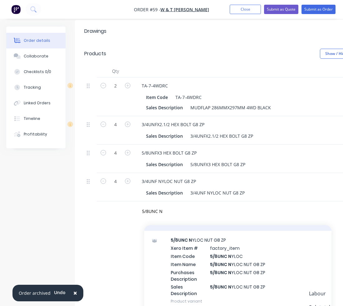
click at [196, 251] on div "5/8UNC N YLOC NUT G8 ZP Xero Item # factory_item Item Code 5/8UNC N YLOC Item N…" at bounding box center [237, 271] width 187 height 80
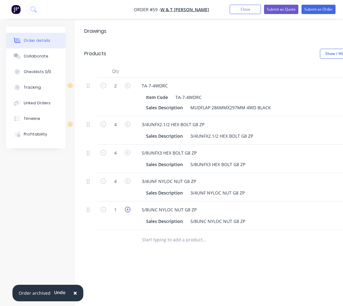
click at [127, 207] on icon "button" at bounding box center [128, 210] width 6 height 6
click at [102, 207] on icon "button" at bounding box center [104, 210] width 6 height 6
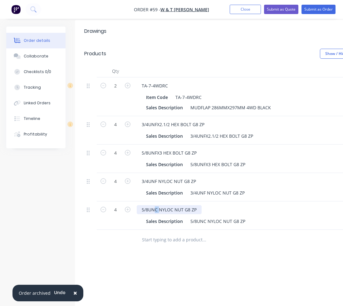
click at [156, 205] on div "5/8UNC NYLOC NUT G8 ZP" at bounding box center [169, 209] width 65 height 9
click at [205, 217] on div "5/8UNC NYLOC NUT G8 ZP" at bounding box center [218, 221] width 60 height 9
click at [207, 217] on div "5/8UNC NYLOC NUT G8 ZP" at bounding box center [218, 221] width 60 height 9
click at [190, 236] on input "text" at bounding box center [204, 240] width 125 height 12
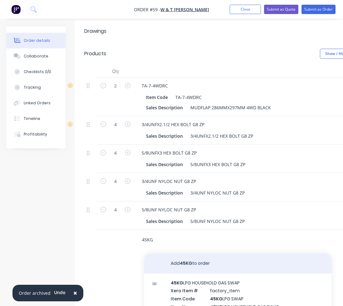
scroll to position [31, 0]
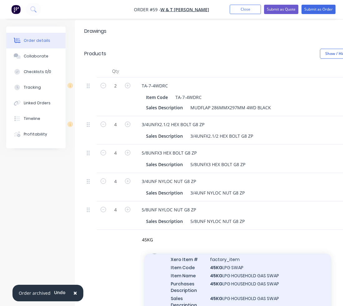
click at [222, 258] on div "45KG LPG HOUSEHOLD GAS SWAP Xero Item # factory_item Item Code 45KG LPG SWAP It…" at bounding box center [237, 282] width 187 height 80
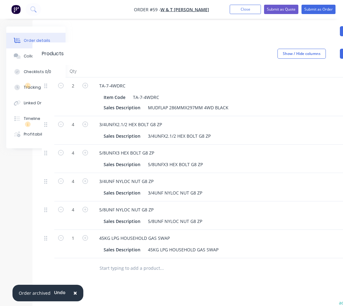
scroll to position [219, 0]
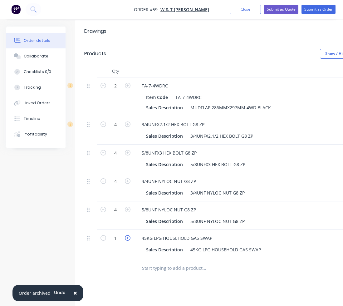
click at [127, 235] on icon "button" at bounding box center [128, 238] width 6 height 6
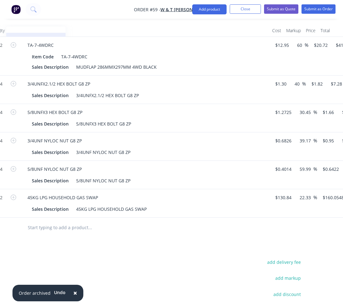
scroll to position [248, 114]
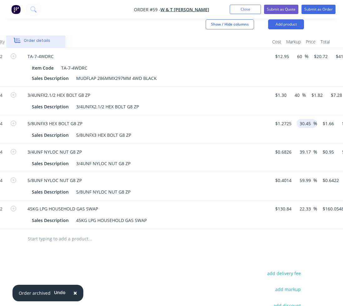
drag, startPoint x: 311, startPoint y: 114, endPoint x: 301, endPoint y: 115, distance: 9.7
click at [301, 119] on input "30.45" at bounding box center [306, 123] width 14 height 9
drag, startPoint x: 300, startPoint y: 87, endPoint x: 296, endPoint y: 87, distance: 4.7
click at [296, 91] on input "40" at bounding box center [298, 95] width 8 height 9
drag, startPoint x: 311, startPoint y: 143, endPoint x: 300, endPoint y: 142, distance: 11.6
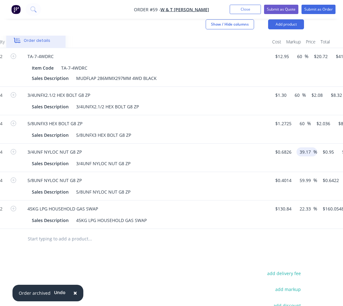
click at [300, 147] on input "39.17" at bounding box center [306, 151] width 14 height 9
drag, startPoint x: 311, startPoint y: 171, endPoint x: 300, endPoint y: 172, distance: 10.3
click at [300, 176] on input "59.99" at bounding box center [306, 180] width 14 height 9
click at [254, 233] on div at bounding box center [137, 239] width 334 height 20
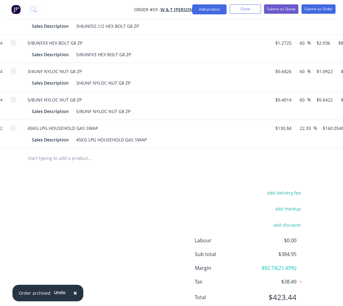
scroll to position [342, 114]
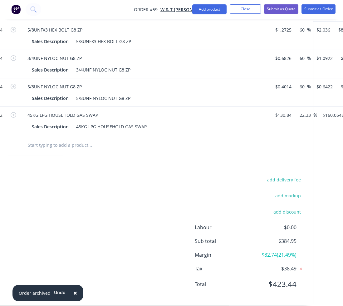
click at [75, 292] on span "×" at bounding box center [75, 293] width 4 height 9
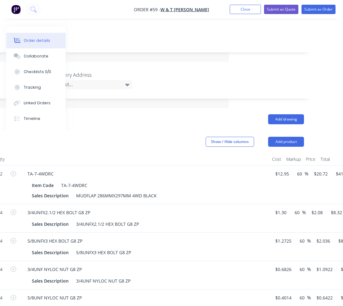
scroll to position [123, 114]
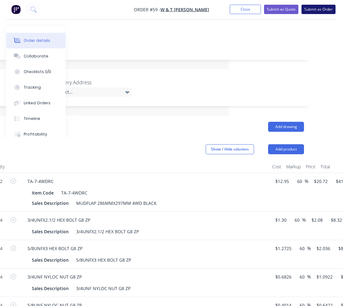
click at [307, 8] on button "Submit as Order" at bounding box center [319, 9] width 34 height 9
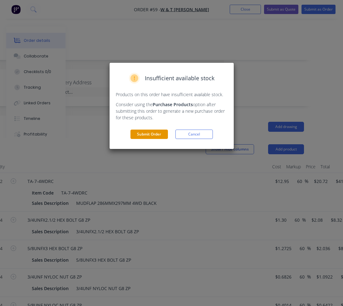
click at [158, 132] on button "Submit Order" at bounding box center [149, 134] width 37 height 9
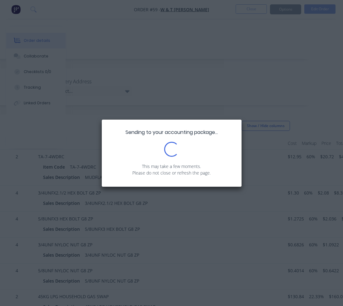
scroll to position [148, 114]
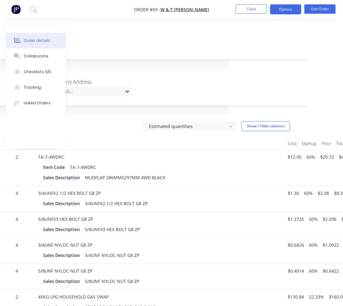
click at [279, 9] on button "Options" at bounding box center [285, 9] width 31 height 10
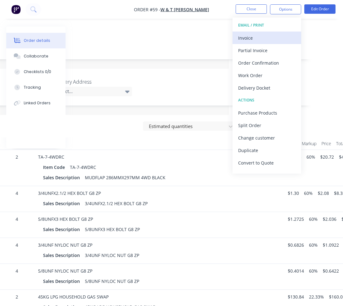
click at [266, 35] on div "Invoice" at bounding box center [266, 37] width 57 height 9
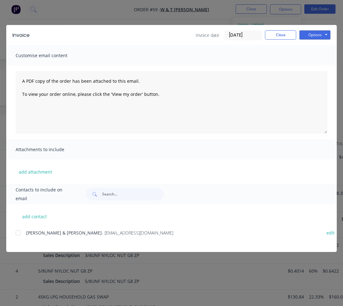
click at [19, 232] on div at bounding box center [18, 233] width 12 height 12
click at [321, 37] on button "Options" at bounding box center [315, 34] width 31 height 9
click at [317, 65] on button "Email" at bounding box center [320, 67] width 40 height 10
click at [277, 37] on button "Close" at bounding box center [280, 34] width 31 height 9
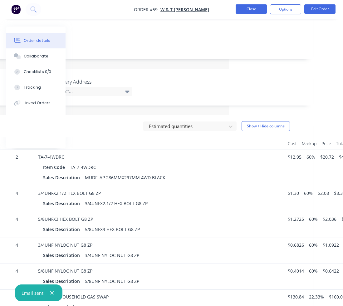
click at [259, 9] on button "Close" at bounding box center [251, 8] width 31 height 9
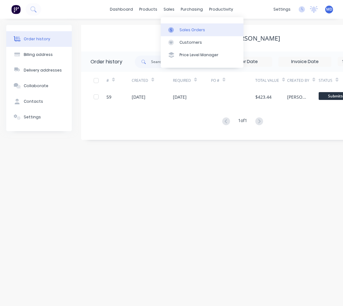
click at [185, 31] on div "Sales Orders" at bounding box center [193, 30] width 26 height 6
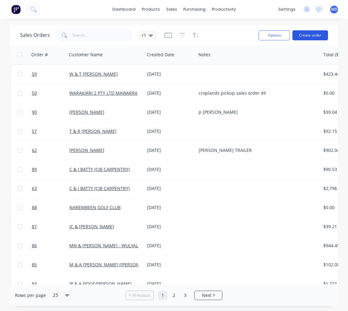
click at [301, 36] on button "Create order" at bounding box center [310, 35] width 36 height 10
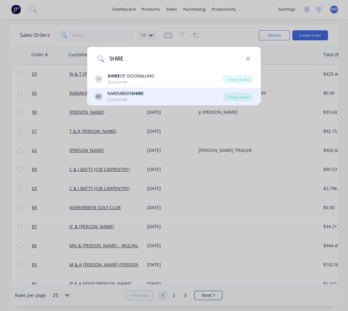
click at [137, 91] on b "SHIRE" at bounding box center [137, 93] width 12 height 6
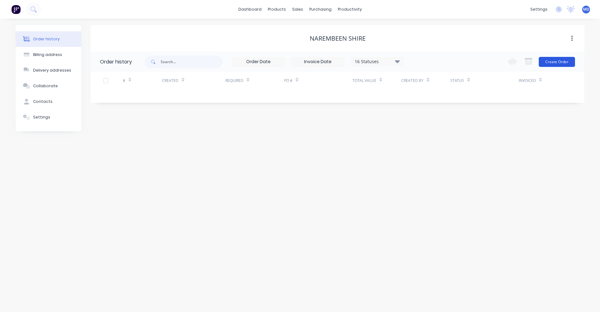
click at [563, 59] on button "Create Order" at bounding box center [557, 62] width 36 height 10
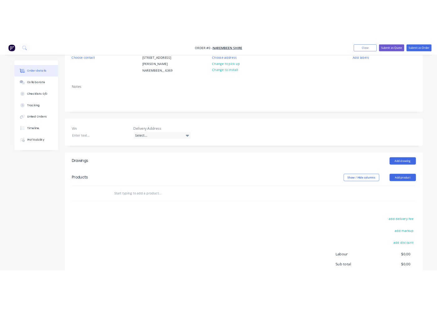
scroll to position [31, 0]
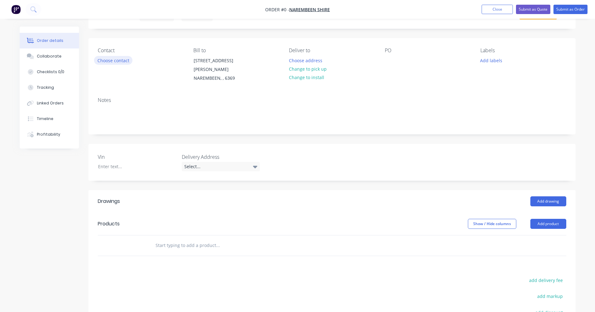
click at [117, 60] on button "Choose contact" at bounding box center [113, 60] width 38 height 8
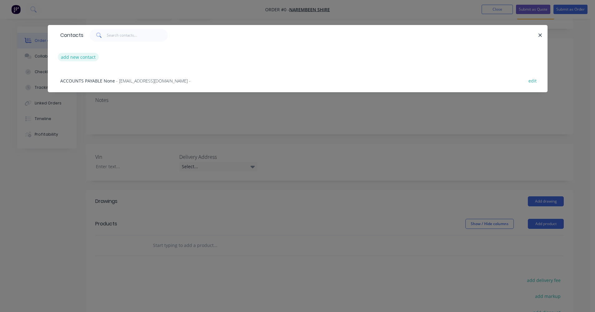
click at [86, 59] on button "add new contact" at bounding box center [78, 57] width 41 height 8
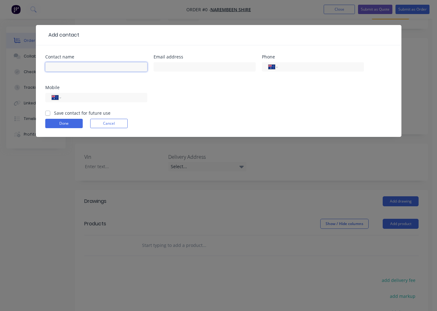
click at [105, 66] on input "text" at bounding box center [96, 66] width 102 height 9
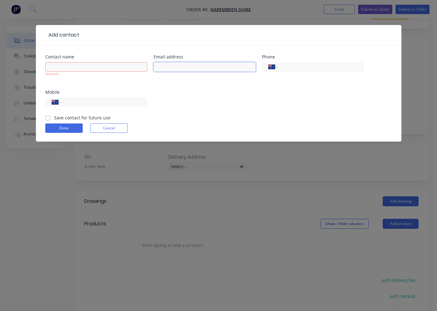
click at [158, 66] on input "text" at bounding box center [205, 66] width 102 height 9
paste input "Ken Markham <kmarkham@narembeen.wa.gov.au>"
drag, startPoint x: 179, startPoint y: 67, endPoint x: 142, endPoint y: 65, distance: 36.9
click at [142, 65] on div "Contact name Required Email address Ken Markham <kmarkham@narembeen.wa.gov.au> …" at bounding box center [218, 85] width 347 height 60
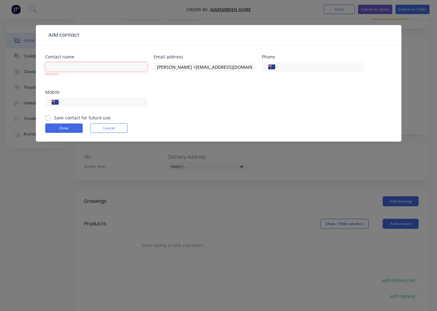
click at [106, 68] on input "text" at bounding box center [96, 66] width 102 height 9
paste input "Ken Markham <"
click at [155, 65] on input "Ken Markham <kmarkham@narembeen.wa.gov.au>" at bounding box center [205, 66] width 102 height 9
click at [234, 67] on input "kmarkham@narembeen.wa.gov.au>" at bounding box center [205, 66] width 102 height 9
click at [46, 117] on form "Contact name Ken Markham Email address kmarkham@narembeen.wa.gov.au email must …" at bounding box center [218, 98] width 347 height 87
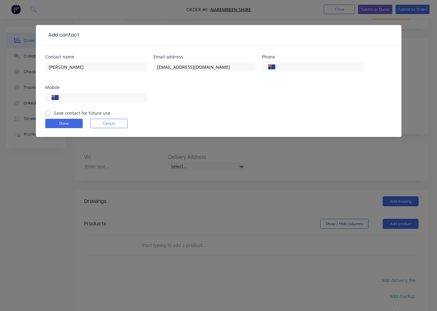
click at [54, 113] on label "Save contact for future use" at bounding box center [82, 113] width 57 height 7
click at [48, 113] on input "Save contact for future use" at bounding box center [47, 113] width 5 height 6
click at [62, 121] on button "Done" at bounding box center [63, 123] width 37 height 9
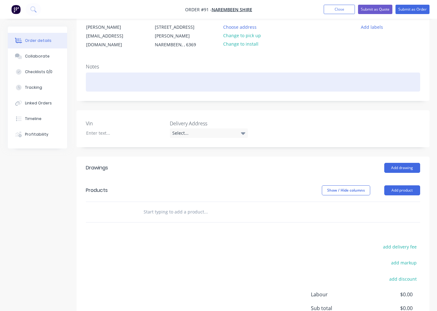
scroll to position [125, 0]
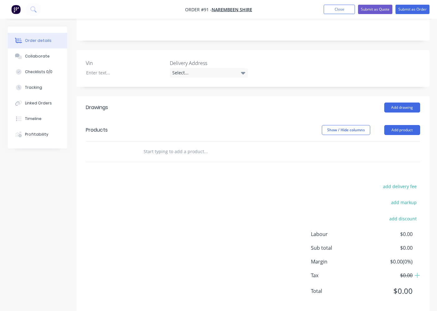
click at [144, 145] on input "text" at bounding box center [205, 151] width 125 height 12
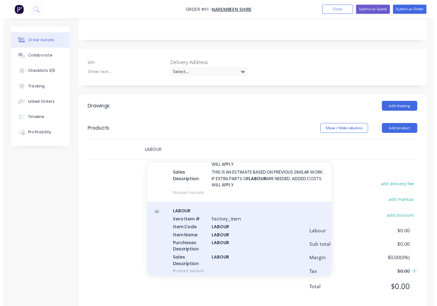
scroll to position [156, 0]
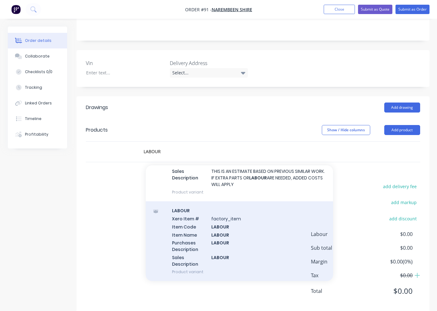
click at [194, 224] on div "LABOUR Xero Item # factory_item Item Code LABOUR Item Name LABOUR Purchases Des…" at bounding box center [239, 241] width 187 height 80
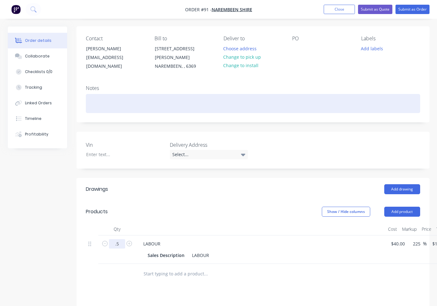
scroll to position [31, 0]
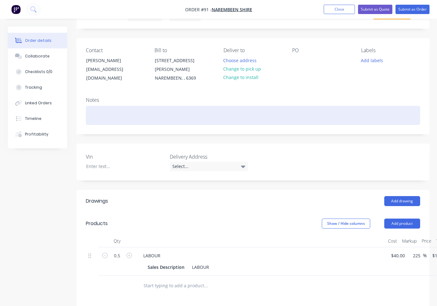
click at [118, 106] on div at bounding box center [253, 115] width 335 height 19
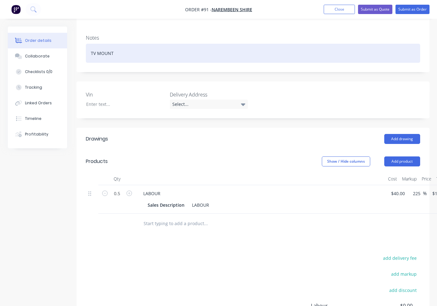
scroll to position [94, 0]
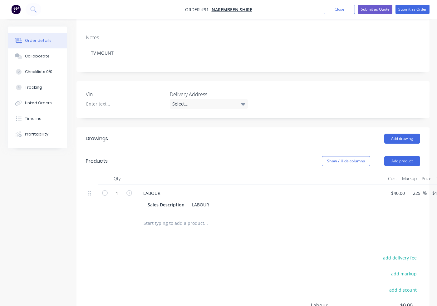
click at [84, 242] on div "Drawings Add drawing Products Show / Hide columns Add product Qty Cost Markup P…" at bounding box center [253, 255] width 353 height 256
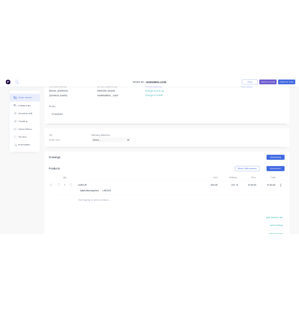
scroll to position [0, 0]
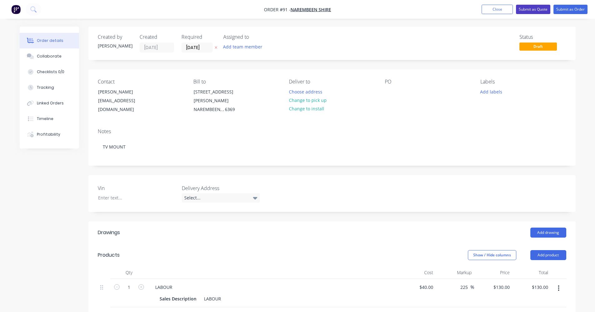
click at [534, 11] on button "Submit as Quote" at bounding box center [533, 9] width 34 height 9
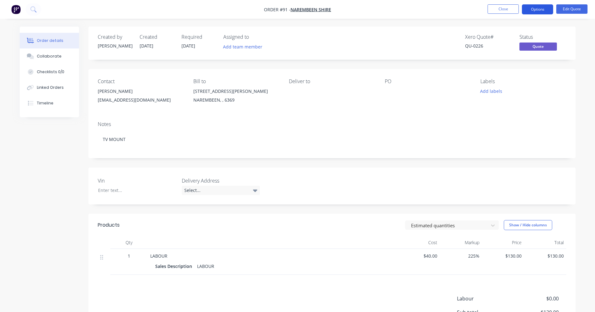
click at [536, 9] on button "Options" at bounding box center [537, 9] width 31 height 10
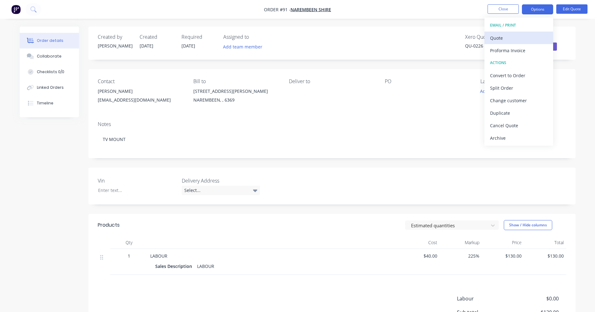
click at [525, 39] on div "Quote" at bounding box center [518, 37] width 57 height 9
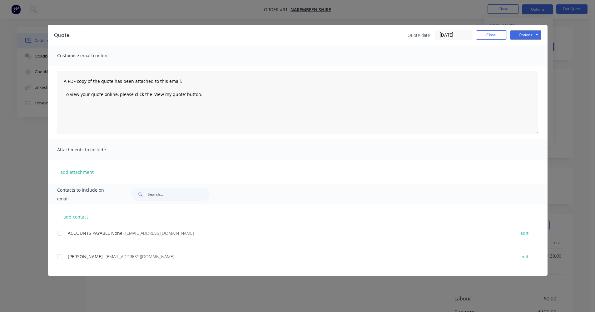
click at [58, 257] on div at bounding box center [59, 256] width 12 height 12
click at [516, 35] on button "Options" at bounding box center [525, 34] width 31 height 9
click at [517, 63] on button "Email" at bounding box center [530, 67] width 40 height 10
click at [491, 33] on button "Close" at bounding box center [491, 34] width 31 height 9
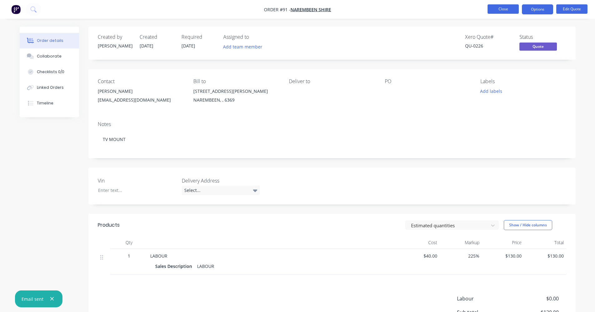
click at [507, 8] on button "Close" at bounding box center [503, 8] width 31 height 9
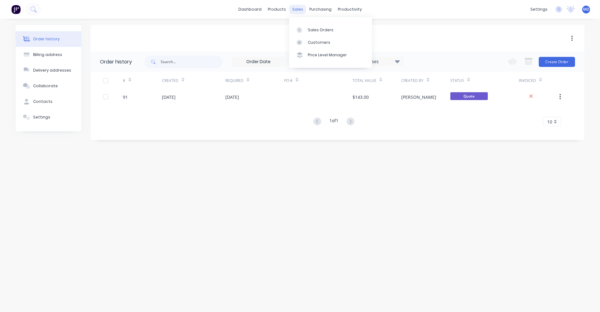
click at [296, 11] on div "sales" at bounding box center [297, 9] width 17 height 9
click at [316, 28] on div "Sales Orders" at bounding box center [321, 30] width 26 height 6
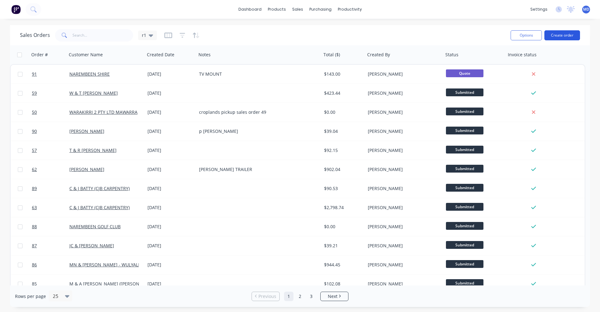
click at [562, 37] on button "Create order" at bounding box center [562, 35] width 36 height 10
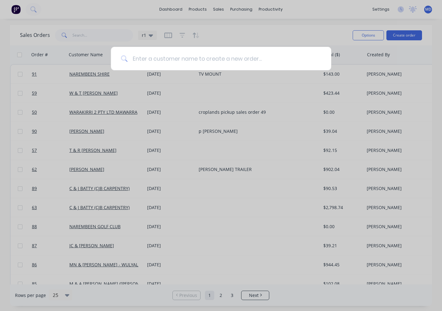
click at [147, 60] on input at bounding box center [224, 58] width 194 height 23
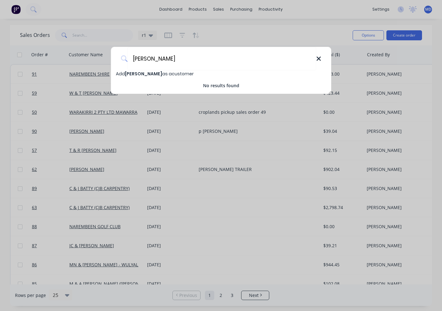
click at [320, 59] on icon at bounding box center [318, 58] width 5 height 7
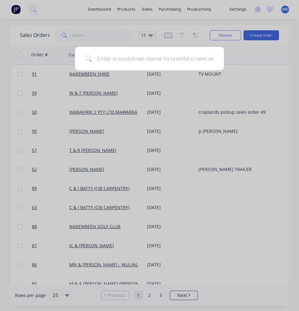
click at [269, 55] on div at bounding box center [149, 155] width 299 height 311
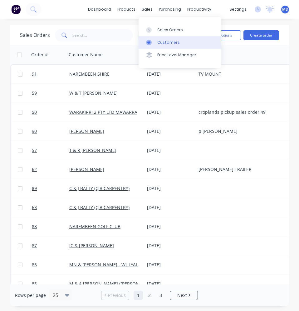
click at [170, 42] on div "Customers" at bounding box center [168, 43] width 22 height 6
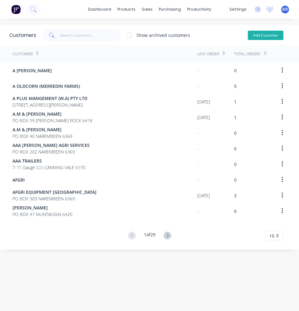
click at [249, 32] on button "Add Customer" at bounding box center [266, 35] width 36 height 9
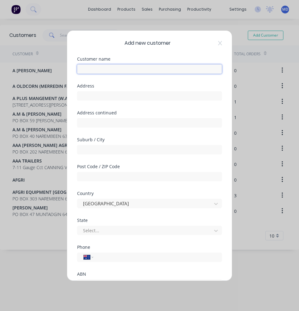
click at [128, 68] on input "text" at bounding box center [149, 68] width 145 height 9
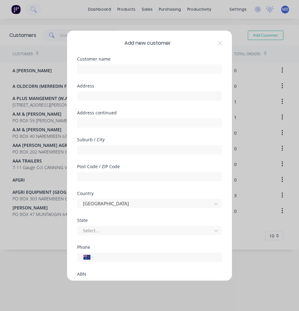
select select "AU"
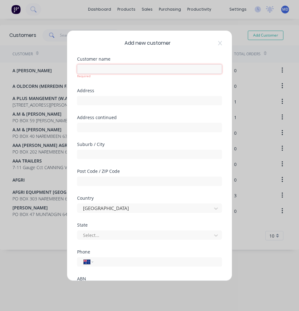
click at [109, 72] on input "text" at bounding box center [149, 68] width 145 height 9
paste input "CUMBERLAND FARMS TRADING PTY LTD ([PERSON_NAME])"
type input "CUMBERLAND FARMS TRADING PTY LTD ([PERSON_NAME])"
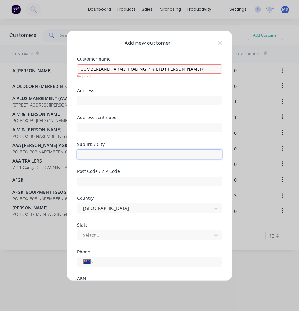
click at [130, 155] on div "Suburb / City" at bounding box center [149, 155] width 145 height 27
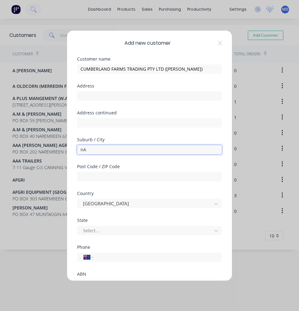
type input "n"
type input "NAREMBEEN"
click at [140, 136] on div "Address continued" at bounding box center [149, 124] width 145 height 27
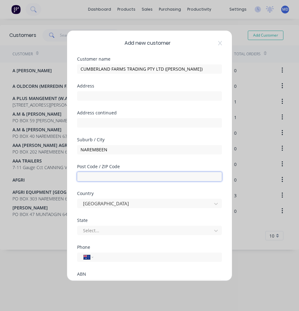
click at [118, 175] on input "text" at bounding box center [149, 176] width 145 height 9
type input "6369"
click at [144, 166] on div "Post Code / ZIP Code" at bounding box center [149, 166] width 145 height 4
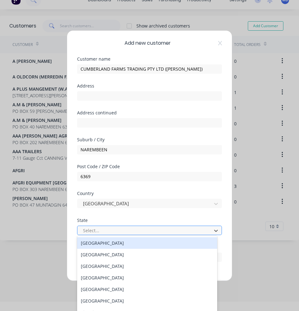
click at [126, 230] on div at bounding box center [145, 231] width 126 height 8
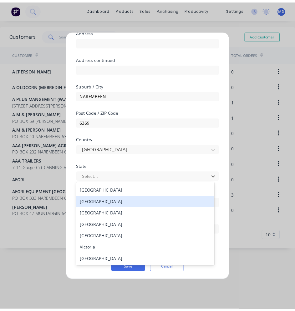
scroll to position [55, 0]
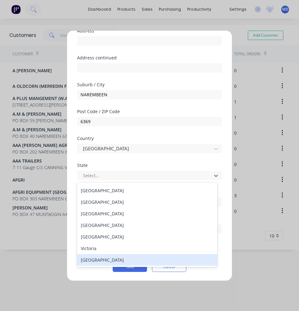
click at [117, 260] on div "Western Australia" at bounding box center [147, 260] width 140 height 12
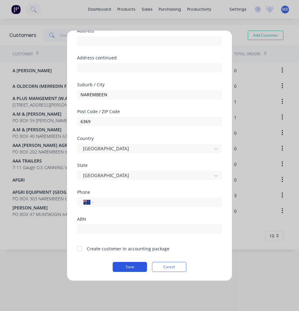
click at [119, 264] on button "Save" at bounding box center [130, 267] width 34 height 10
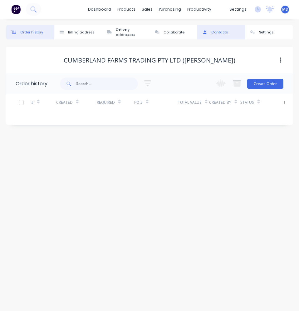
click at [218, 33] on div "Contacts" at bounding box center [220, 32] width 17 height 5
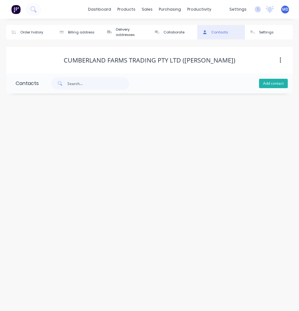
click at [268, 79] on button "Add contact" at bounding box center [273, 83] width 29 height 9
select select "AU"
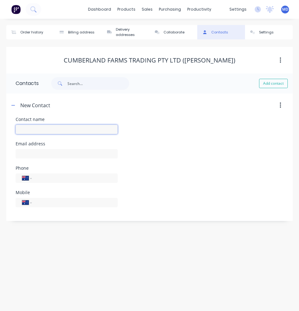
click at [48, 127] on input "text" at bounding box center [67, 129] width 102 height 9
type input "Henry Dakin"
select select "AU"
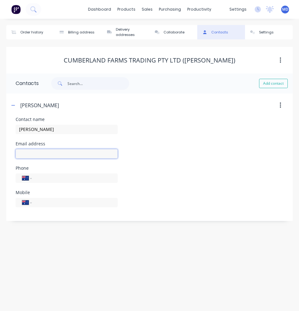
click at [46, 150] on input "text" at bounding box center [67, 153] width 102 height 9
paste input "henrydakin.hd@gmail.com"
type input "henrydakin.hd@gmail.com"
click at [180, 168] on div "Phone International Afghanistan Åland Islands Albania Algeria American Samoa An…" at bounding box center [150, 178] width 268 height 24
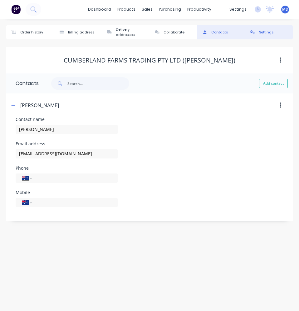
click at [264, 33] on div "Settings" at bounding box center [266, 32] width 14 height 5
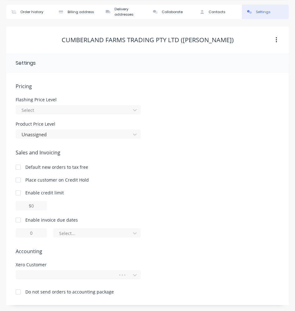
scroll to position [21, 0]
click at [17, 219] on div at bounding box center [18, 219] width 12 height 12
drag, startPoint x: 36, startPoint y: 233, endPoint x: 30, endPoint y: 233, distance: 5.9
click at [30, 233] on input "1" at bounding box center [31, 232] width 31 height 9
type input "7"
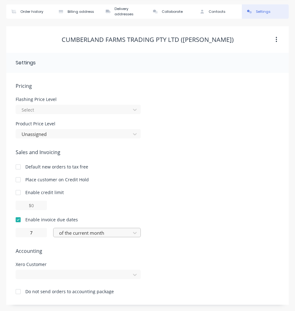
click at [112, 232] on div at bounding box center [92, 233] width 69 height 8
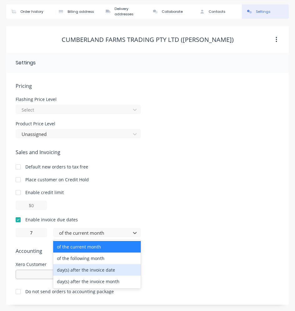
click at [102, 271] on div "day(s) after the invoice date" at bounding box center [96, 270] width 87 height 12
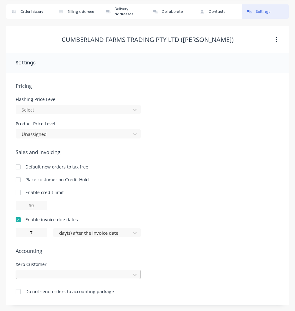
click at [99, 271] on div at bounding box center [78, 274] width 125 height 9
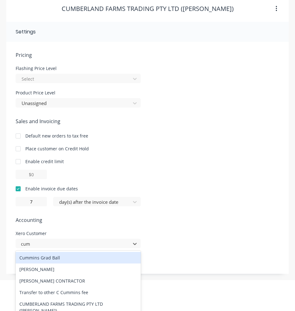
type input "cumb"
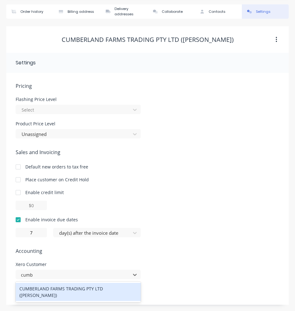
click at [78, 289] on div "CUMBERLAND FARMS TRADING PTY LTD (HENRY DAKIN)" at bounding box center [78, 292] width 125 height 18
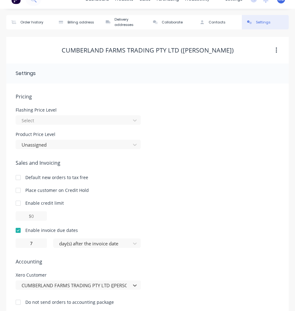
scroll to position [0, 0]
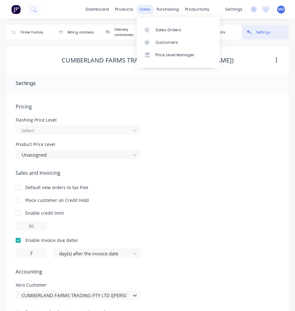
click at [147, 9] on div "sales" at bounding box center [144, 9] width 17 height 9
click at [154, 28] on link "Sales Orders" at bounding box center [178, 29] width 83 height 12
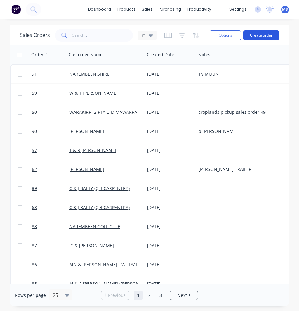
click at [259, 32] on button "Create order" at bounding box center [262, 35] width 36 height 10
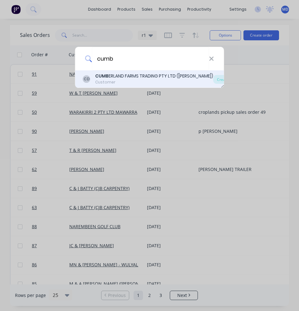
type input "cumb"
click at [127, 76] on div "CUMB ERLAND FARMS TRADING PTY LTD (HENRY DAKIN)" at bounding box center [154, 76] width 118 height 7
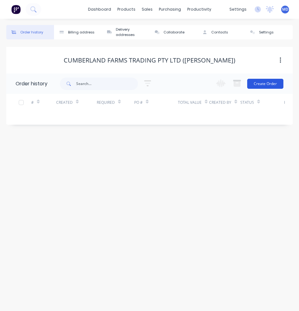
click at [260, 85] on button "Create Order" at bounding box center [265, 84] width 36 height 10
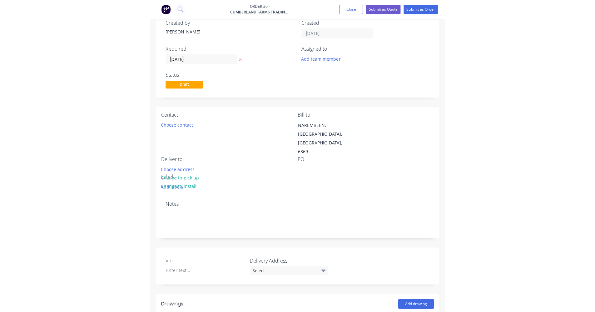
scroll to position [31, 0]
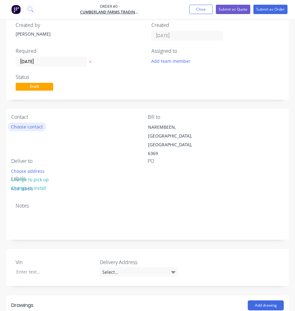
click at [39, 127] on button "Choose contact" at bounding box center [27, 126] width 38 height 8
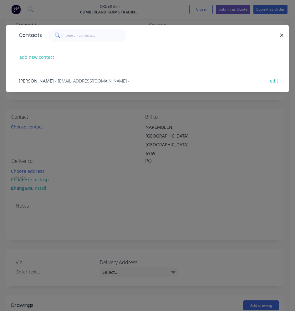
click at [55, 82] on span "- henrydakin.hd@gmail.com -" at bounding box center [92, 81] width 74 height 6
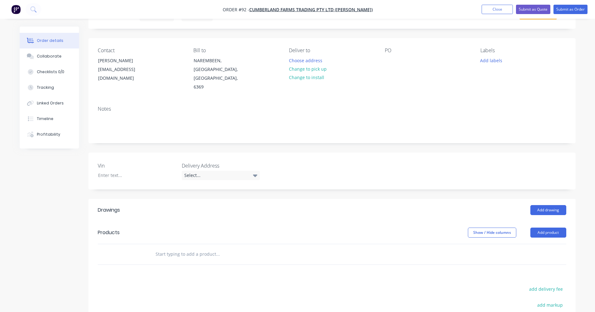
click at [201, 248] on input "text" at bounding box center [217, 254] width 125 height 12
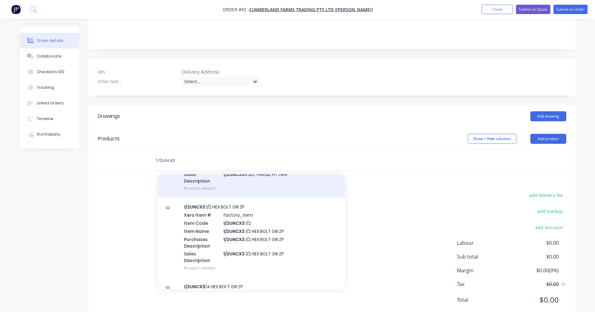
scroll to position [94, 0]
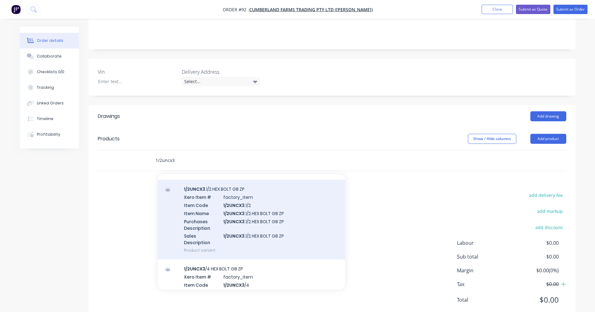
type input "1/2uncx3"
click at [252, 212] on div "1/2UNCX3 .1/2 HEX BOLT G8 ZP Xero Item # factory_item Item Code 1/2UNCX3 .1/2 I…" at bounding box center [251, 220] width 187 height 80
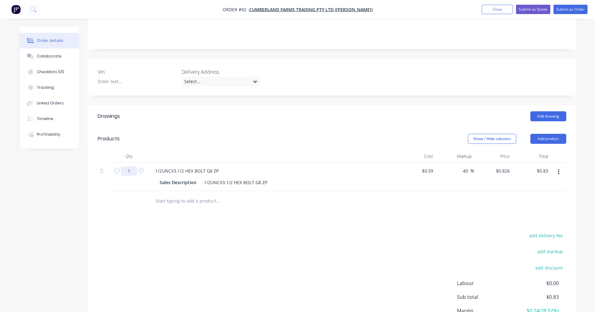
click at [135, 166] on input "1" at bounding box center [129, 170] width 16 height 9
type input "49"
type input "$40.47"
click at [157, 195] on input "text" at bounding box center [217, 201] width 125 height 12
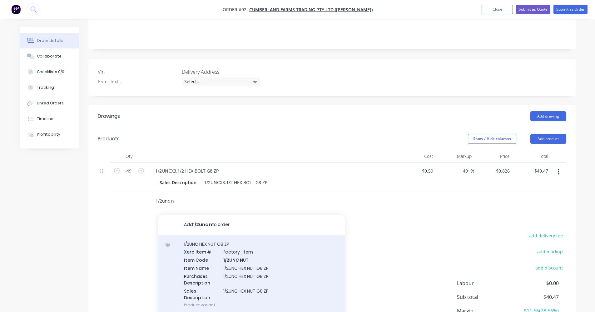
type input "1/2unc n"
click at [208, 237] on div "1/2UNC HEX NUT G8 ZP Xero Item # factory_item Item Code 1/2UNC N UT Item Name 1…" at bounding box center [251, 275] width 187 height 80
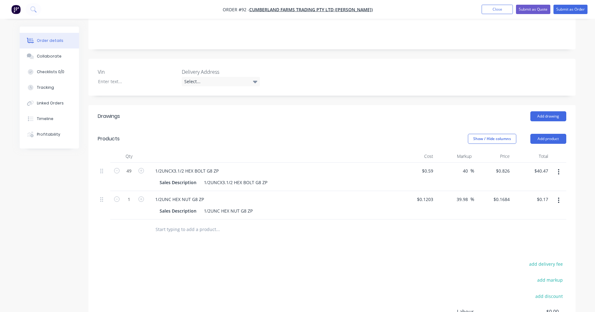
drag, startPoint x: 560, startPoint y: 183, endPoint x: 530, endPoint y: 184, distance: 29.7
click at [299, 195] on button "button" at bounding box center [558, 200] width 15 height 11
click at [299, 250] on div "Delete" at bounding box center [537, 254] width 48 height 9
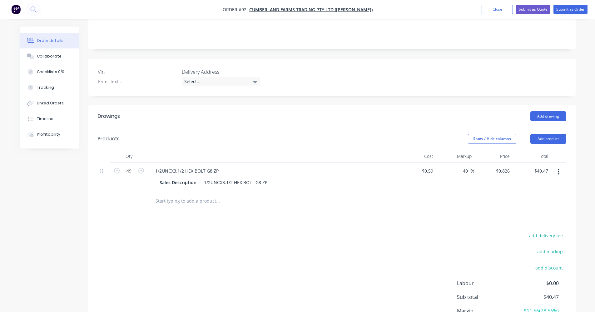
click at [149, 191] on div at bounding box center [260, 201] width 225 height 20
click at [173, 195] on input "text" at bounding box center [217, 201] width 125 height 12
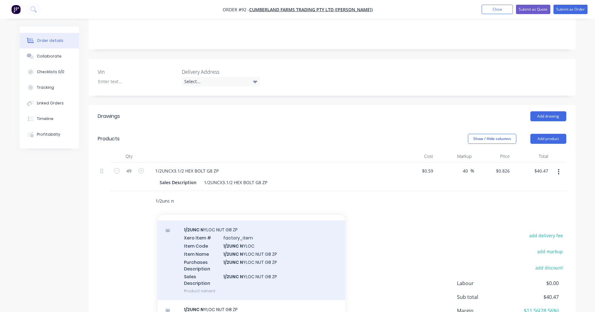
type input "1/2unc n"
click at [206, 236] on div "1/2UNC N YLOC NUT G8 ZP Xero Item # factory_item Item Code 1/2UNC N YLOC Item N…" at bounding box center [251, 260] width 187 height 80
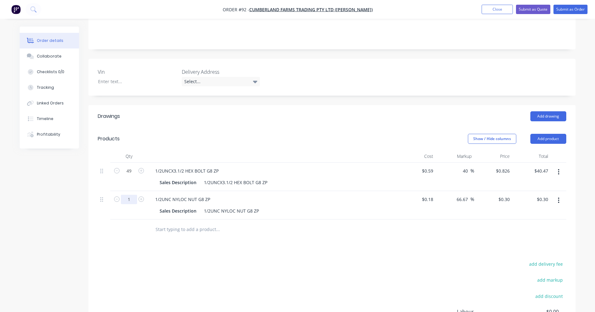
click at [132, 195] on input "1" at bounding box center [129, 199] width 16 height 9
type input "49"
type input "$14.70"
click at [176, 222] on div at bounding box center [260, 229] width 225 height 20
drag, startPoint x: 469, startPoint y: 182, endPoint x: 452, endPoint y: 184, distance: 17.3
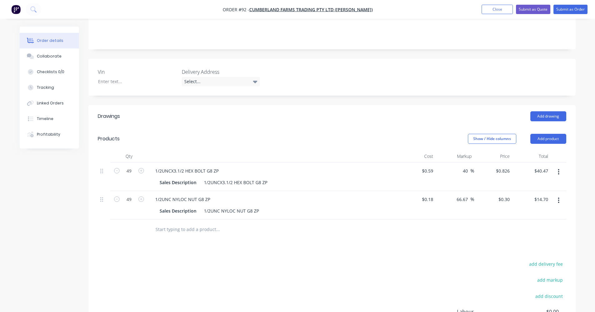
click at [299, 191] on div "66.67 66.67 %" at bounding box center [455, 205] width 38 height 28
type input "60"
type input "$0.288"
type input "$14.11"
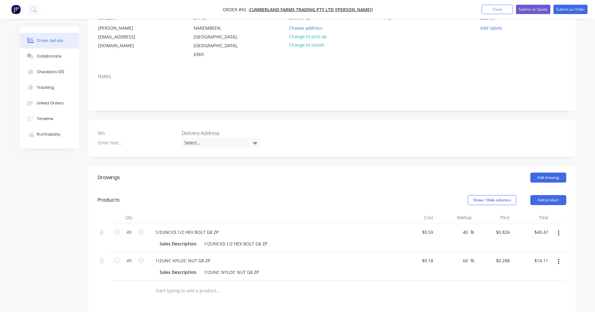
scroll to position [40, 0]
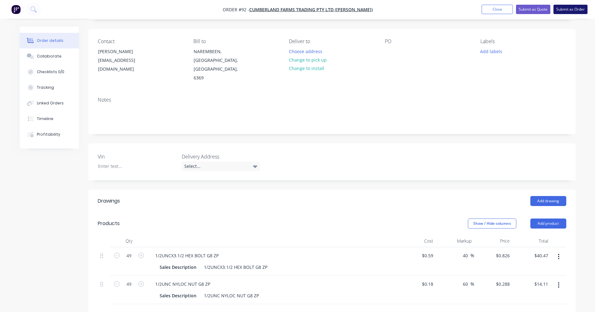
click at [299, 12] on button "Submit as Order" at bounding box center [571, 9] width 34 height 9
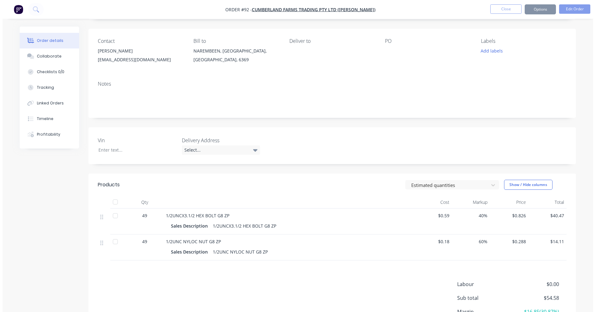
scroll to position [0, 0]
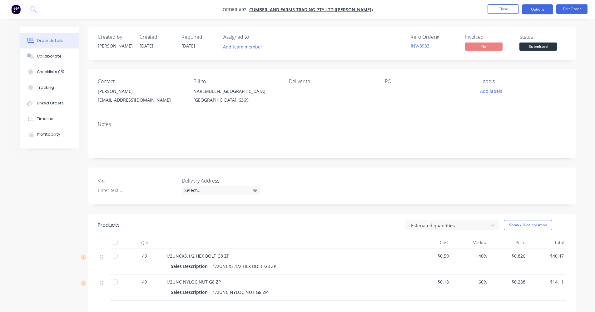
click at [299, 13] on button "Options" at bounding box center [537, 9] width 31 height 10
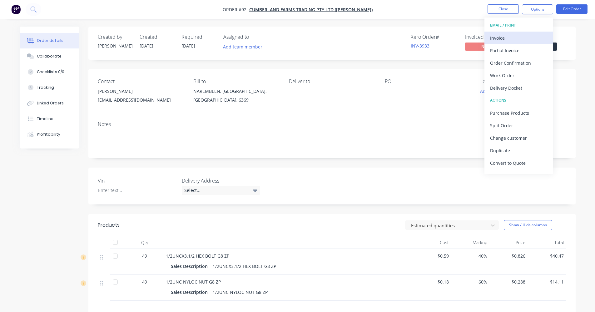
click at [299, 36] on div "Invoice" at bounding box center [518, 37] width 57 height 9
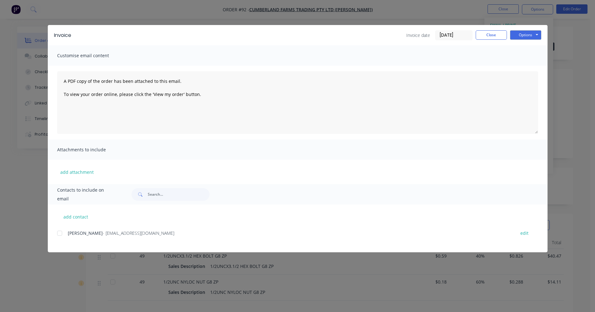
click at [62, 232] on div at bounding box center [59, 233] width 12 height 12
click at [299, 33] on button "Options" at bounding box center [525, 34] width 31 height 9
click at [299, 64] on button "Email" at bounding box center [530, 67] width 40 height 10
click at [299, 32] on button "Close" at bounding box center [491, 34] width 31 height 9
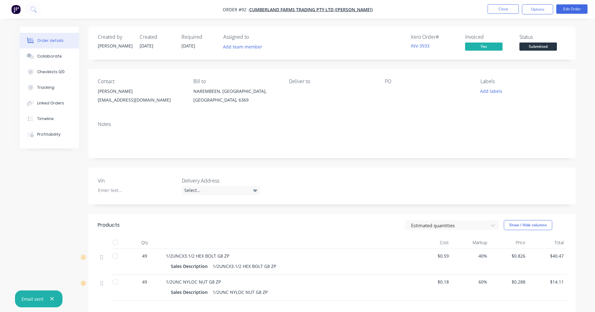
click at [299, 17] on nav "Order #92 - CUMBERLAND FARMS TRADING PTY LTD (HENRY DAKIN) Close Options Edit O…" at bounding box center [297, 9] width 595 height 19
click at [299, 11] on button "Close" at bounding box center [503, 8] width 31 height 9
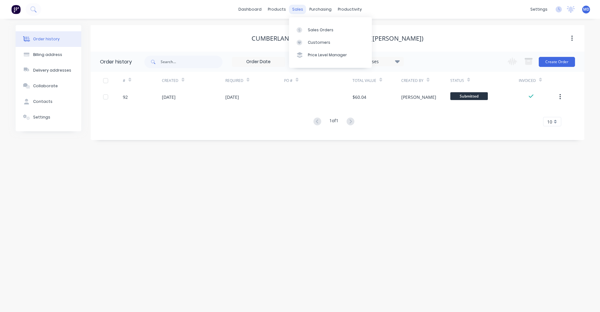
click at [299, 9] on div "sales" at bounding box center [297, 9] width 17 height 9
click at [299, 23] on div "Sales Orders Customers Price Level Manager" at bounding box center [330, 42] width 83 height 50
click at [299, 28] on div "Sales Orders" at bounding box center [321, 30] width 26 height 6
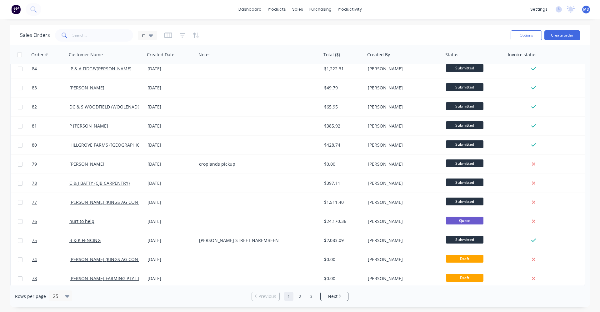
scroll to position [255, 0]
